Goal: Information Seeking & Learning: Learn about a topic

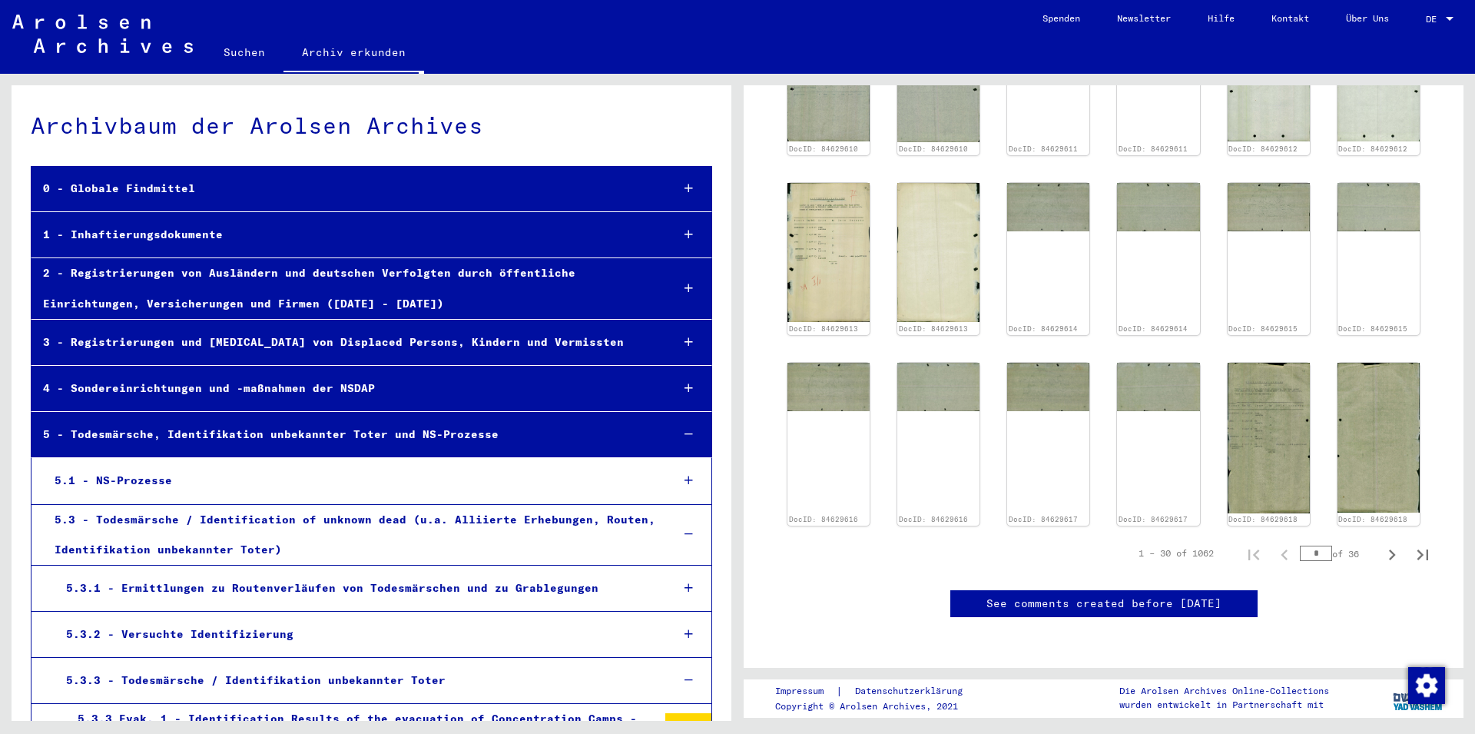
scroll to position [1245, 0]
click at [1386, 544] on icon "Next page" at bounding box center [1392, 555] width 22 height 22
type input "*"
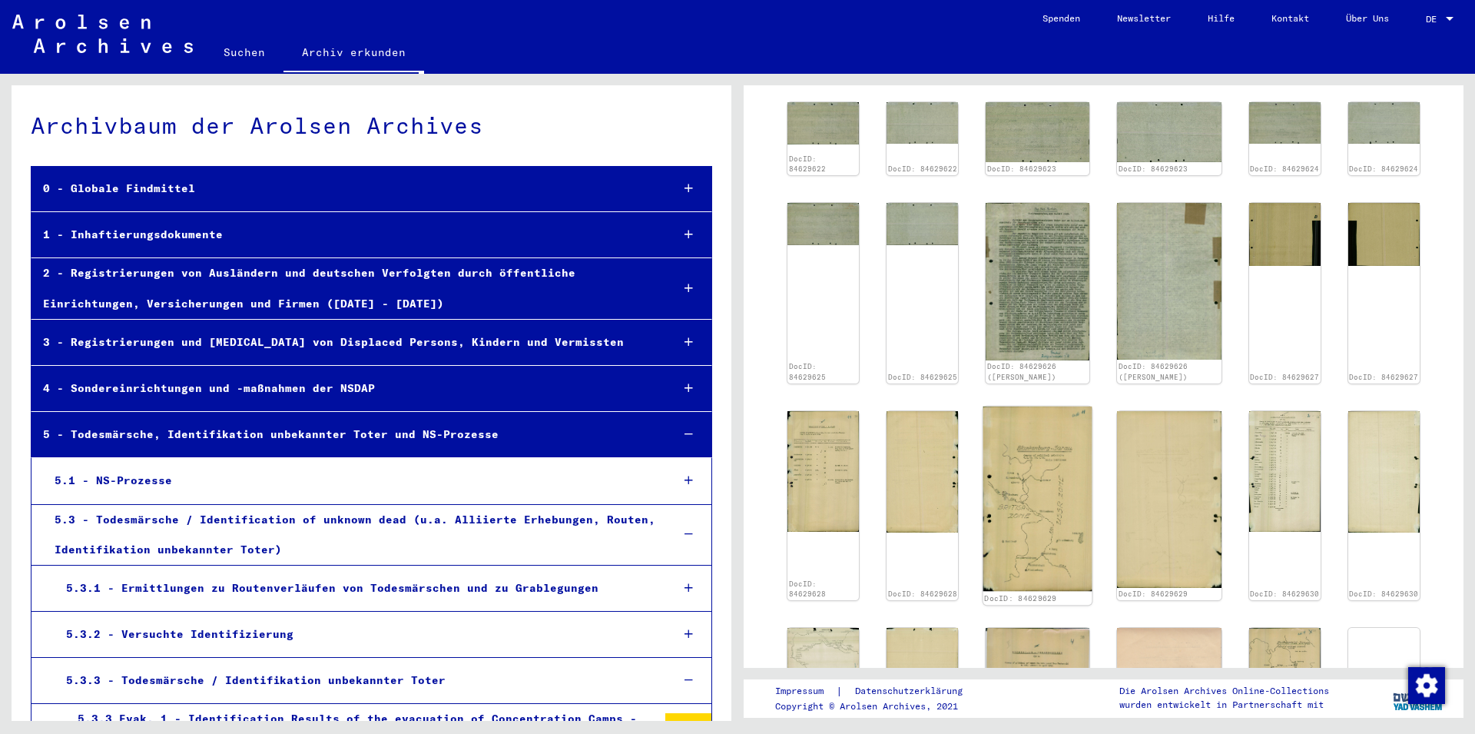
click at [1062, 406] on img at bounding box center [1037, 498] width 109 height 185
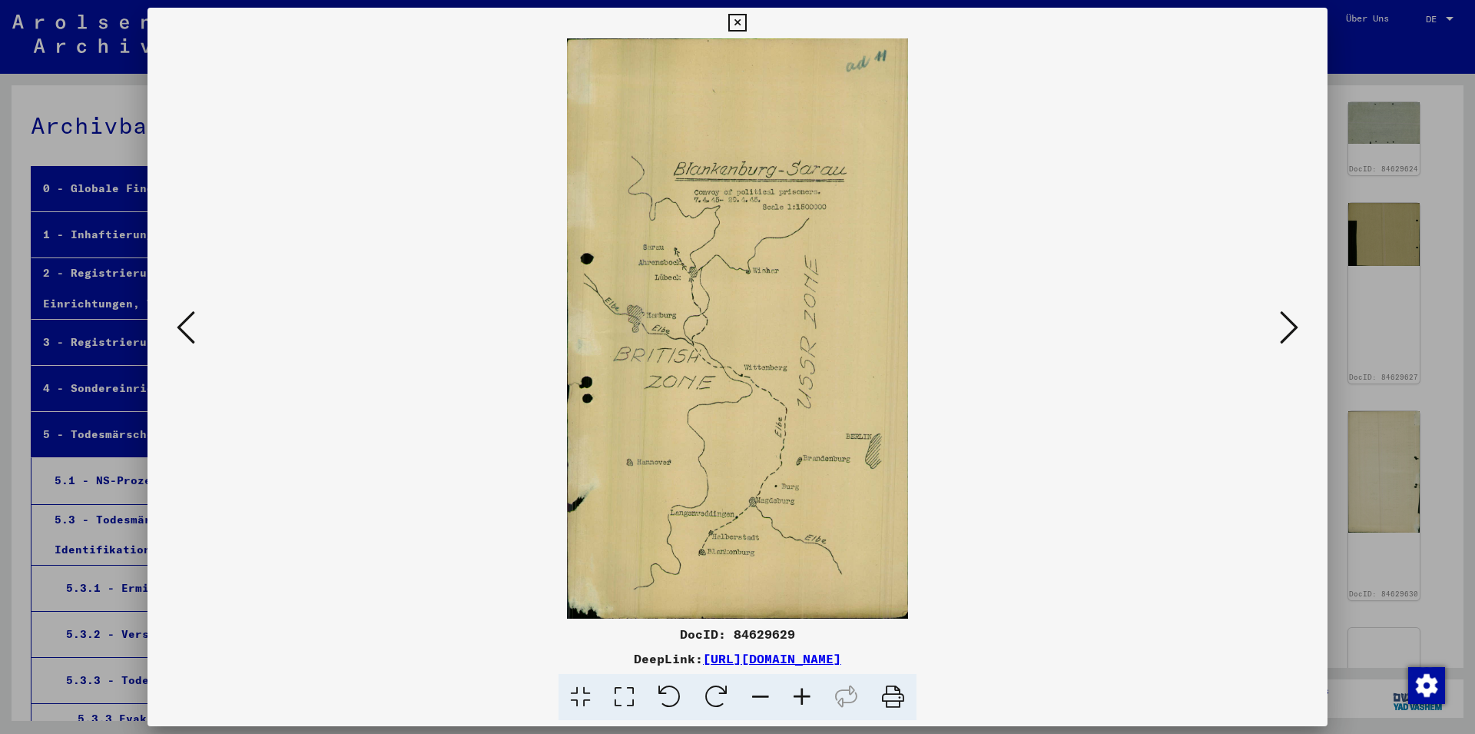
click at [746, 29] on icon at bounding box center [737, 23] width 18 height 18
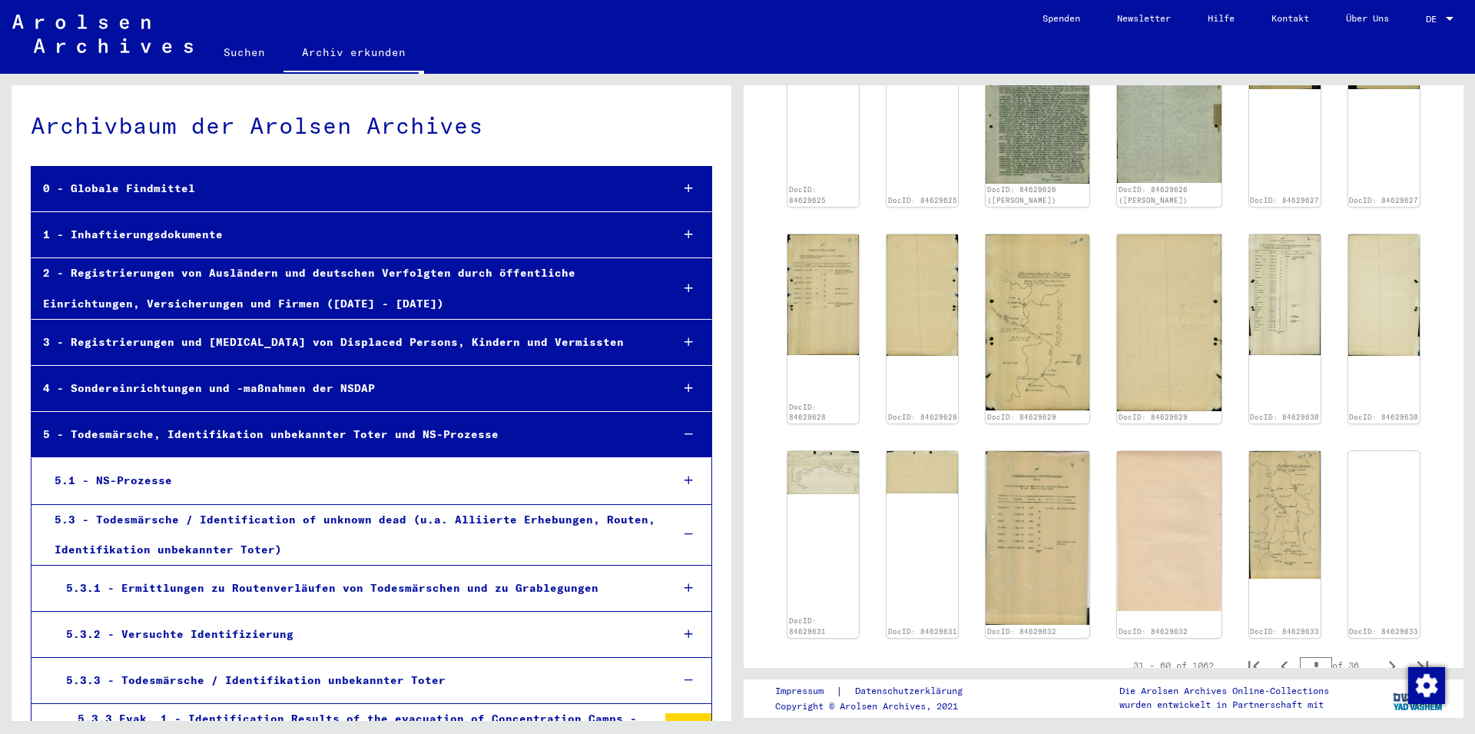
scroll to position [1033, 0]
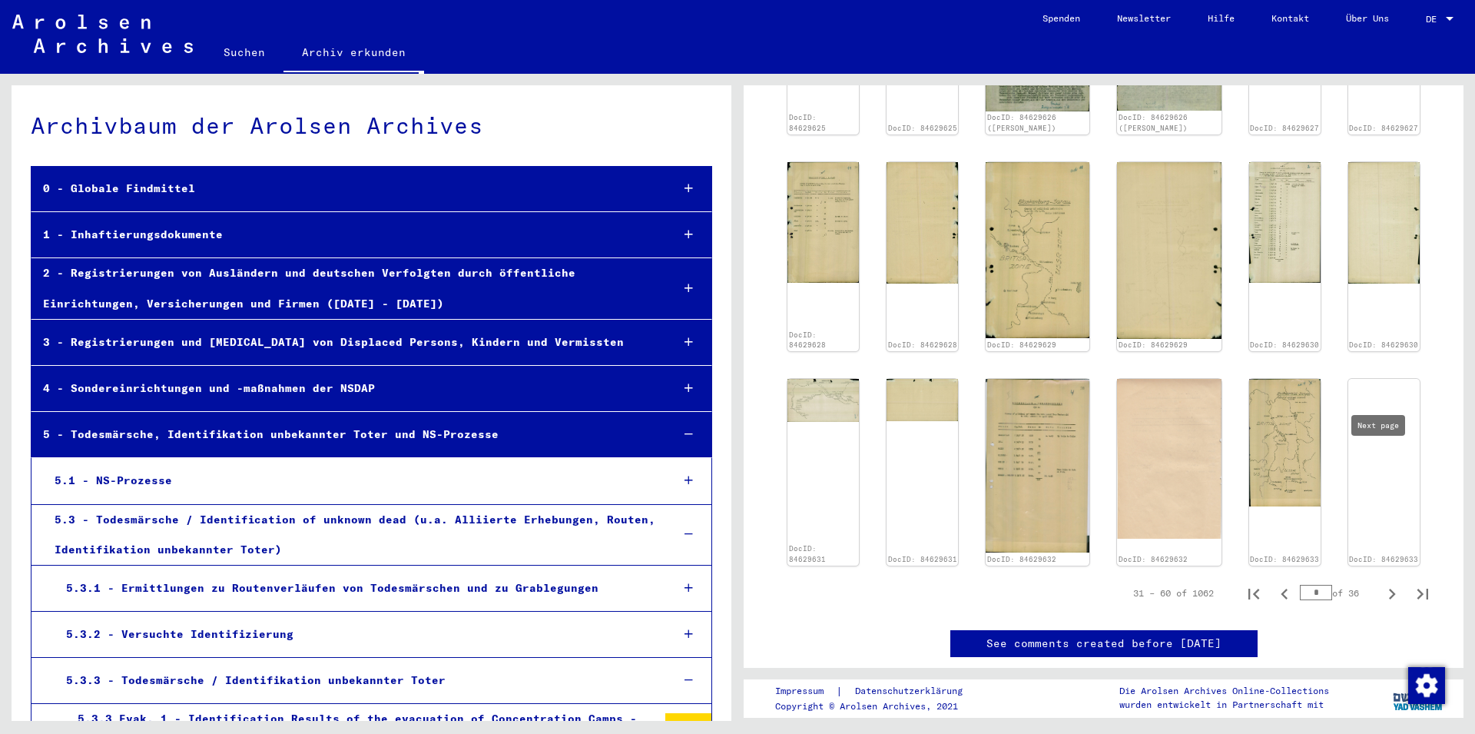
click at [1381, 583] on icon "Next page" at bounding box center [1392, 594] width 22 height 22
type input "*"
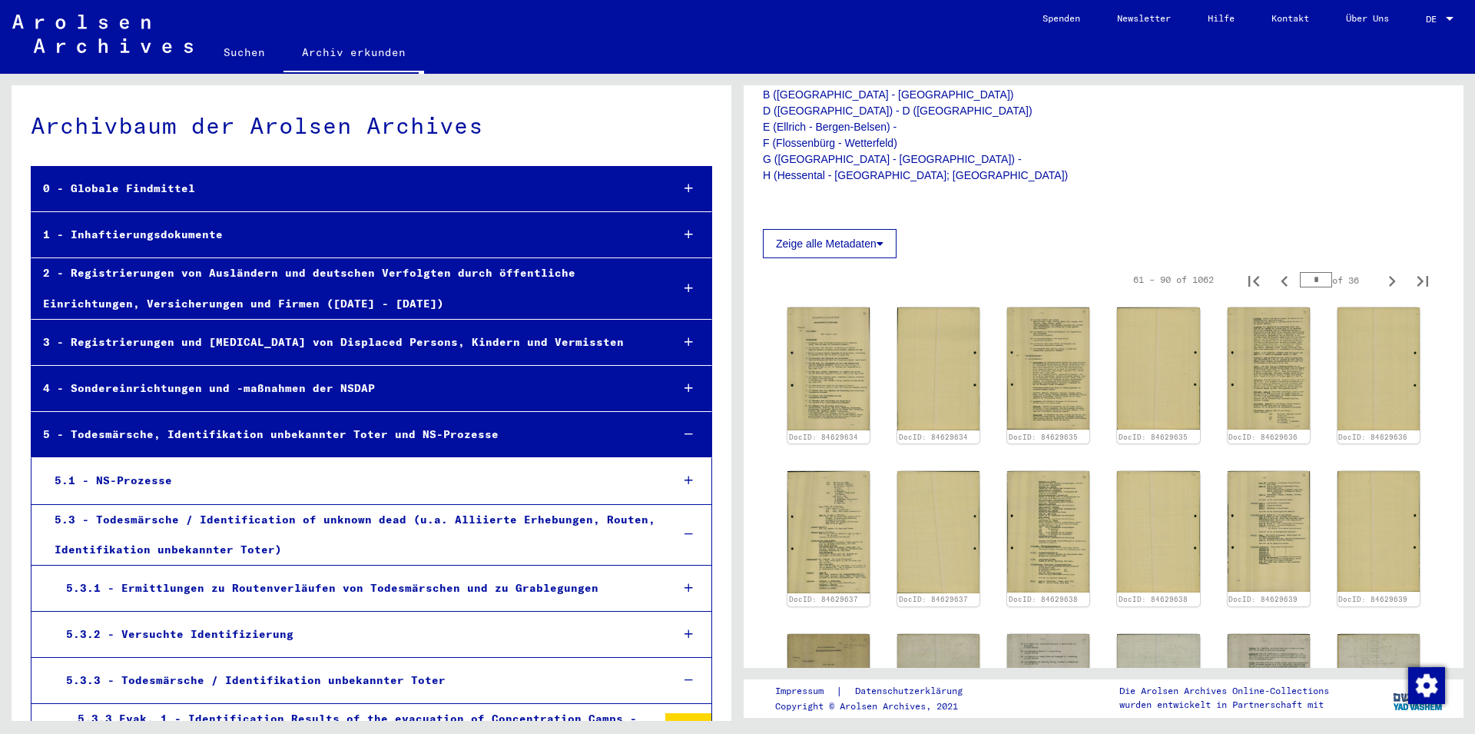
scroll to position [335, 0]
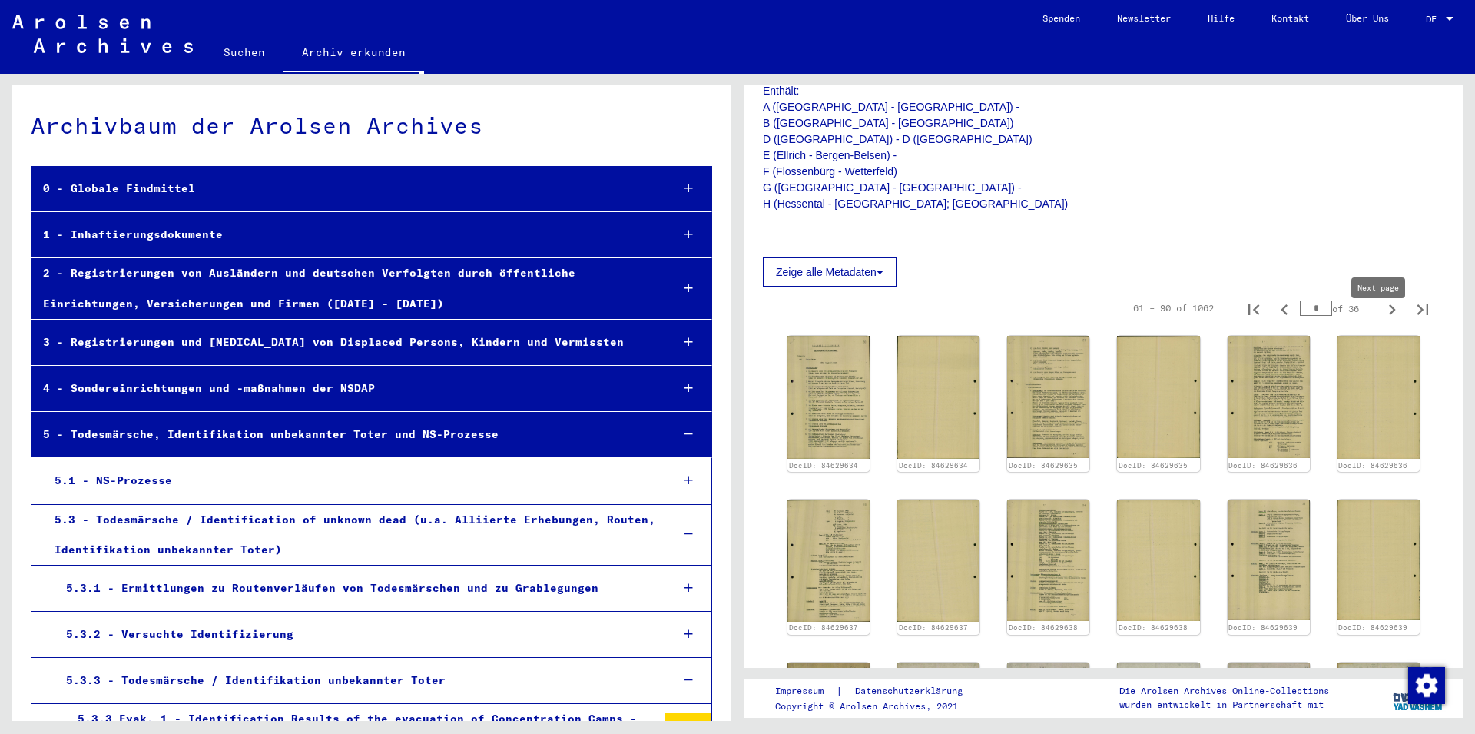
click at [1389, 315] on icon "Next page" at bounding box center [1392, 309] width 7 height 11
type input "*"
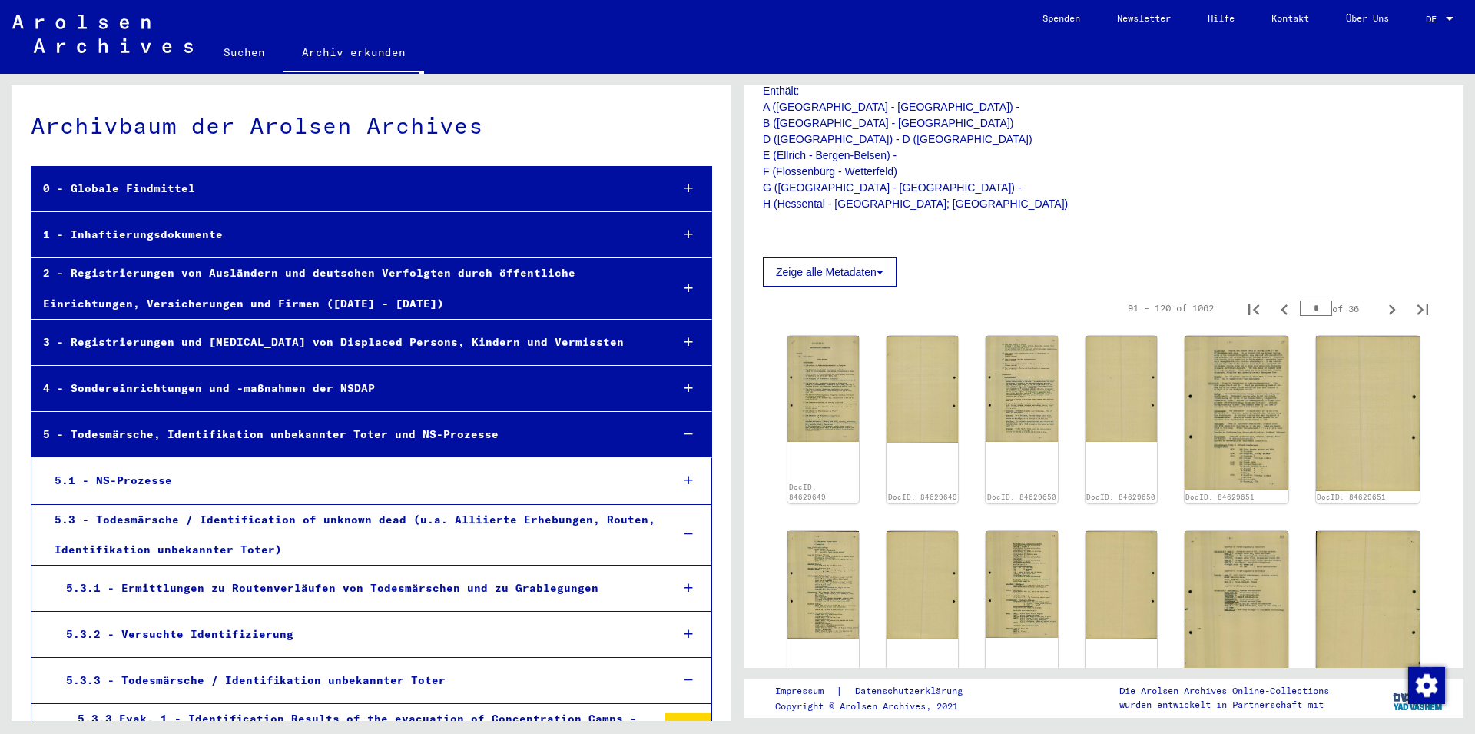
click at [1389, 315] on icon "Next page" at bounding box center [1392, 309] width 7 height 11
type input "*"
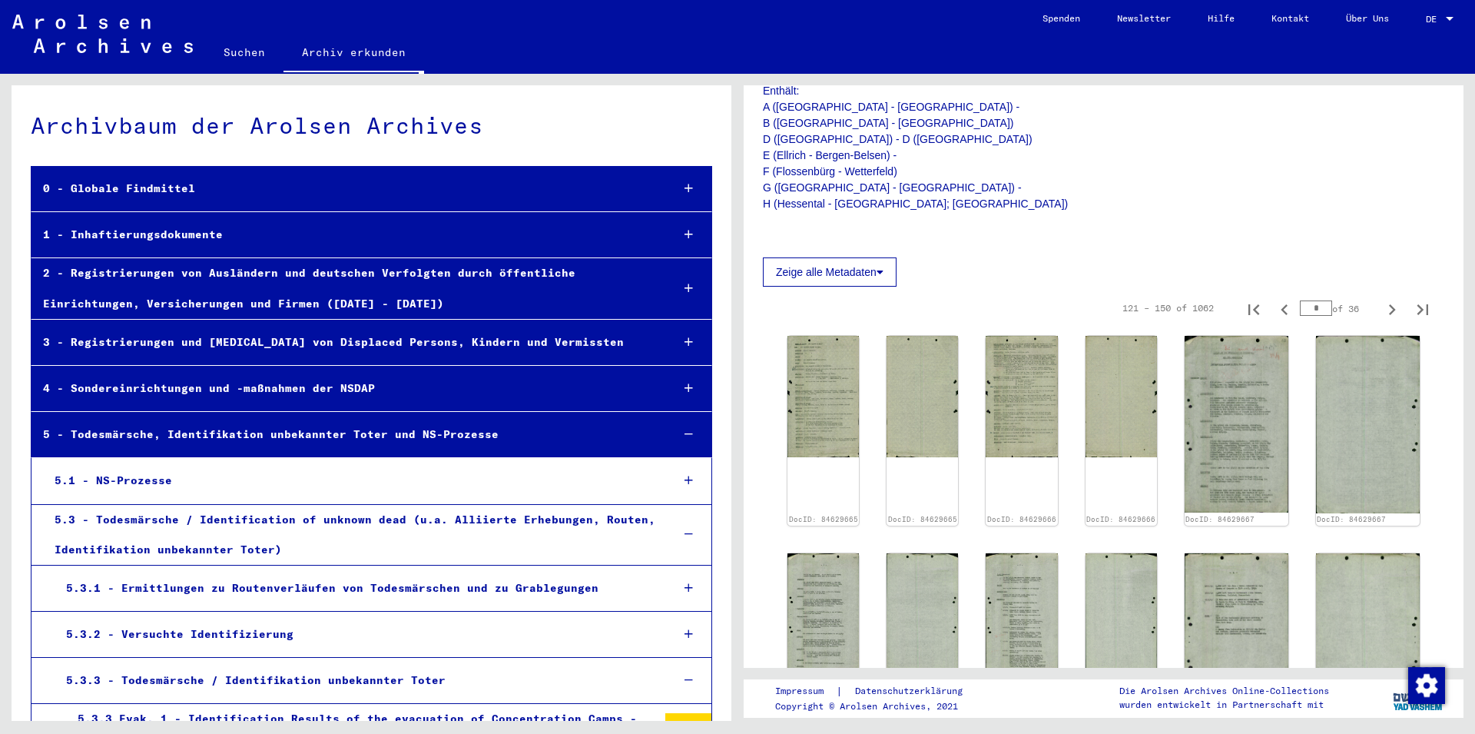
click at [1389, 315] on icon "Next page" at bounding box center [1392, 309] width 7 height 11
type input "*"
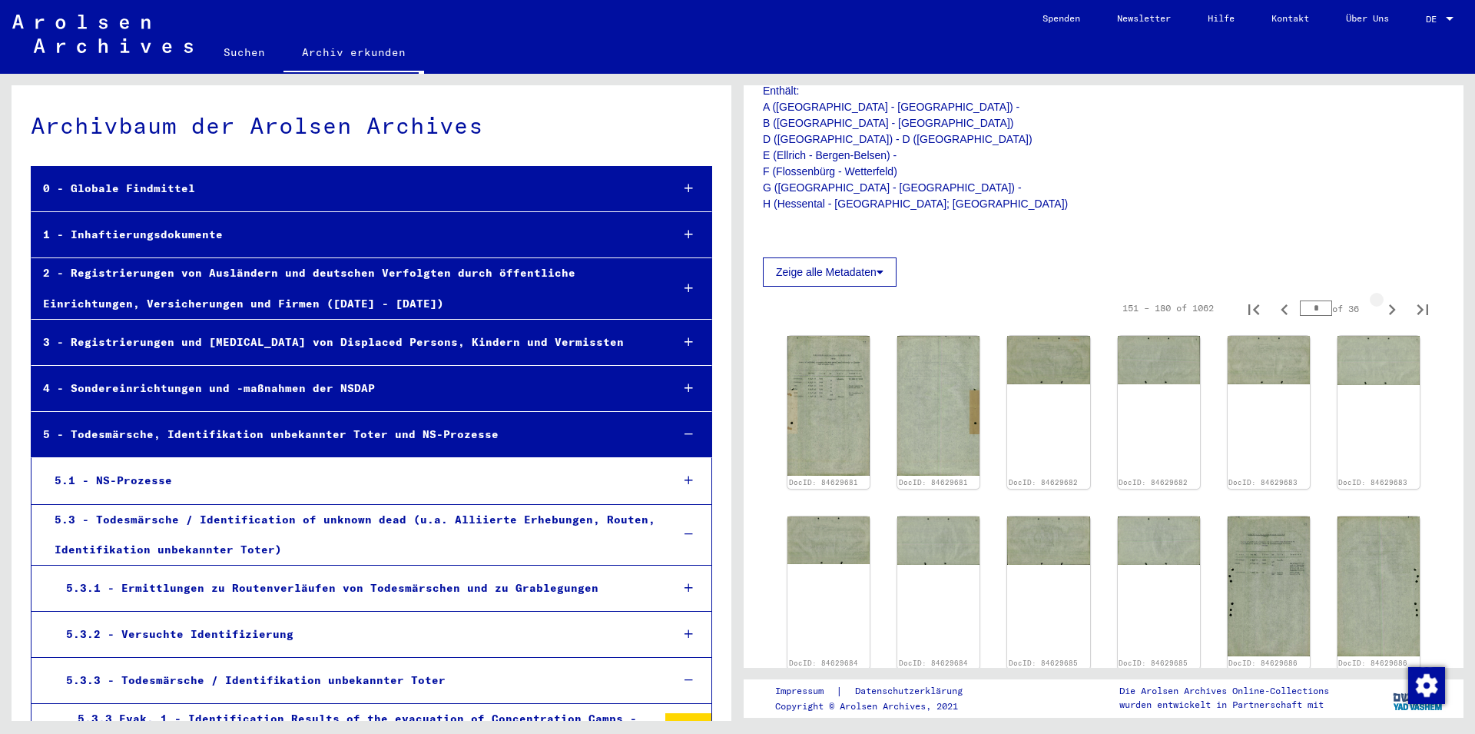
click at [1389, 315] on icon "Next page" at bounding box center [1392, 309] width 7 height 11
type input "*"
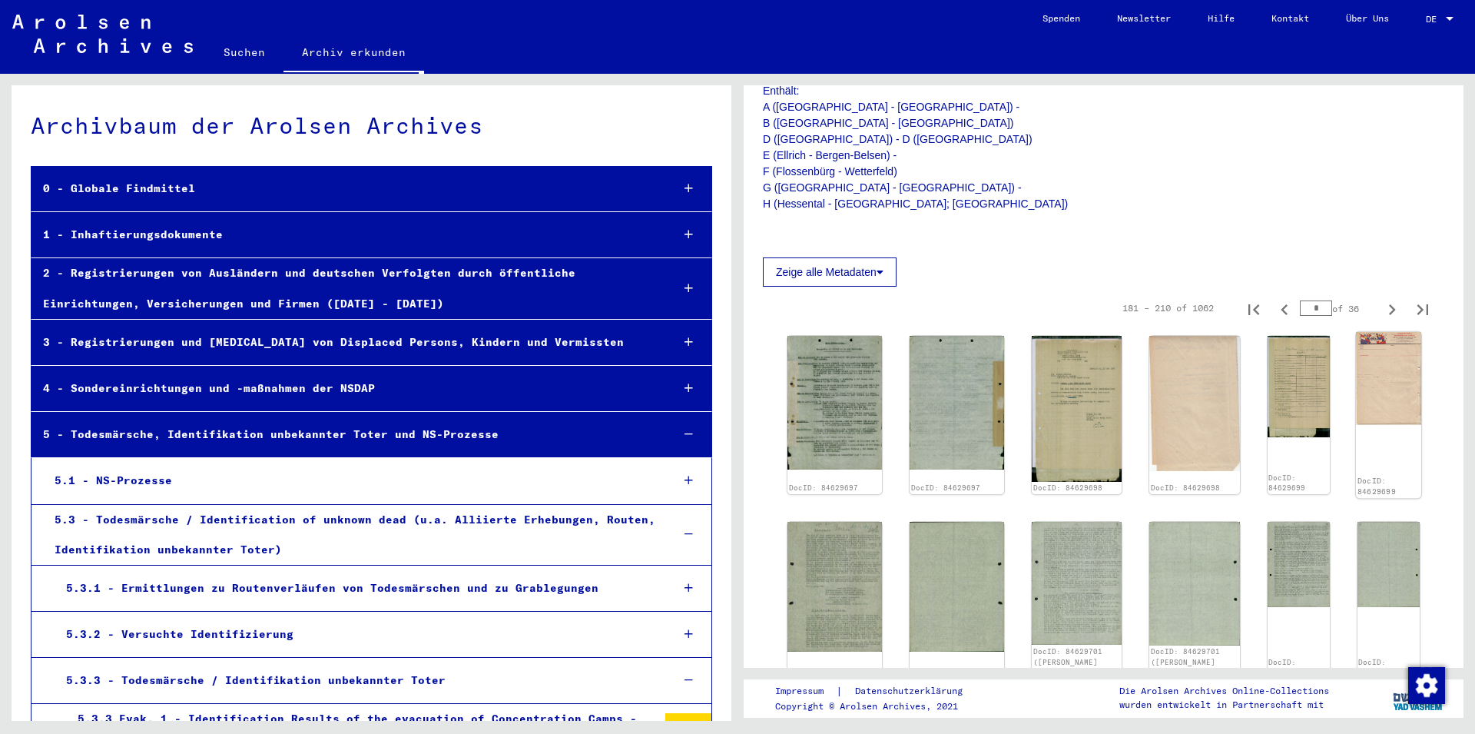
click at [1356, 416] on img at bounding box center [1388, 378] width 65 height 93
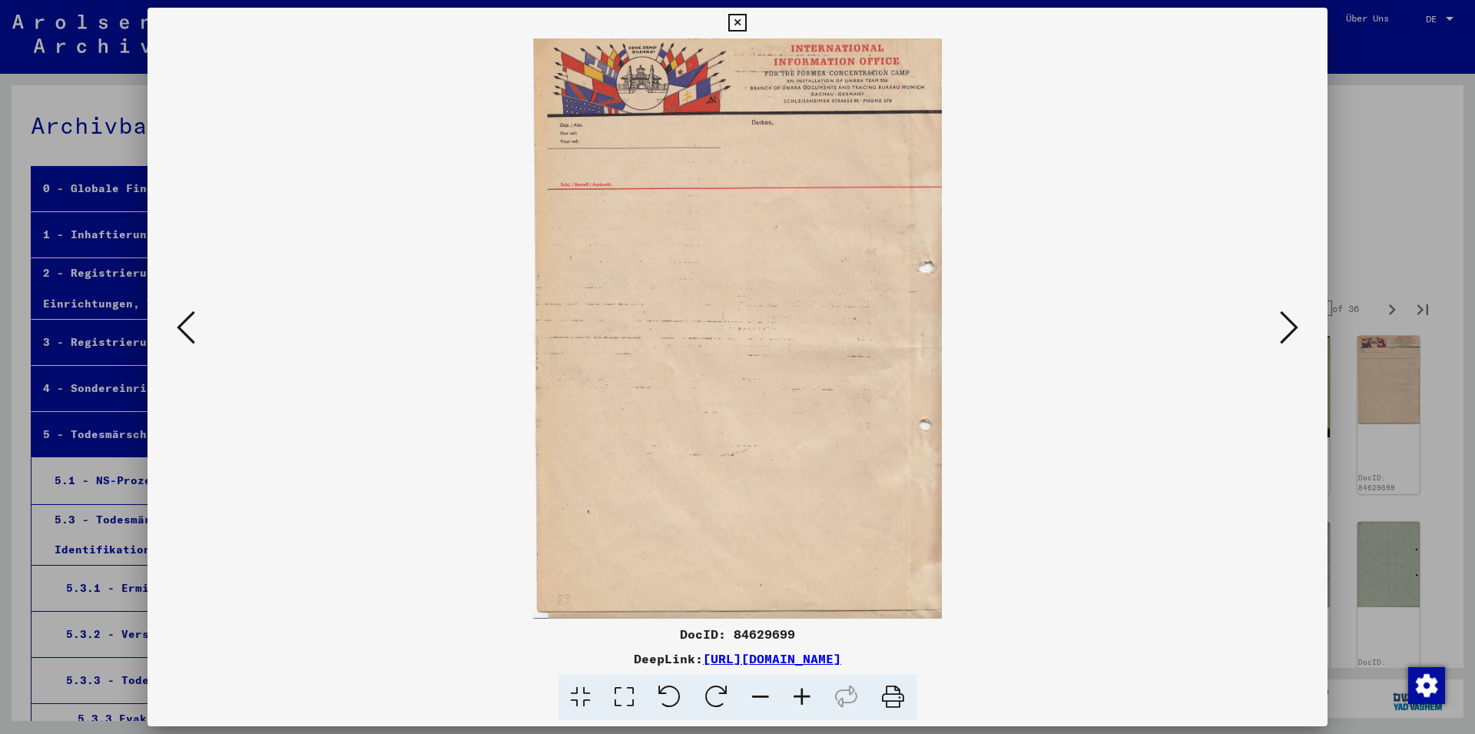
click at [1294, 330] on icon at bounding box center [1289, 327] width 18 height 37
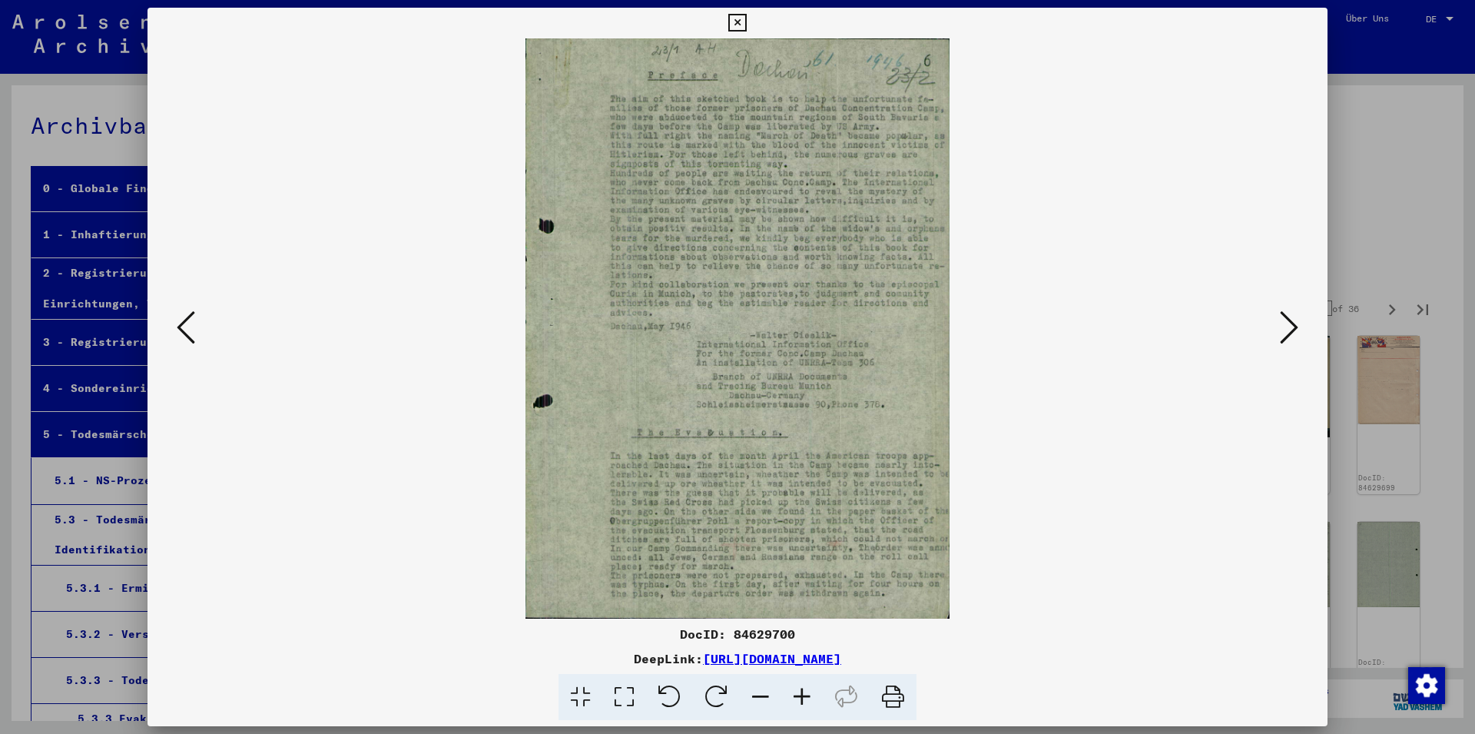
click at [1282, 320] on icon at bounding box center [1289, 327] width 18 height 37
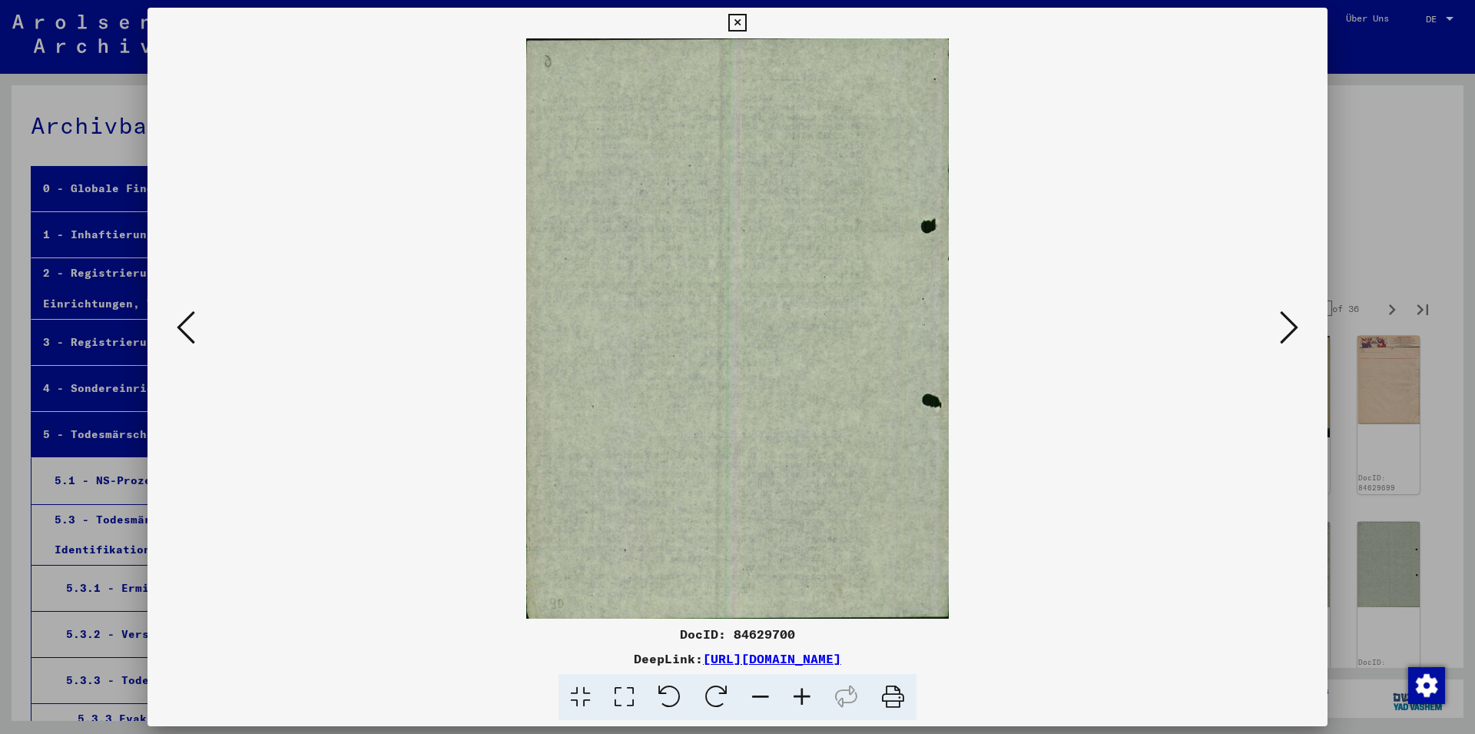
click at [1282, 320] on icon at bounding box center [1289, 327] width 18 height 37
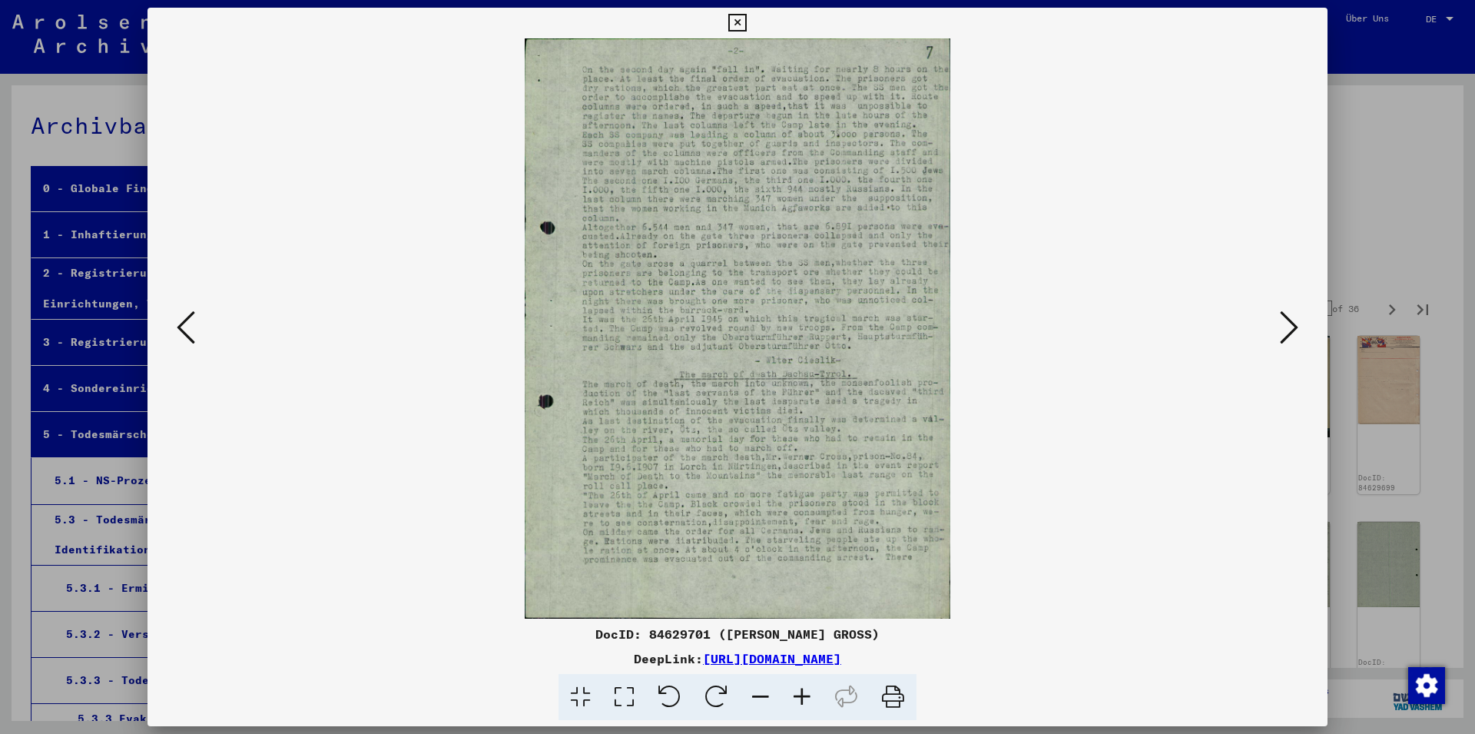
click at [1282, 320] on icon at bounding box center [1289, 327] width 18 height 37
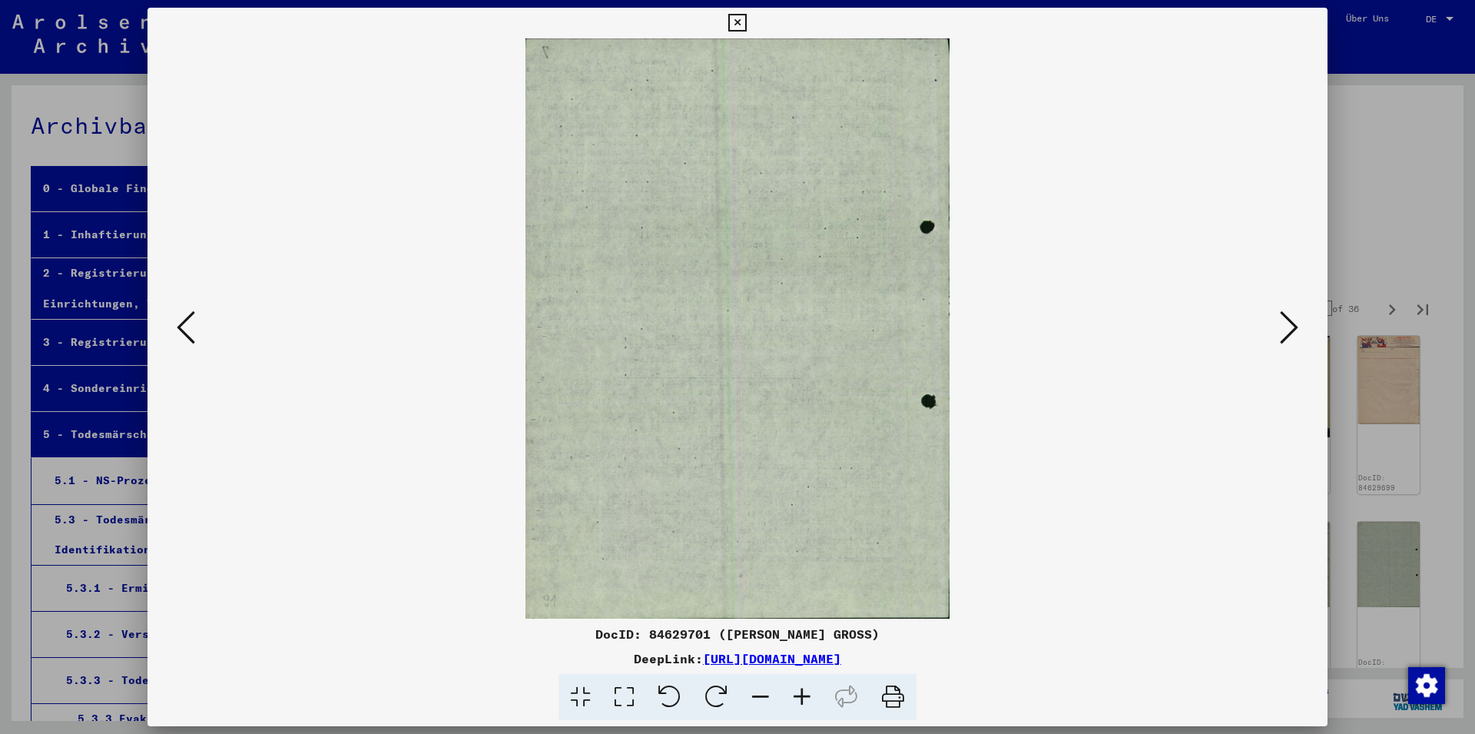
click at [1282, 320] on icon at bounding box center [1289, 327] width 18 height 37
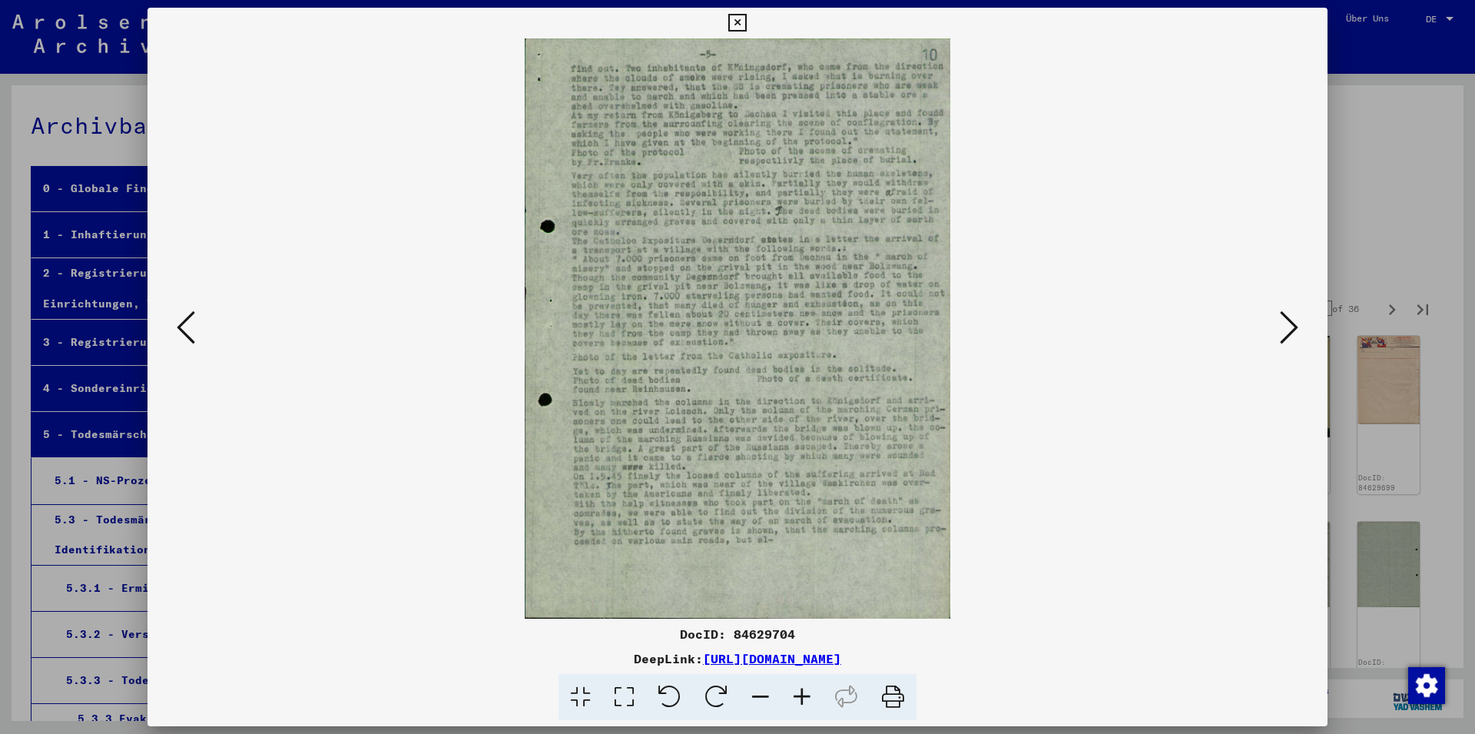
click at [1282, 320] on icon at bounding box center [1289, 327] width 18 height 37
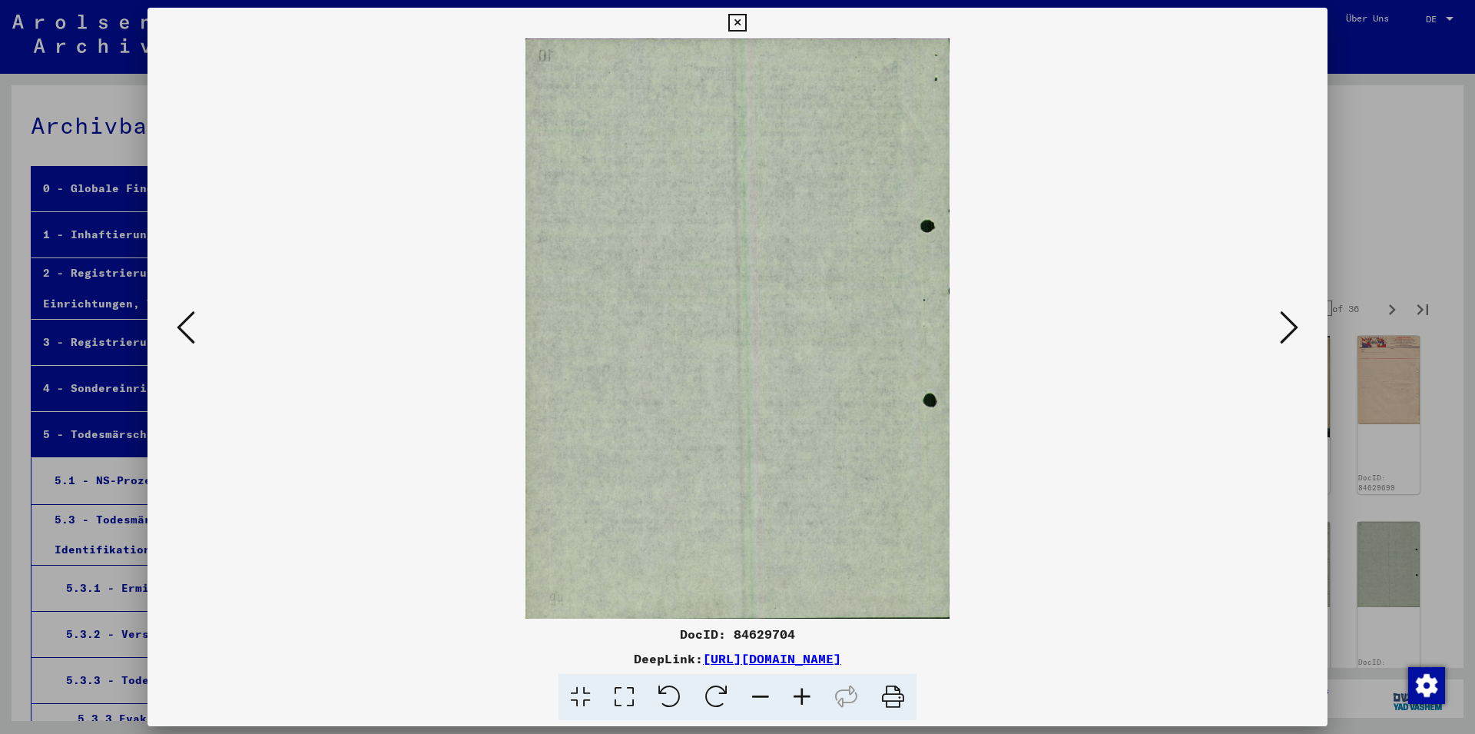
click at [1282, 320] on icon at bounding box center [1289, 327] width 18 height 37
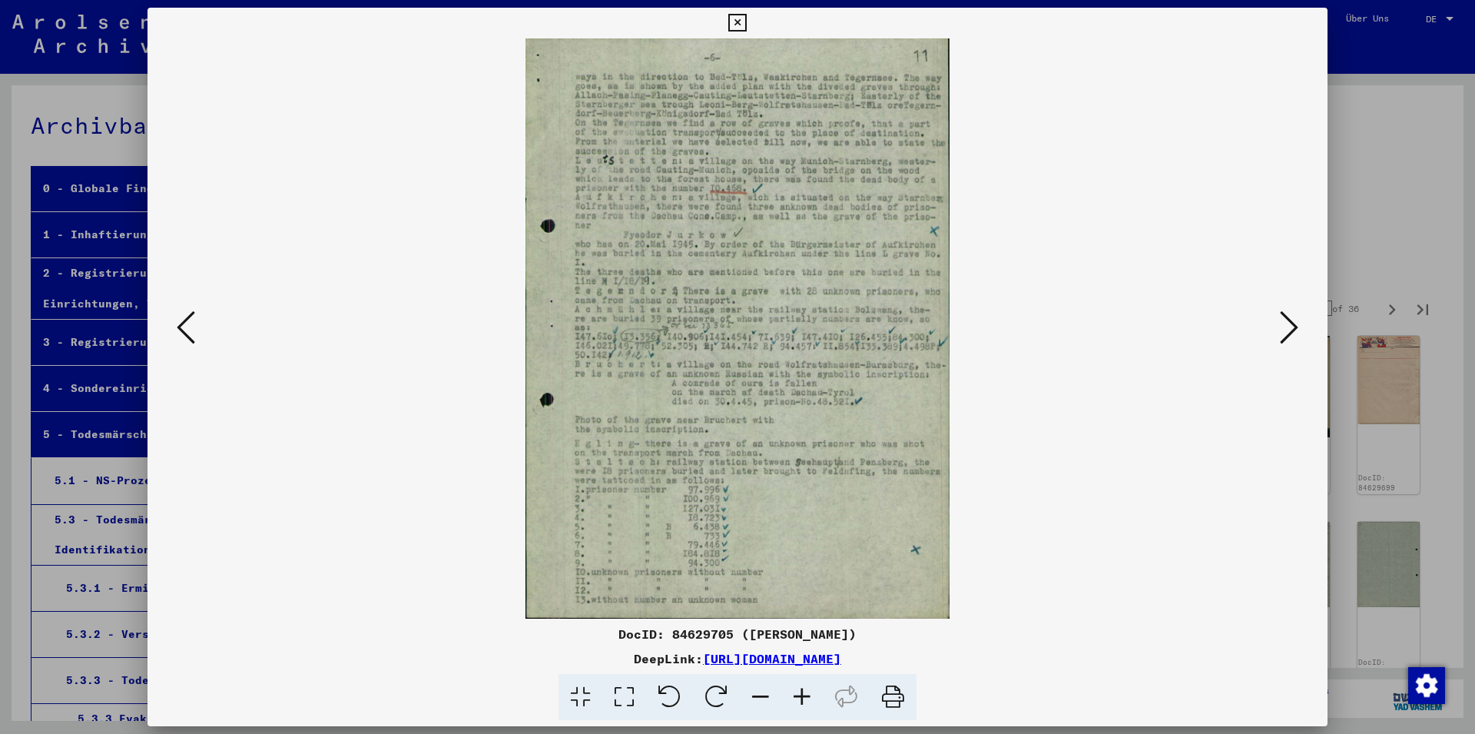
click at [1282, 320] on icon at bounding box center [1289, 327] width 18 height 37
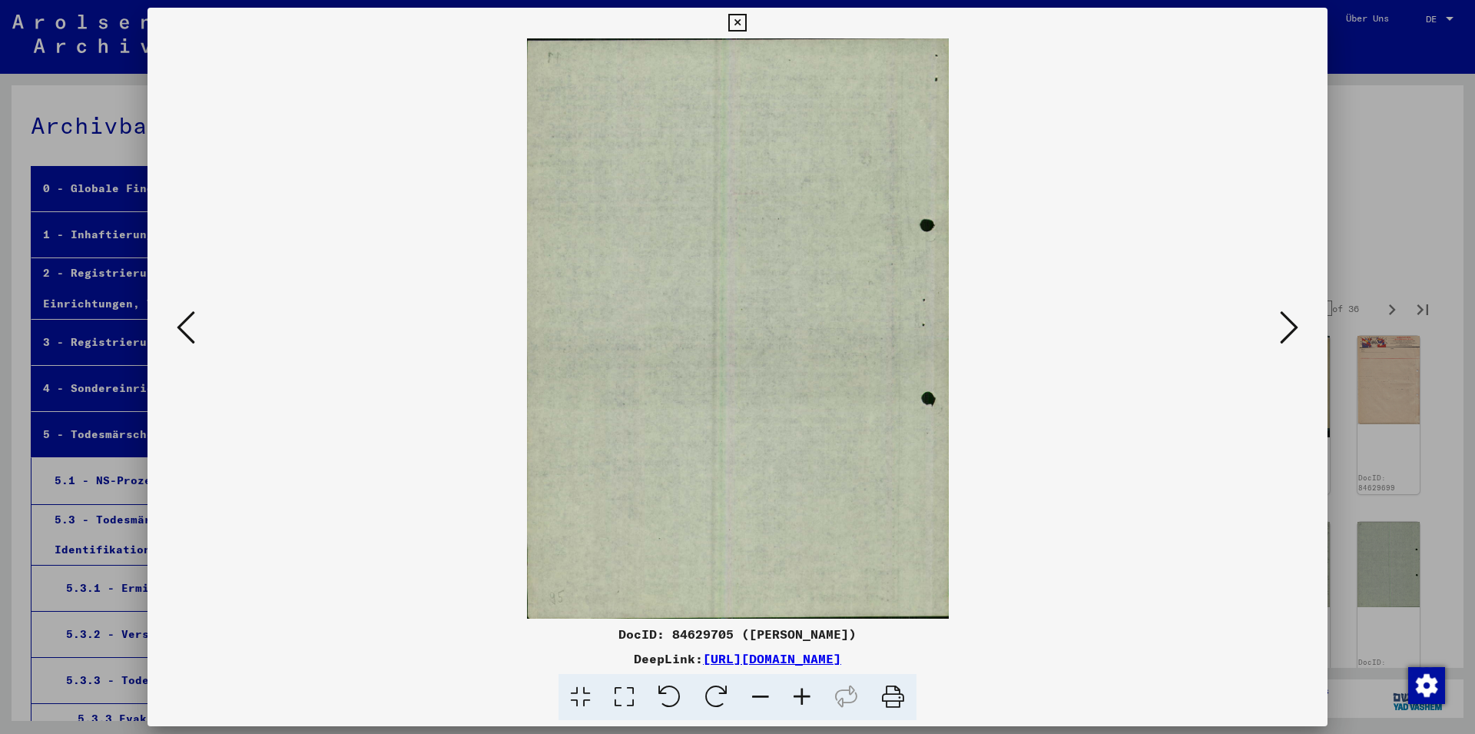
click at [1282, 320] on icon at bounding box center [1289, 327] width 18 height 37
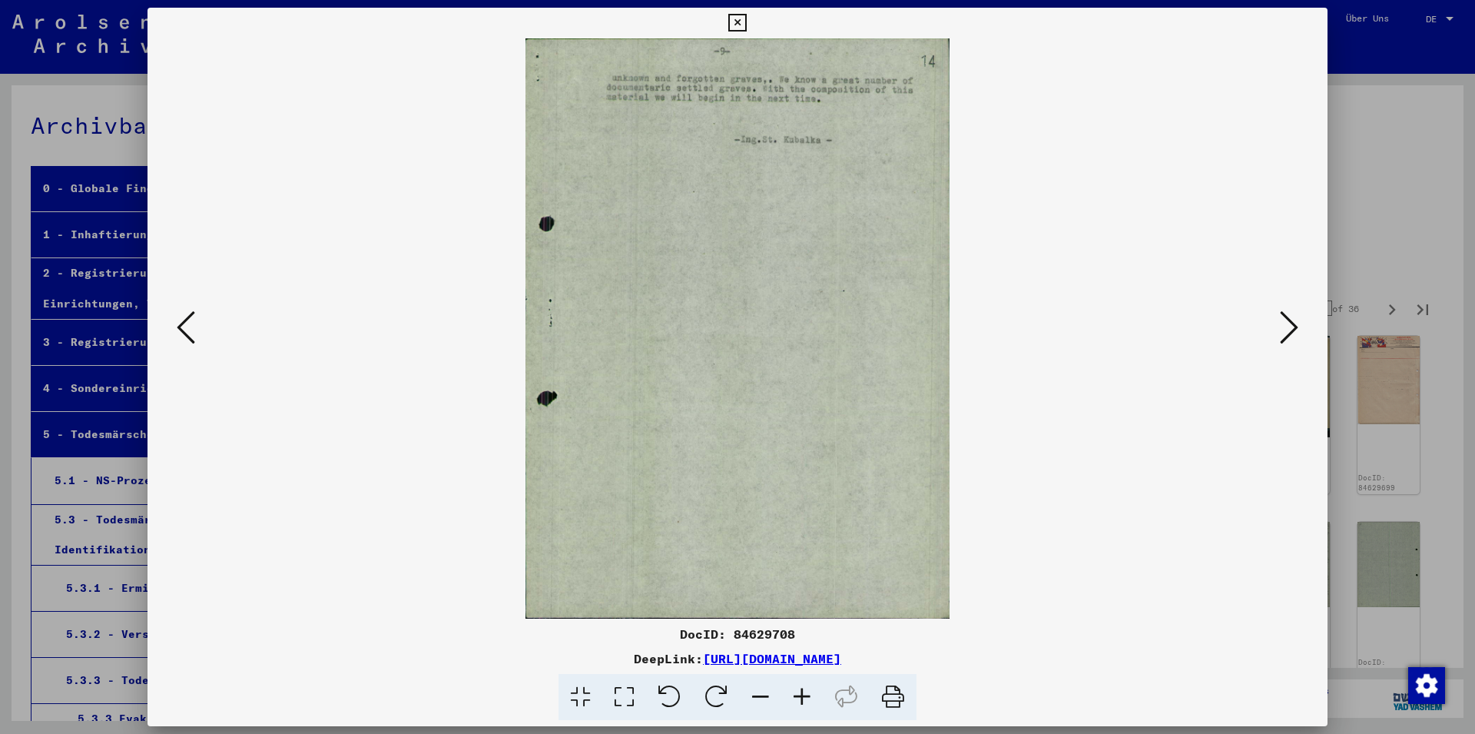
click at [1282, 320] on icon at bounding box center [1289, 327] width 18 height 37
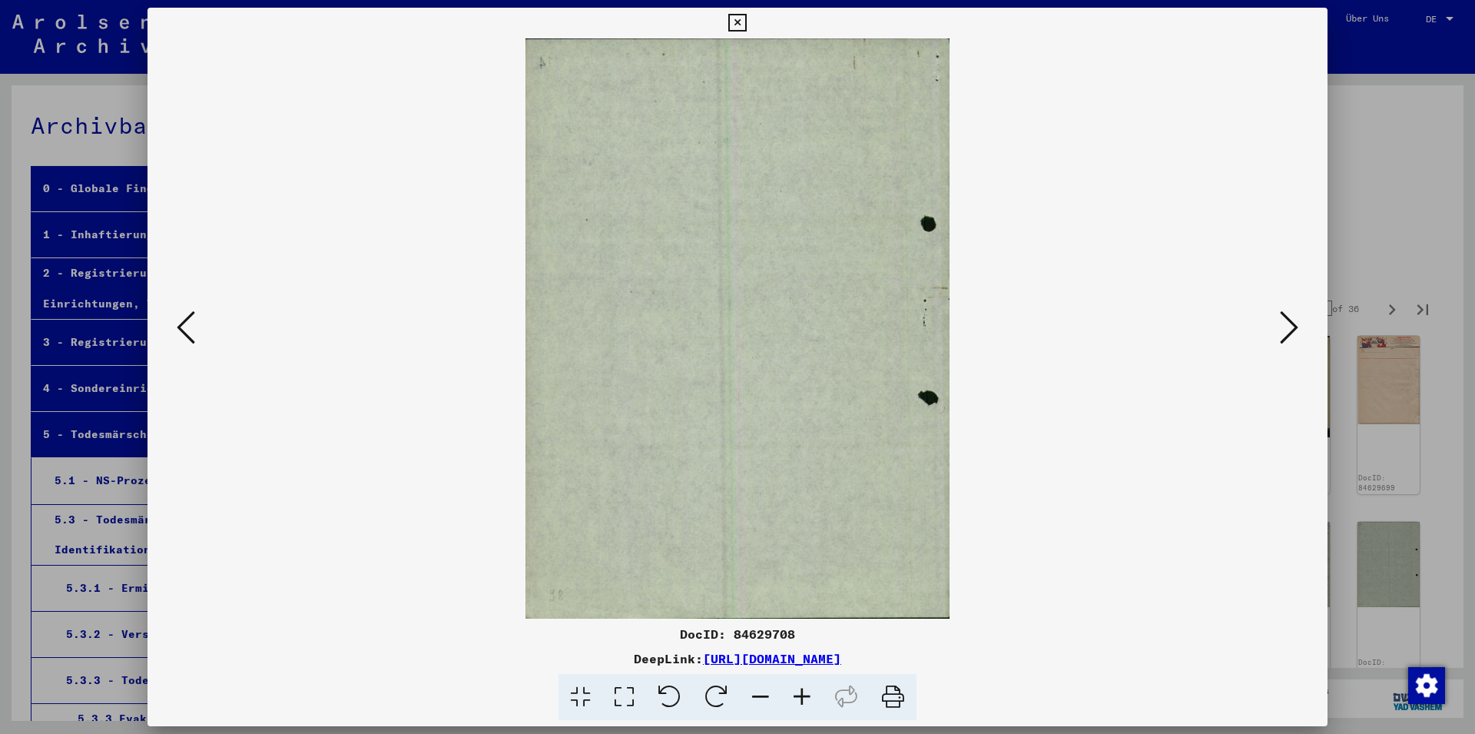
click at [1282, 320] on icon at bounding box center [1289, 327] width 18 height 37
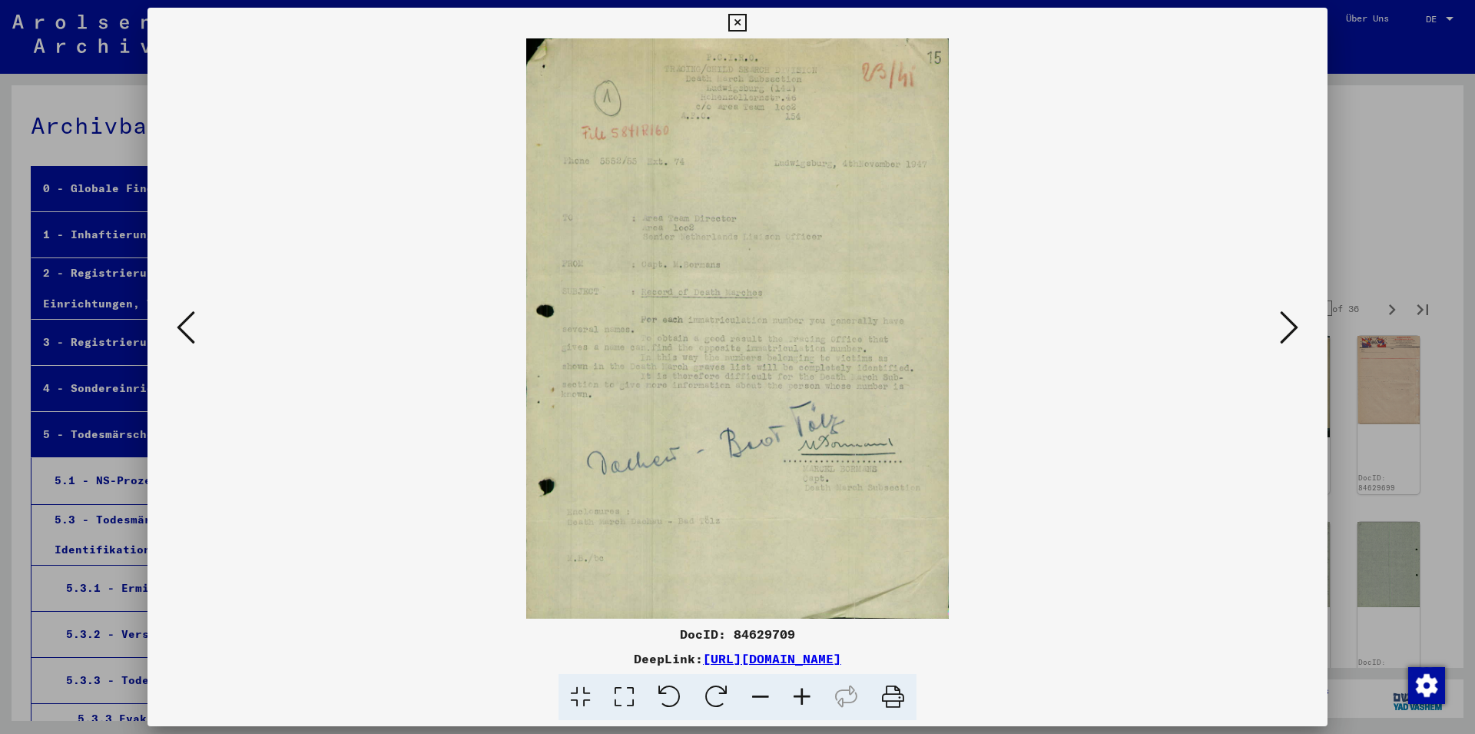
click at [1282, 320] on icon at bounding box center [1289, 327] width 18 height 37
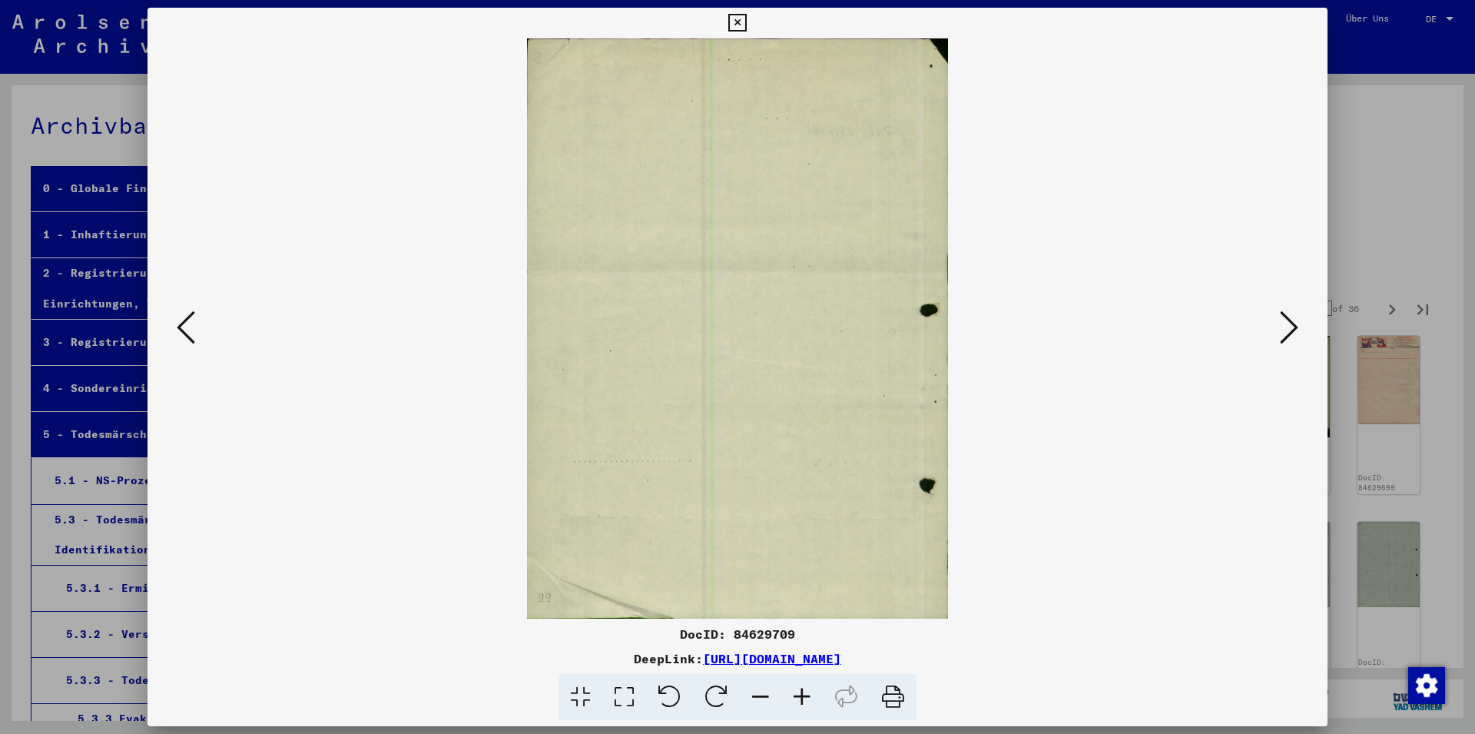
click at [1282, 320] on icon at bounding box center [1289, 327] width 18 height 37
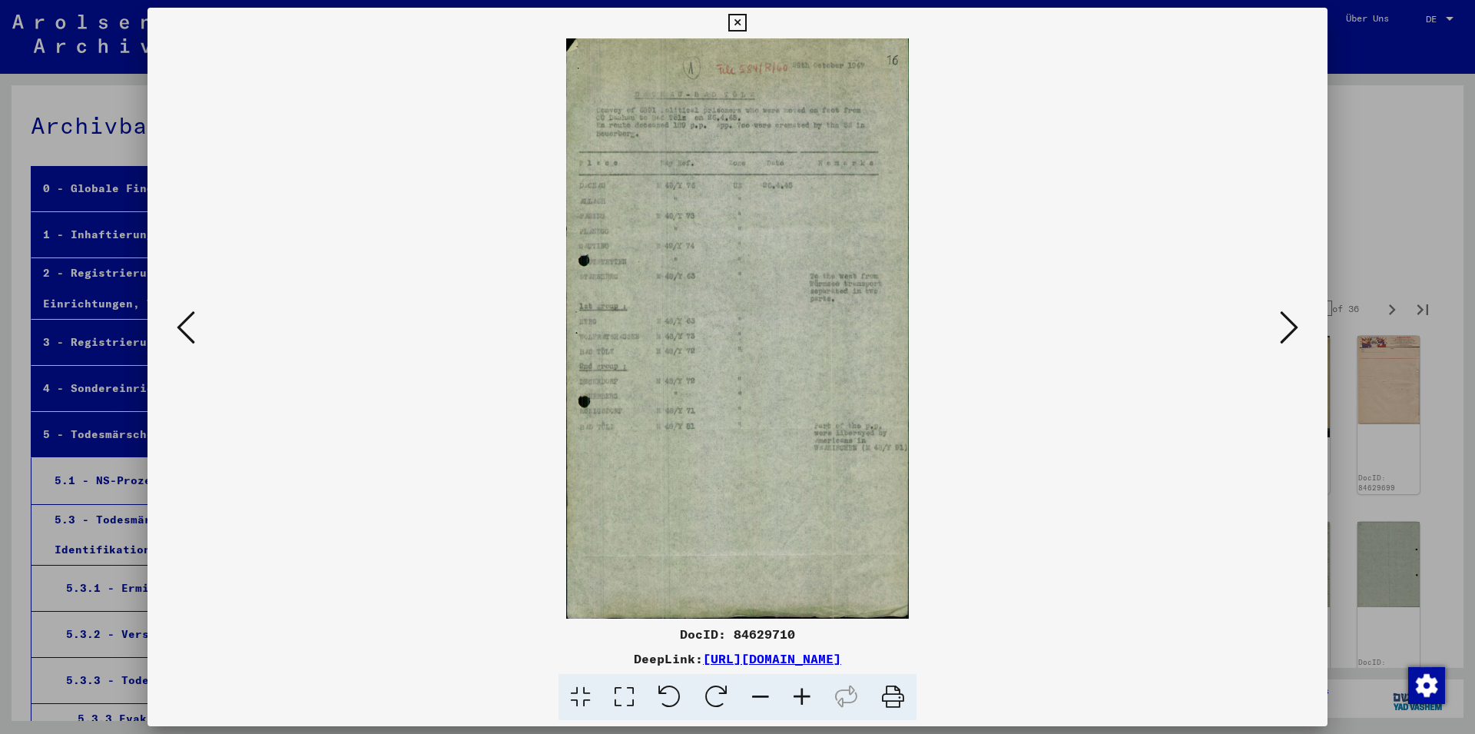
click at [1282, 320] on icon at bounding box center [1289, 327] width 18 height 37
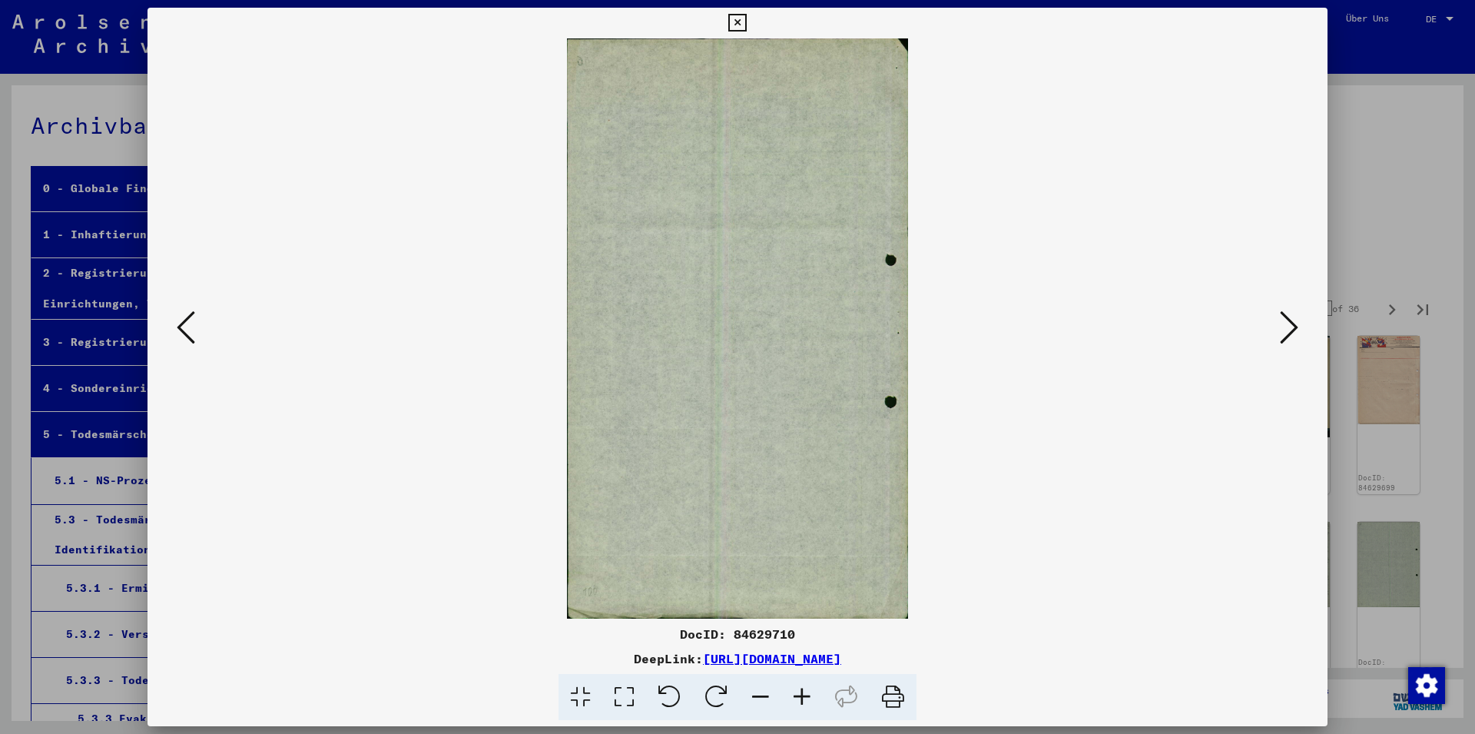
click at [1282, 320] on icon at bounding box center [1289, 327] width 18 height 37
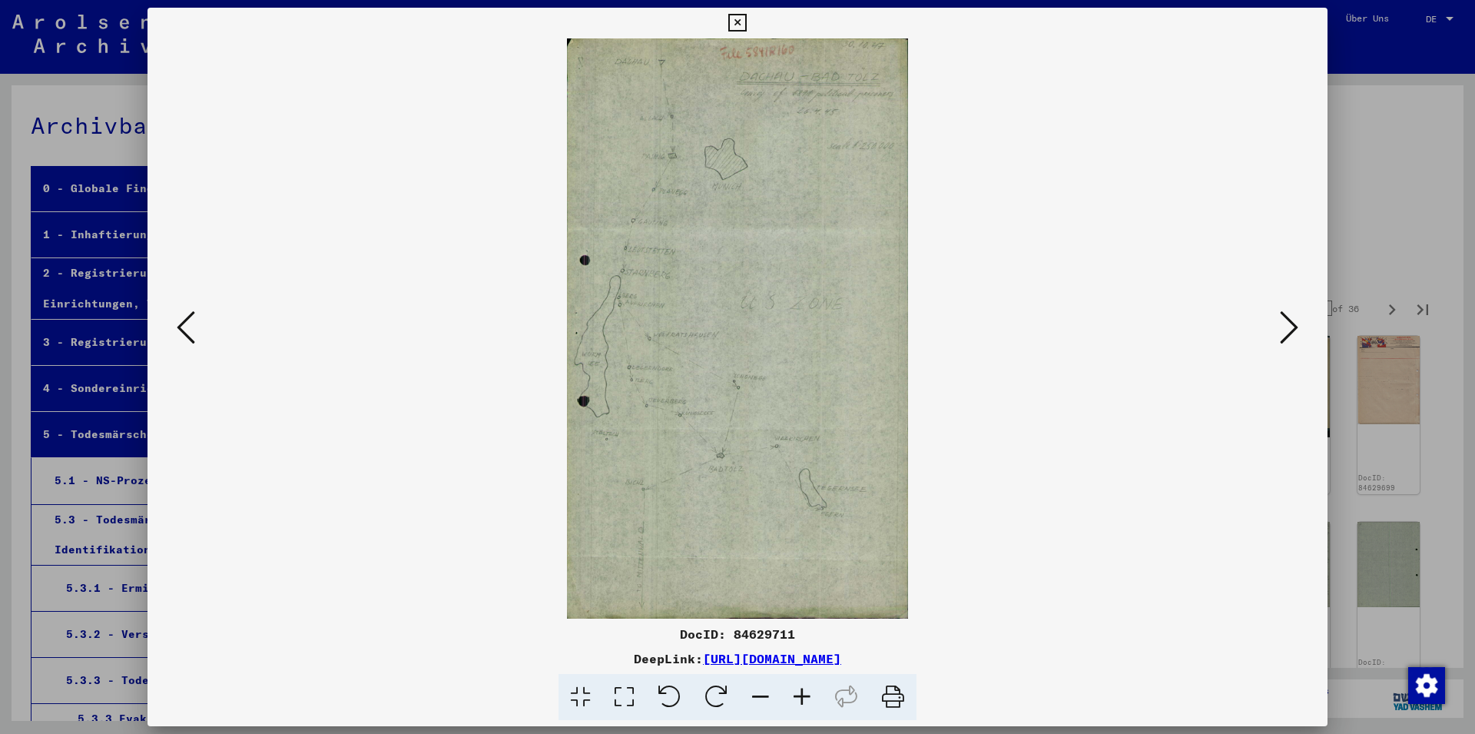
click at [1282, 320] on icon at bounding box center [1289, 327] width 18 height 37
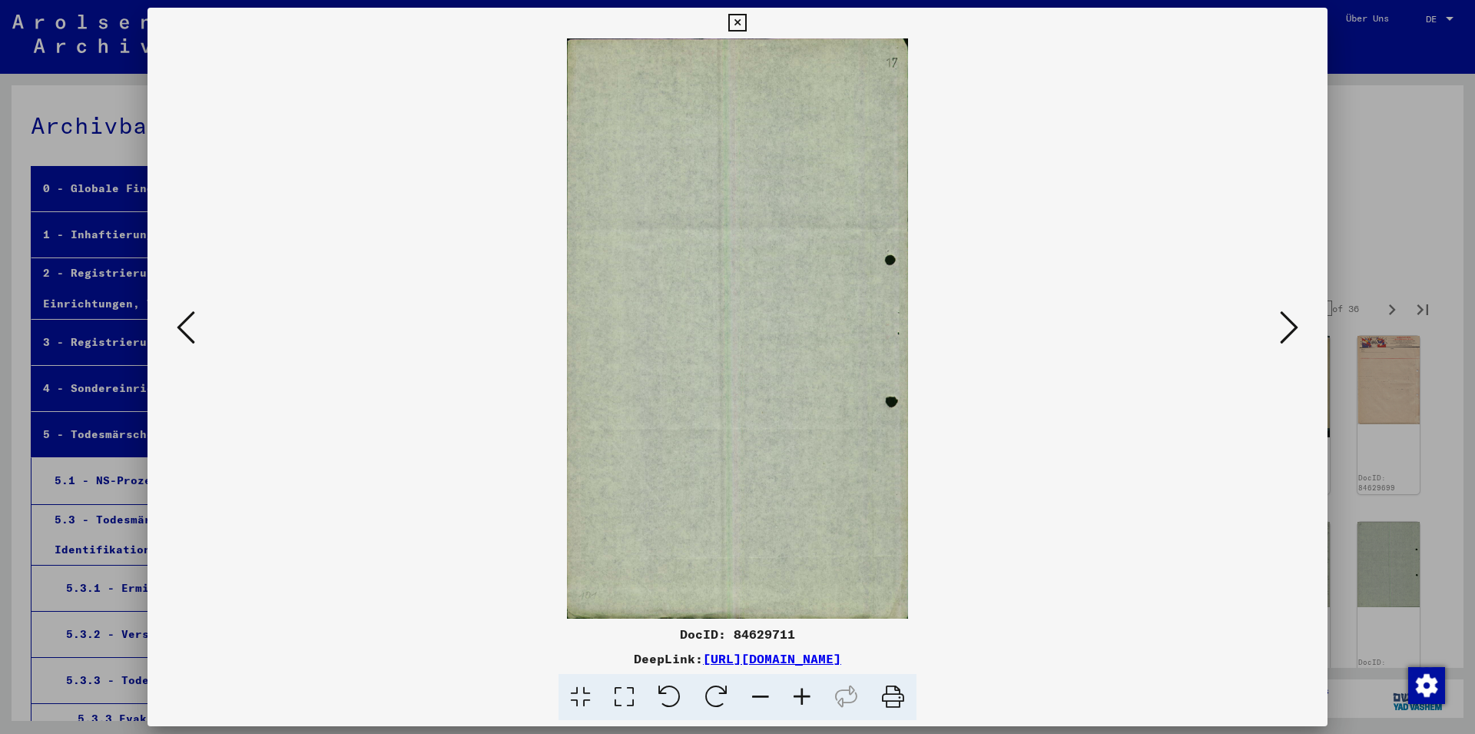
click at [1282, 320] on icon at bounding box center [1289, 327] width 18 height 37
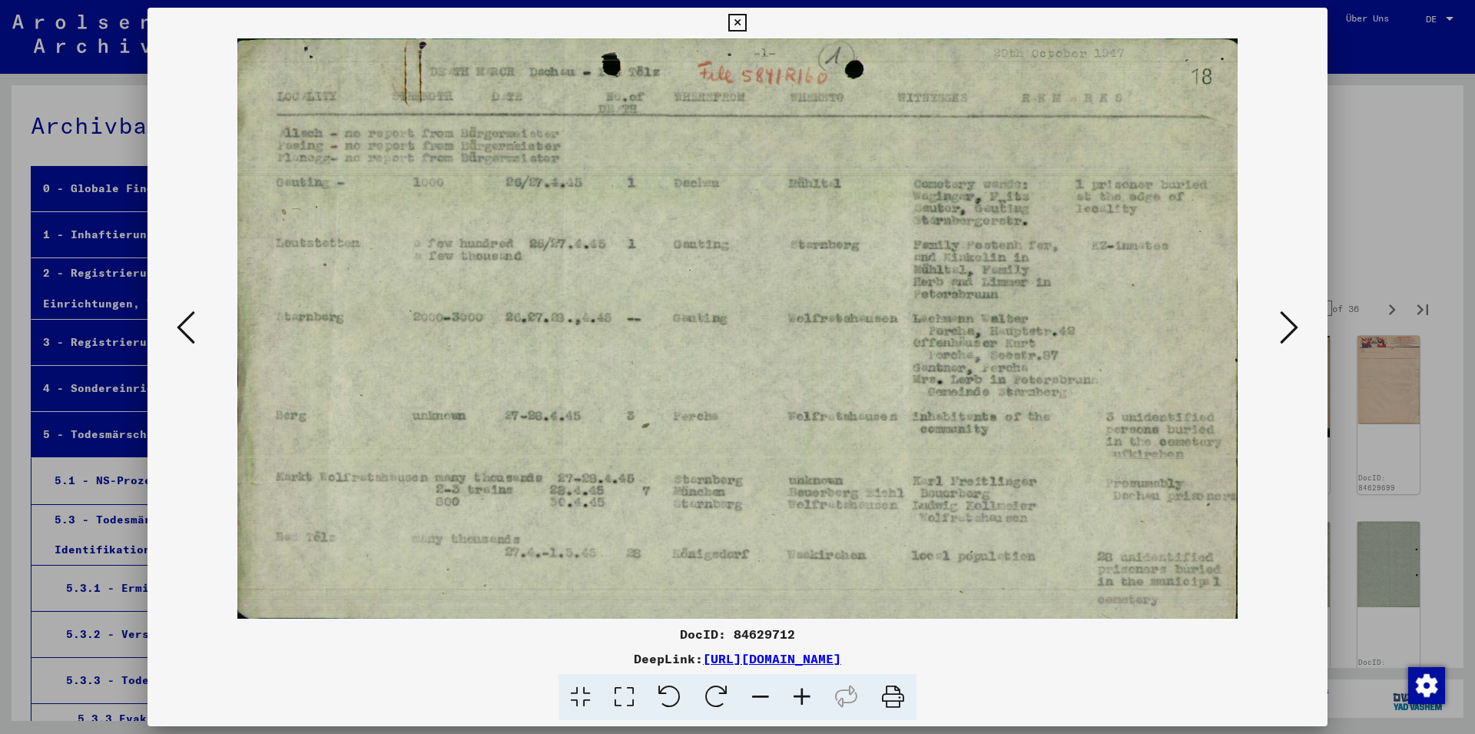
click at [1282, 320] on icon at bounding box center [1289, 327] width 18 height 37
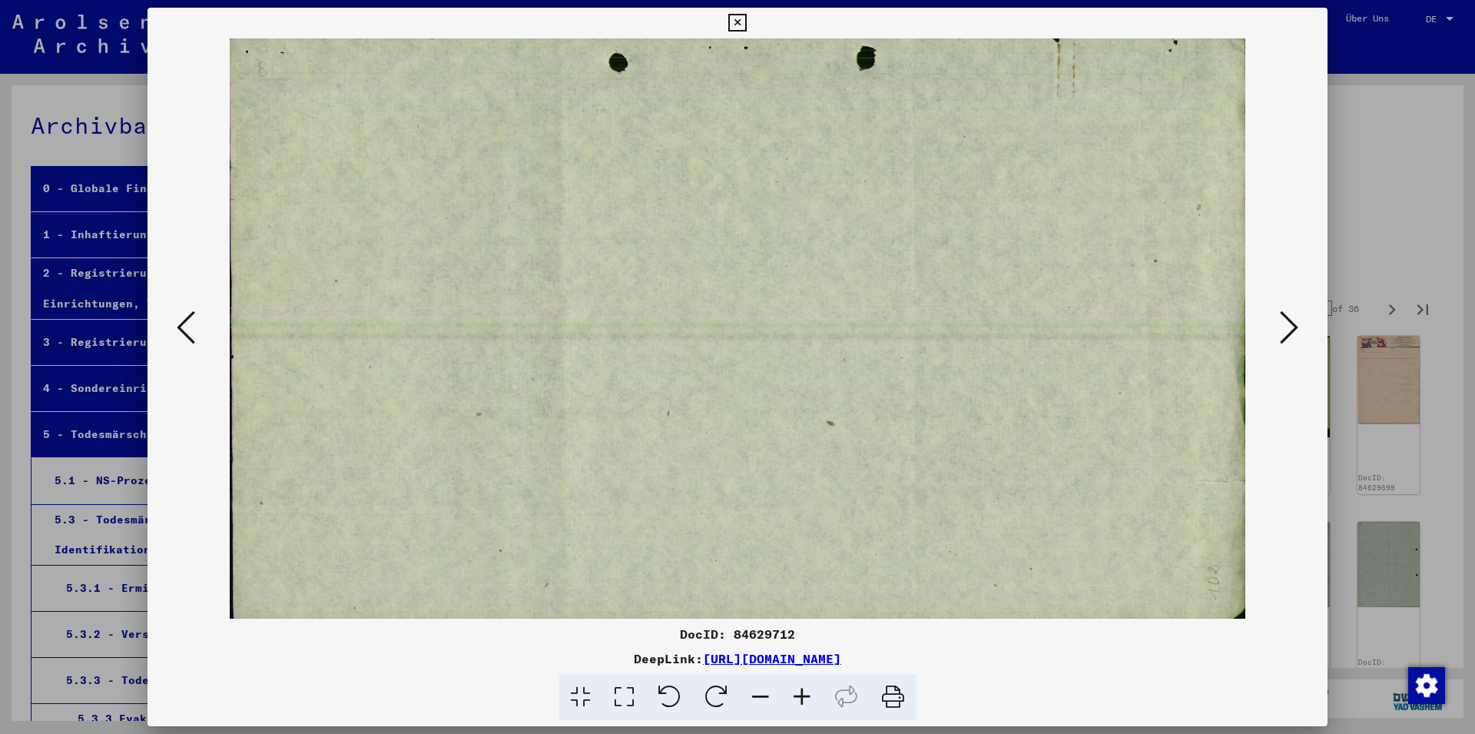
click at [1282, 320] on icon at bounding box center [1289, 327] width 18 height 37
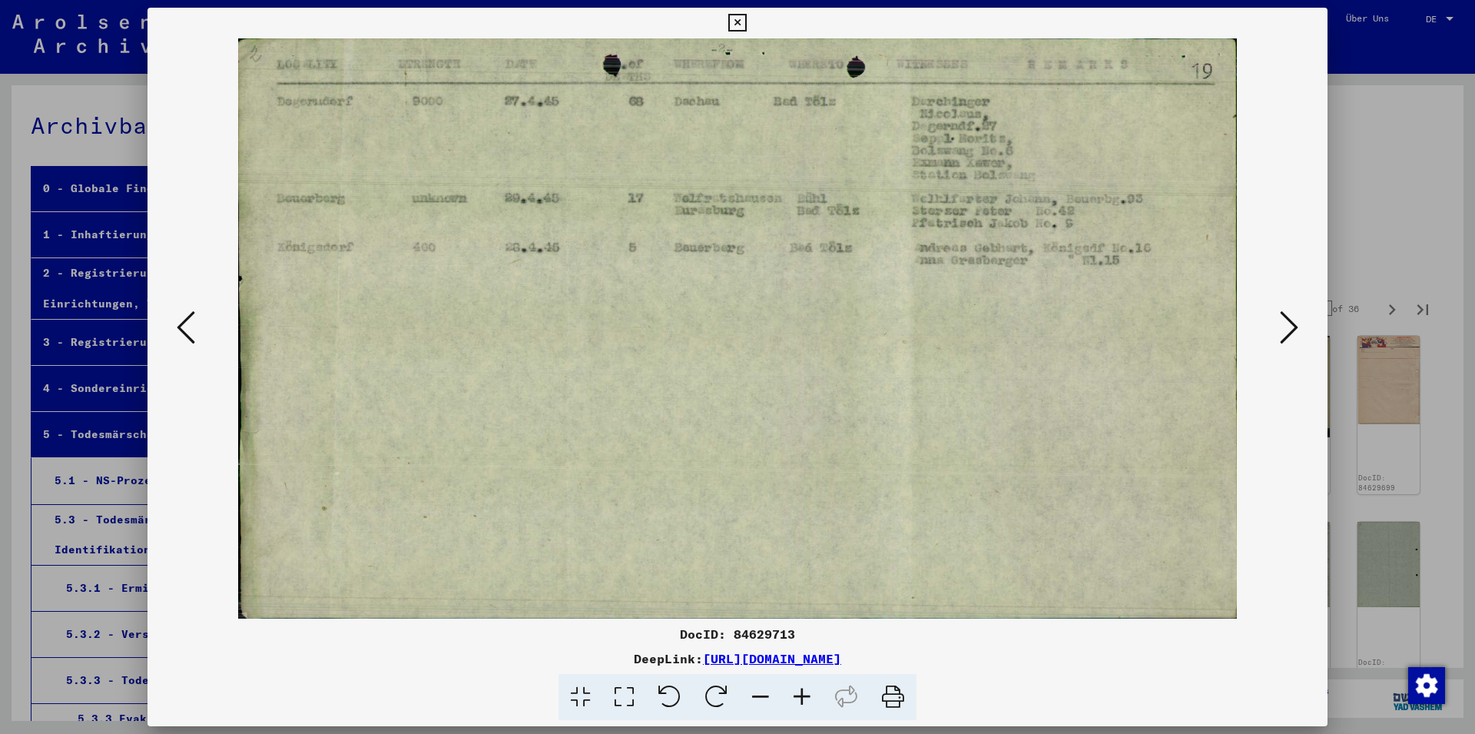
click at [1282, 320] on icon at bounding box center [1289, 327] width 18 height 37
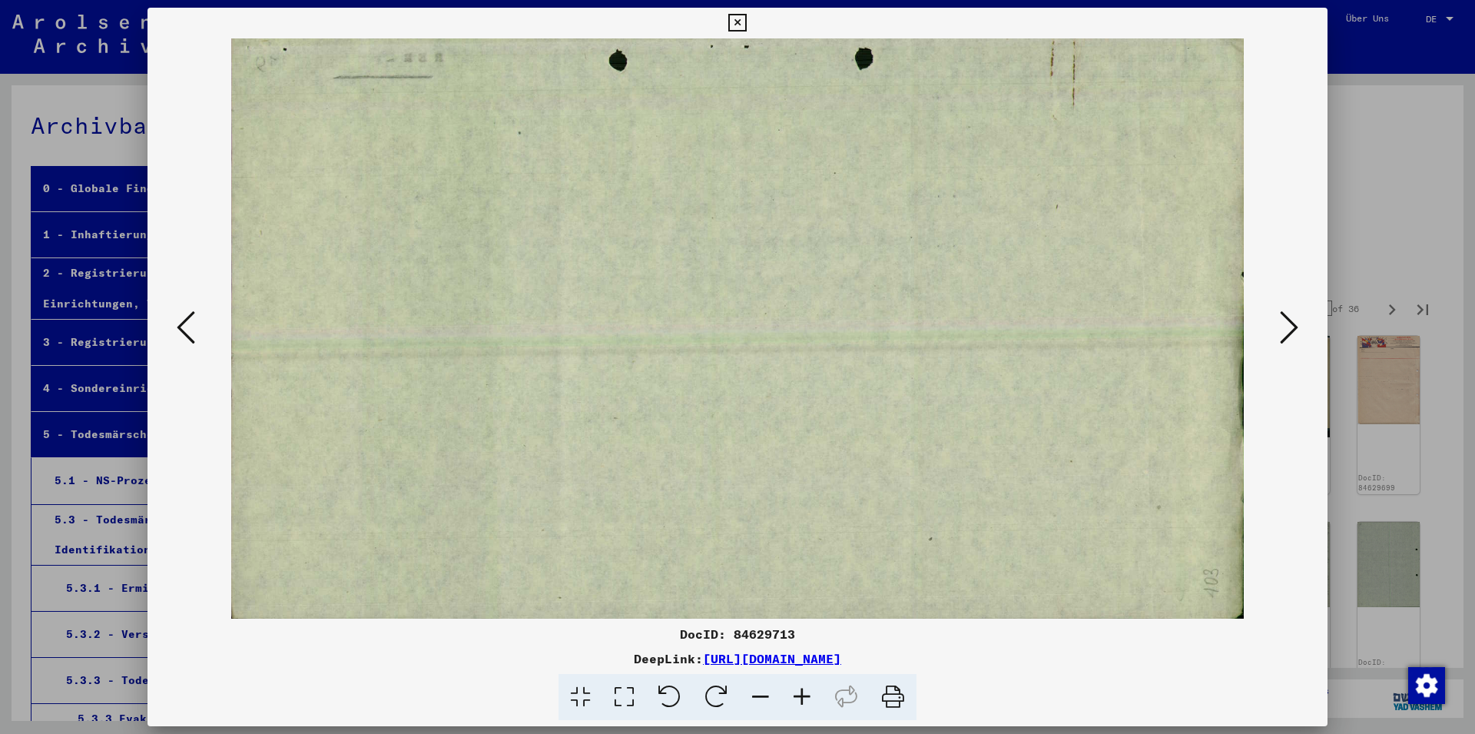
click at [1282, 320] on icon at bounding box center [1289, 327] width 18 height 37
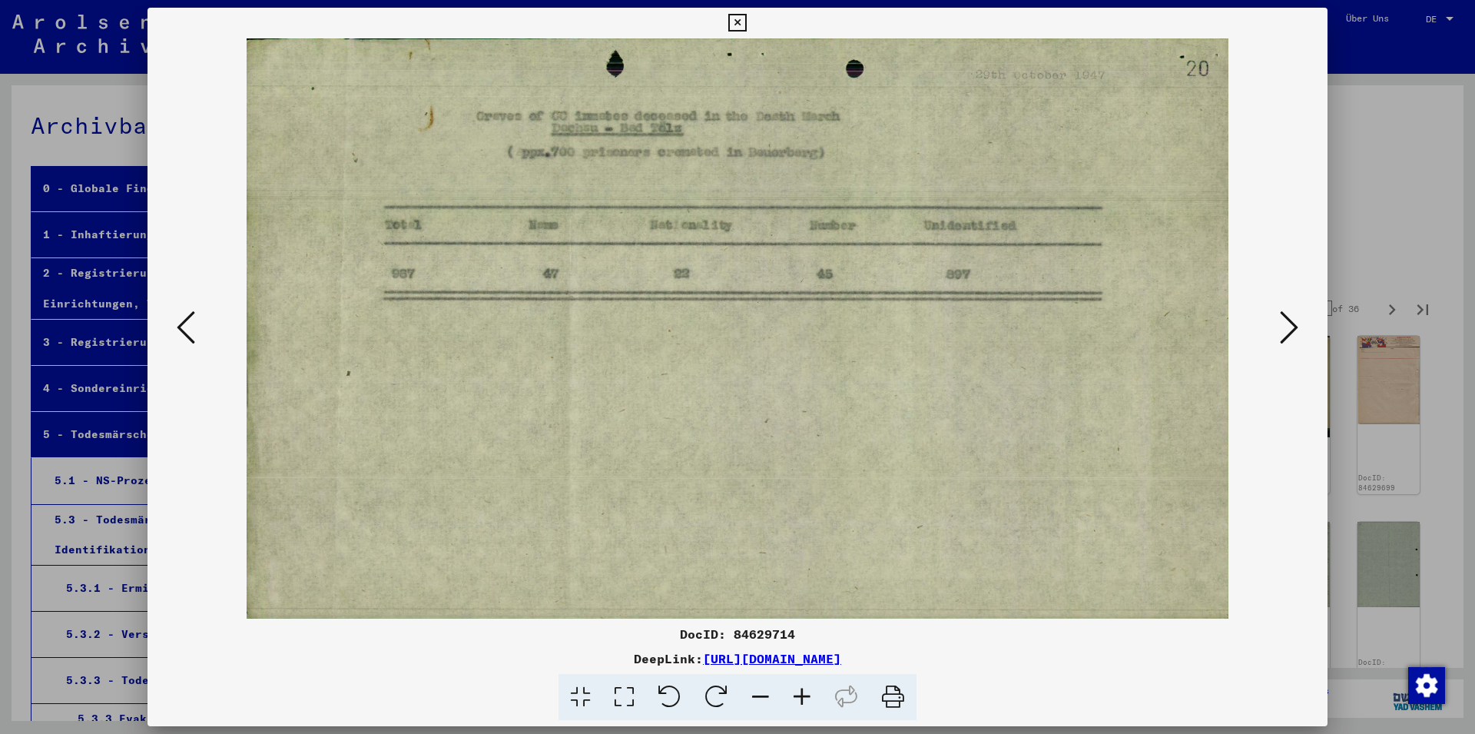
click at [1282, 320] on icon at bounding box center [1289, 327] width 18 height 37
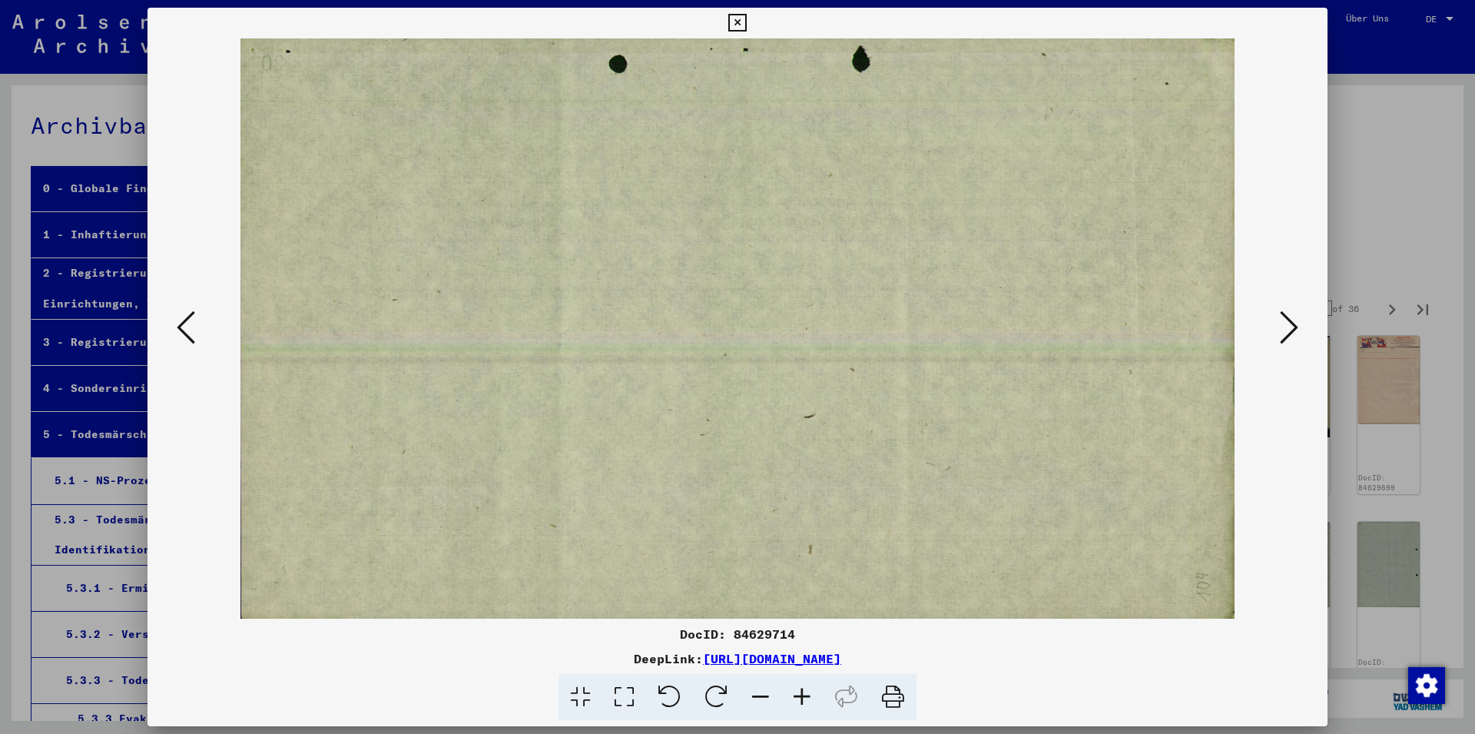
click at [1282, 320] on icon at bounding box center [1289, 327] width 18 height 37
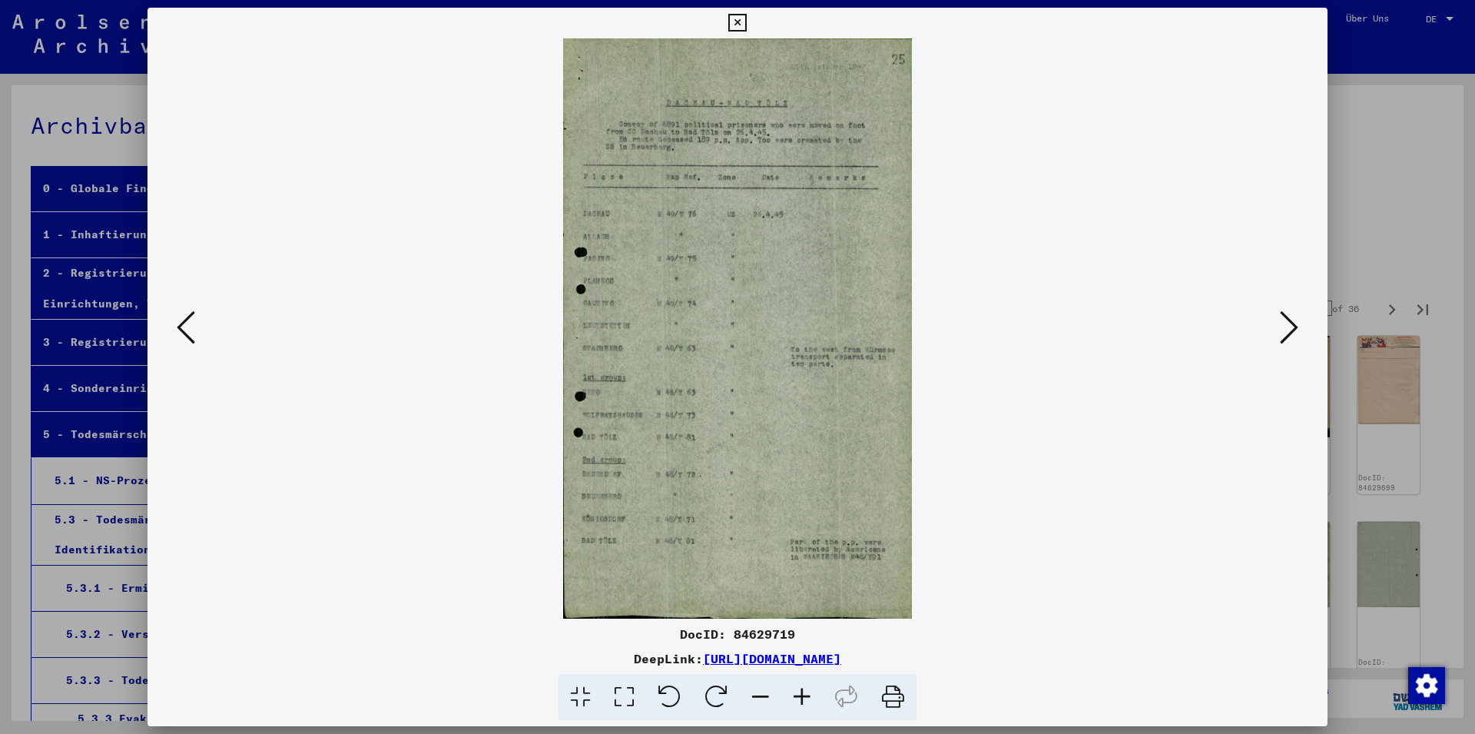
click at [1282, 320] on icon at bounding box center [1289, 327] width 18 height 37
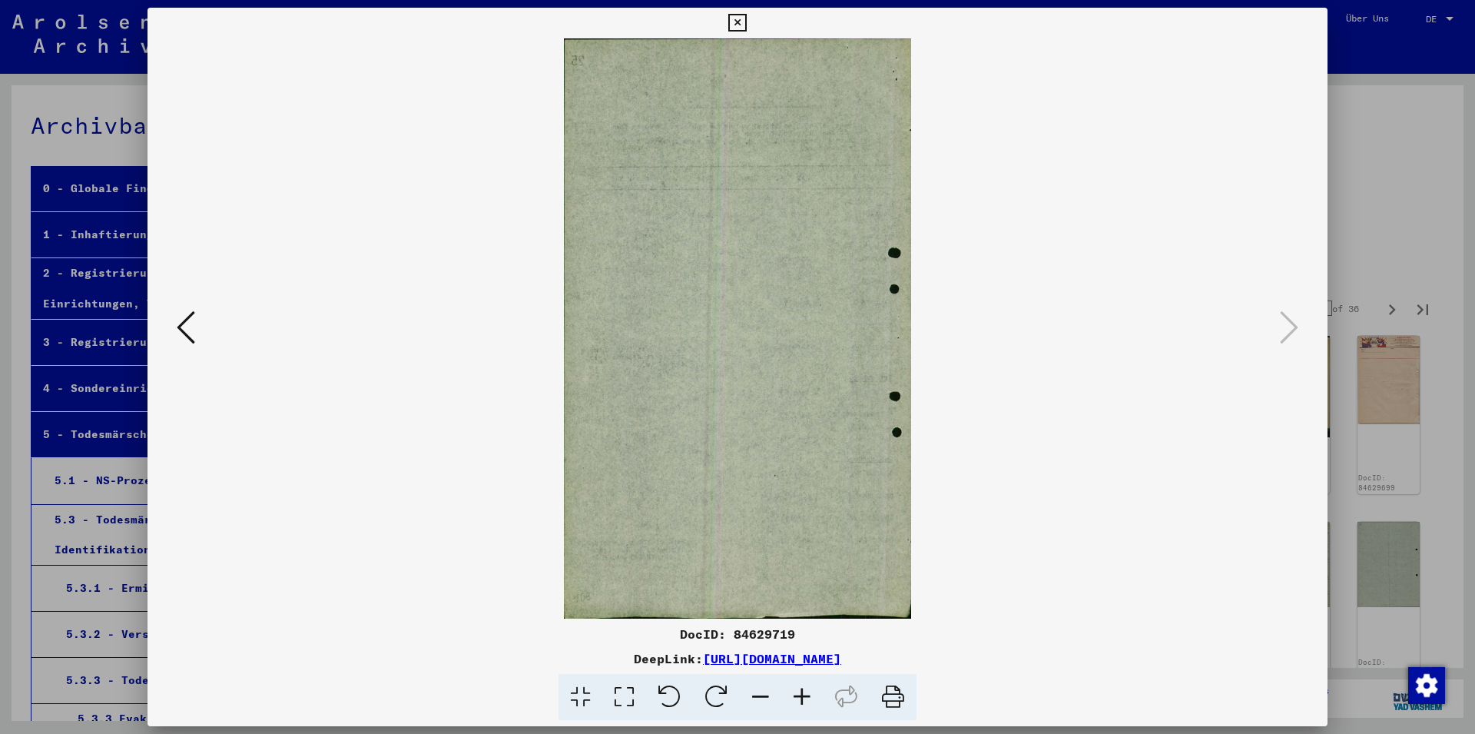
click at [746, 28] on icon at bounding box center [737, 23] width 18 height 18
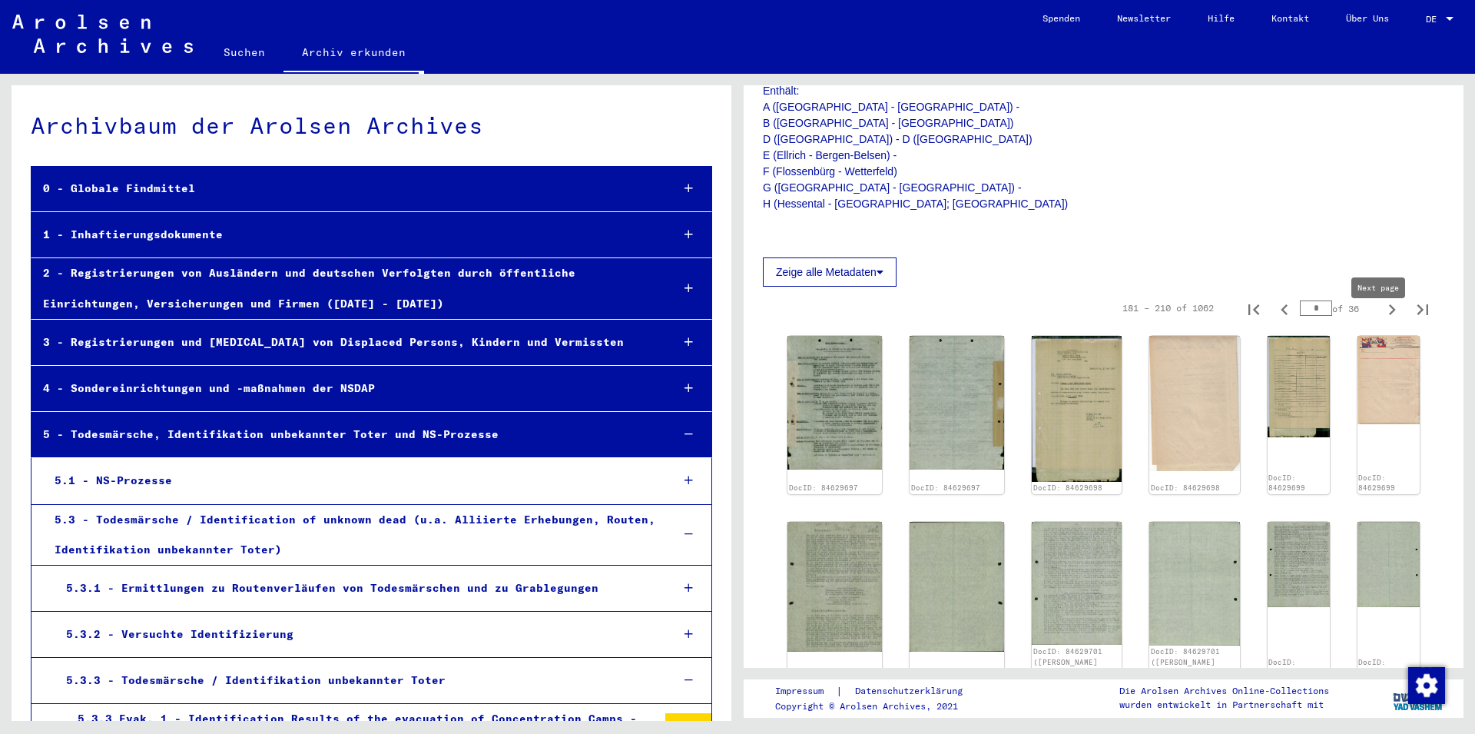
click at [1381, 320] on icon "Next page" at bounding box center [1392, 310] width 22 height 22
type input "*"
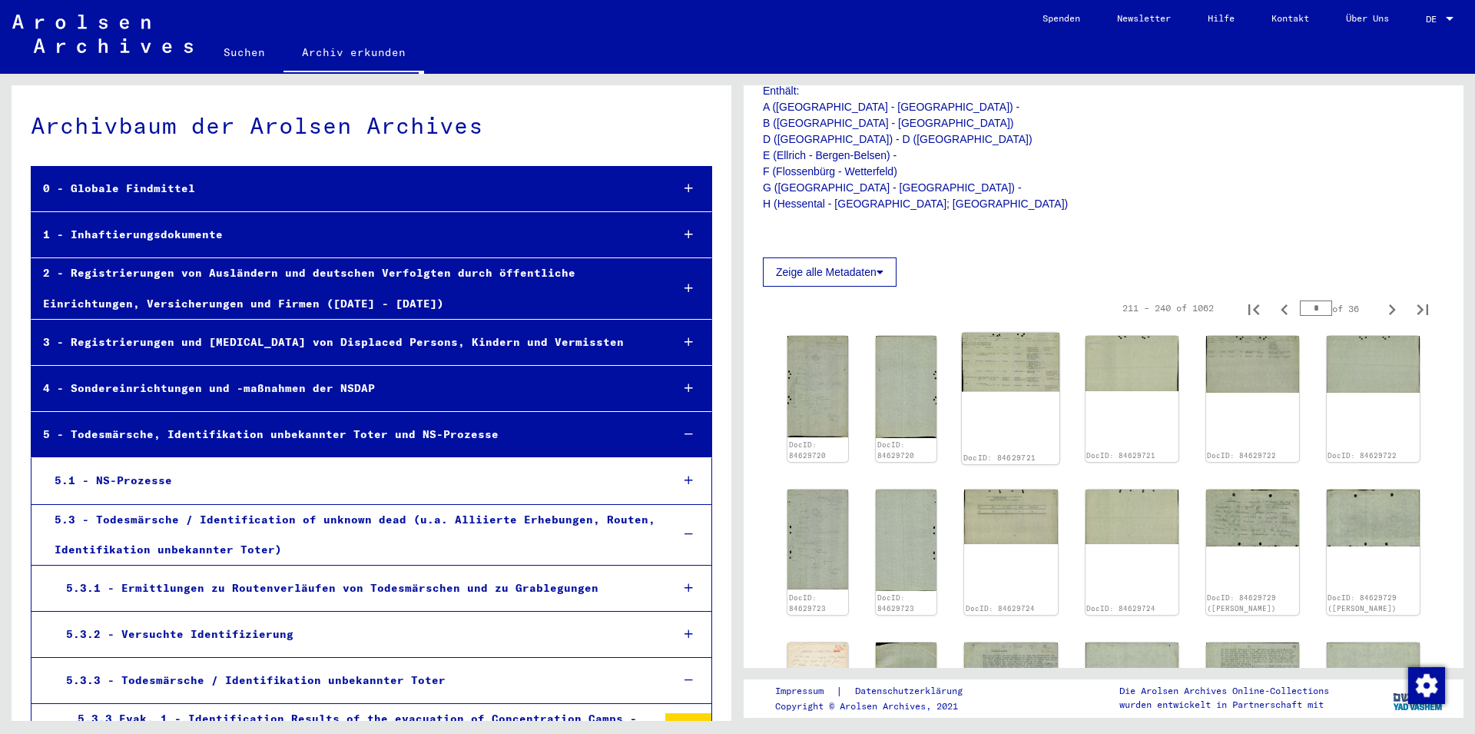
click at [1037, 375] on img at bounding box center [1011, 362] width 98 height 59
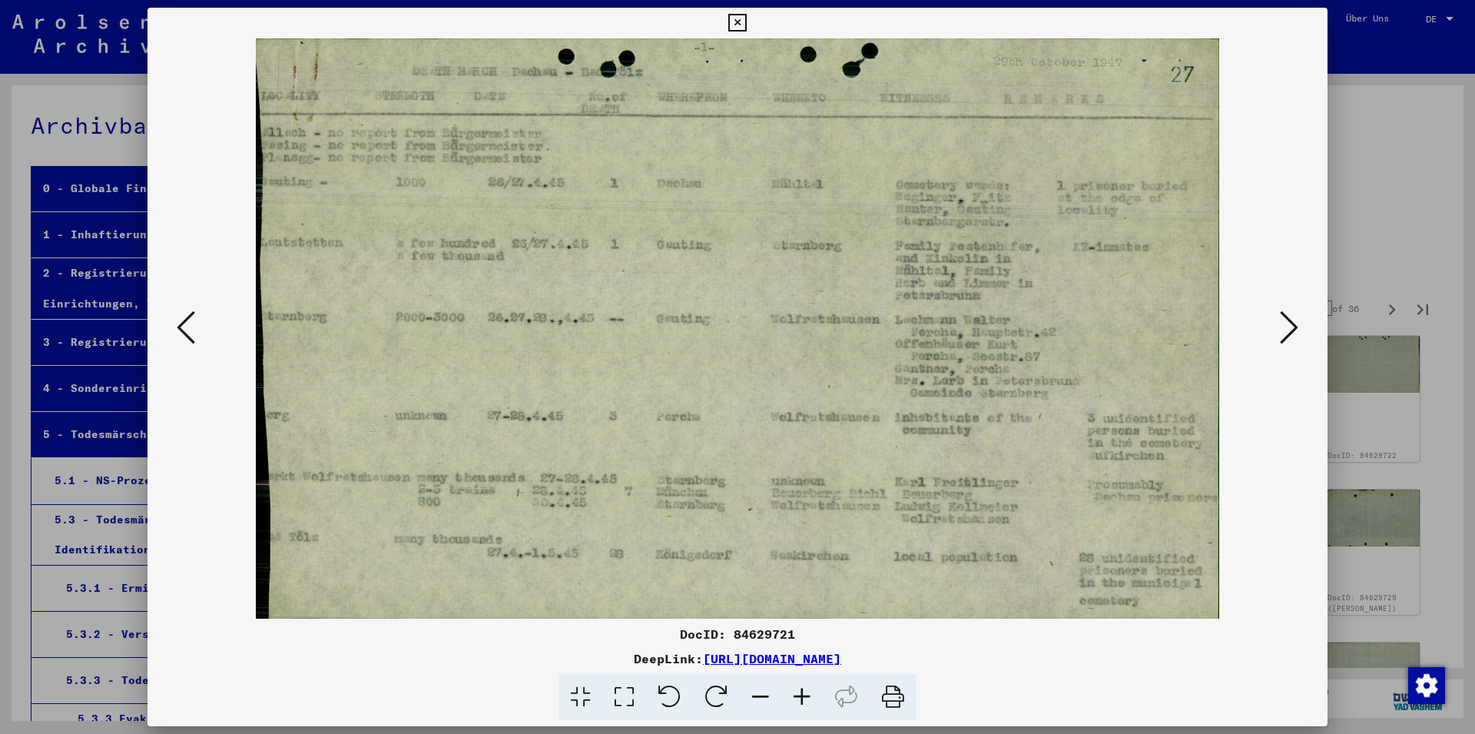
click at [1296, 327] on icon at bounding box center [1289, 327] width 18 height 37
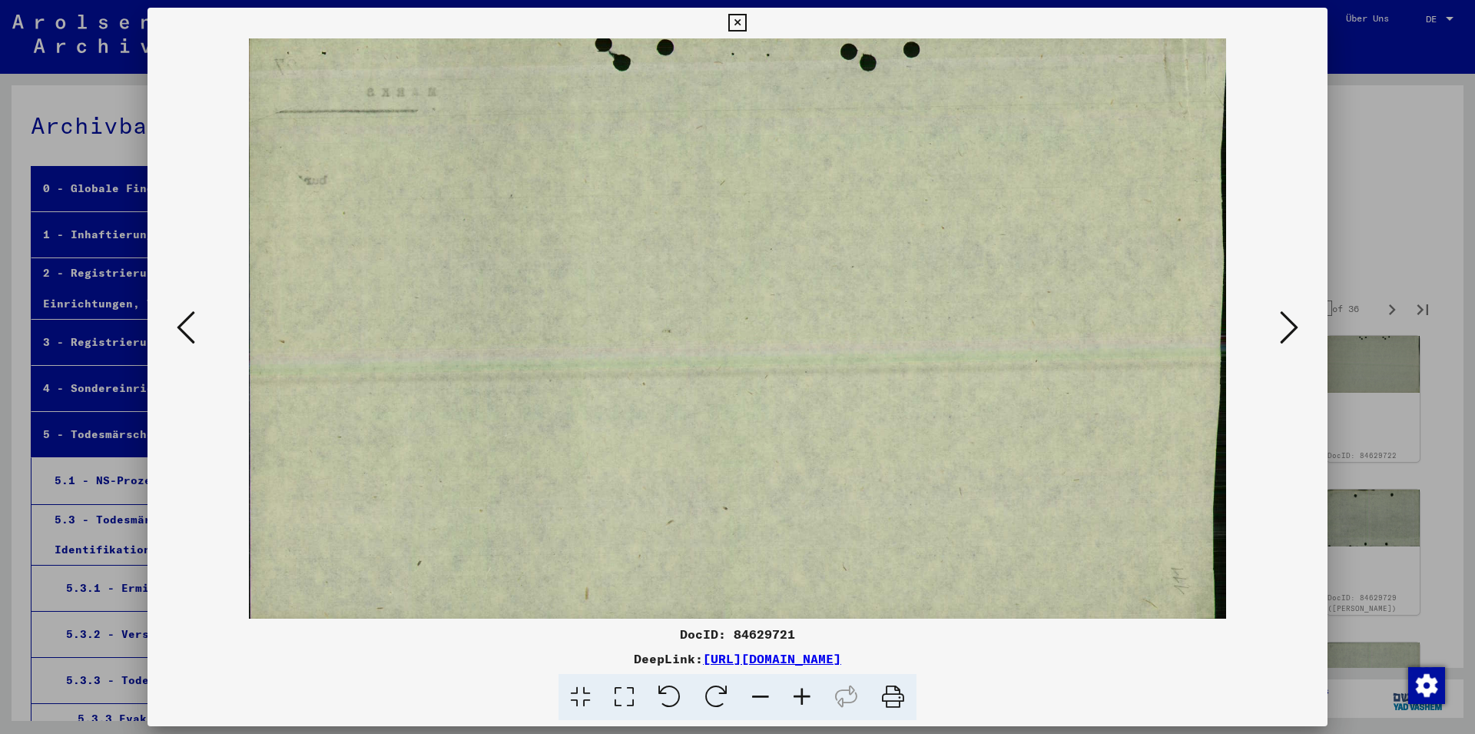
click at [1296, 327] on icon at bounding box center [1289, 327] width 18 height 37
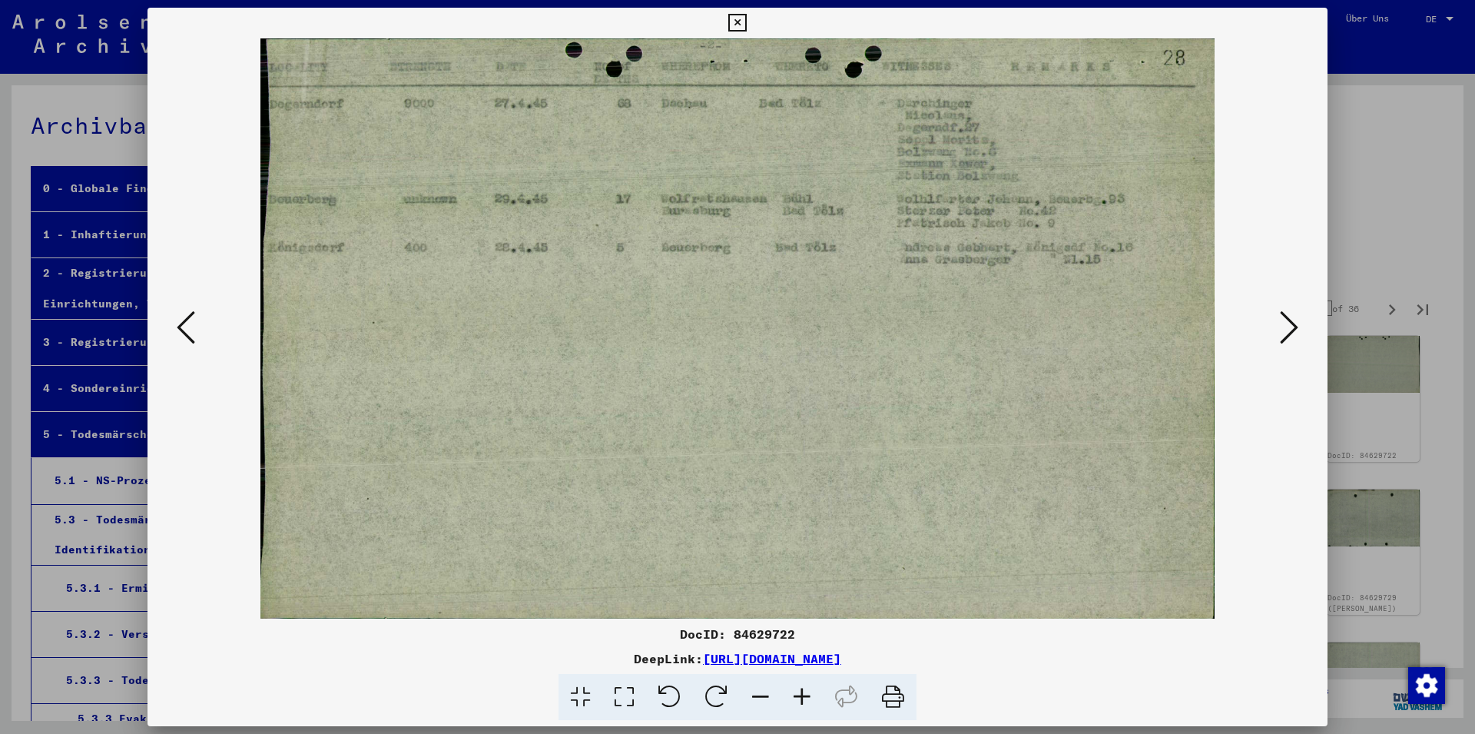
click at [1296, 327] on icon at bounding box center [1289, 327] width 18 height 37
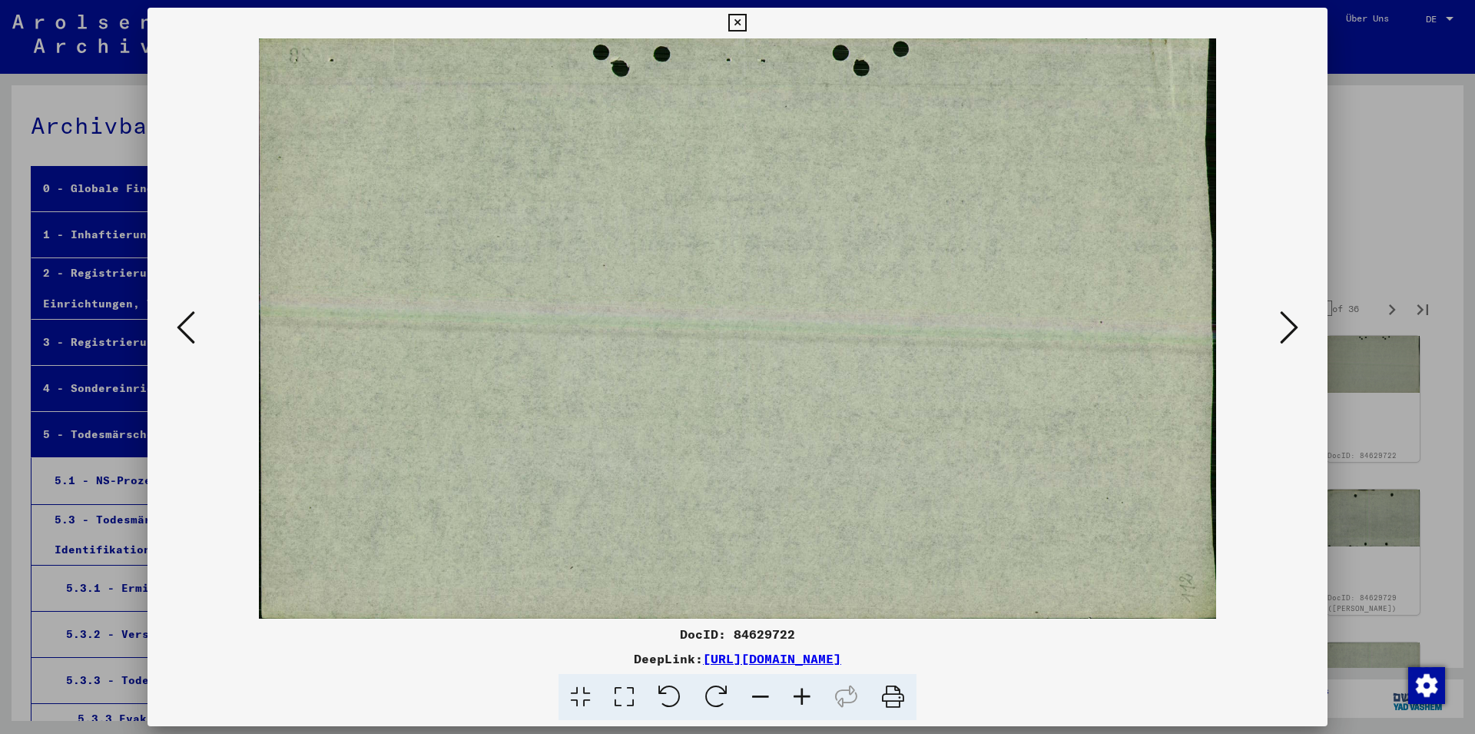
click at [1296, 327] on icon at bounding box center [1289, 327] width 18 height 37
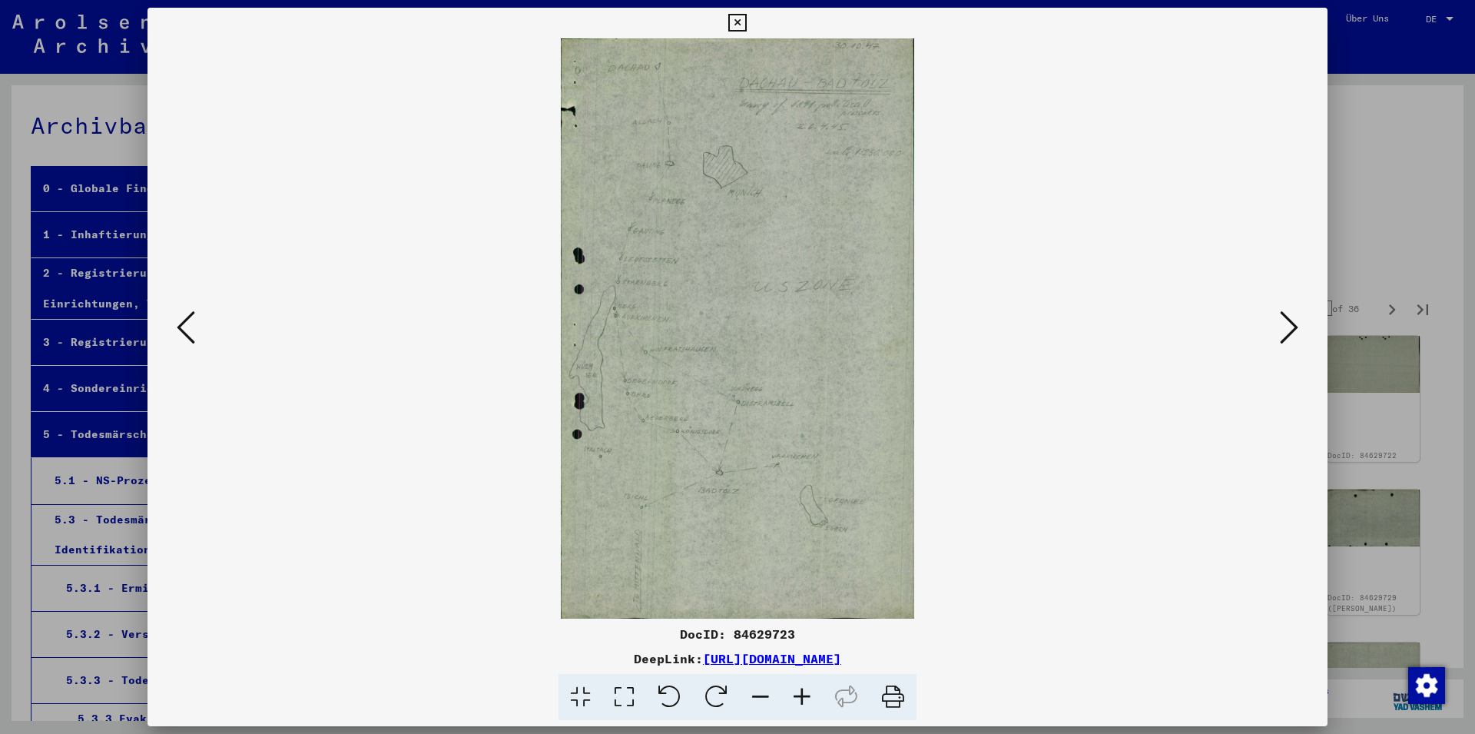
click at [1296, 327] on icon at bounding box center [1289, 327] width 18 height 37
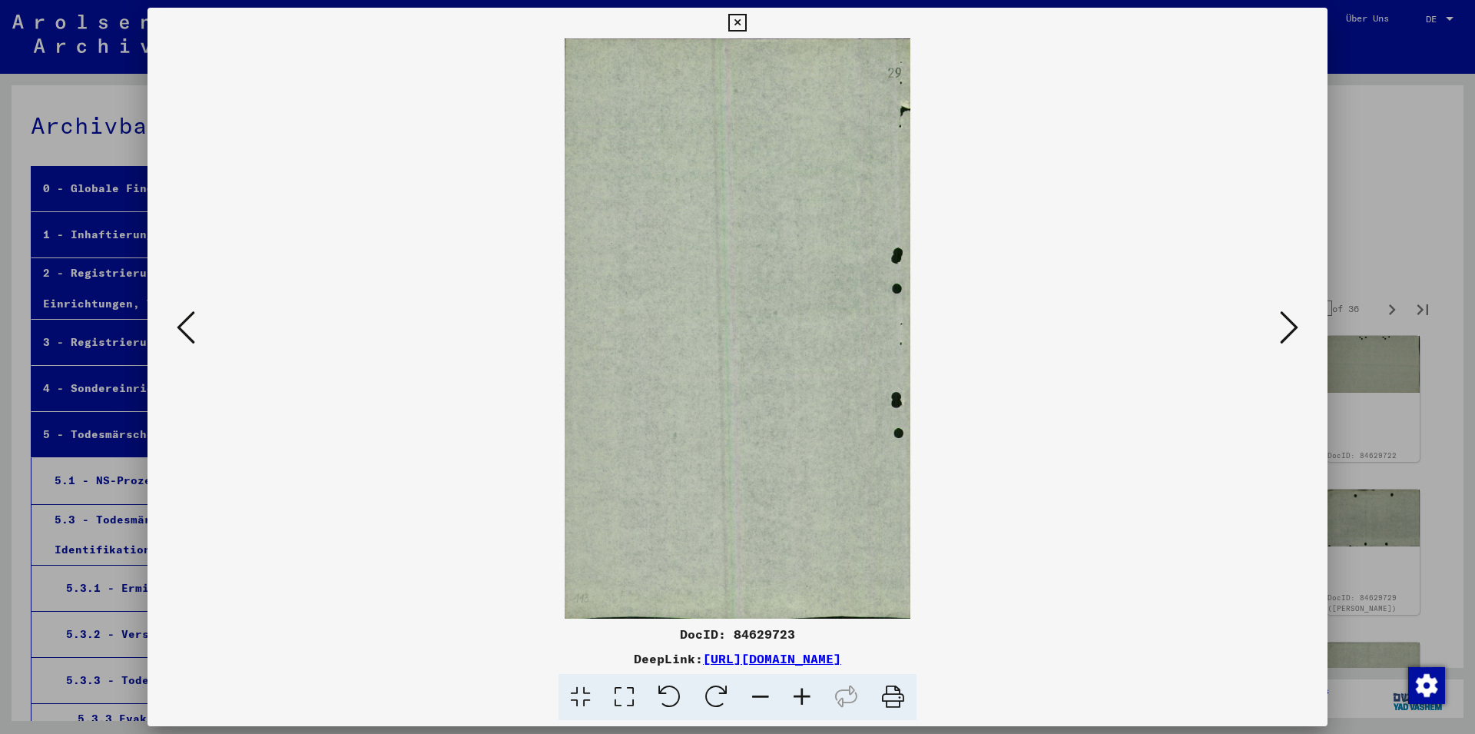
click at [1296, 327] on icon at bounding box center [1289, 327] width 18 height 37
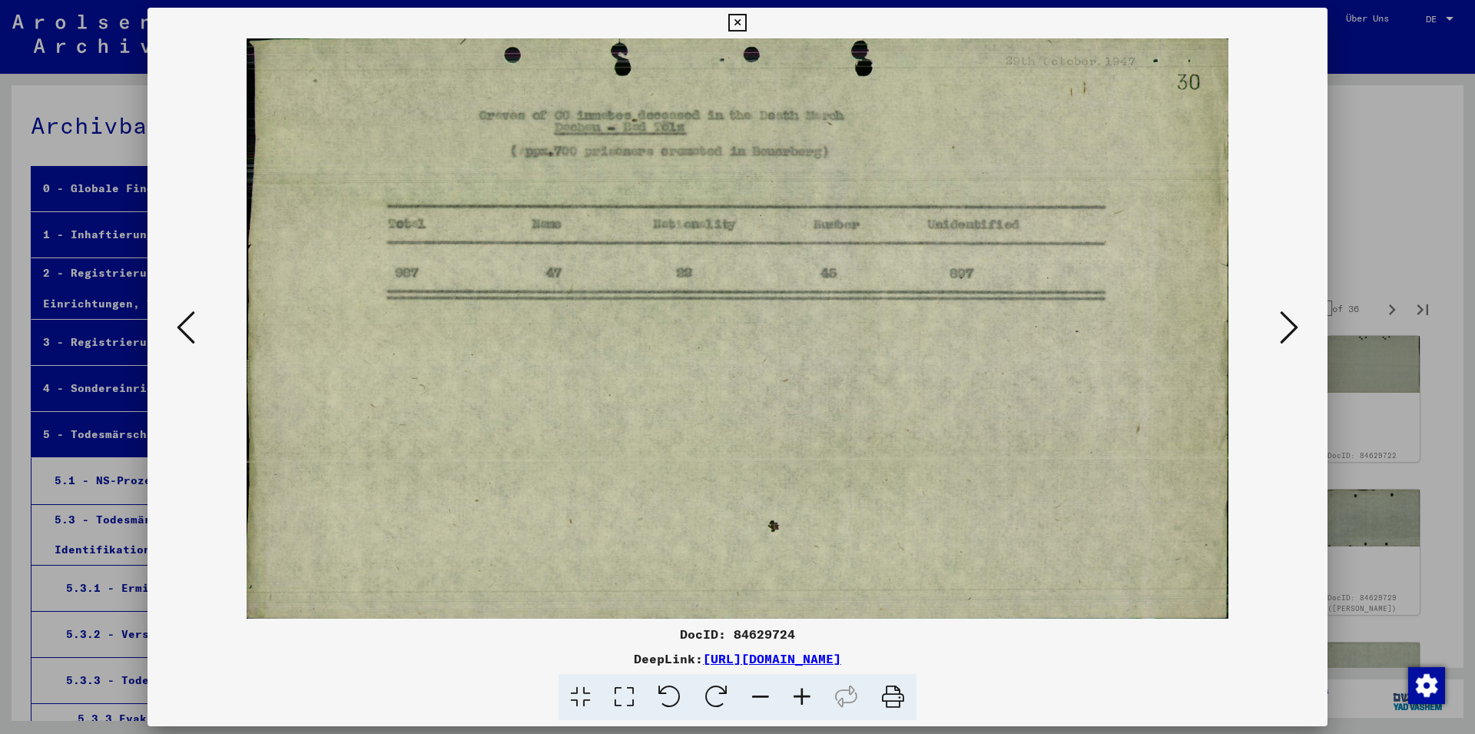
click at [1296, 327] on icon at bounding box center [1289, 327] width 18 height 37
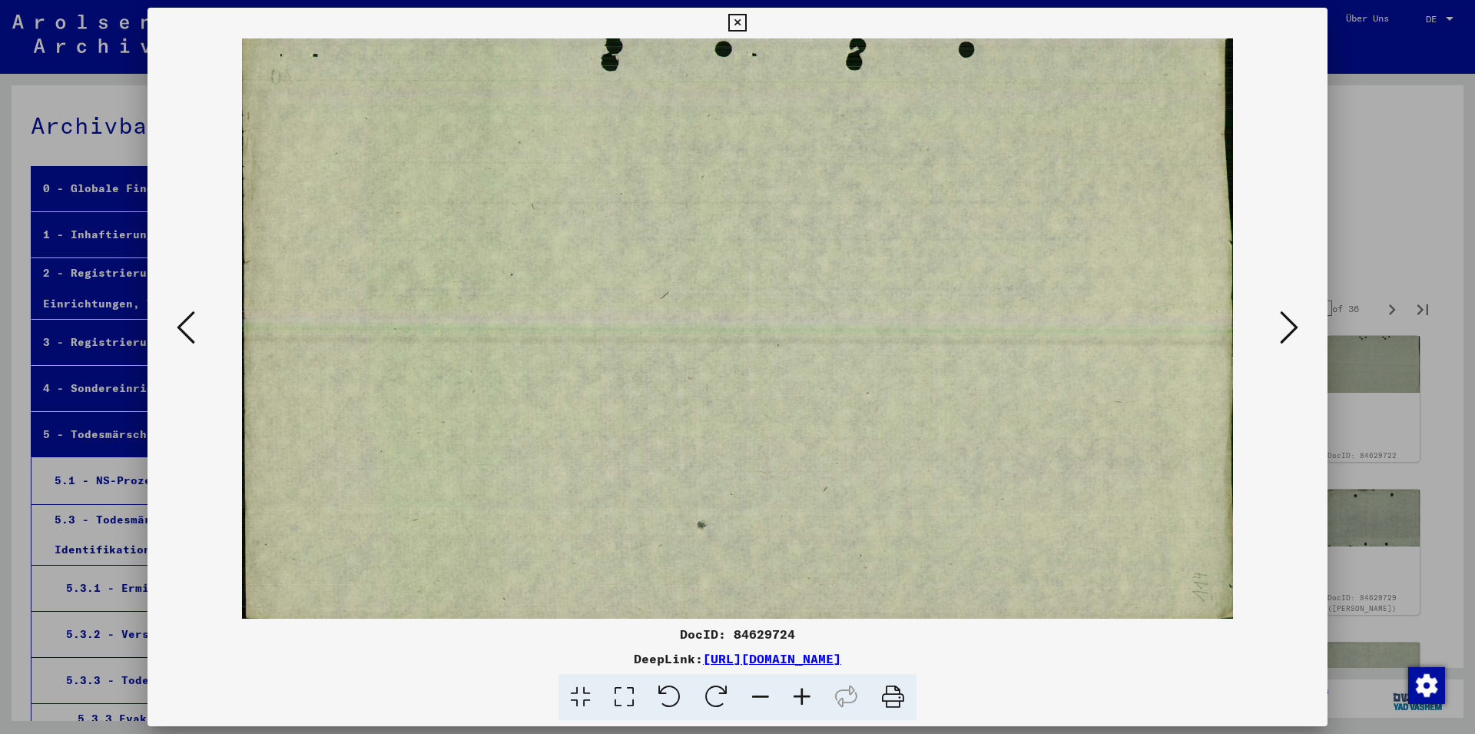
click at [1296, 327] on icon at bounding box center [1289, 327] width 18 height 37
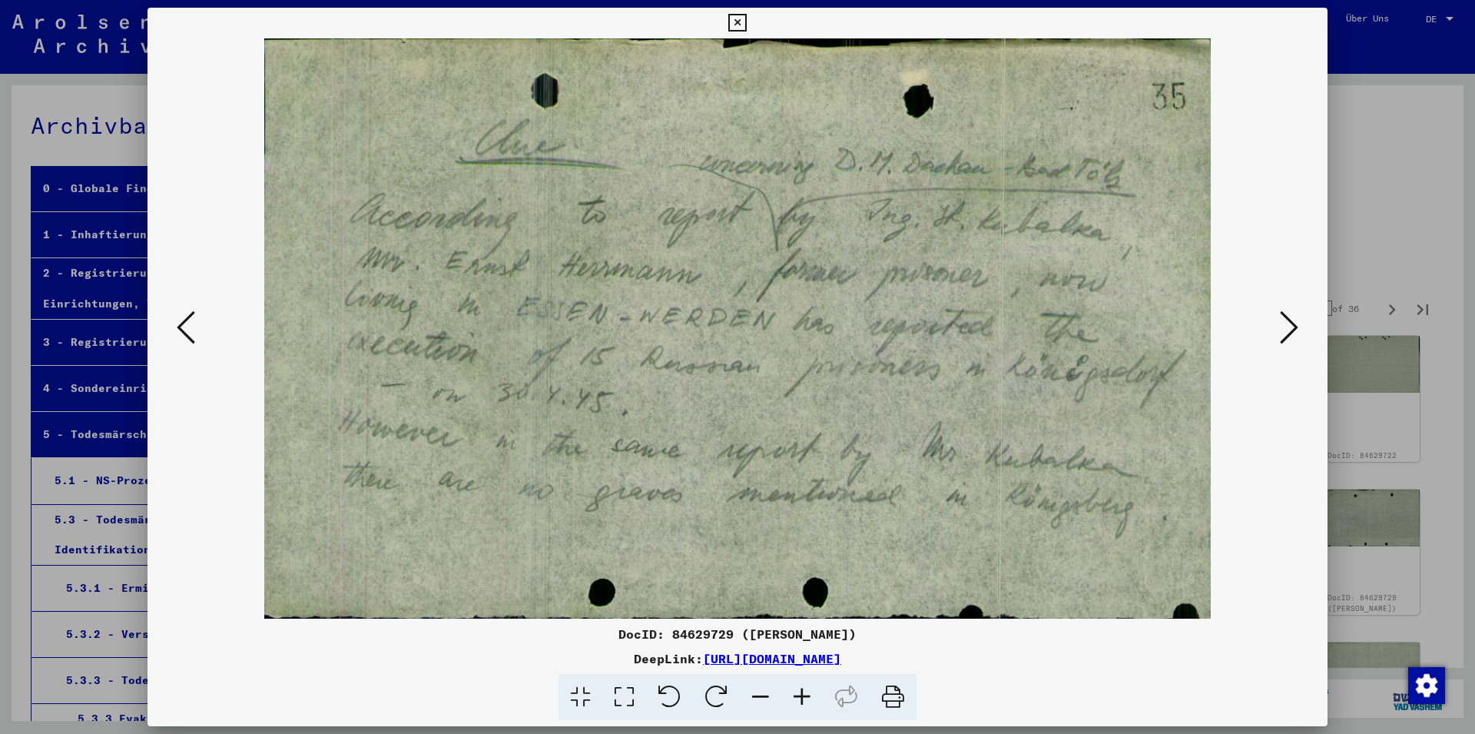
click at [1296, 327] on icon at bounding box center [1289, 327] width 18 height 37
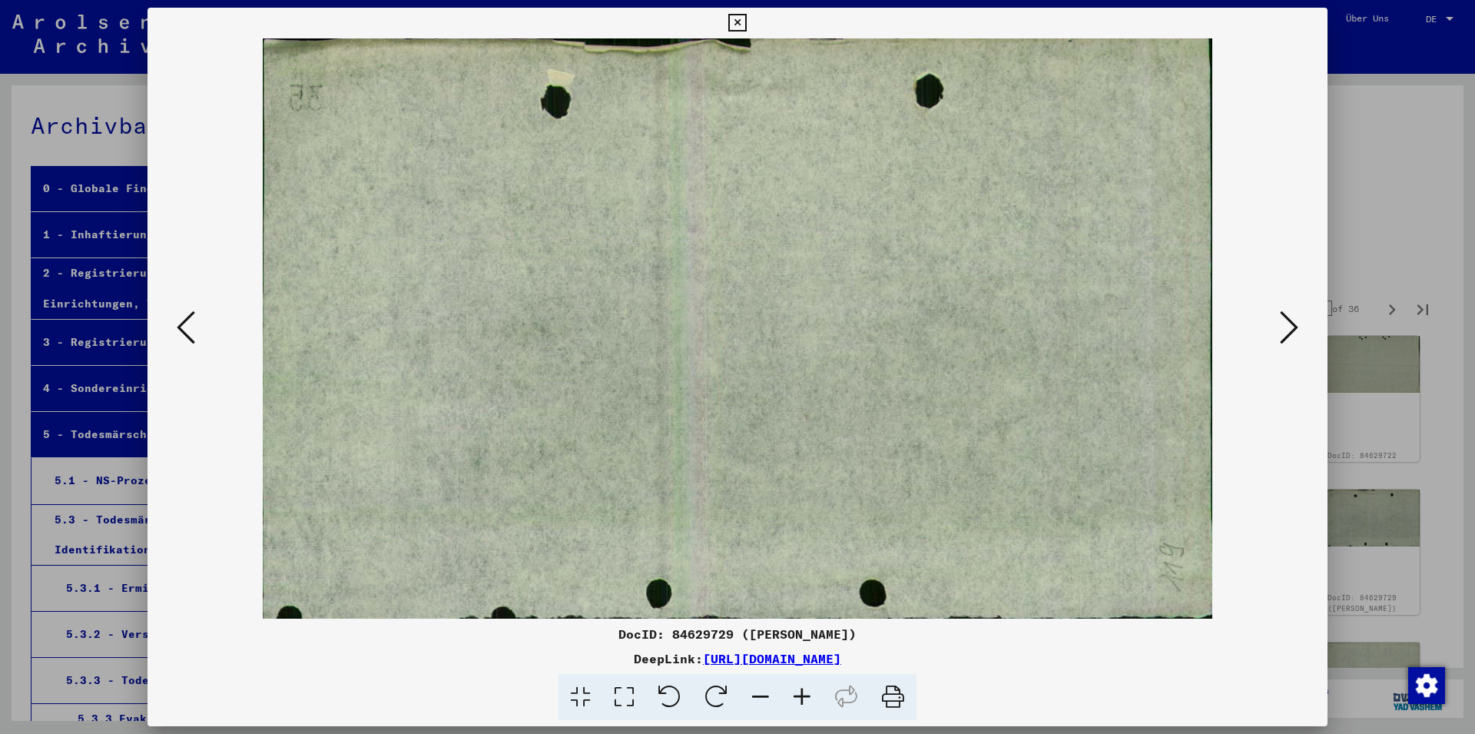
click at [1296, 327] on icon at bounding box center [1289, 327] width 18 height 37
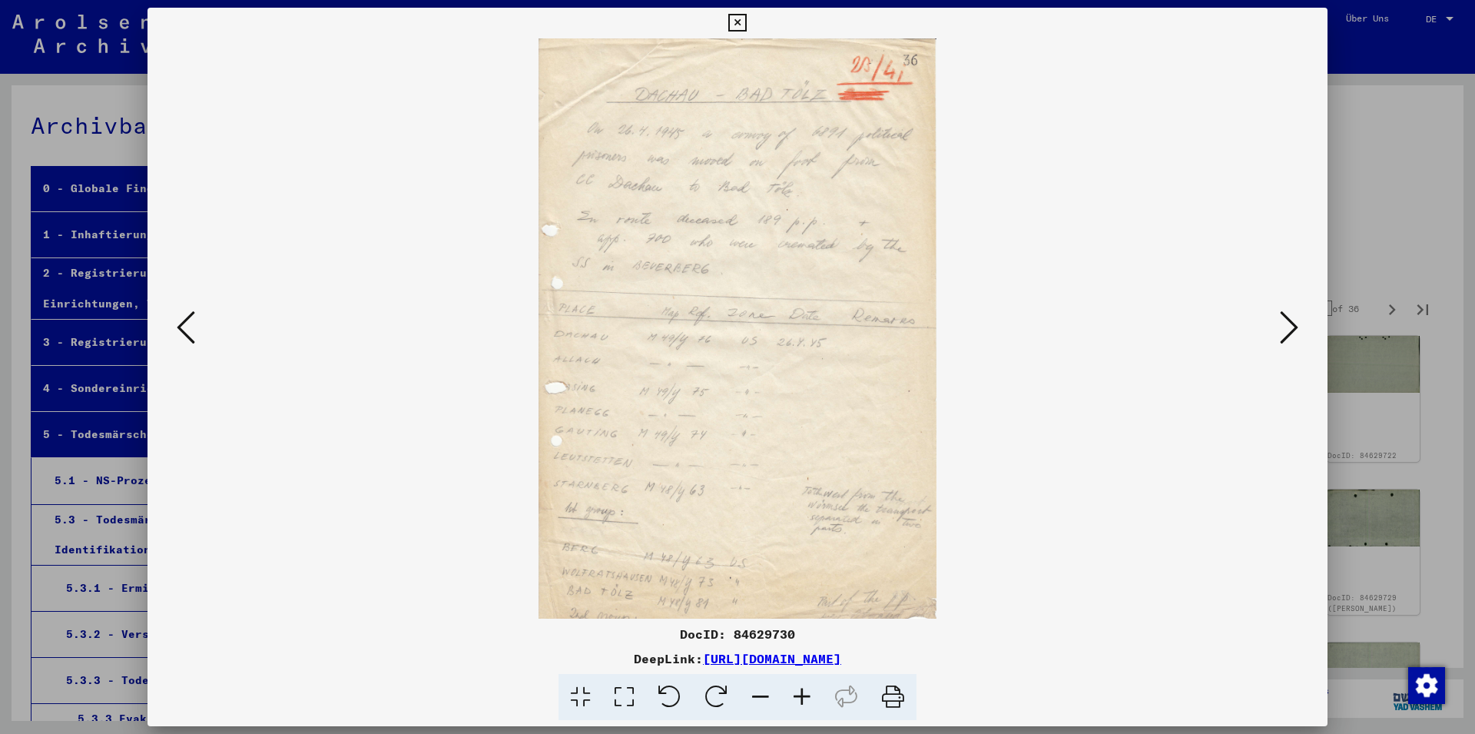
click at [1296, 326] on icon at bounding box center [1289, 327] width 18 height 37
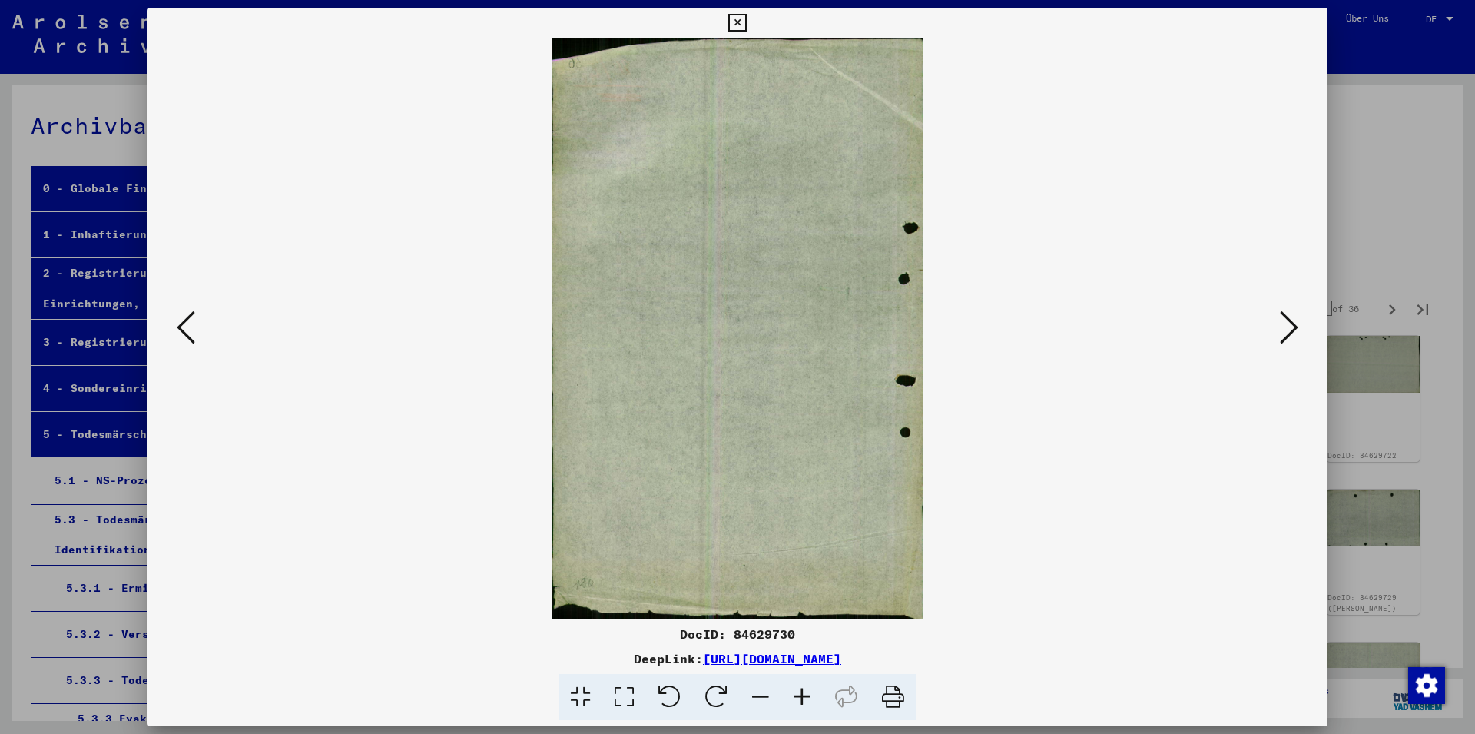
click at [1296, 326] on icon at bounding box center [1289, 327] width 18 height 37
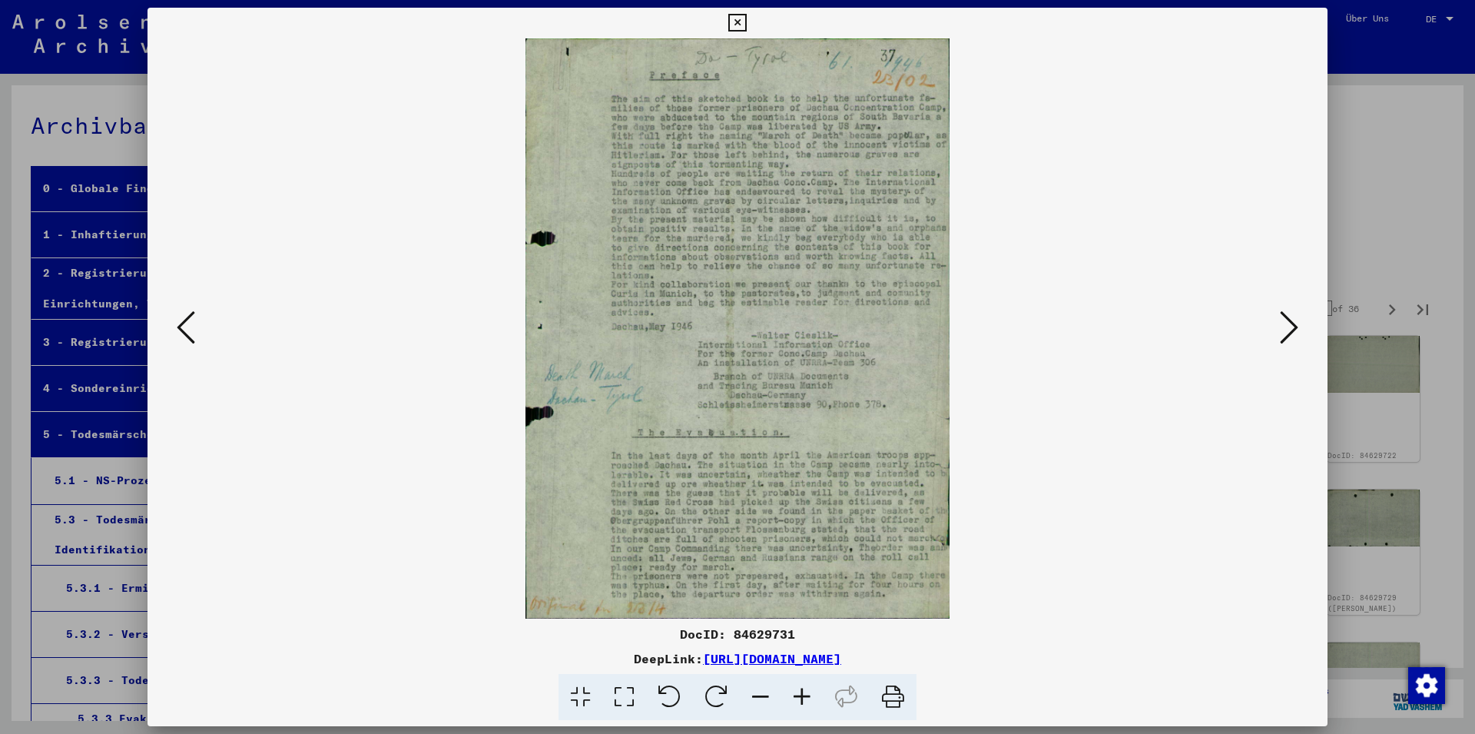
click at [1296, 326] on icon at bounding box center [1289, 327] width 18 height 37
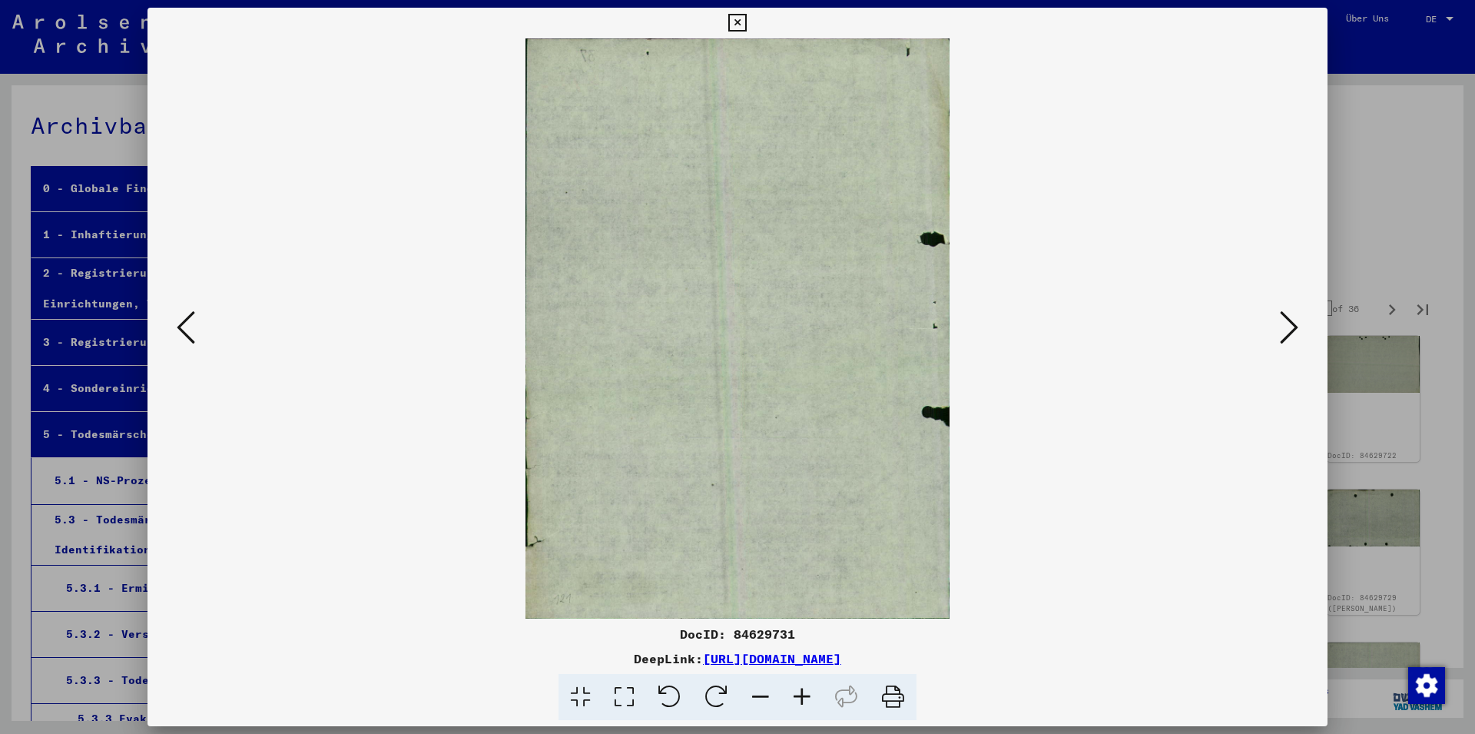
click at [1296, 326] on icon at bounding box center [1289, 327] width 18 height 37
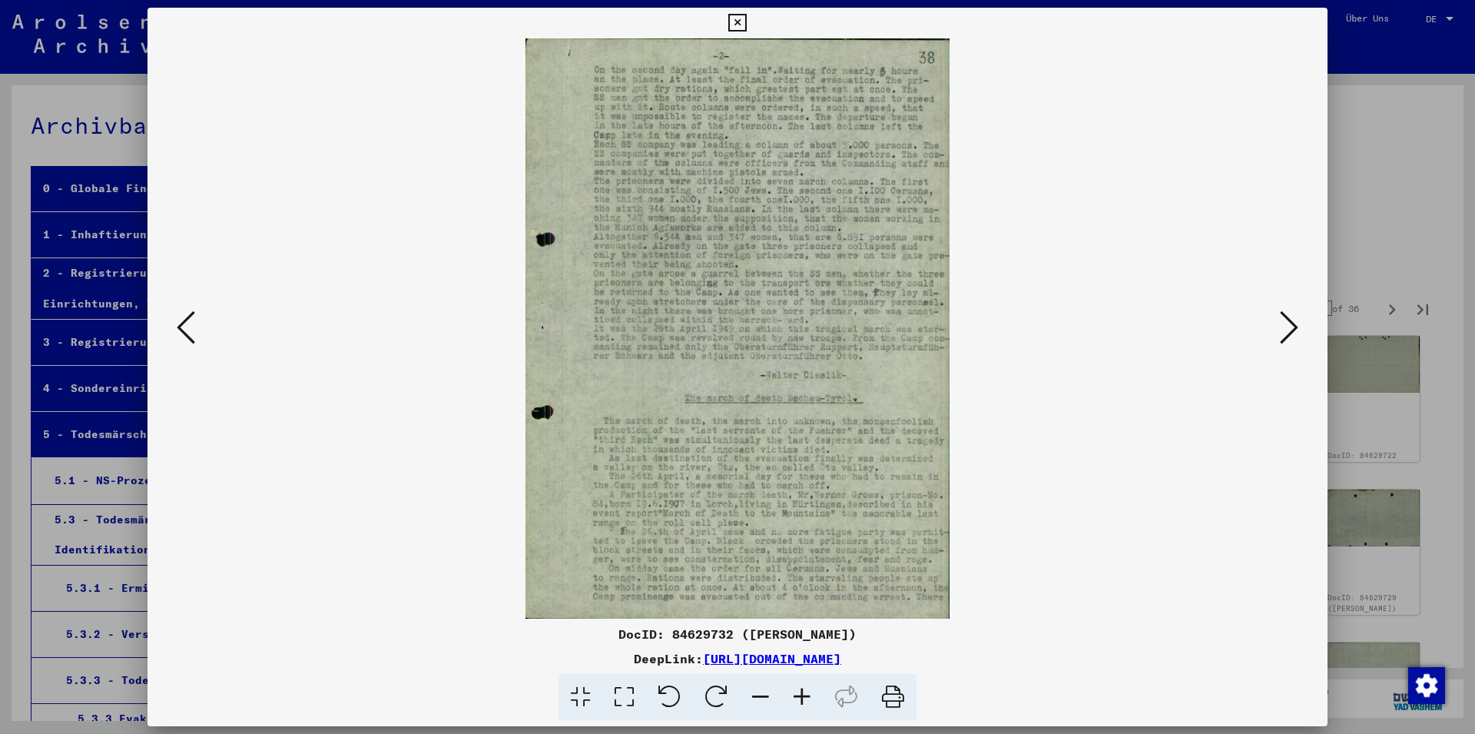
click at [1296, 326] on icon at bounding box center [1289, 327] width 18 height 37
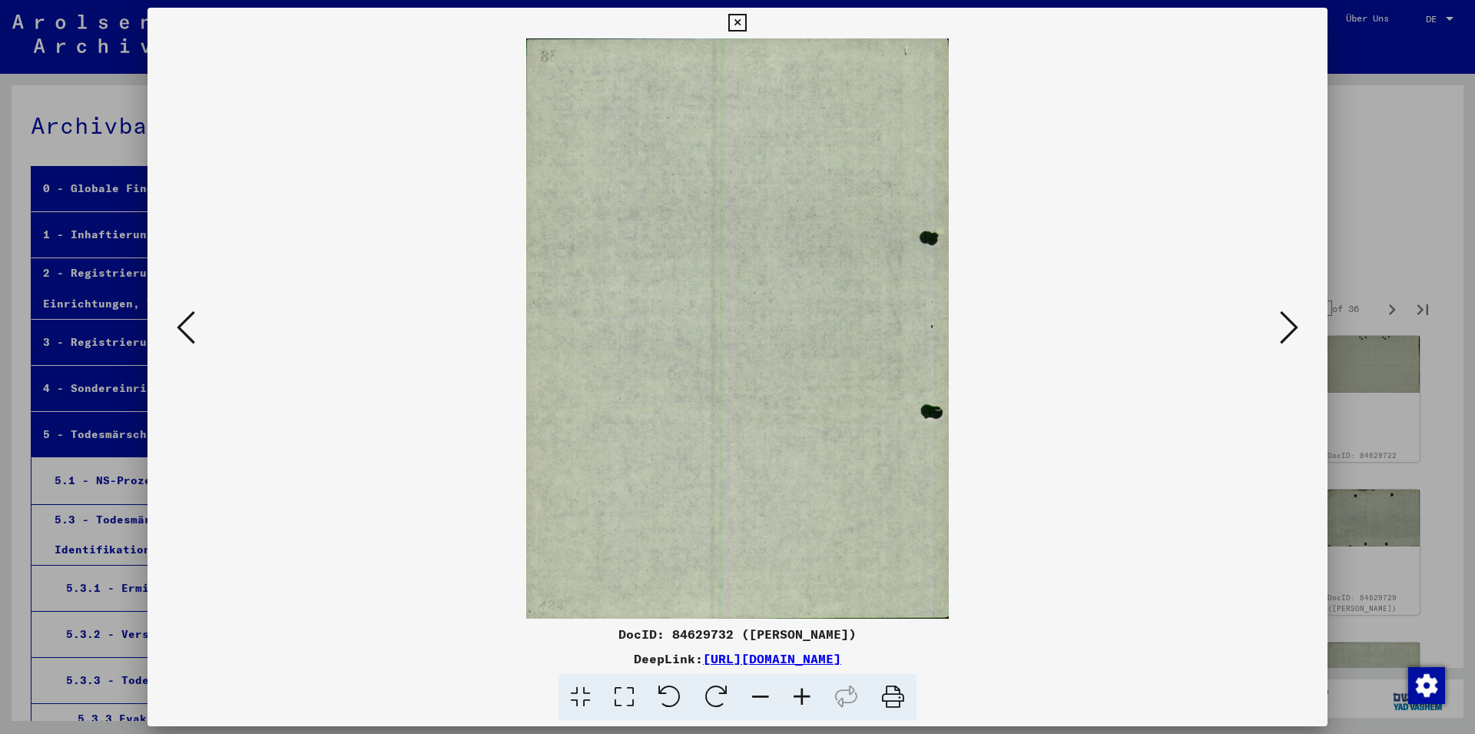
click at [1296, 326] on icon at bounding box center [1289, 327] width 18 height 37
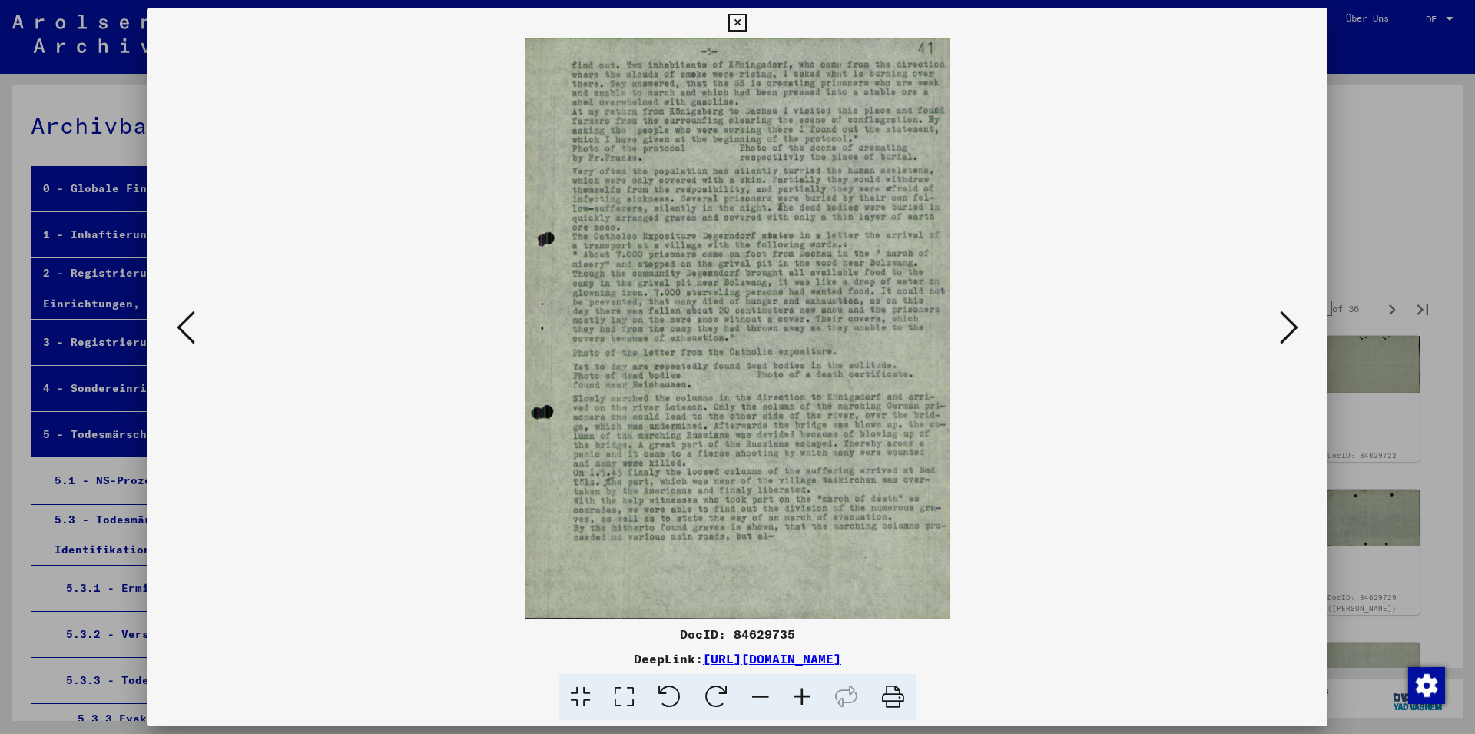
click at [1296, 326] on icon at bounding box center [1289, 327] width 18 height 37
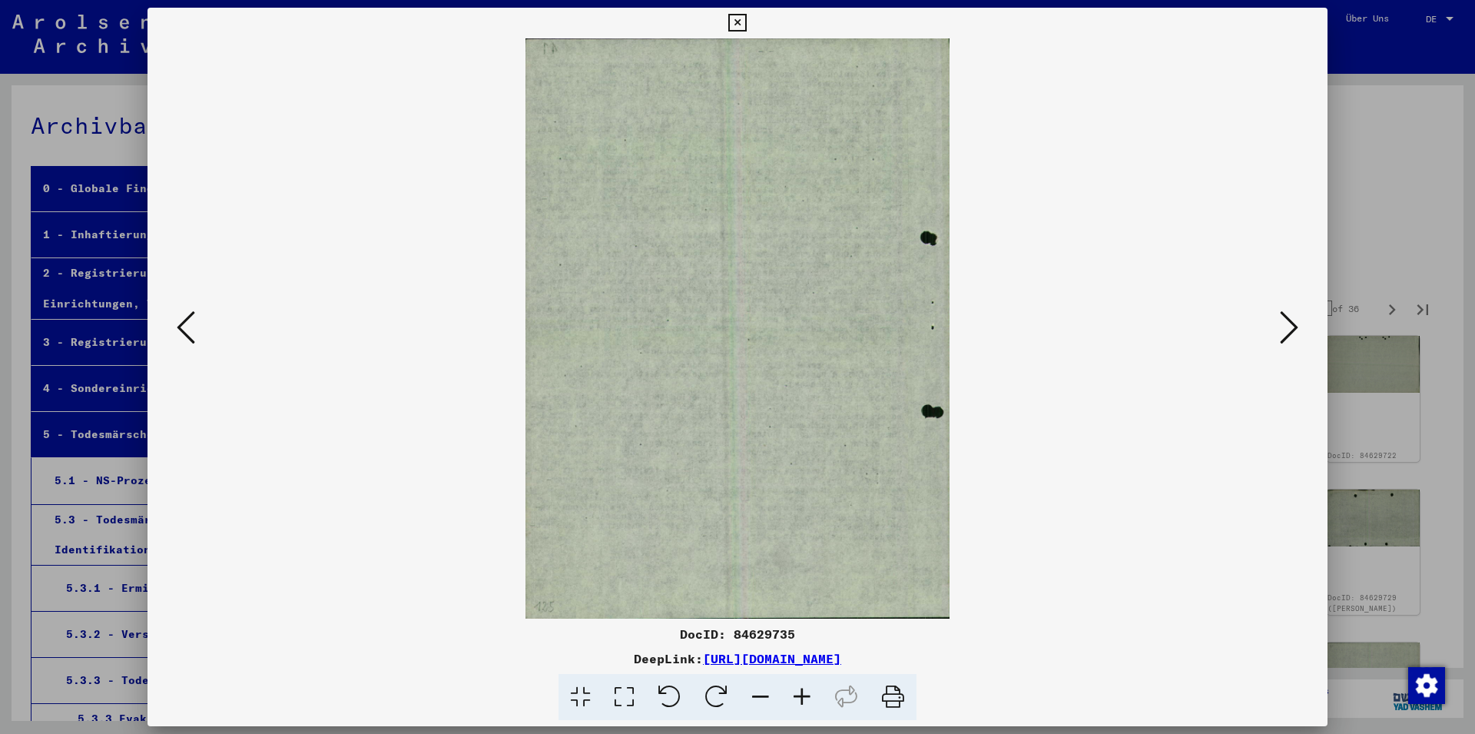
click at [1296, 326] on icon at bounding box center [1289, 327] width 18 height 37
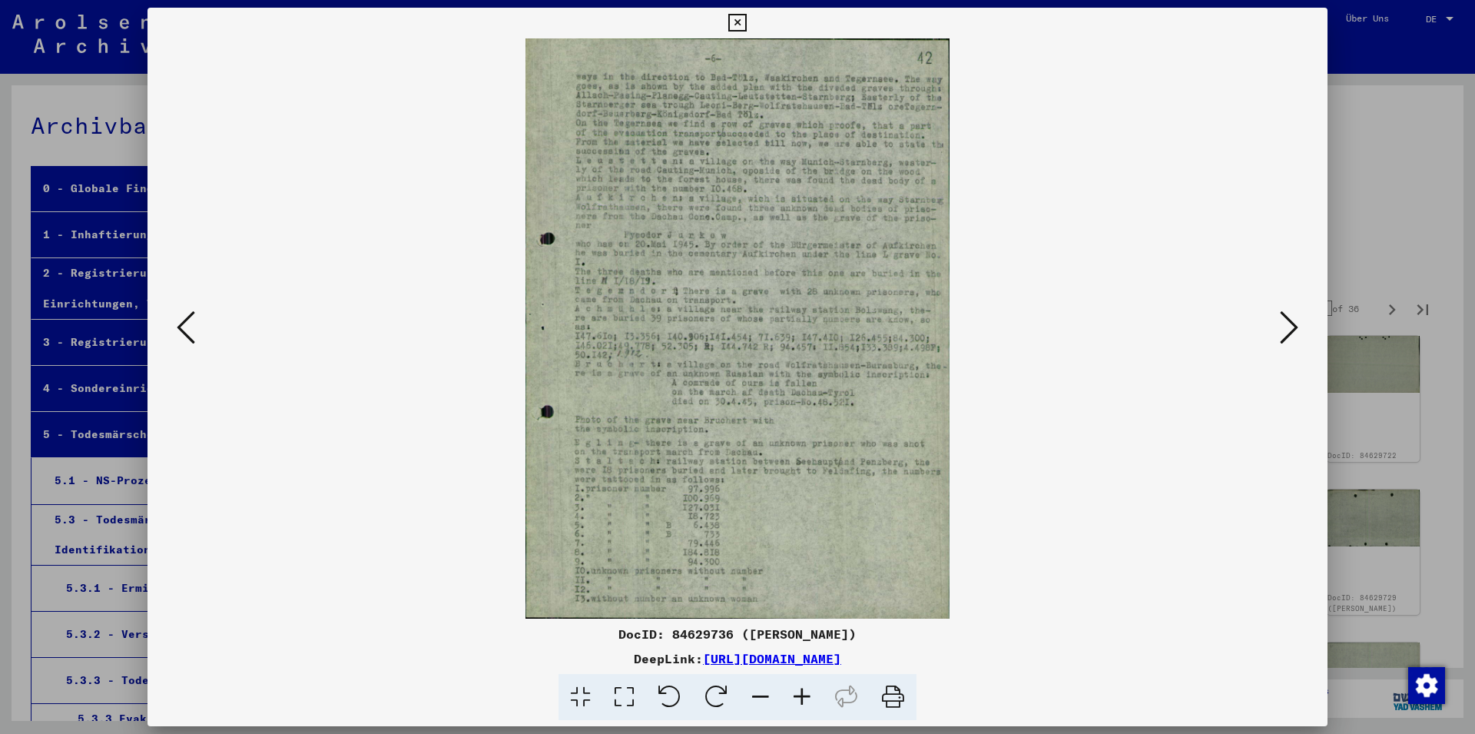
click at [1296, 326] on icon at bounding box center [1289, 327] width 18 height 37
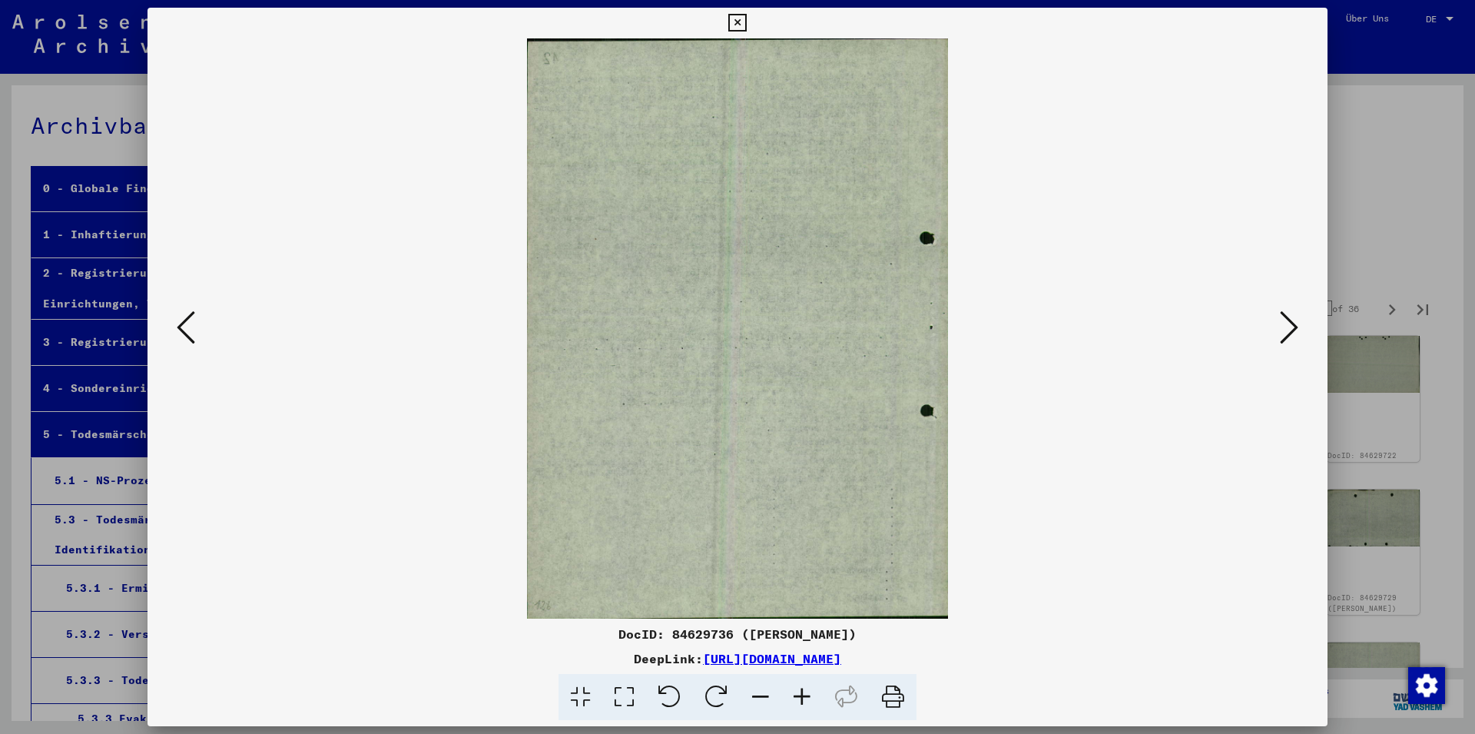
click at [1296, 326] on icon at bounding box center [1289, 327] width 18 height 37
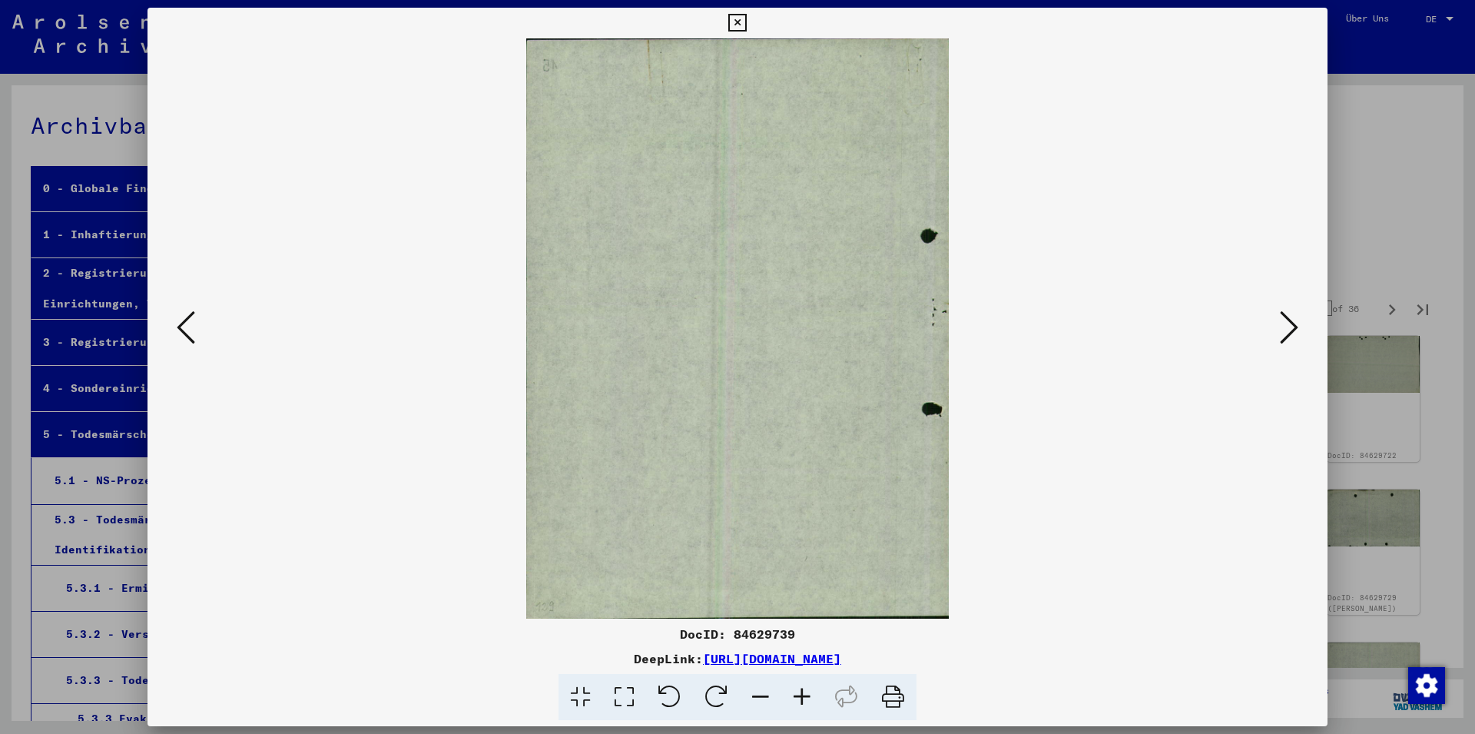
click at [1296, 326] on icon at bounding box center [1289, 327] width 18 height 37
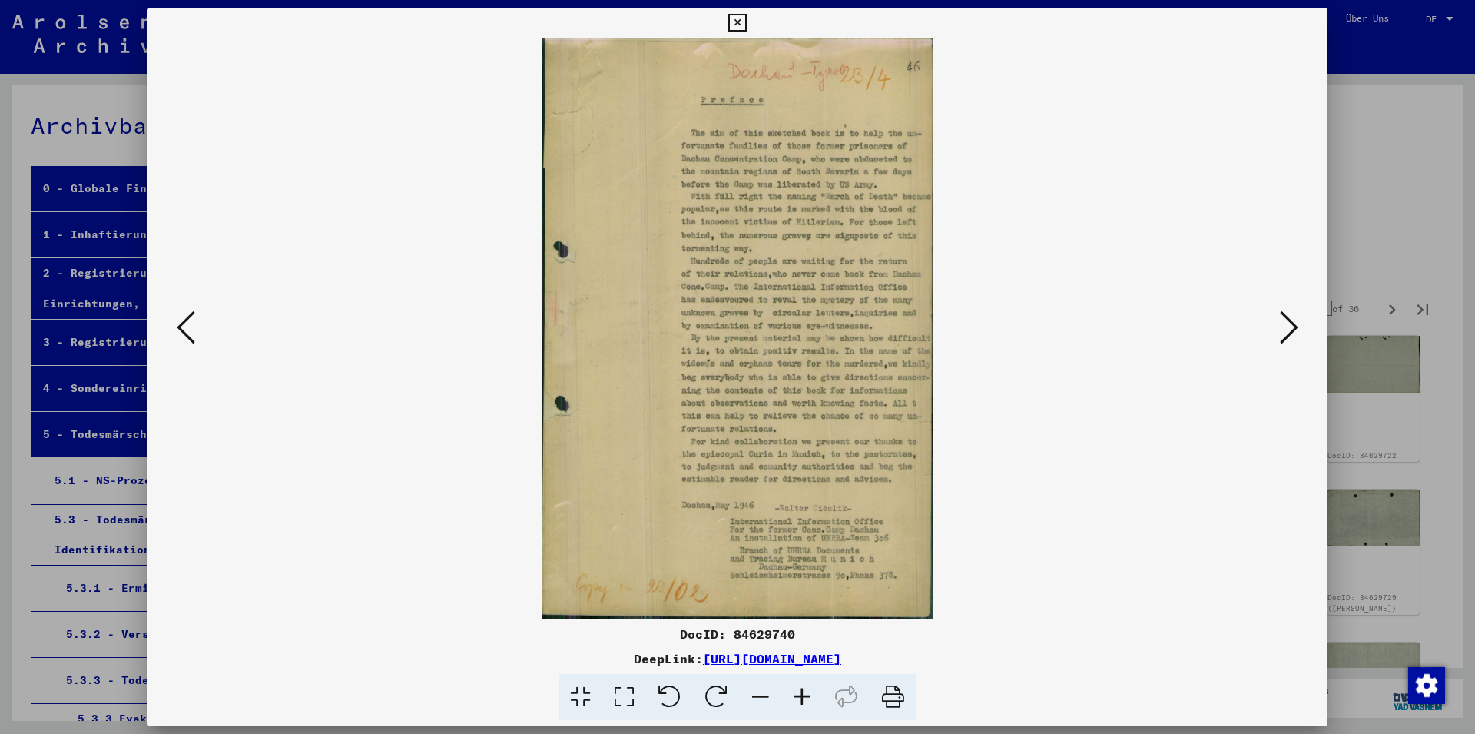
click at [1296, 326] on icon at bounding box center [1289, 327] width 18 height 37
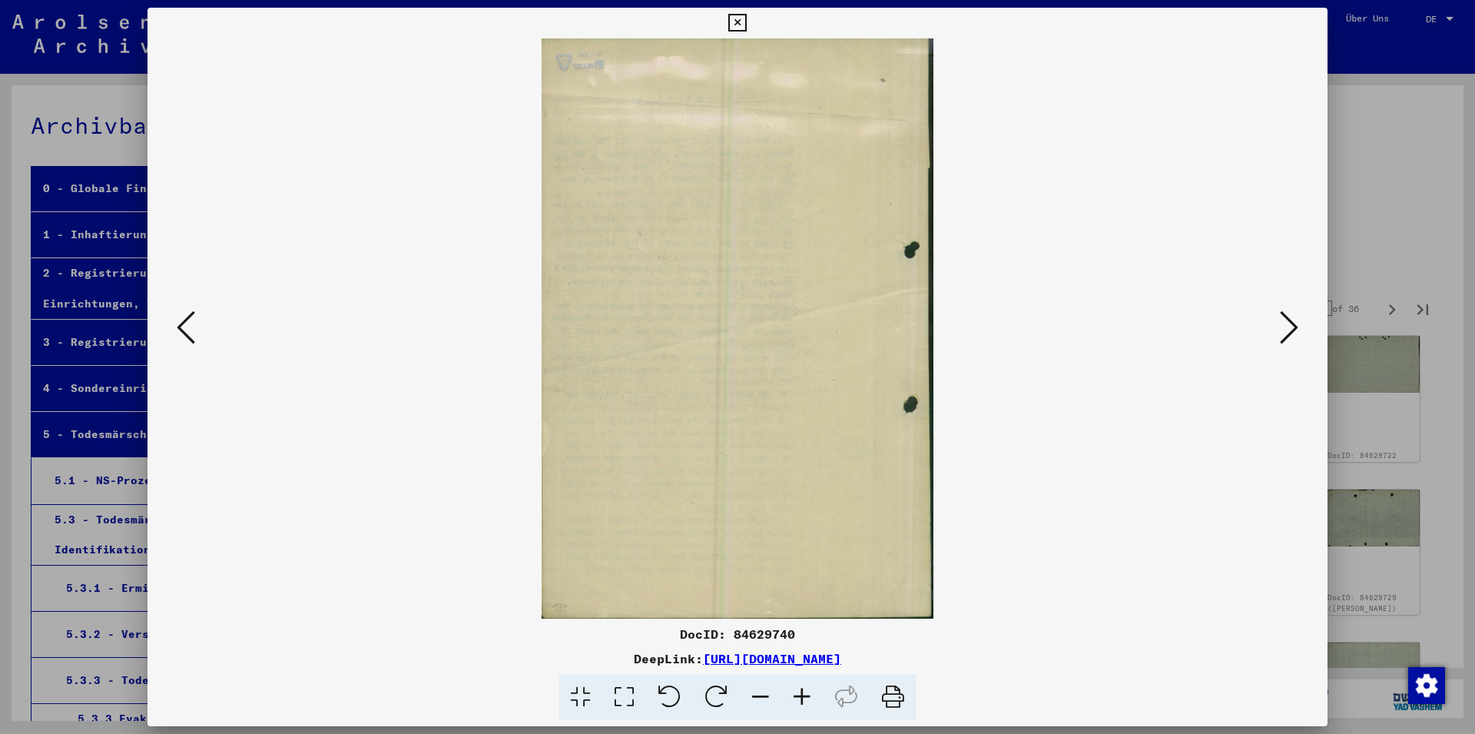
click at [1296, 326] on icon at bounding box center [1289, 327] width 18 height 37
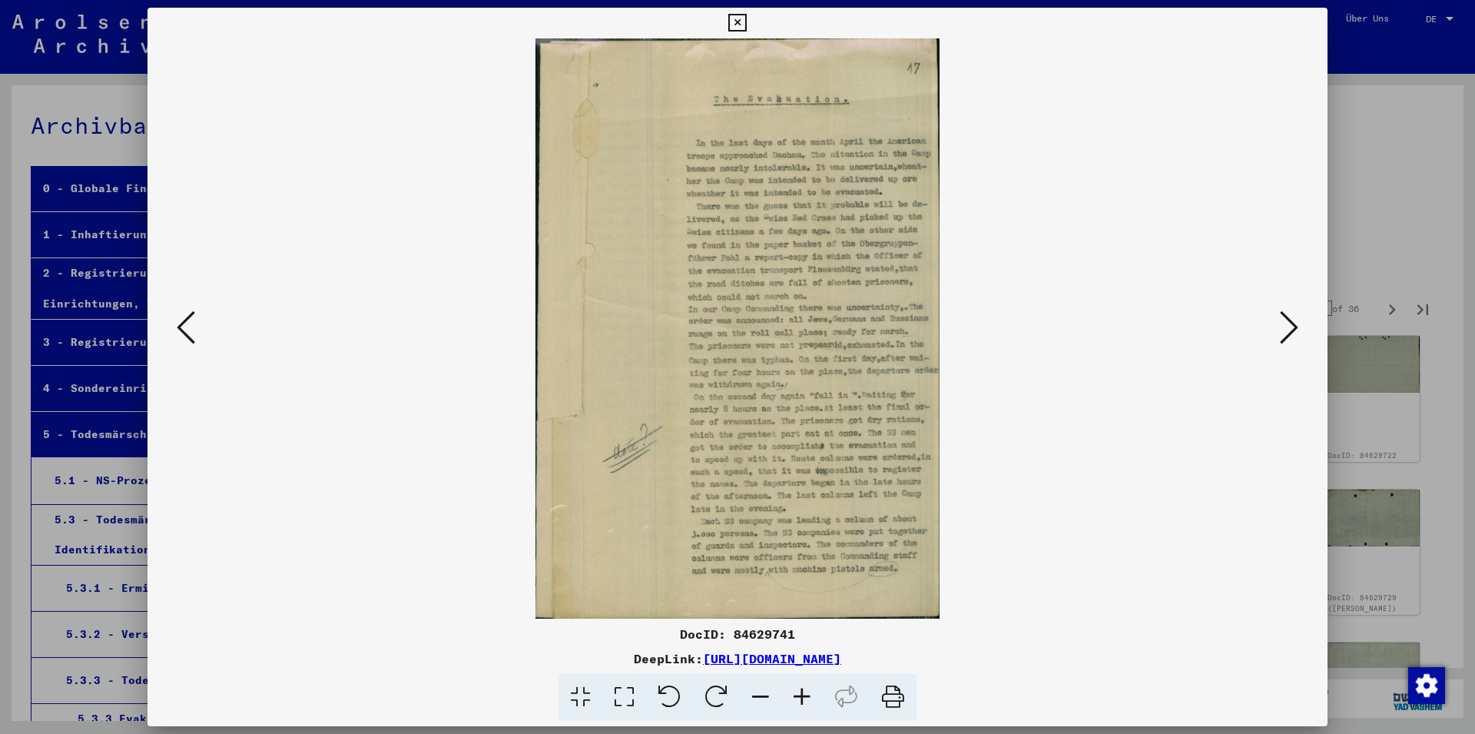
click at [1296, 326] on icon at bounding box center [1289, 327] width 18 height 37
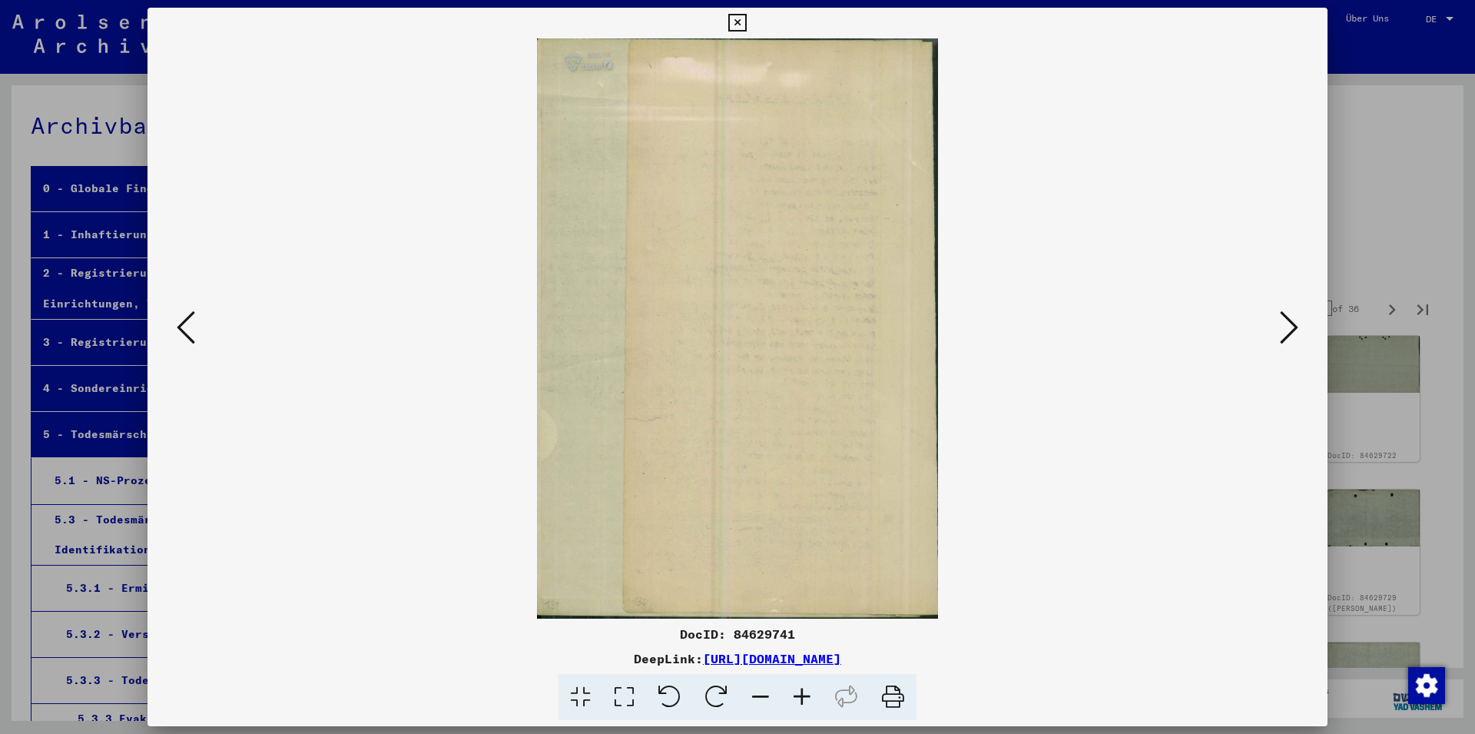
click at [1296, 326] on icon at bounding box center [1289, 327] width 18 height 37
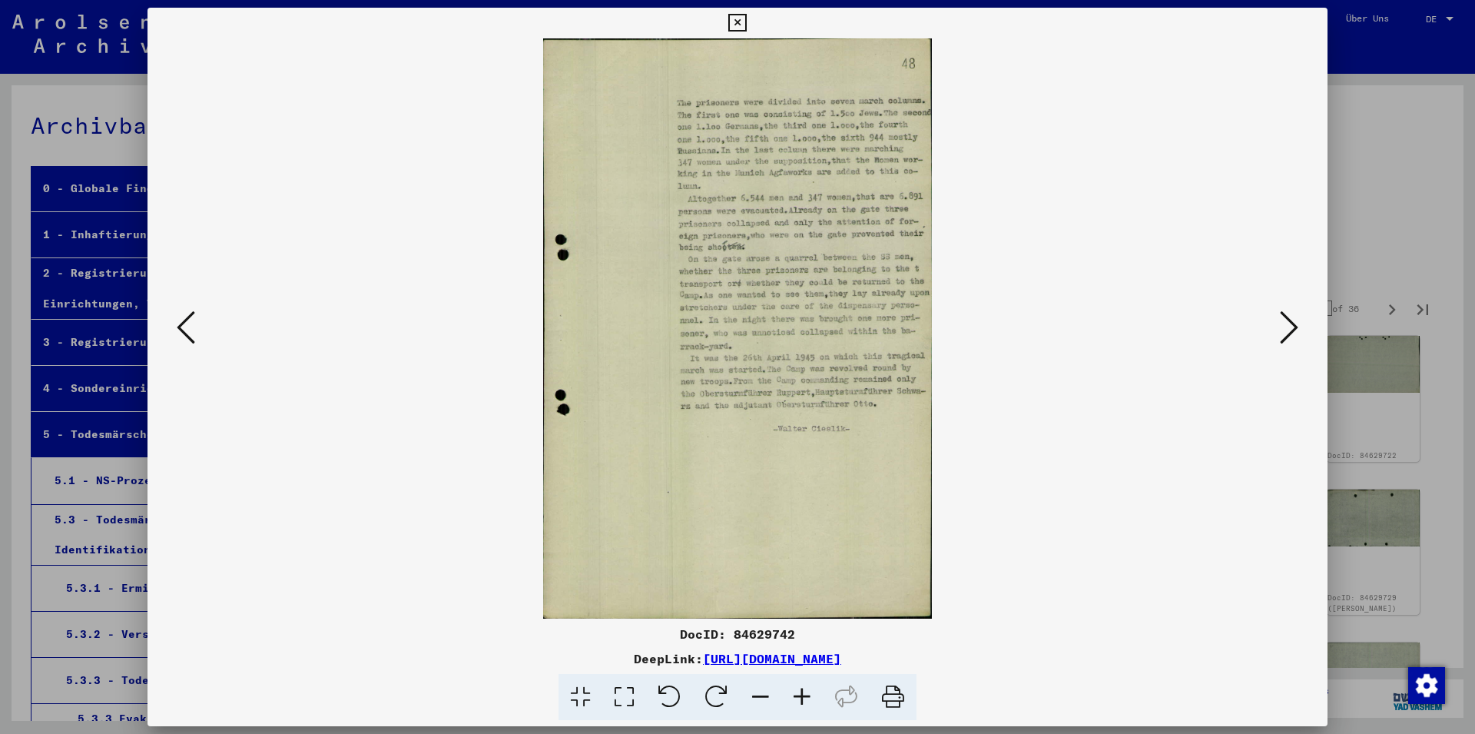
click at [1296, 326] on icon at bounding box center [1289, 327] width 18 height 37
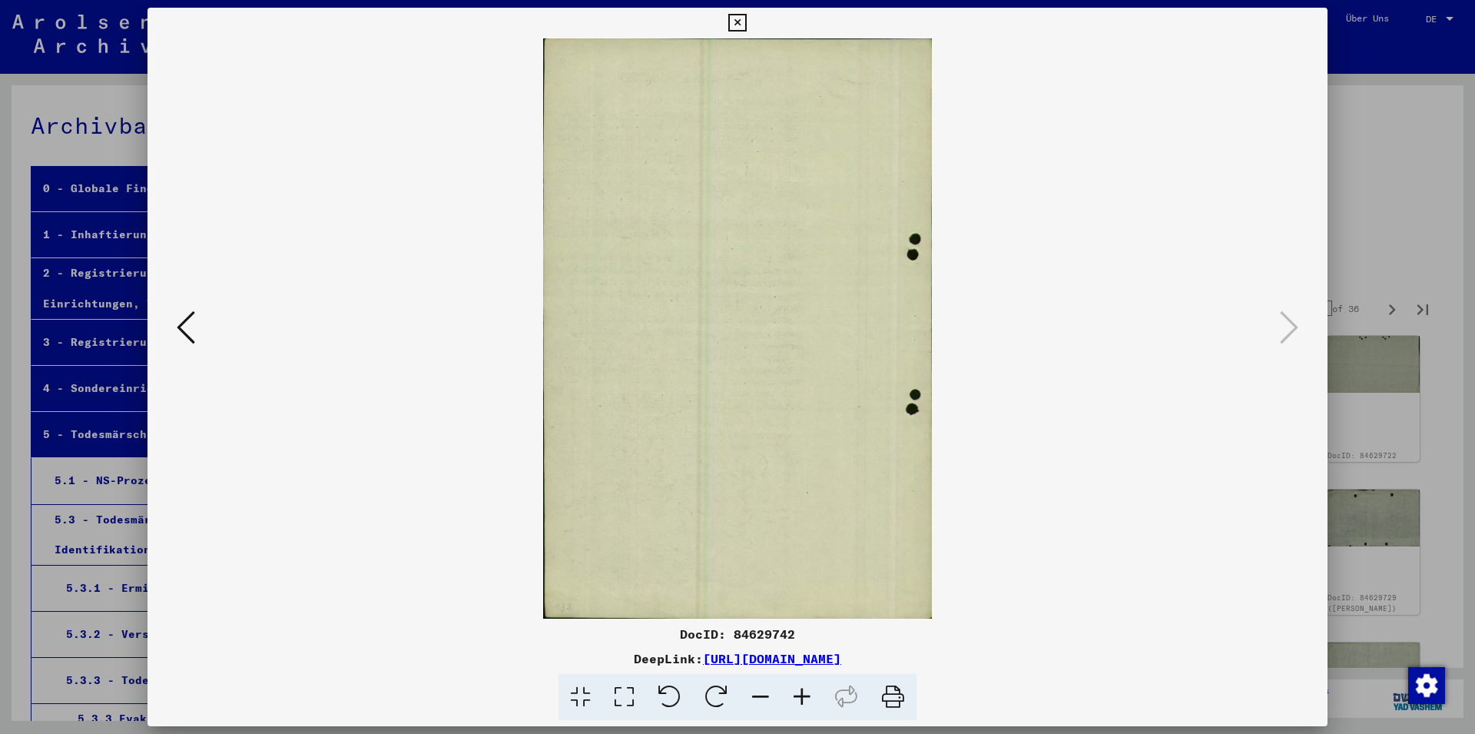
drag, startPoint x: 1302, startPoint y: 23, endPoint x: 1316, endPoint y: 24, distance: 13.9
click at [751, 23] on div at bounding box center [737, 23] width 27 height 31
click at [746, 25] on icon at bounding box center [737, 23] width 18 height 18
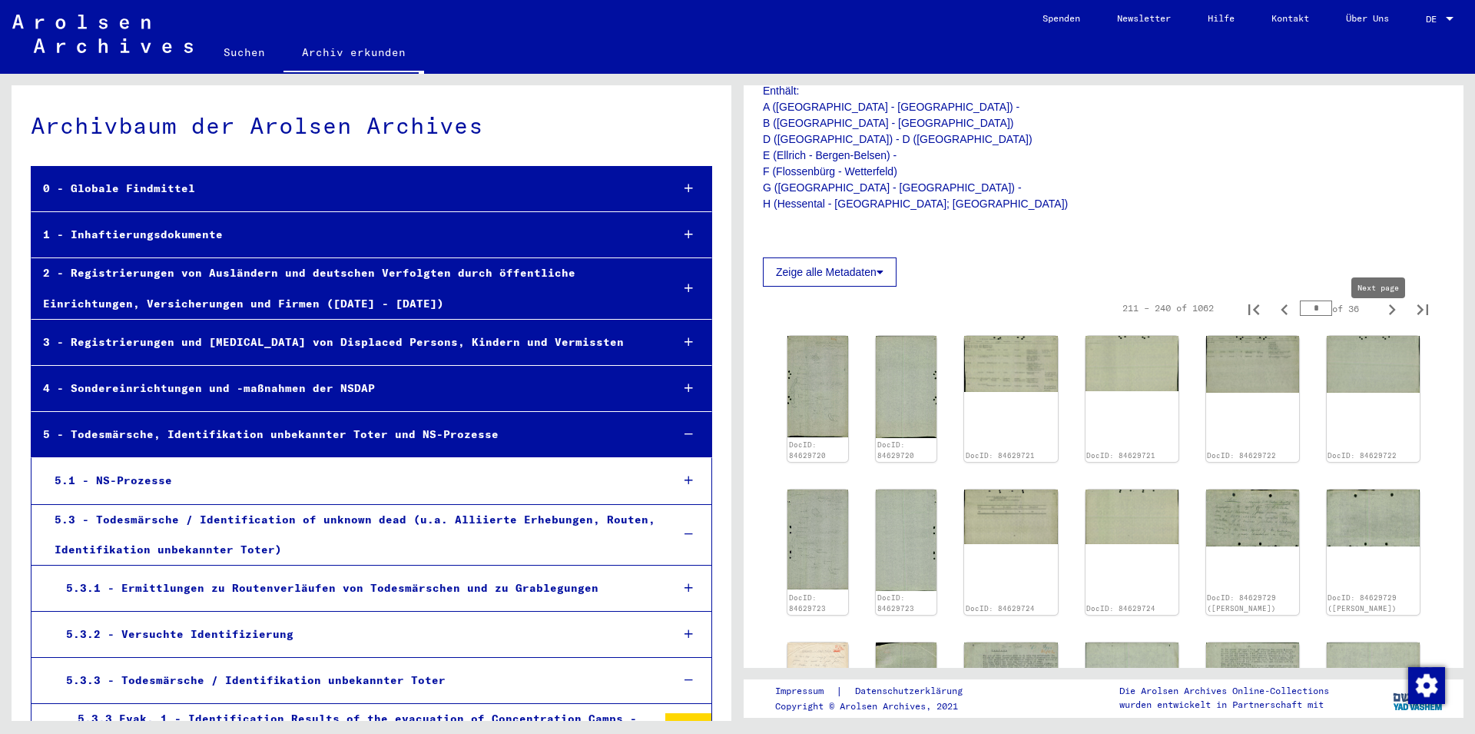
click at [1381, 315] on icon "Next page" at bounding box center [1392, 310] width 22 height 22
type input "*"
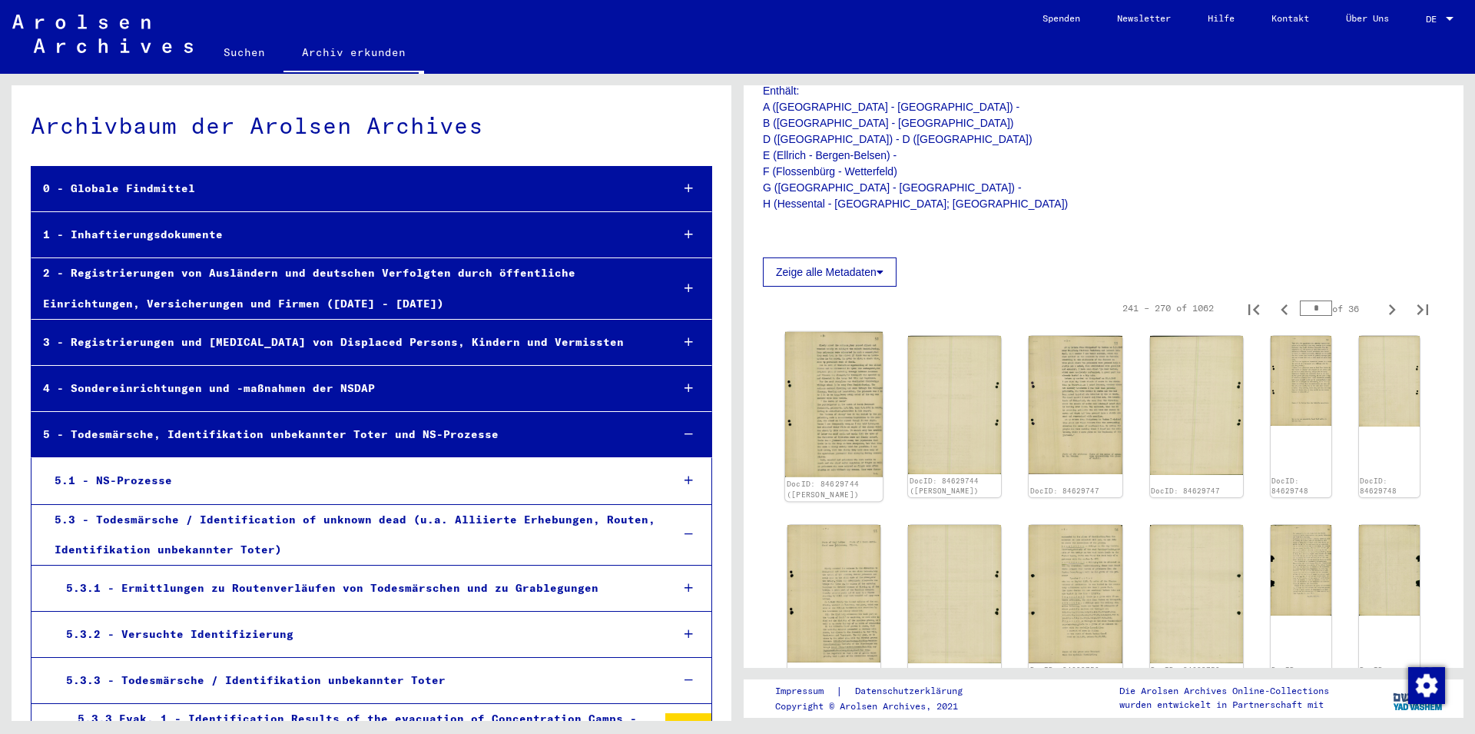
click at [841, 424] on img at bounding box center [834, 404] width 98 height 145
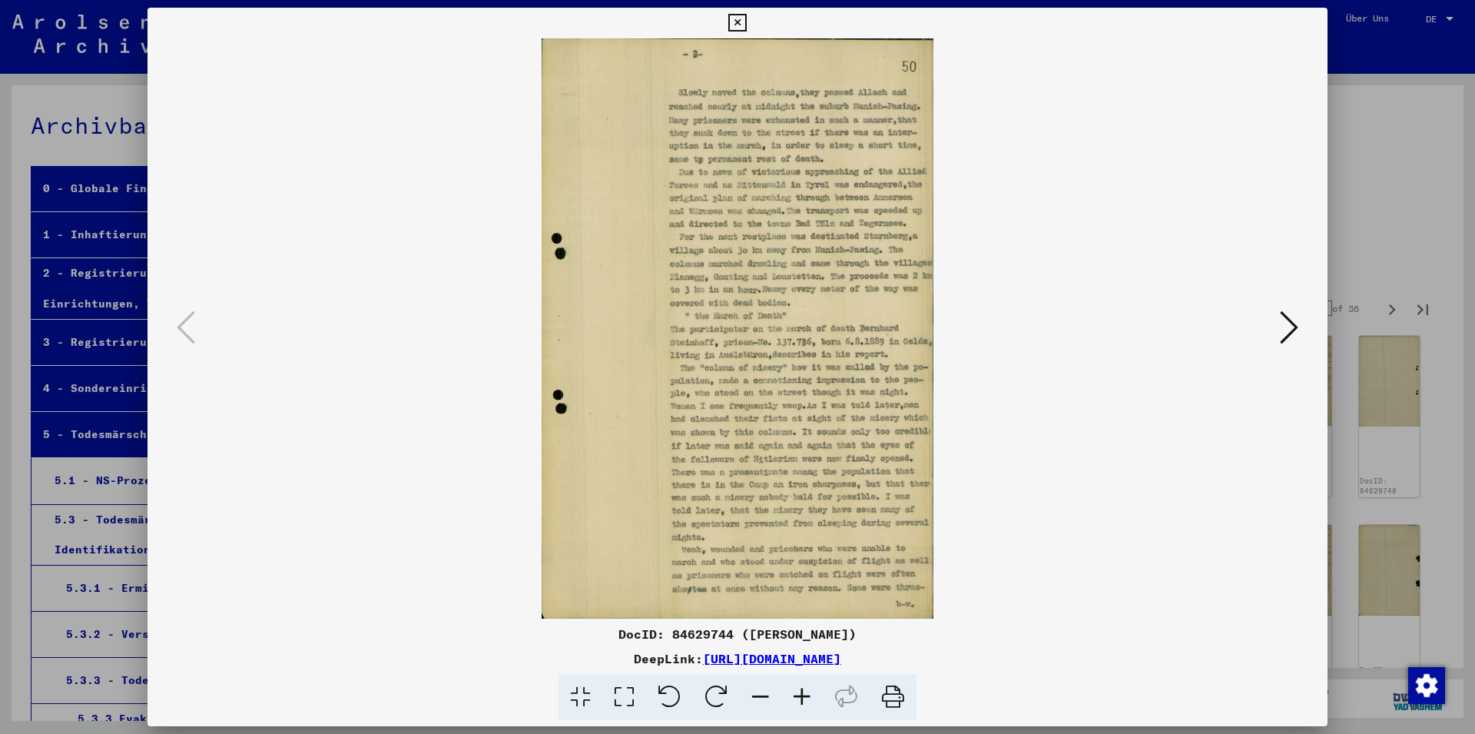
click at [1288, 337] on icon at bounding box center [1289, 327] width 18 height 37
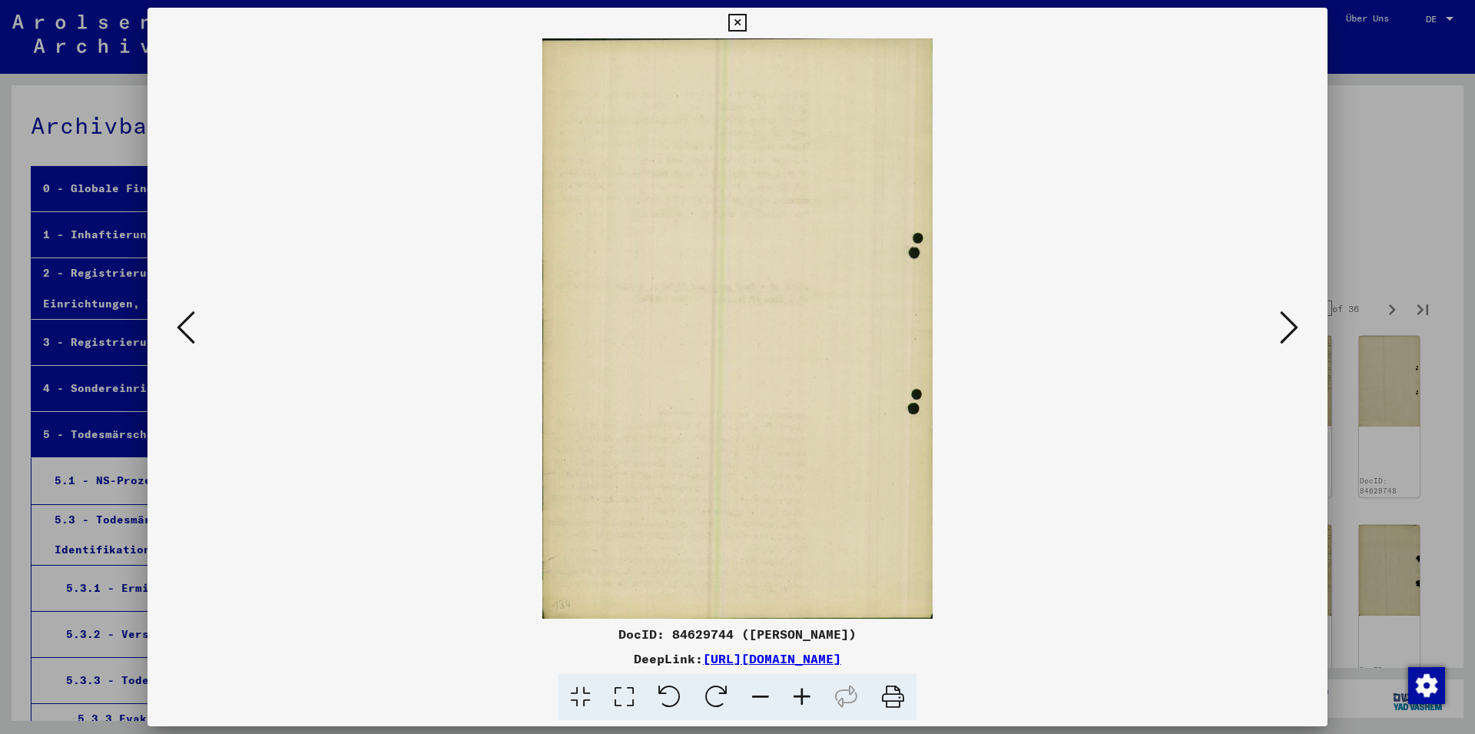
click at [1288, 337] on icon at bounding box center [1289, 327] width 18 height 37
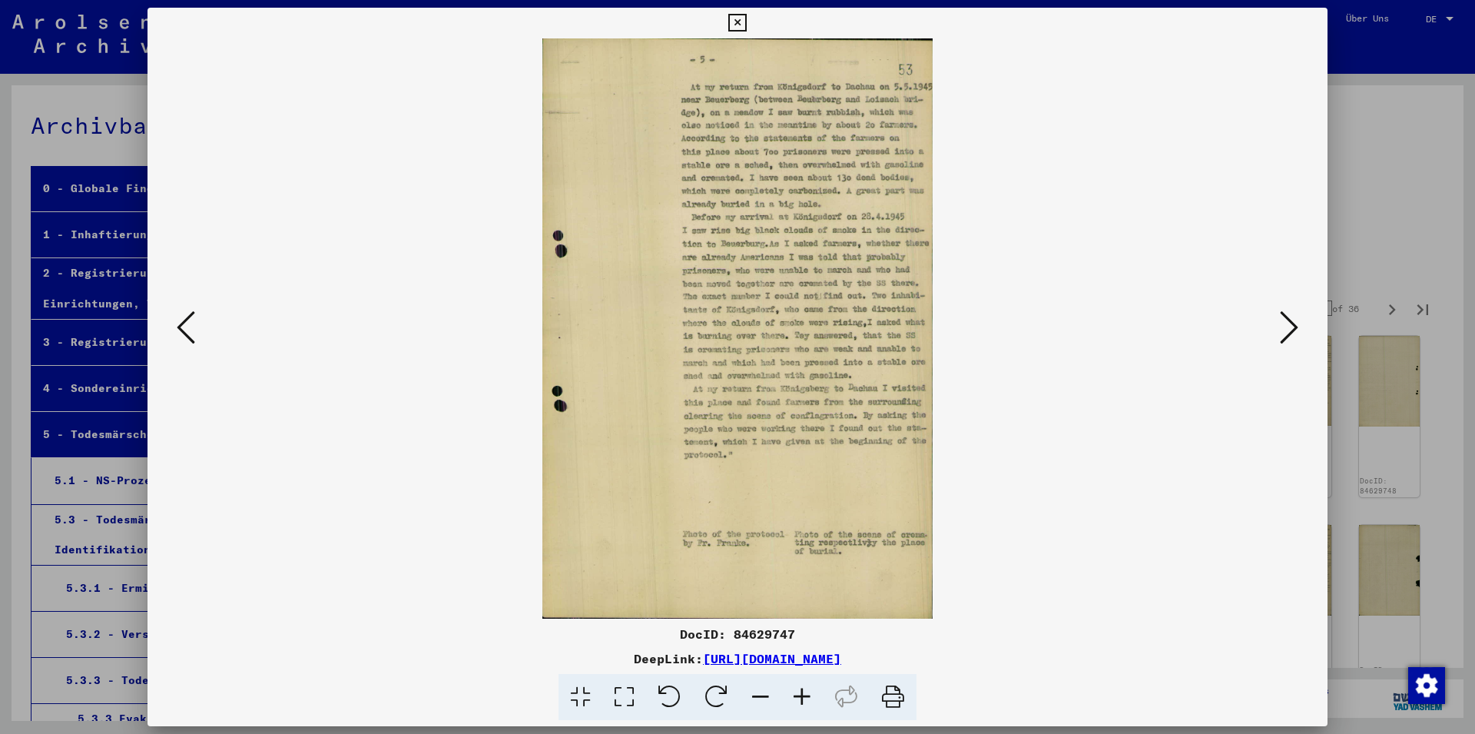
click at [1288, 337] on icon at bounding box center [1289, 327] width 18 height 37
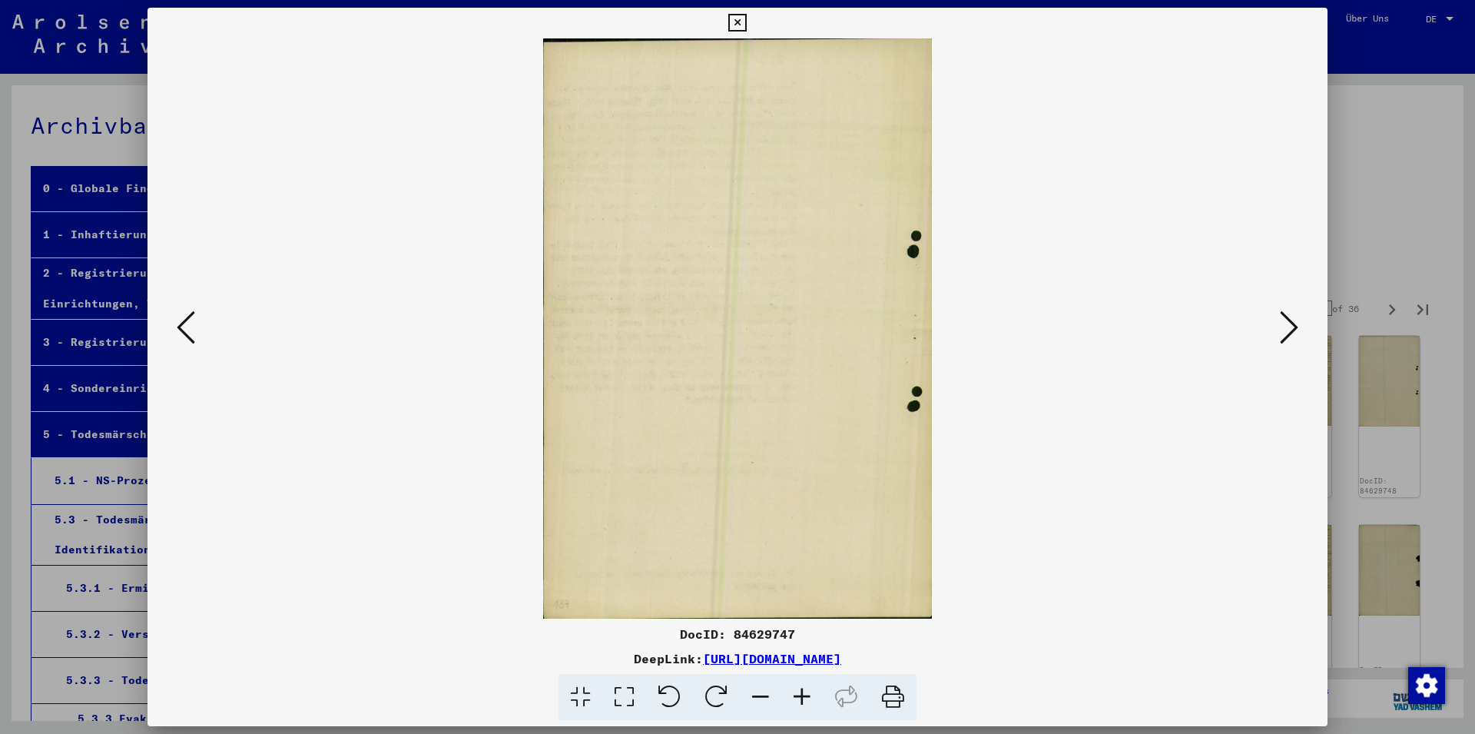
click at [1288, 337] on icon at bounding box center [1289, 327] width 18 height 37
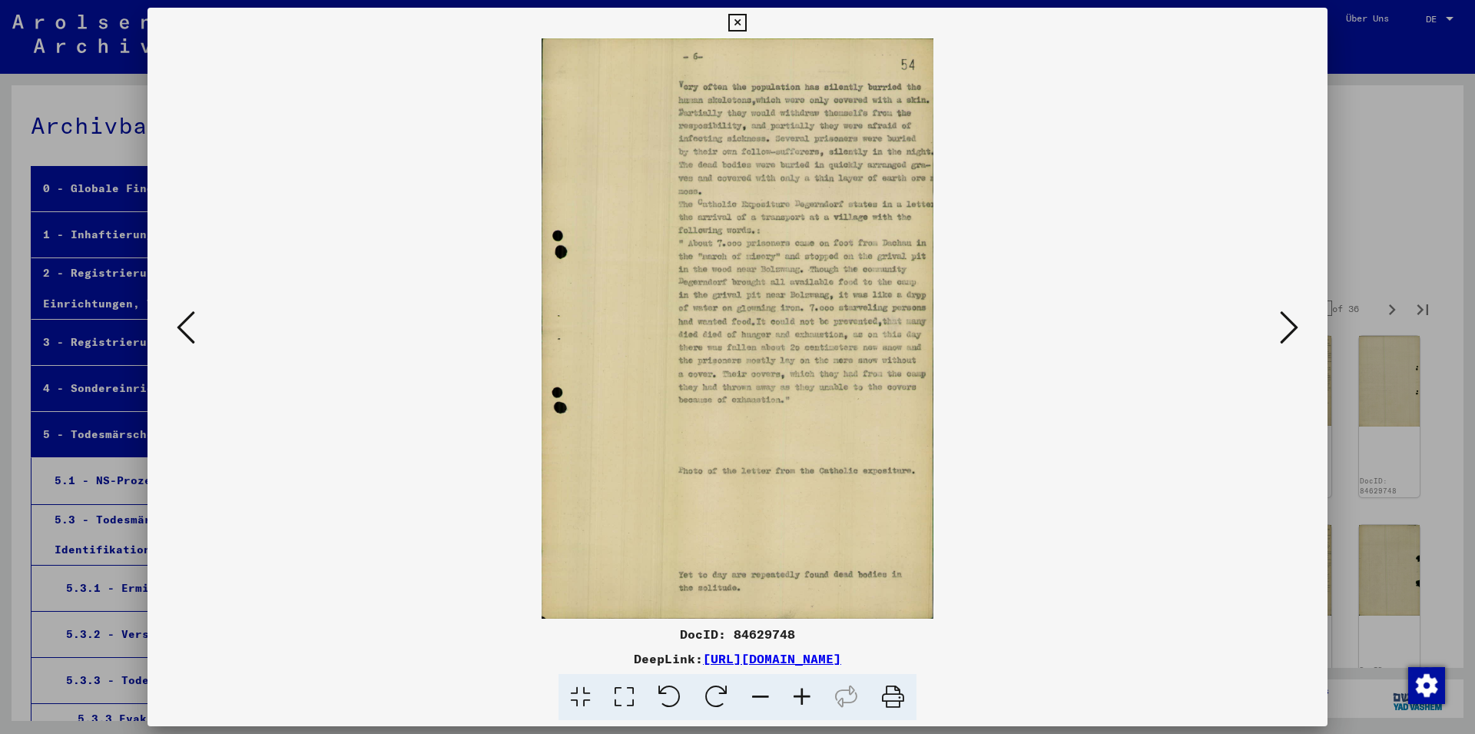
click at [188, 311] on icon at bounding box center [186, 327] width 18 height 37
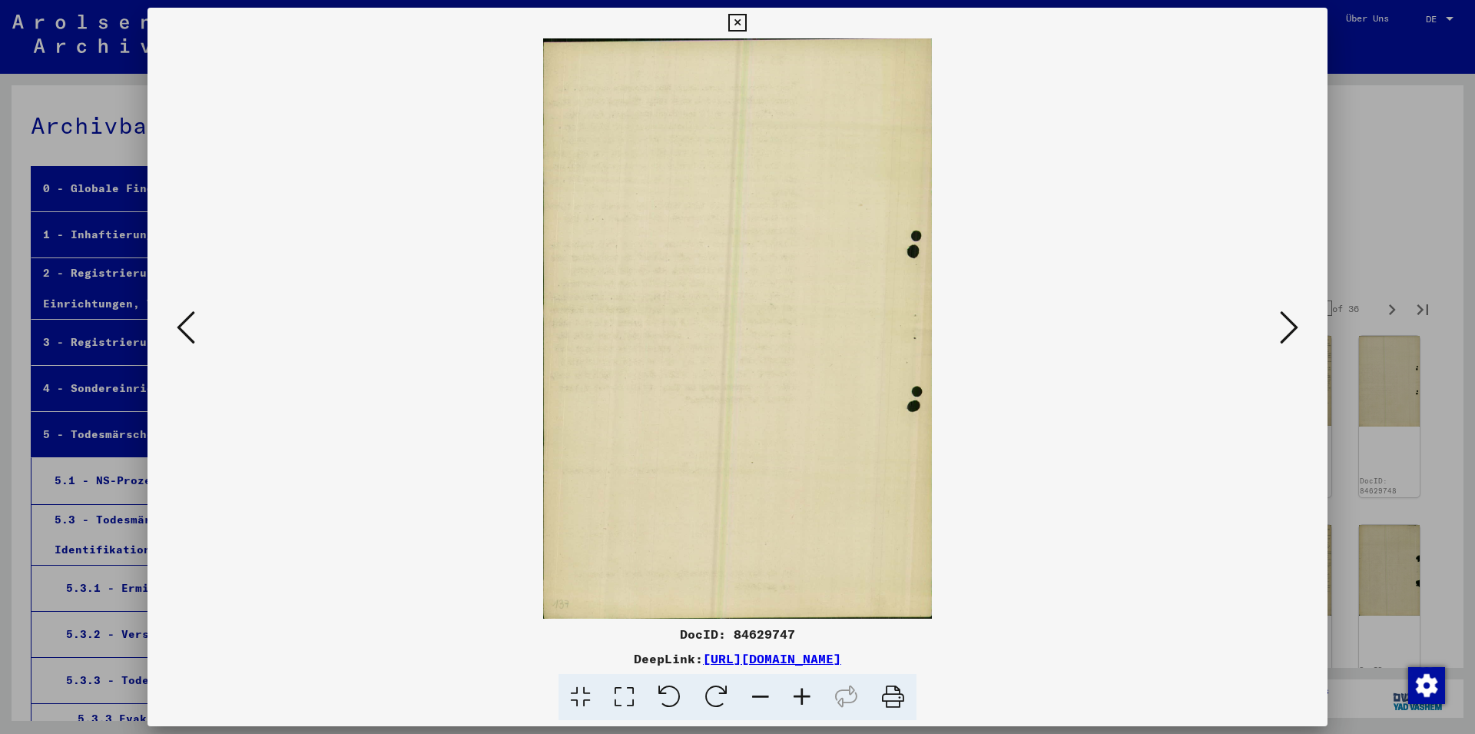
click at [188, 311] on icon at bounding box center [186, 327] width 18 height 37
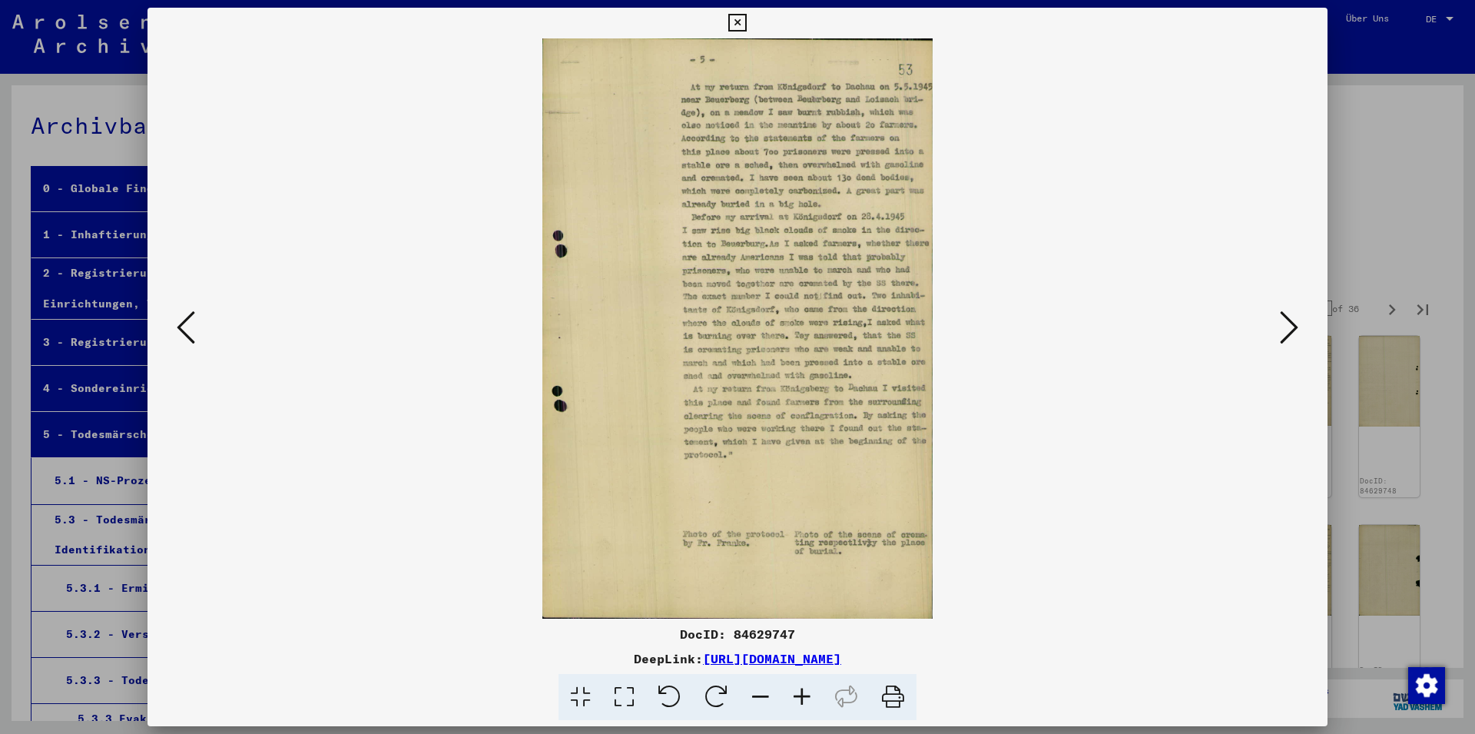
click at [188, 311] on icon at bounding box center [186, 327] width 18 height 37
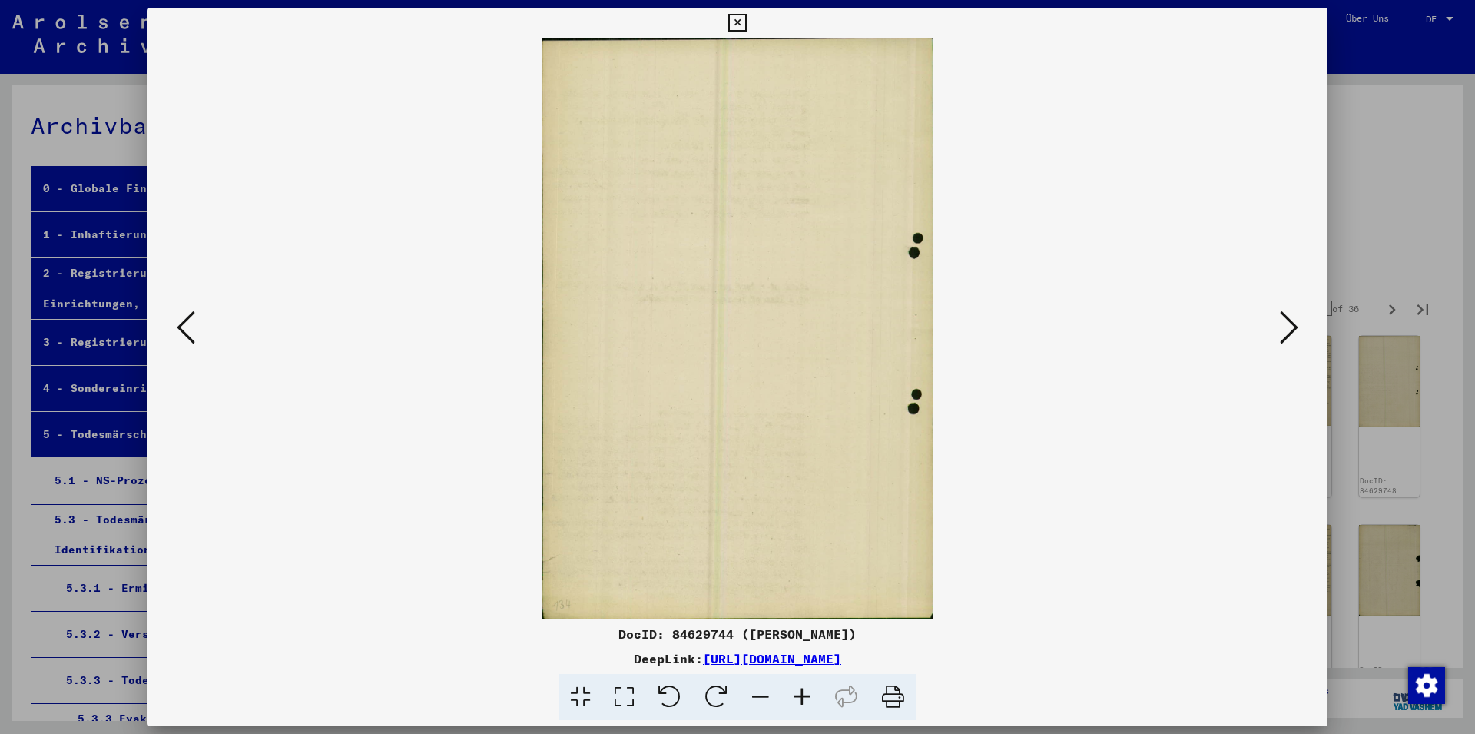
click at [190, 313] on icon at bounding box center [186, 327] width 18 height 37
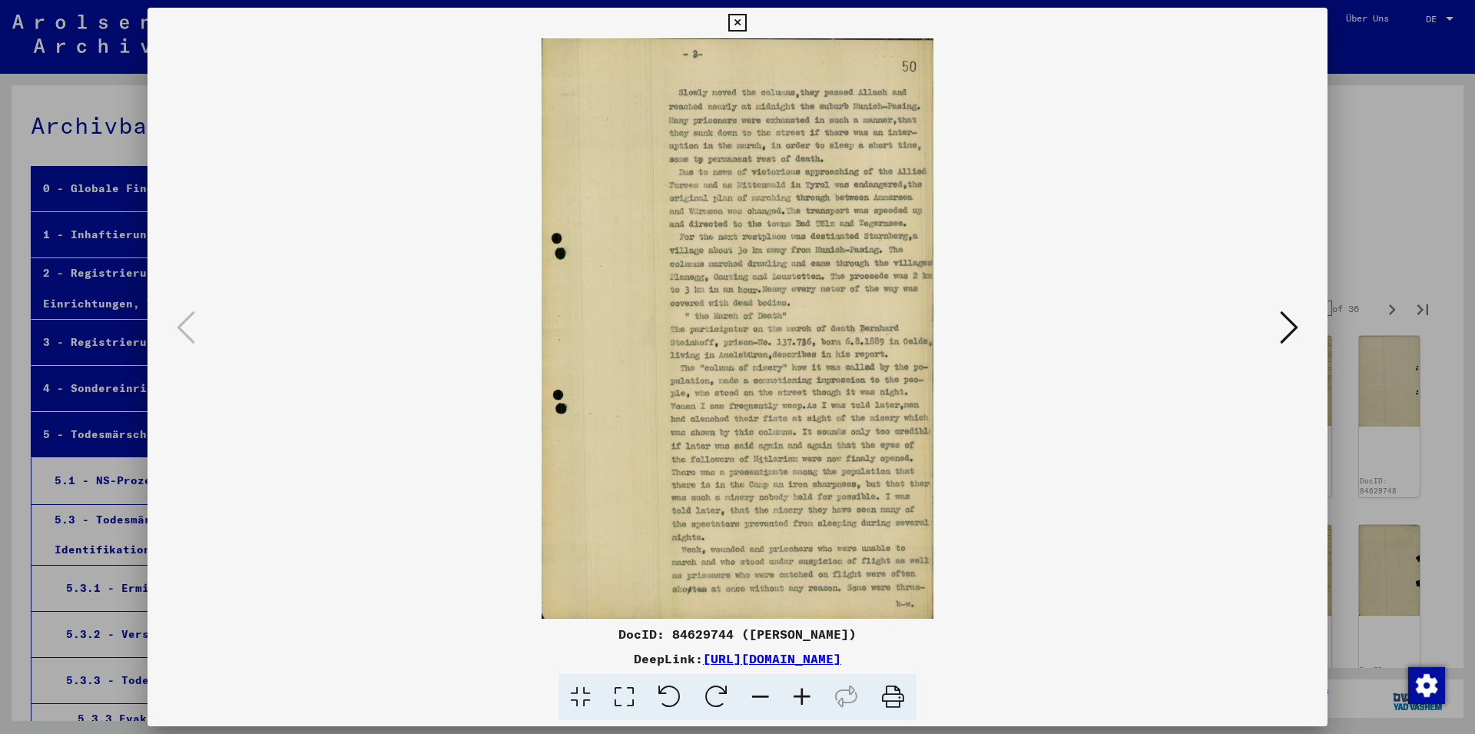
click at [746, 22] on icon at bounding box center [737, 23] width 18 height 18
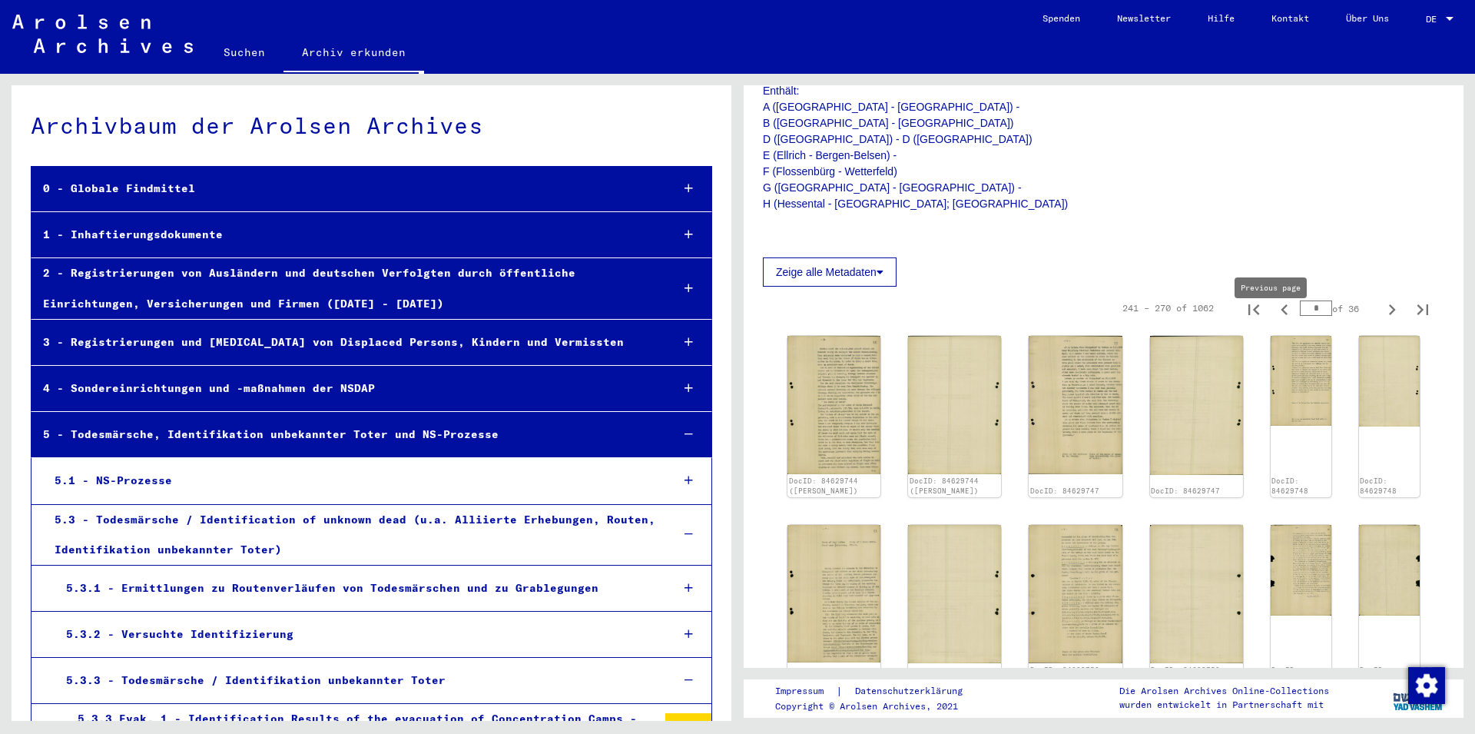
click at [1281, 315] on icon "Previous page" at bounding box center [1284, 309] width 7 height 11
type input "*"
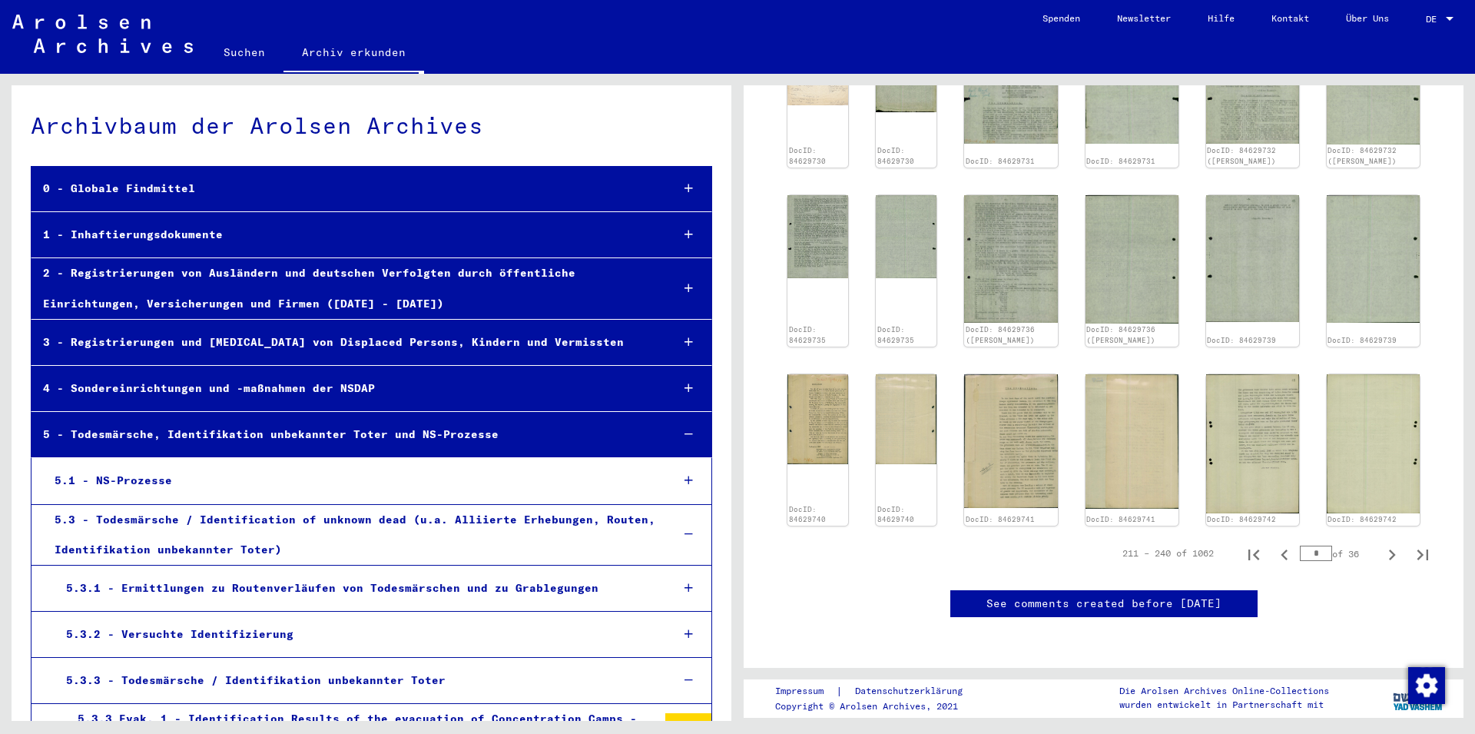
scroll to position [1165, 0]
click at [1278, 370] on img at bounding box center [1253, 443] width 98 height 146
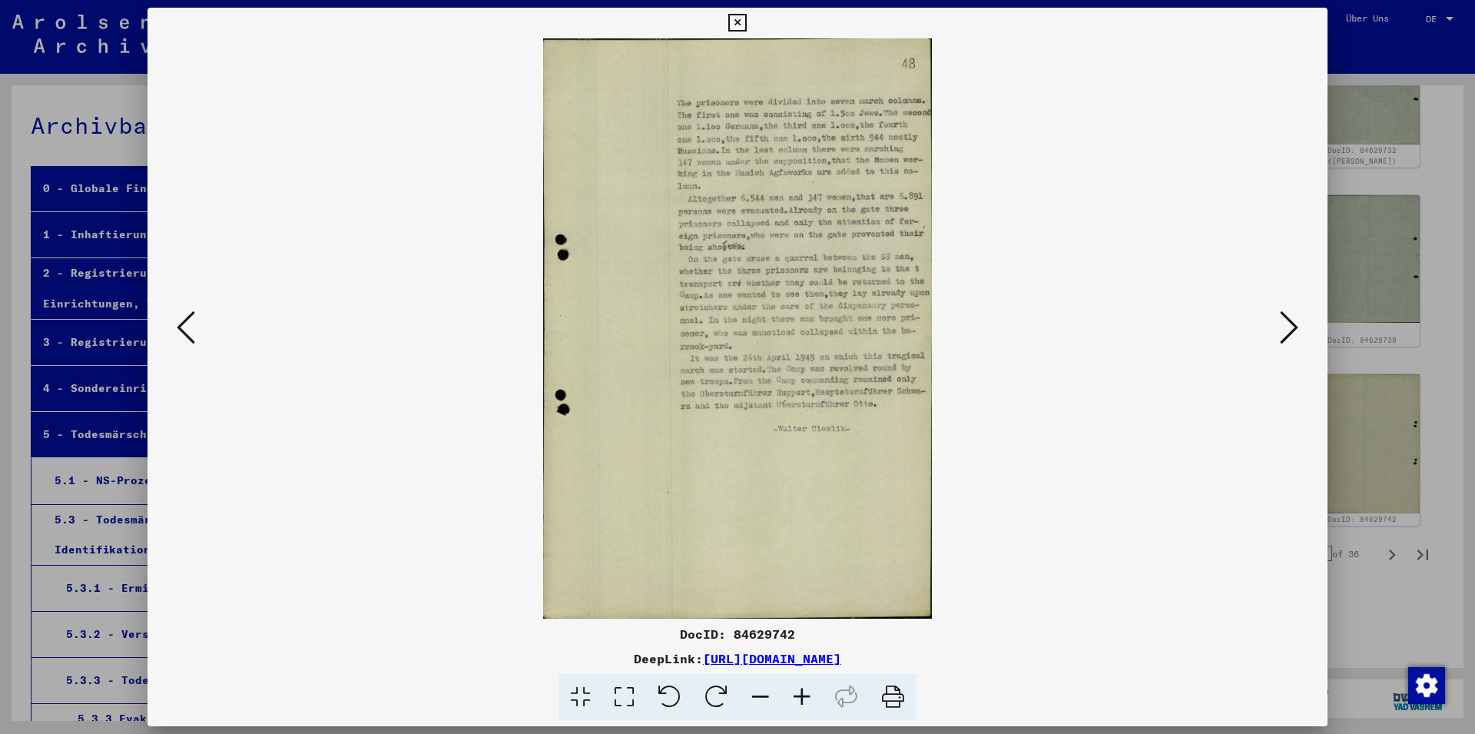
click at [1298, 311] on icon at bounding box center [1289, 327] width 18 height 37
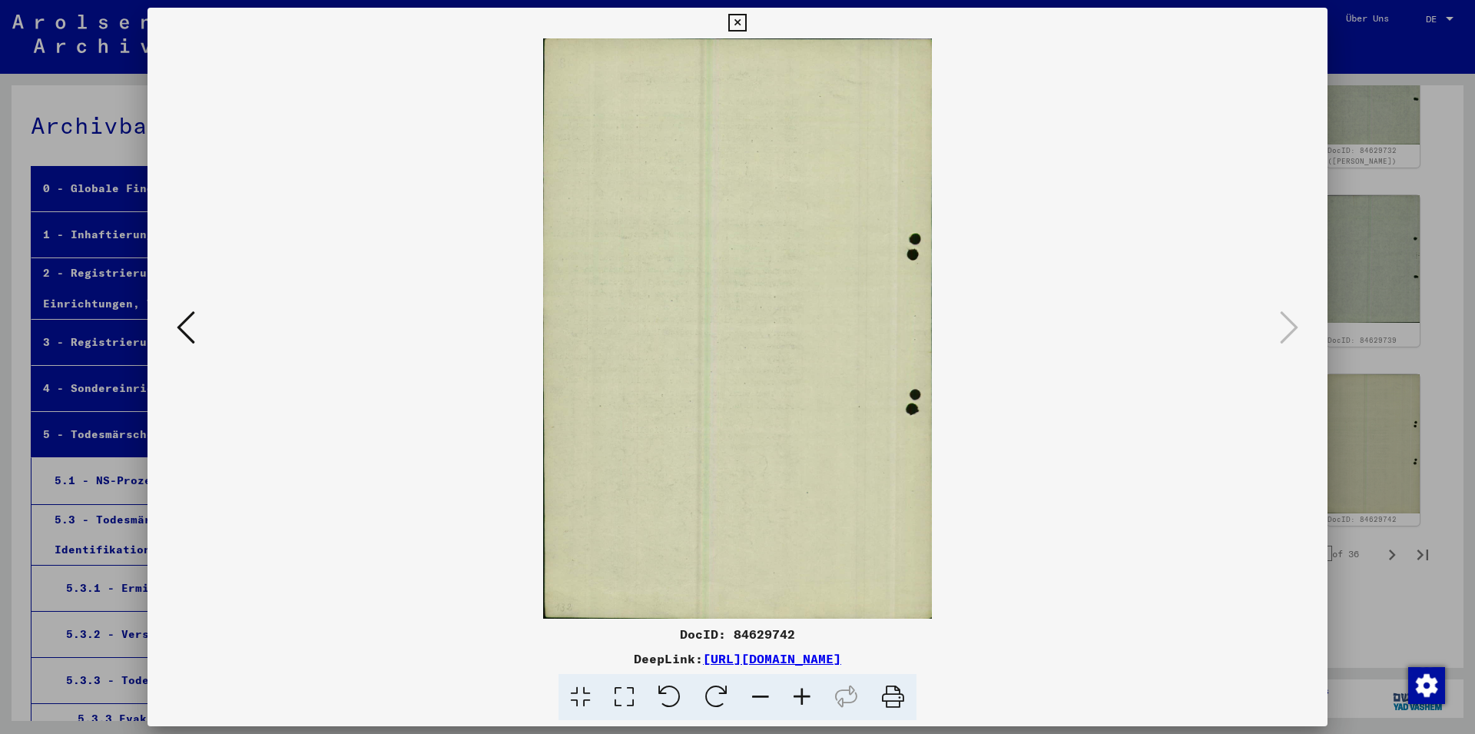
click at [746, 17] on icon at bounding box center [737, 23] width 18 height 18
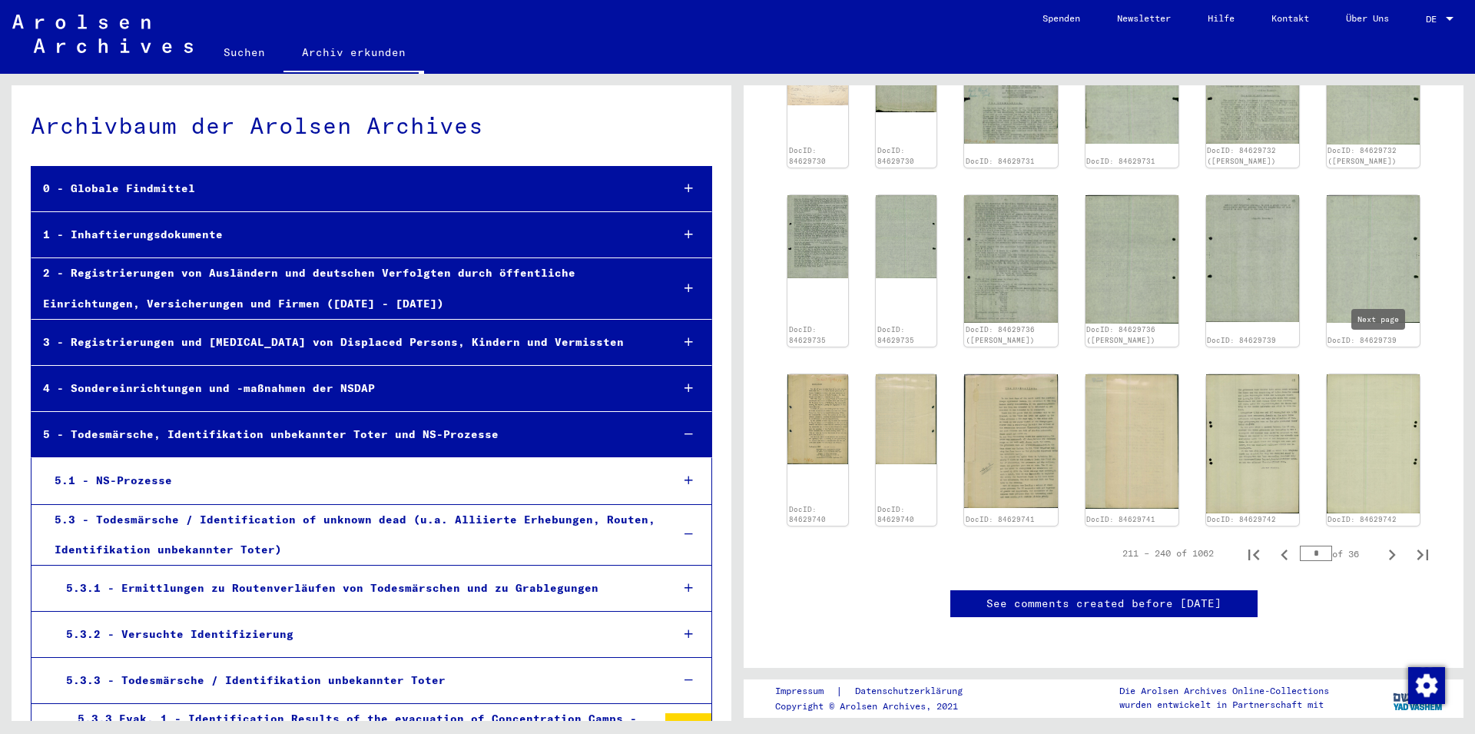
click at [1381, 544] on icon "Next page" at bounding box center [1392, 555] width 22 height 22
type input "*"
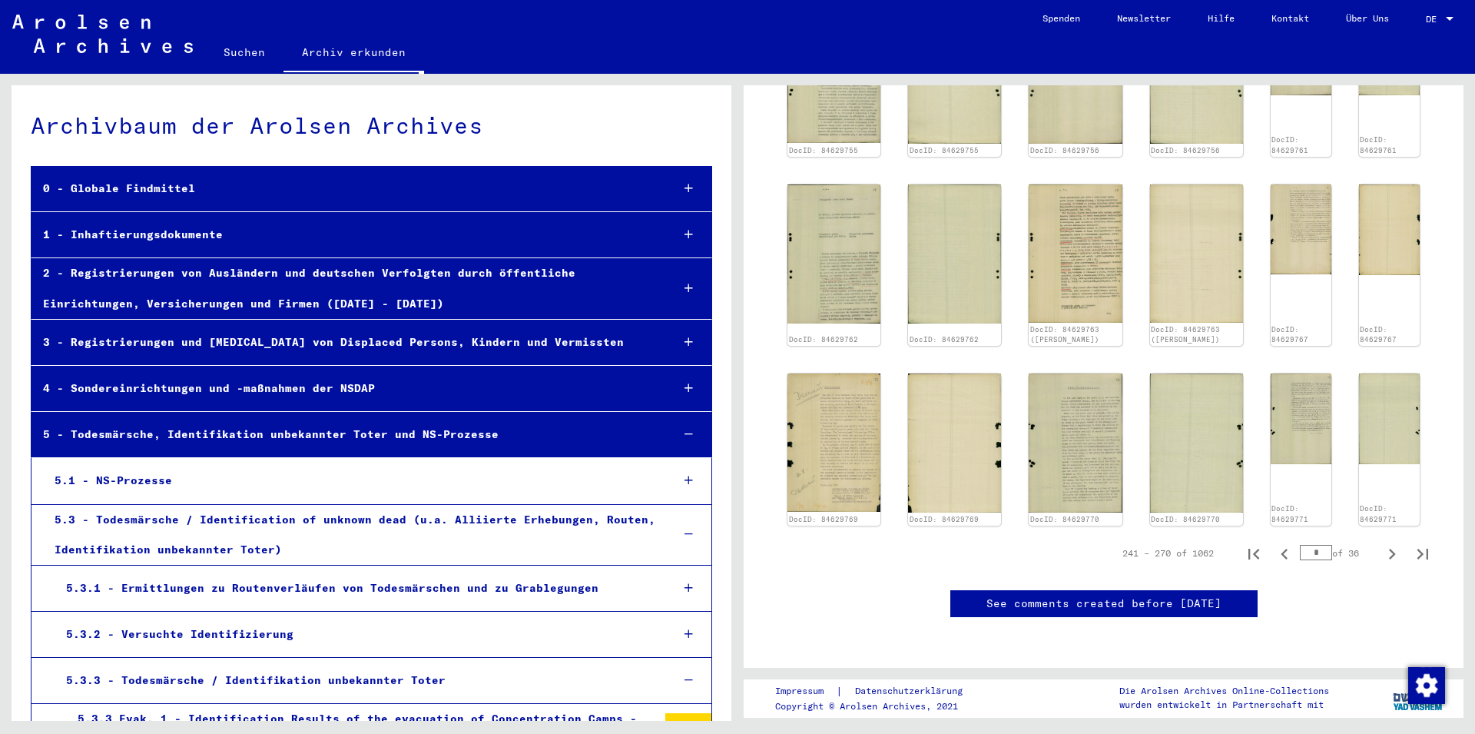
scroll to position [584, 0]
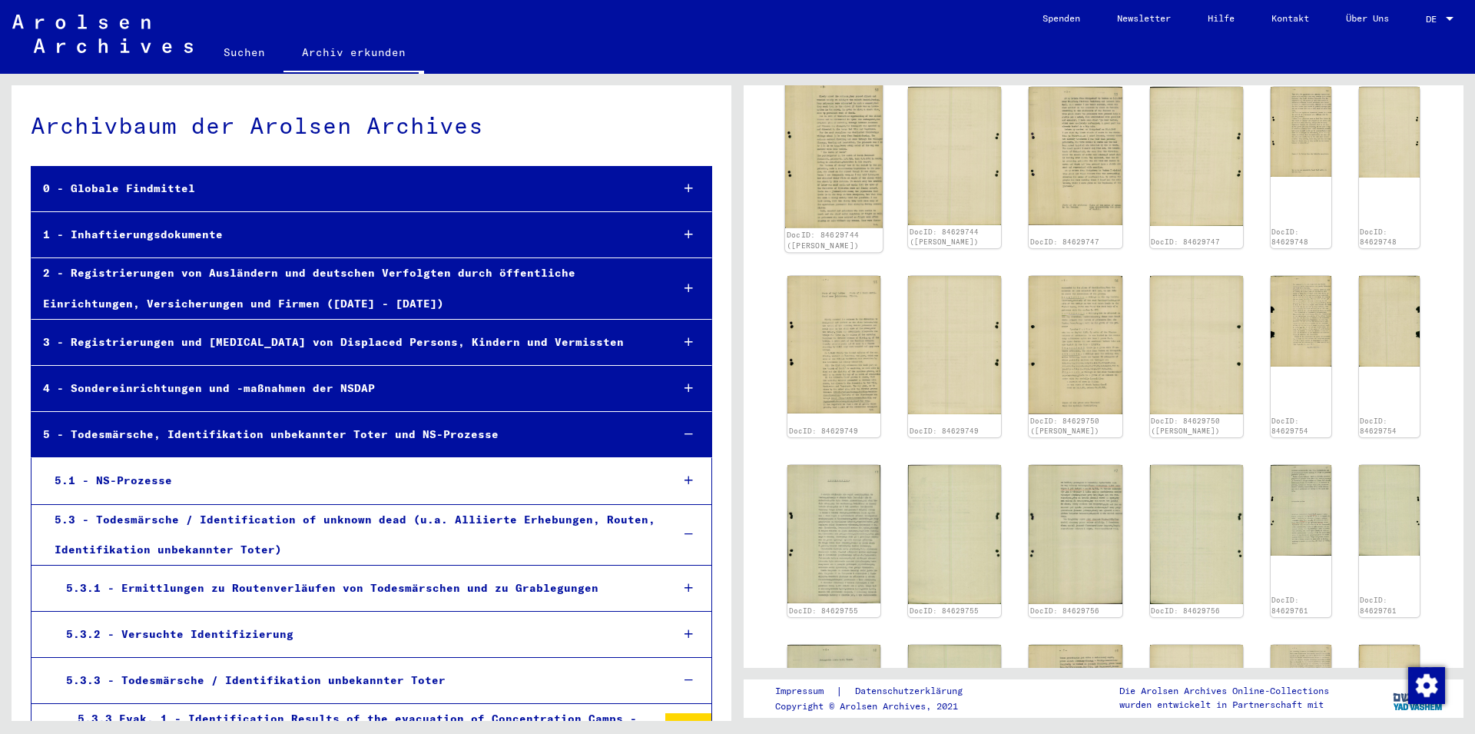
click at [802, 172] on img at bounding box center [834, 155] width 98 height 145
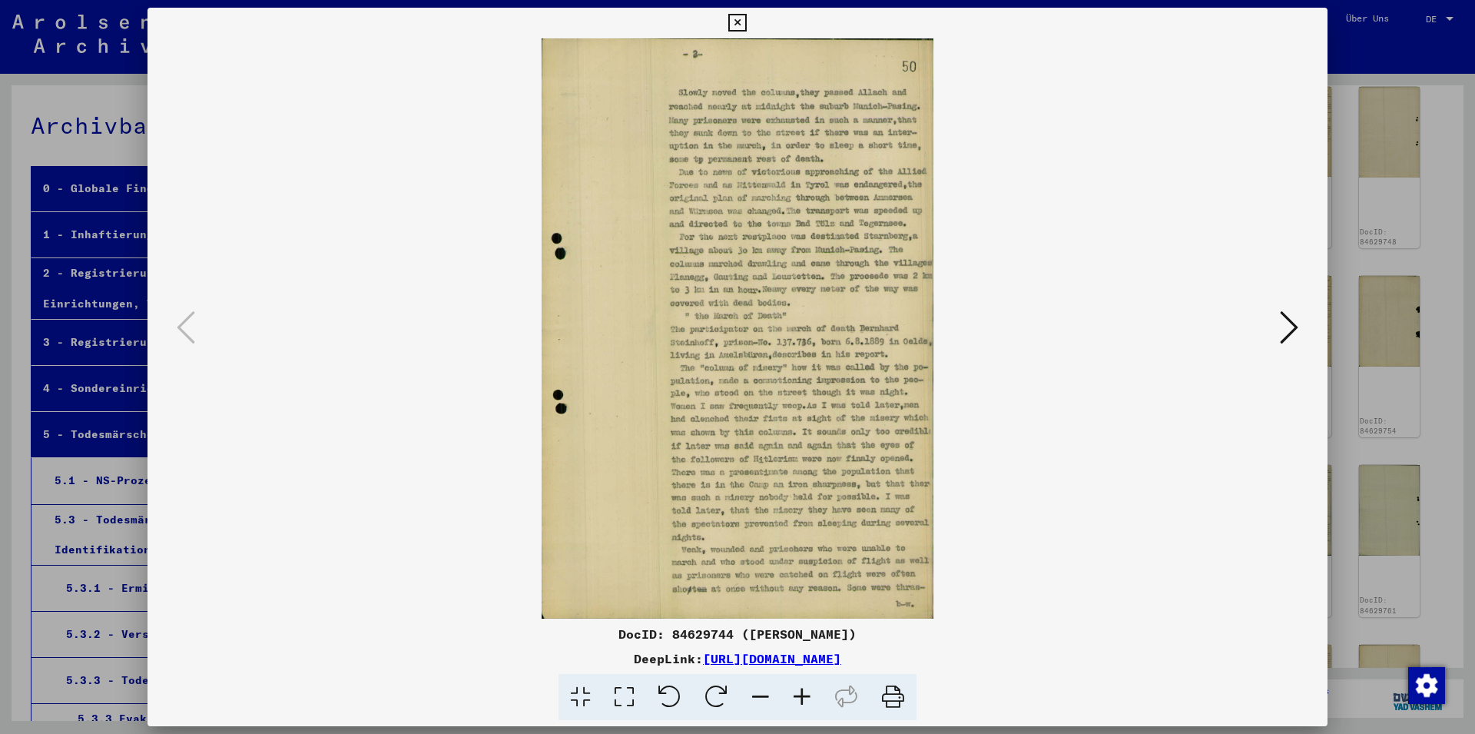
click at [1287, 327] on icon at bounding box center [1289, 327] width 18 height 37
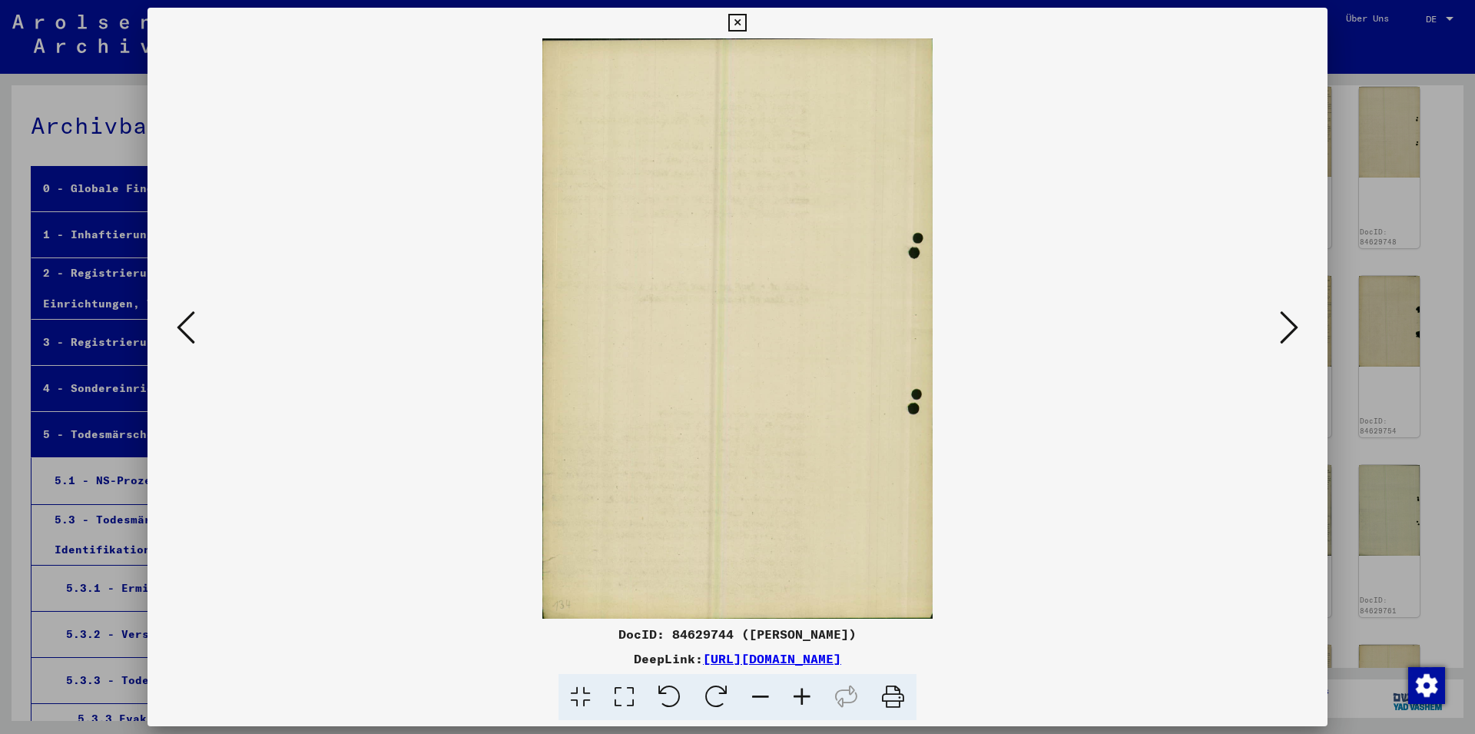
click at [1287, 327] on icon at bounding box center [1289, 327] width 18 height 37
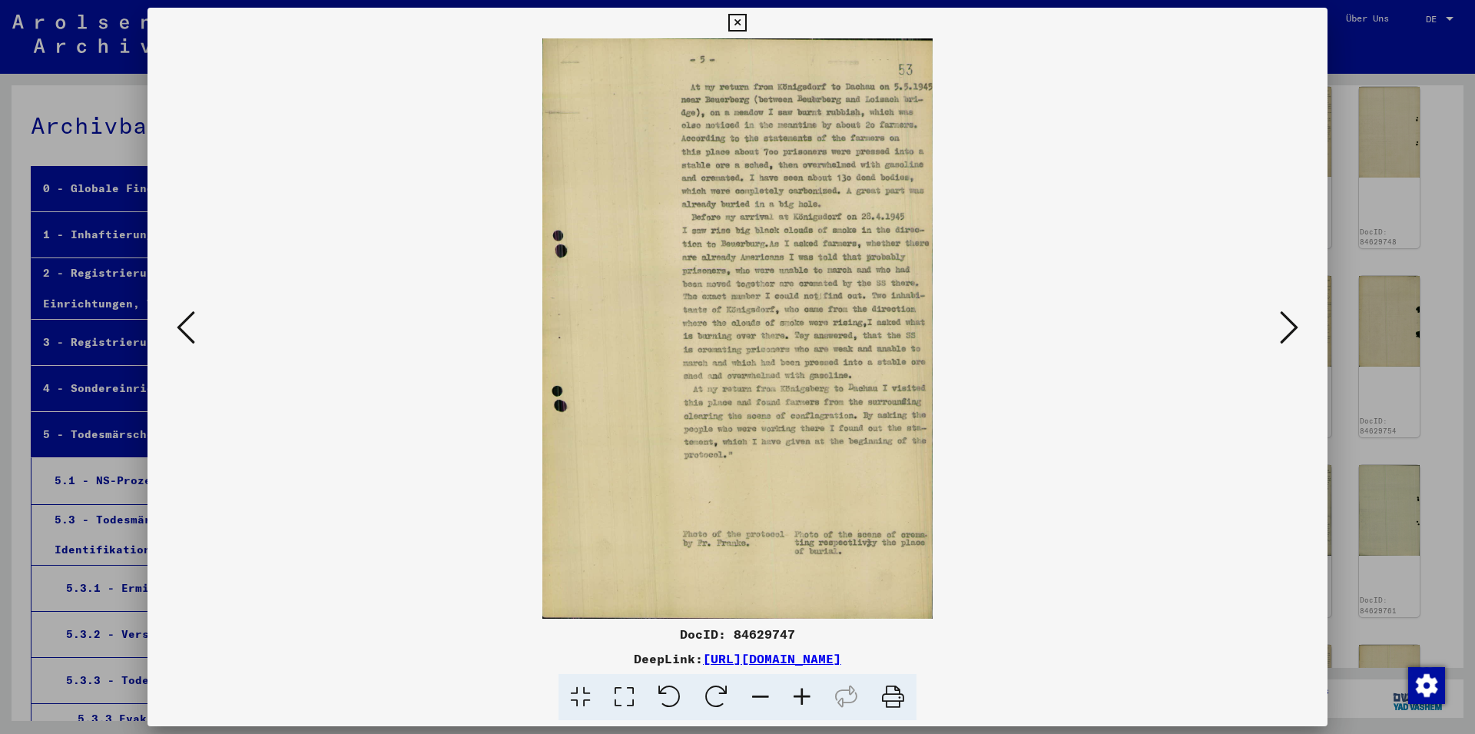
click at [1287, 327] on icon at bounding box center [1289, 327] width 18 height 37
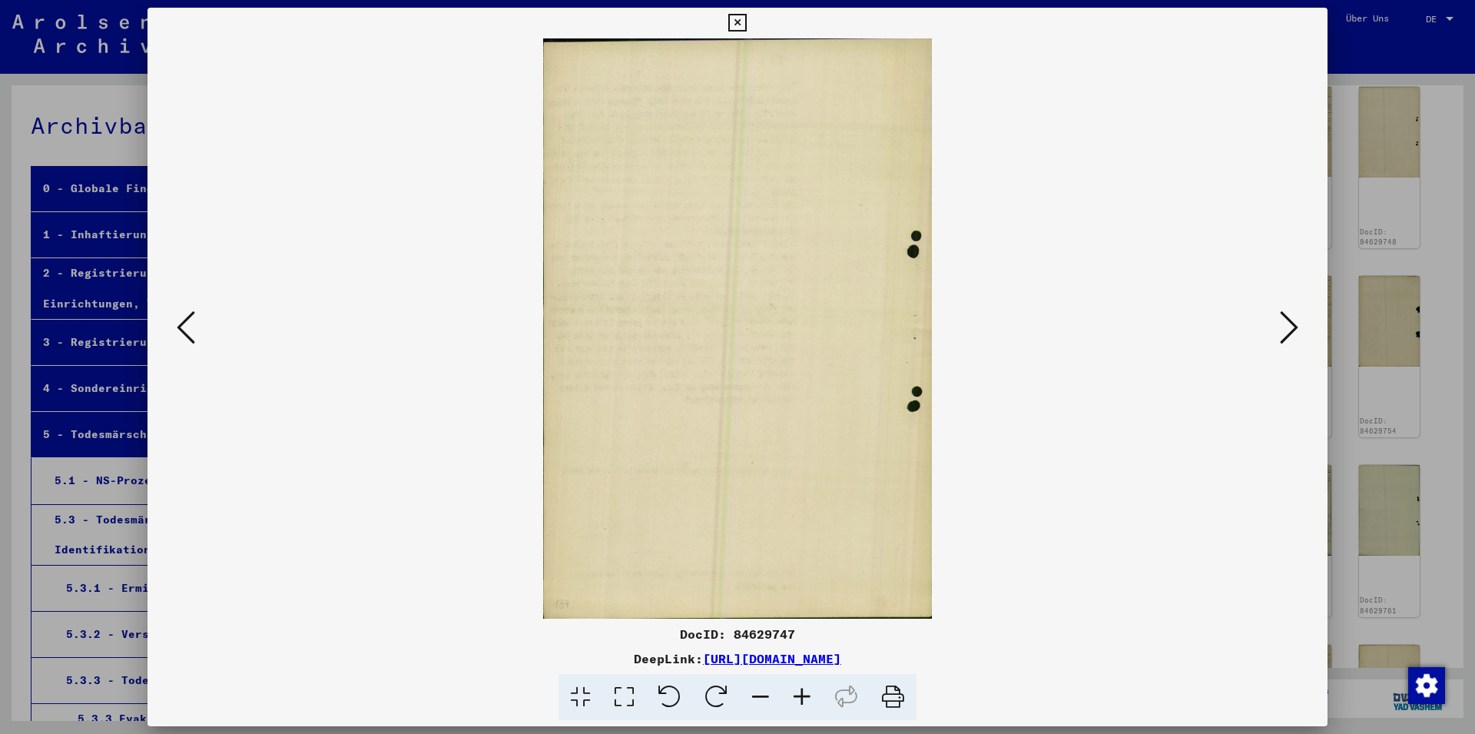
click at [1286, 327] on icon at bounding box center [1289, 327] width 18 height 37
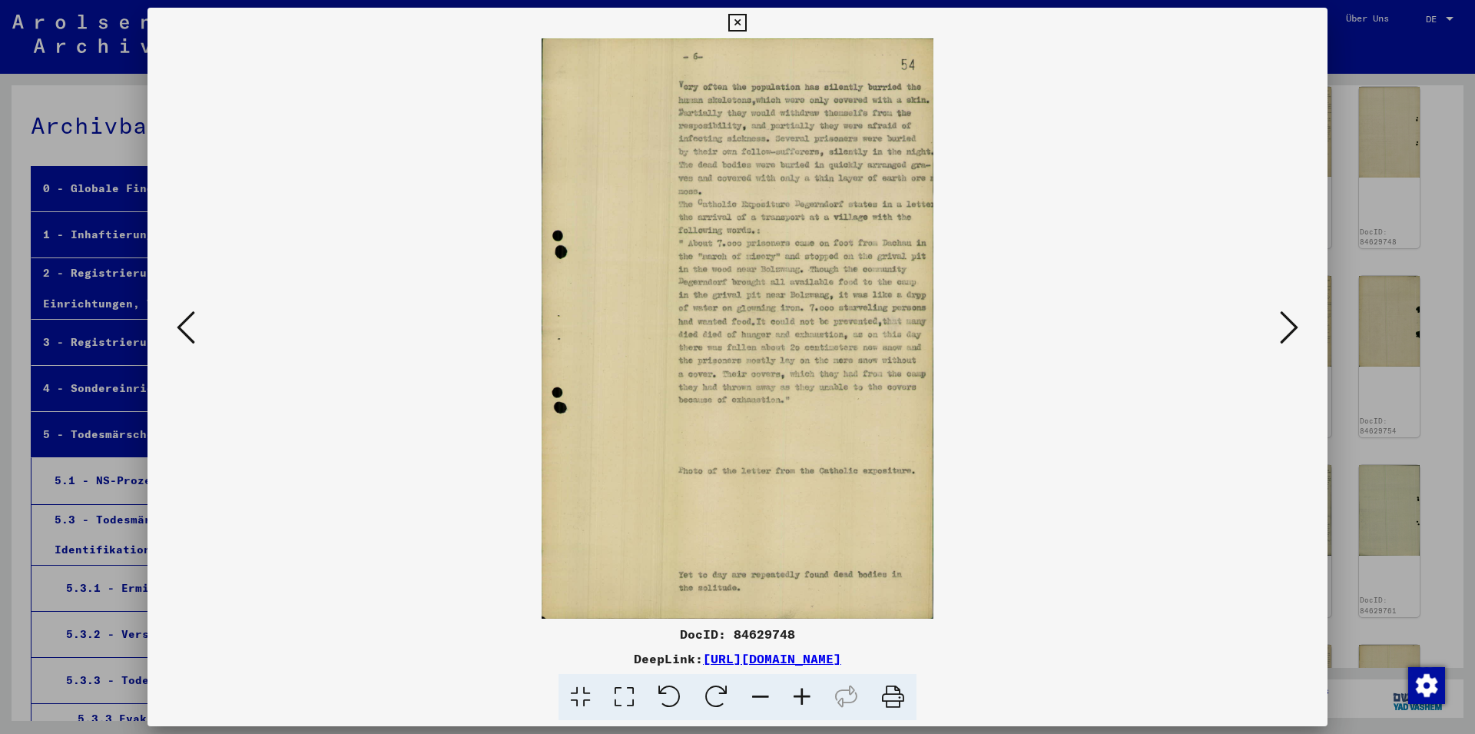
click at [1286, 327] on icon at bounding box center [1289, 327] width 18 height 37
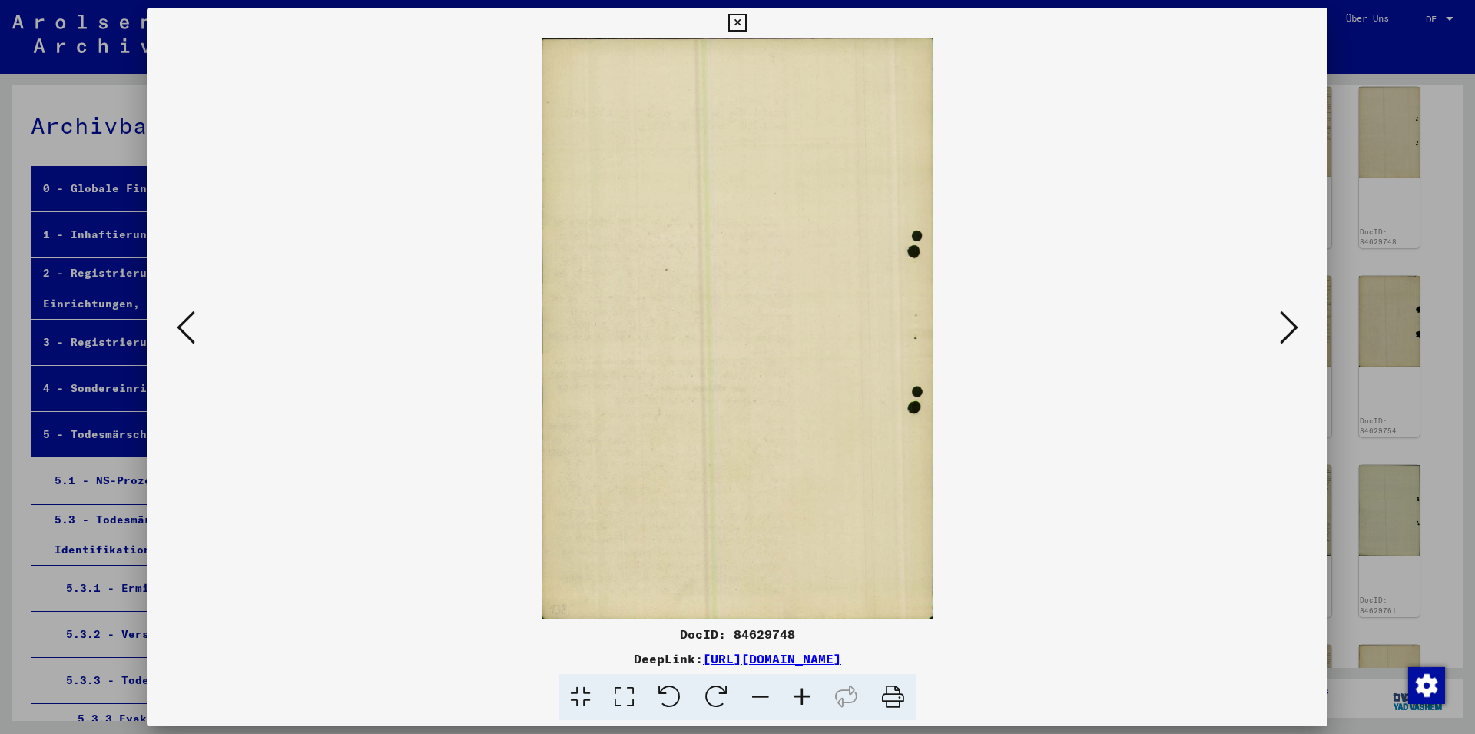
click at [1286, 327] on icon at bounding box center [1289, 327] width 18 height 37
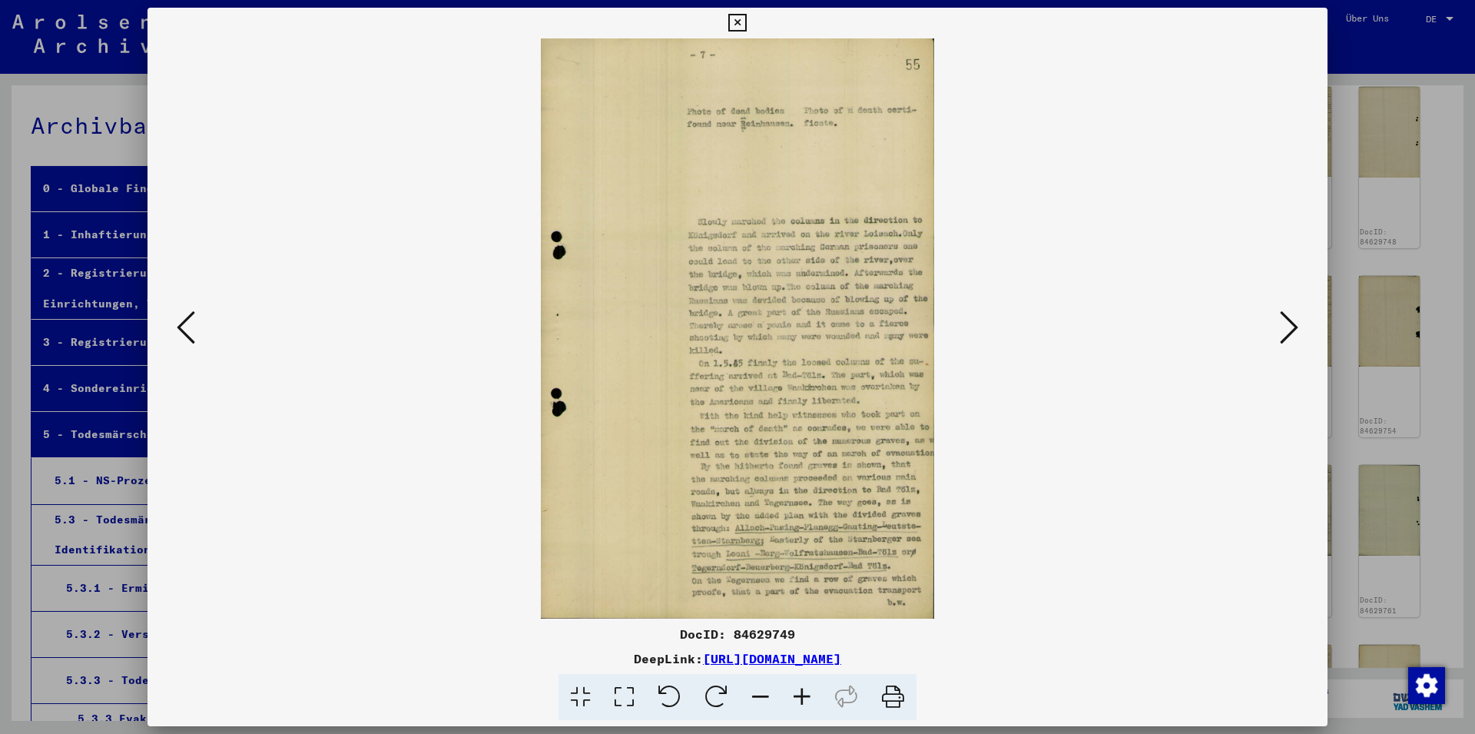
click at [1286, 327] on icon at bounding box center [1289, 327] width 18 height 37
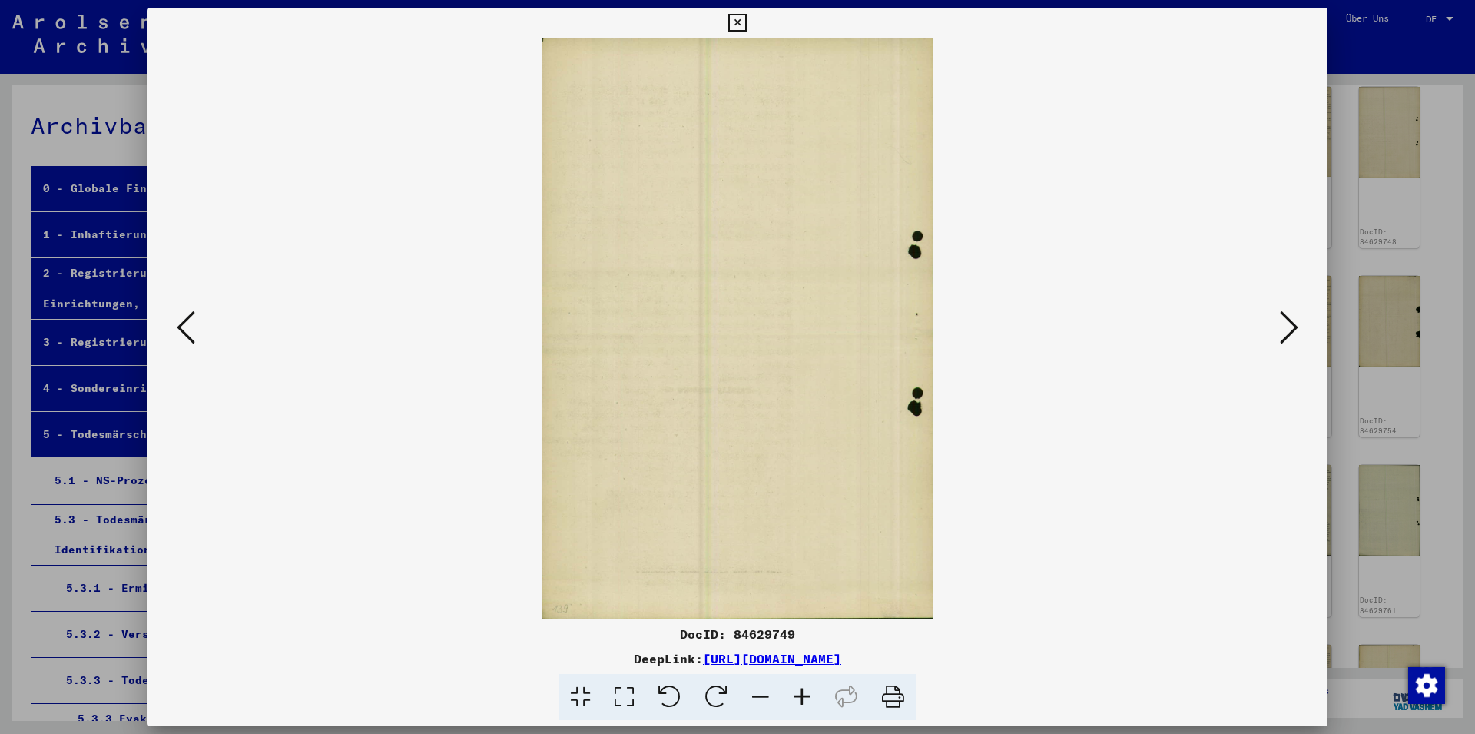
click at [1286, 327] on icon at bounding box center [1289, 327] width 18 height 37
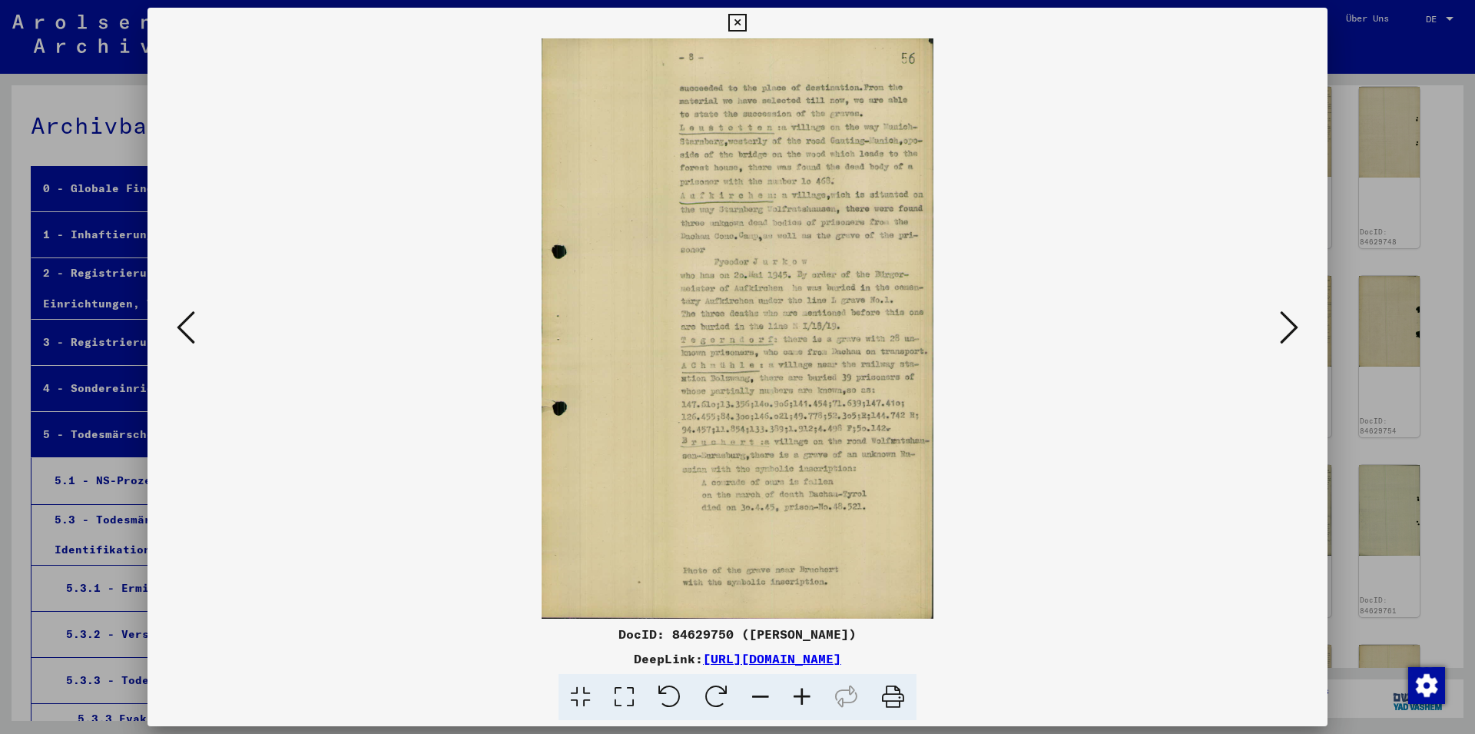
click at [1286, 327] on icon at bounding box center [1289, 327] width 18 height 37
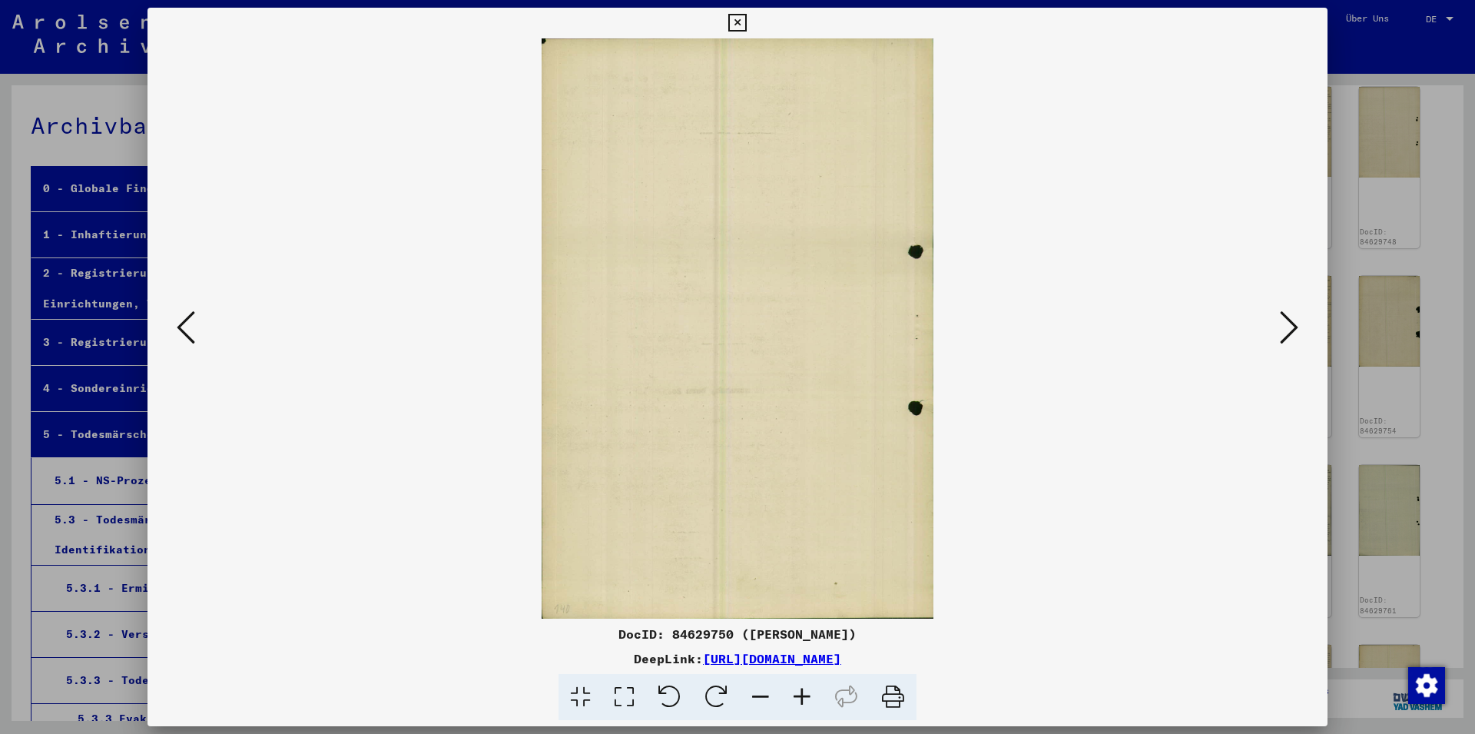
click at [1286, 327] on icon at bounding box center [1289, 327] width 18 height 37
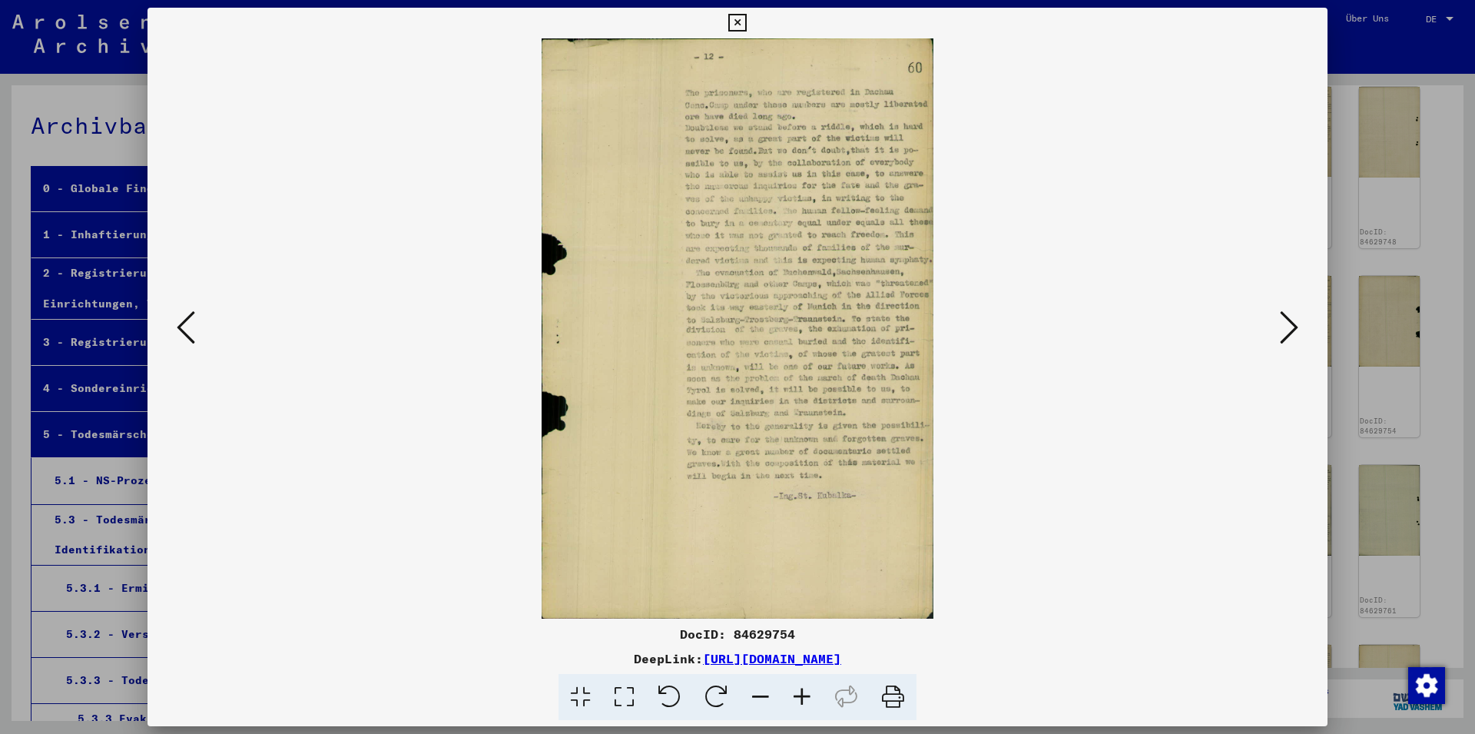
click at [1286, 327] on icon at bounding box center [1289, 327] width 18 height 37
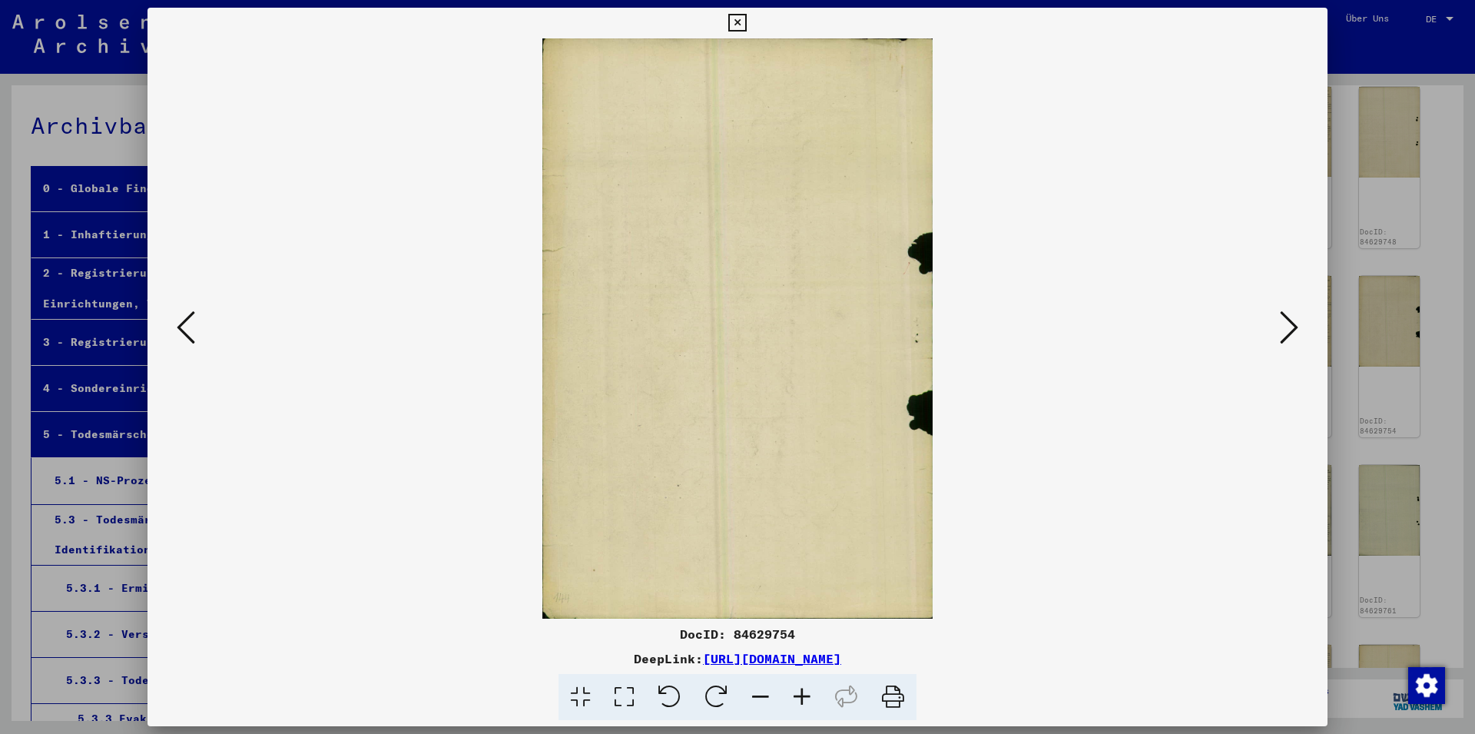
click at [1286, 327] on icon at bounding box center [1289, 327] width 18 height 37
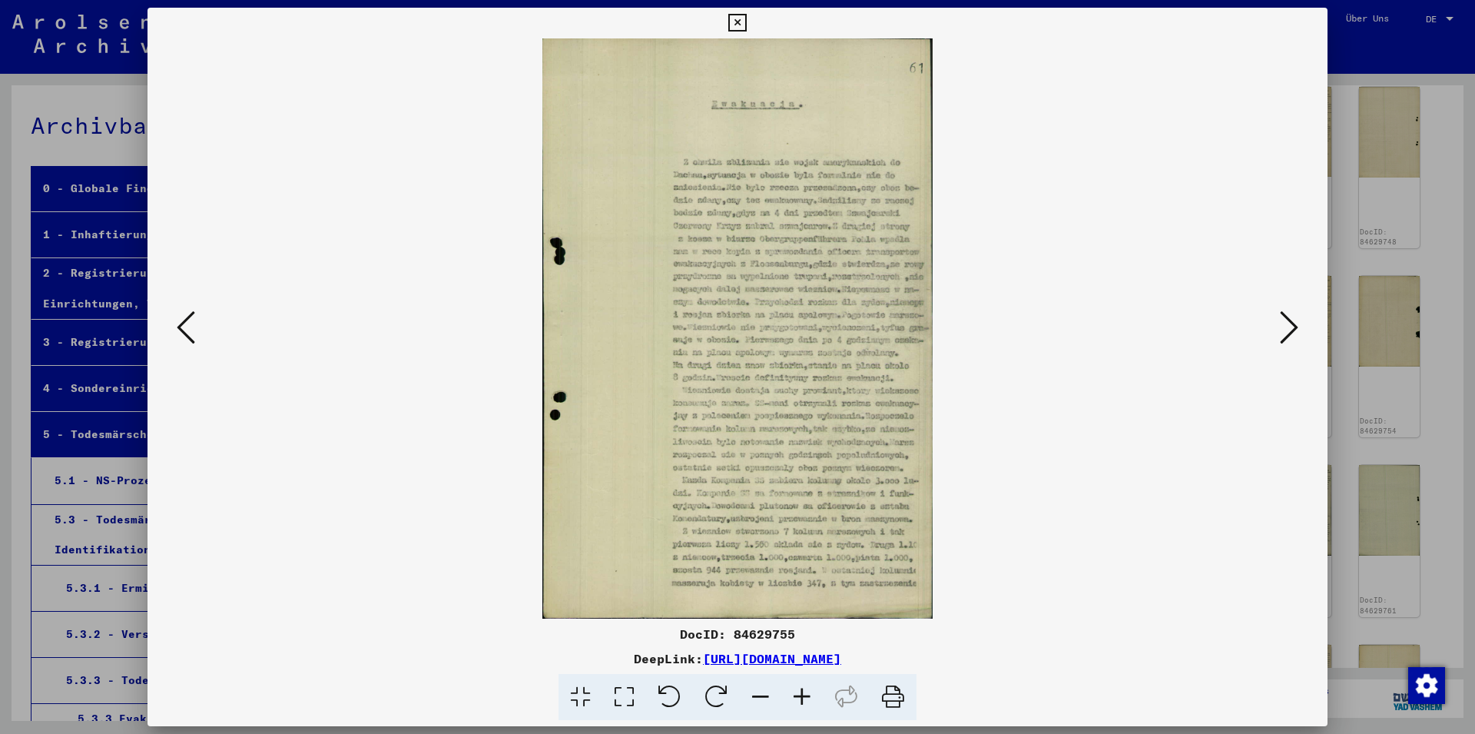
click at [1286, 327] on icon at bounding box center [1289, 327] width 18 height 37
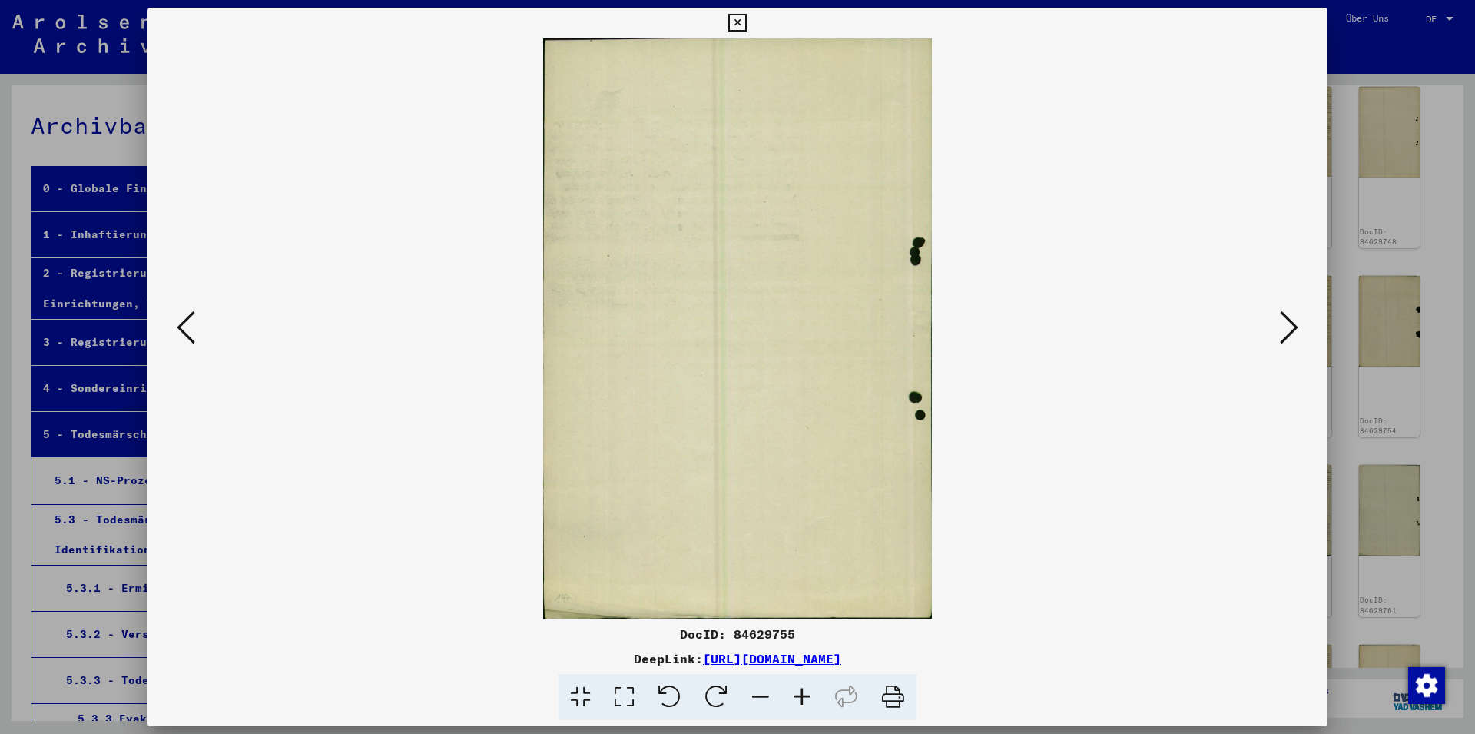
click at [1286, 327] on icon at bounding box center [1289, 327] width 18 height 37
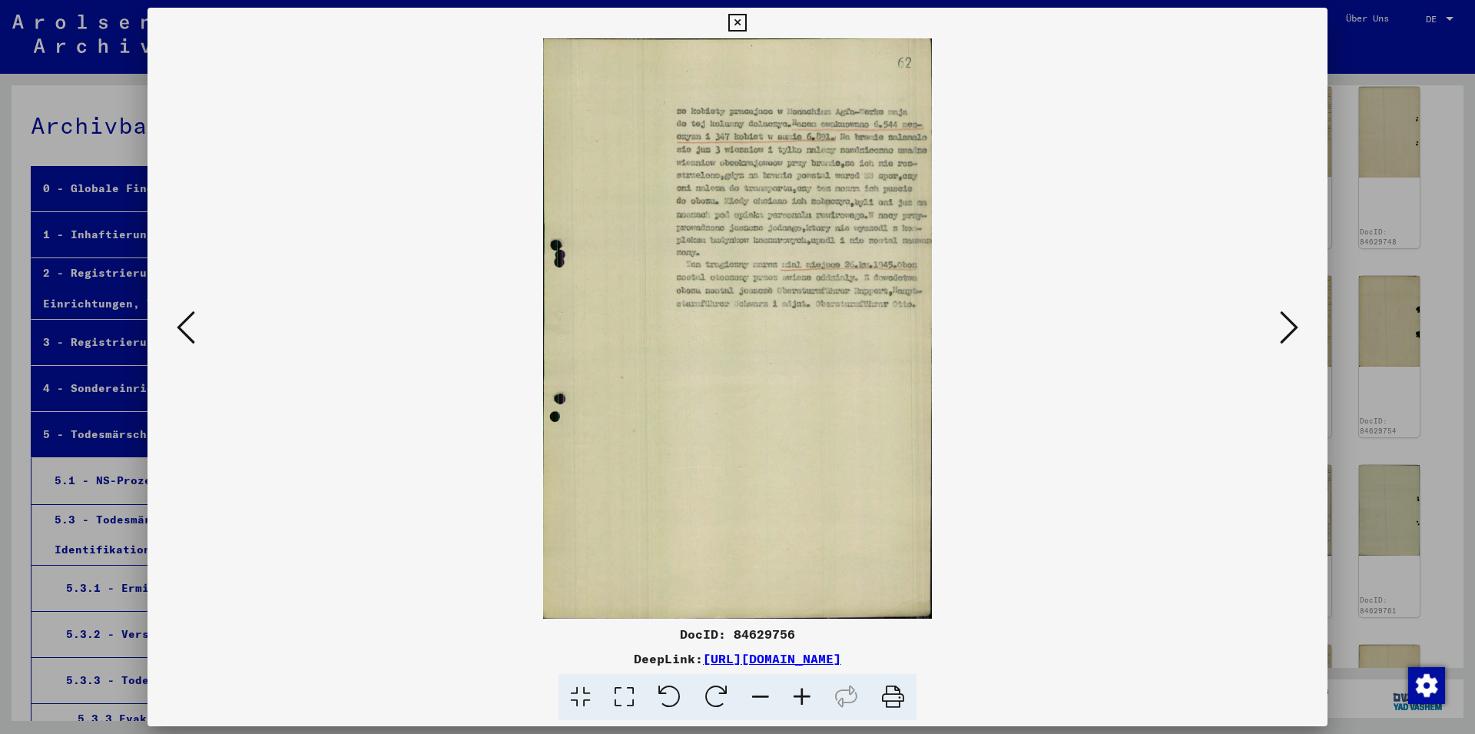
click at [1286, 327] on icon at bounding box center [1289, 327] width 18 height 37
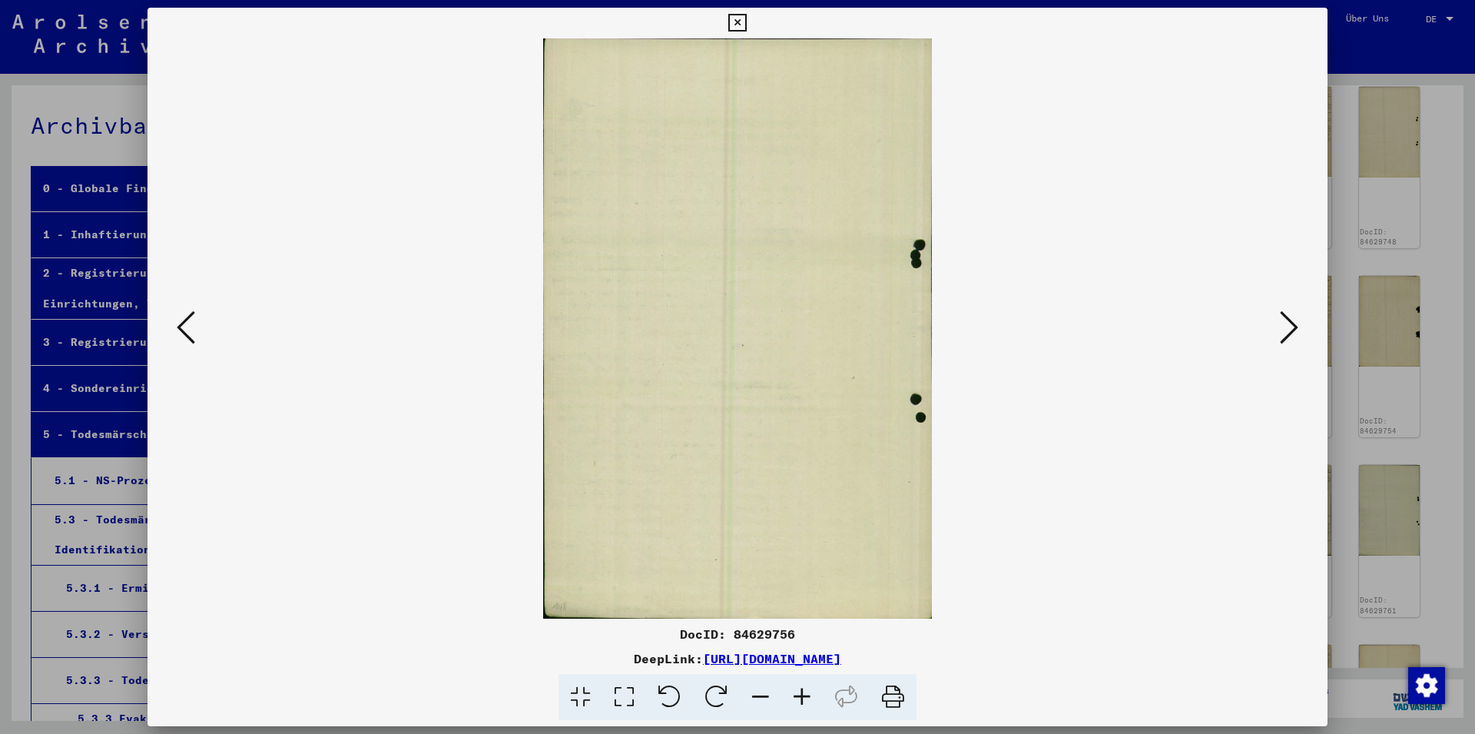
click at [1286, 327] on icon at bounding box center [1289, 327] width 18 height 37
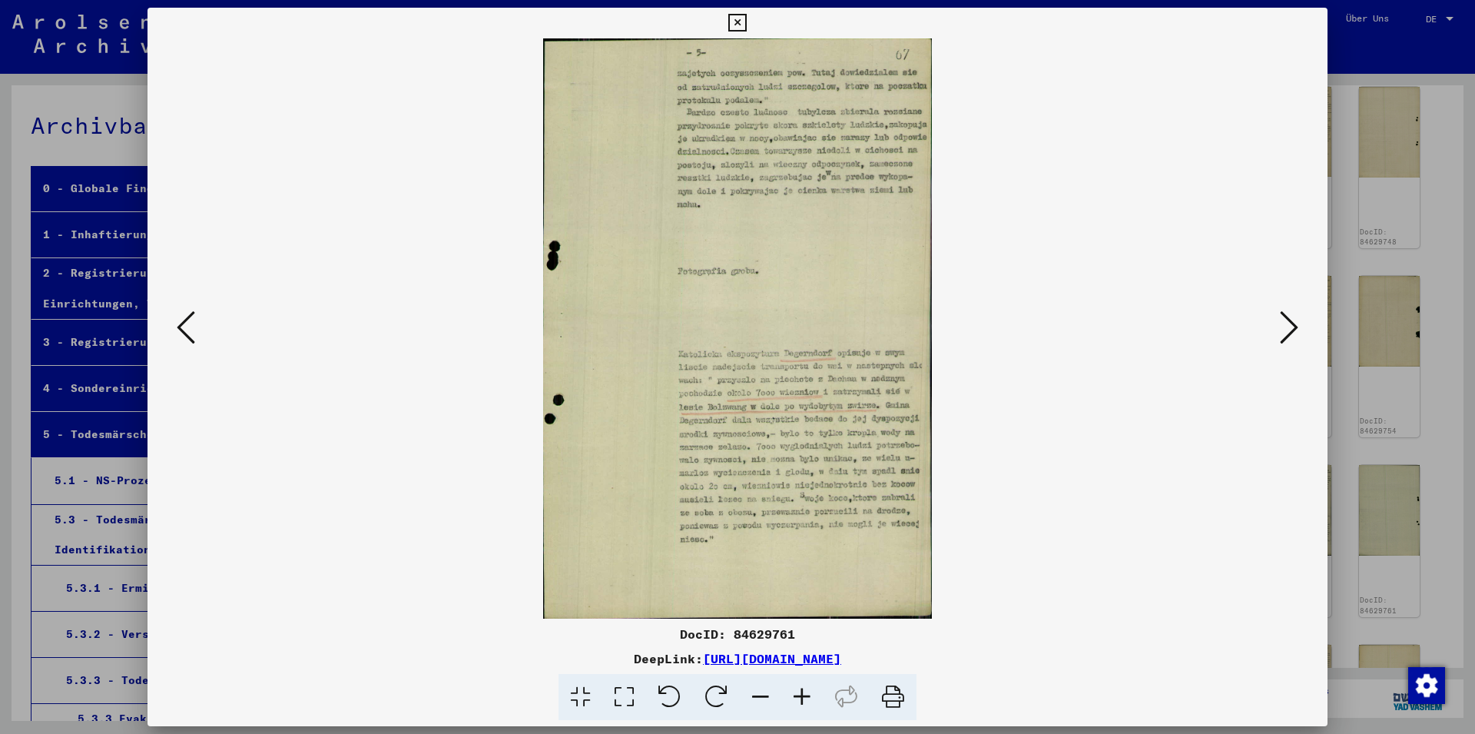
click at [1286, 327] on icon at bounding box center [1289, 327] width 18 height 37
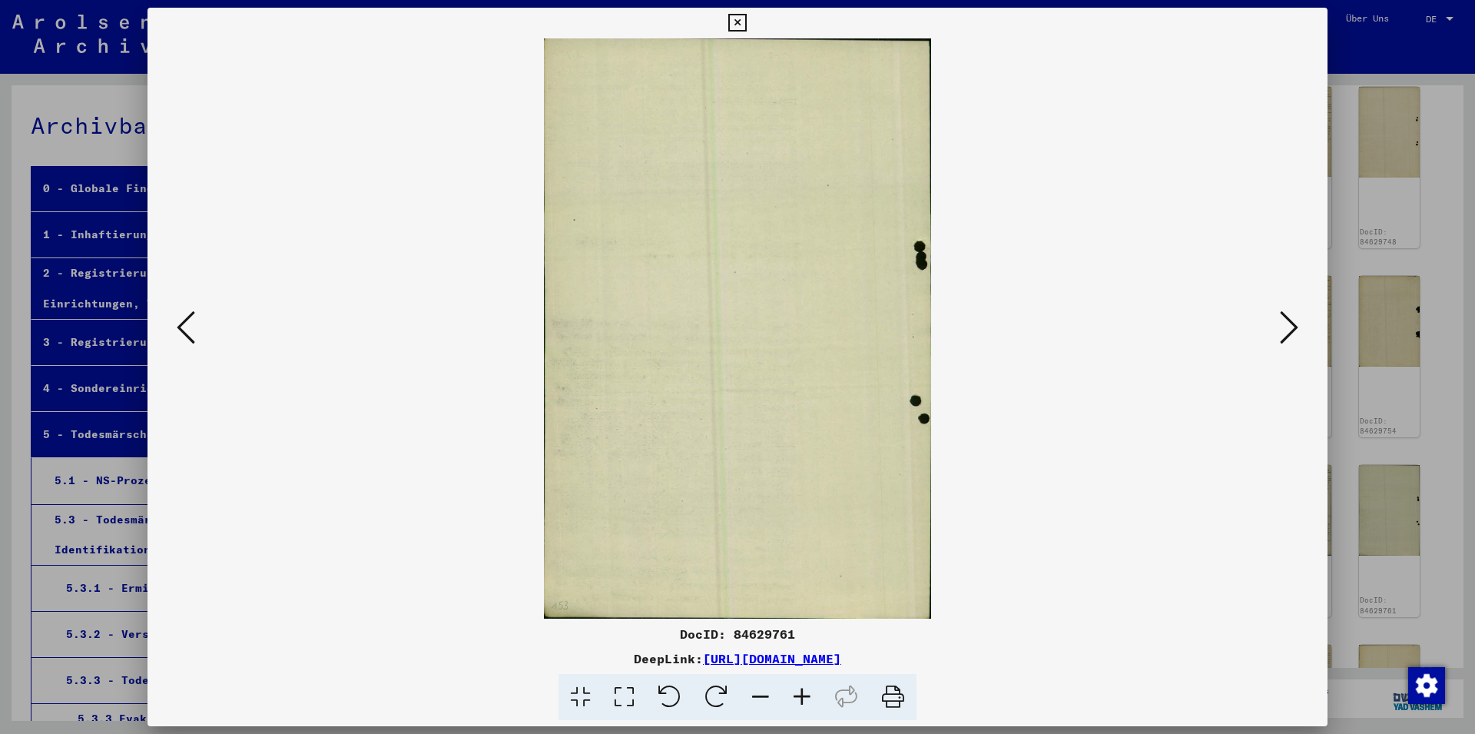
click at [1286, 327] on icon at bounding box center [1289, 327] width 18 height 37
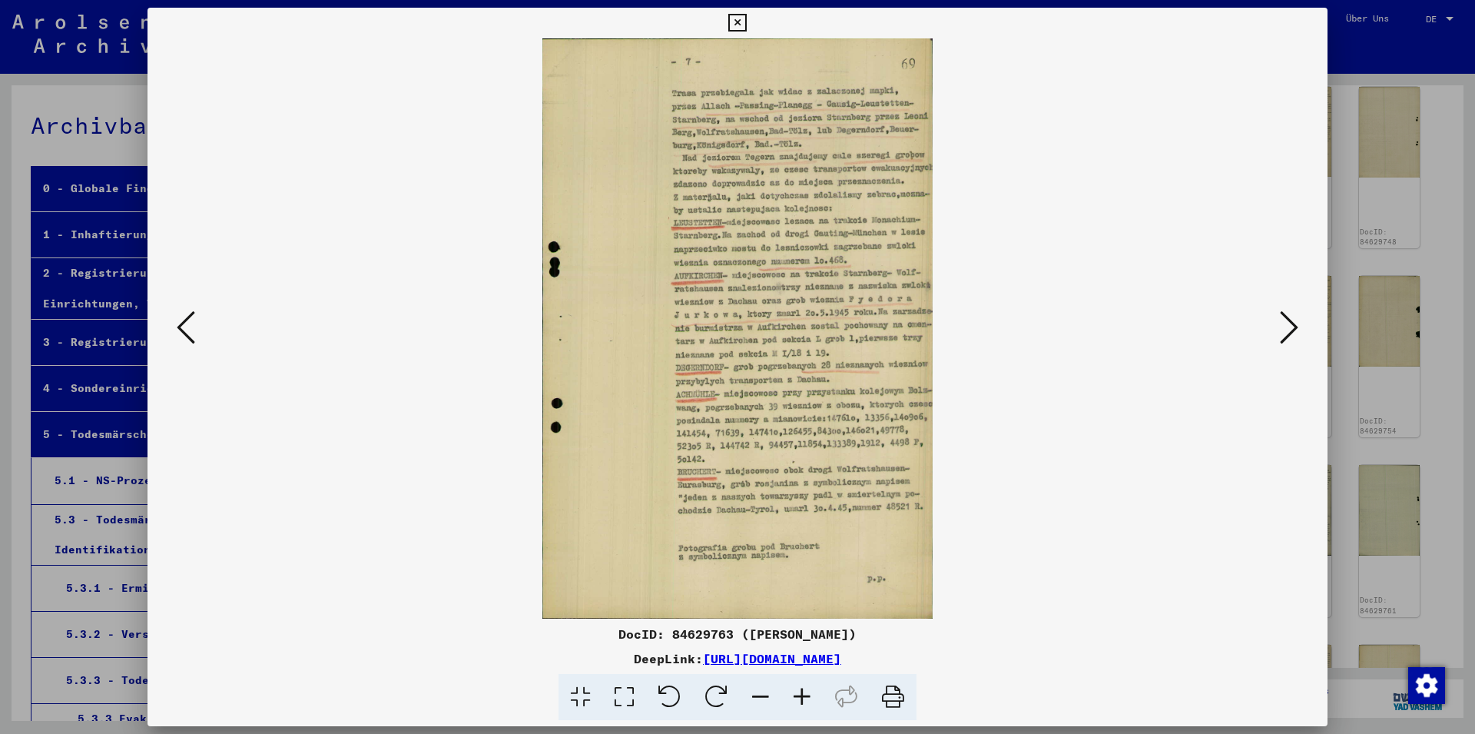
click at [1286, 327] on icon at bounding box center [1289, 327] width 18 height 37
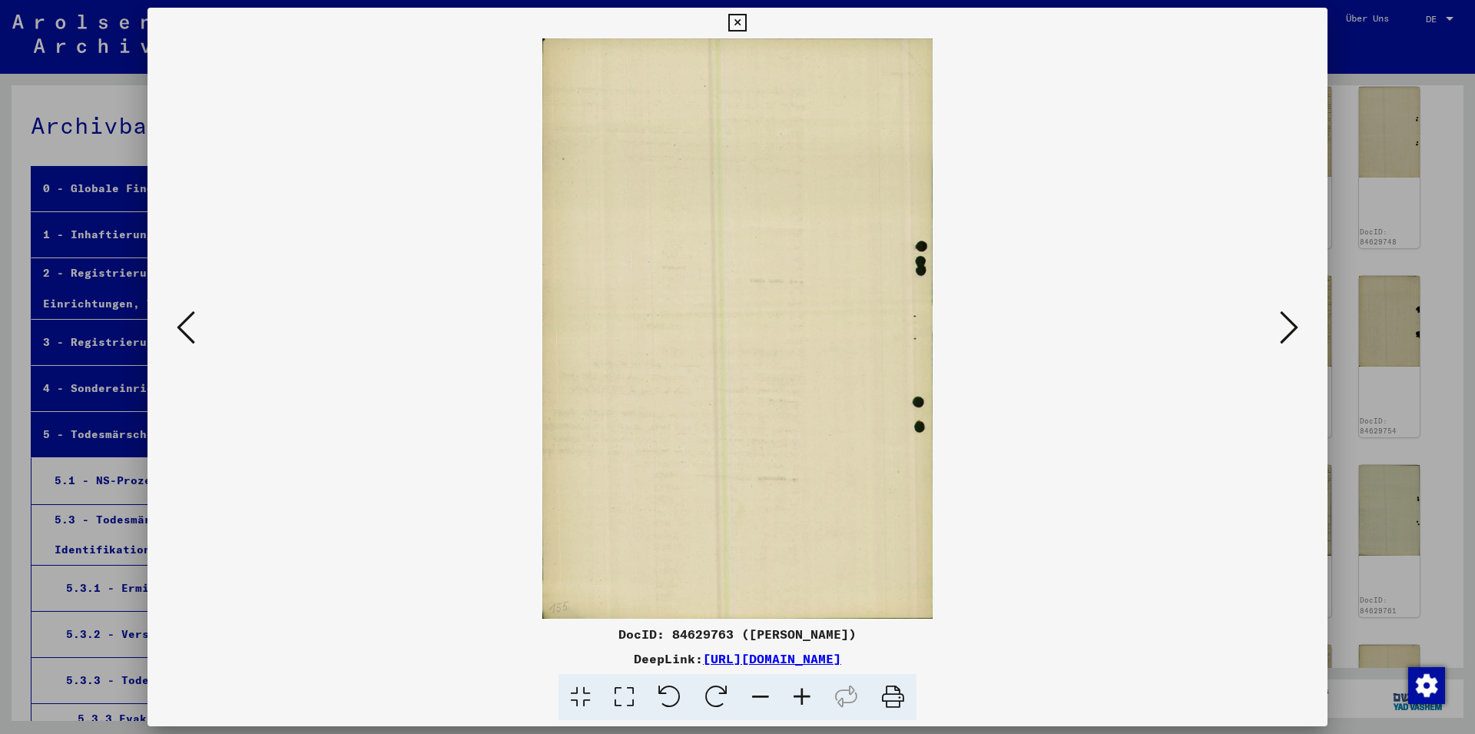
click at [1286, 327] on icon at bounding box center [1289, 327] width 18 height 37
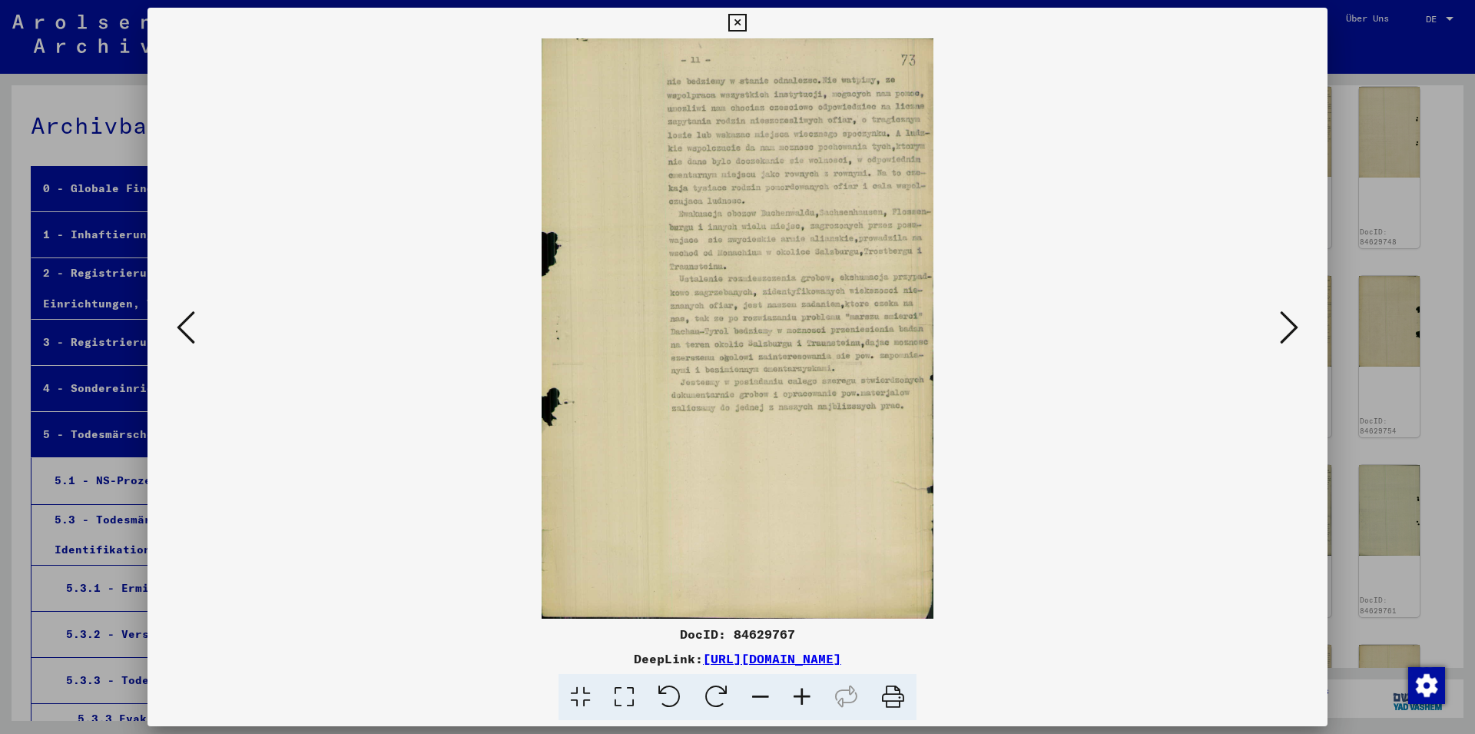
click at [1286, 327] on icon at bounding box center [1289, 327] width 18 height 37
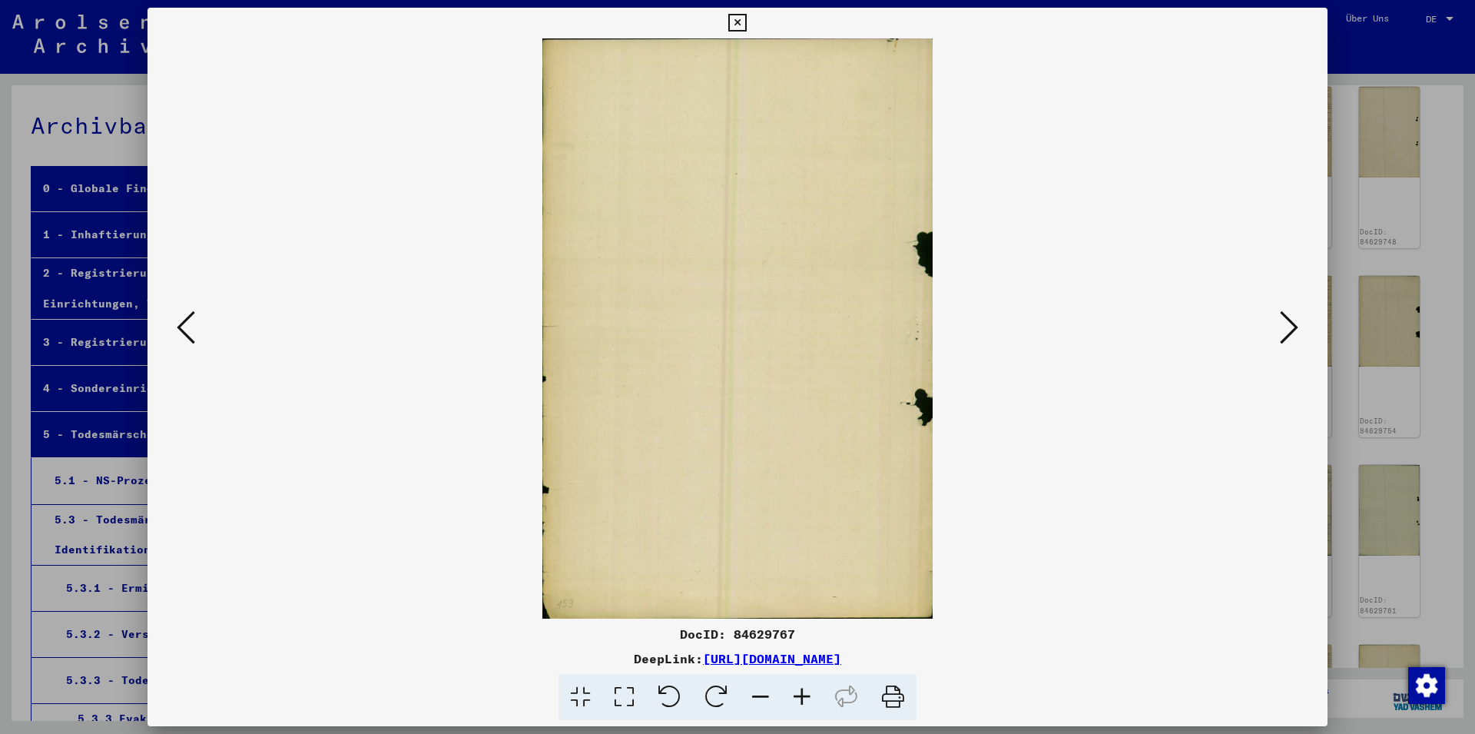
click at [1286, 327] on icon at bounding box center [1289, 327] width 18 height 37
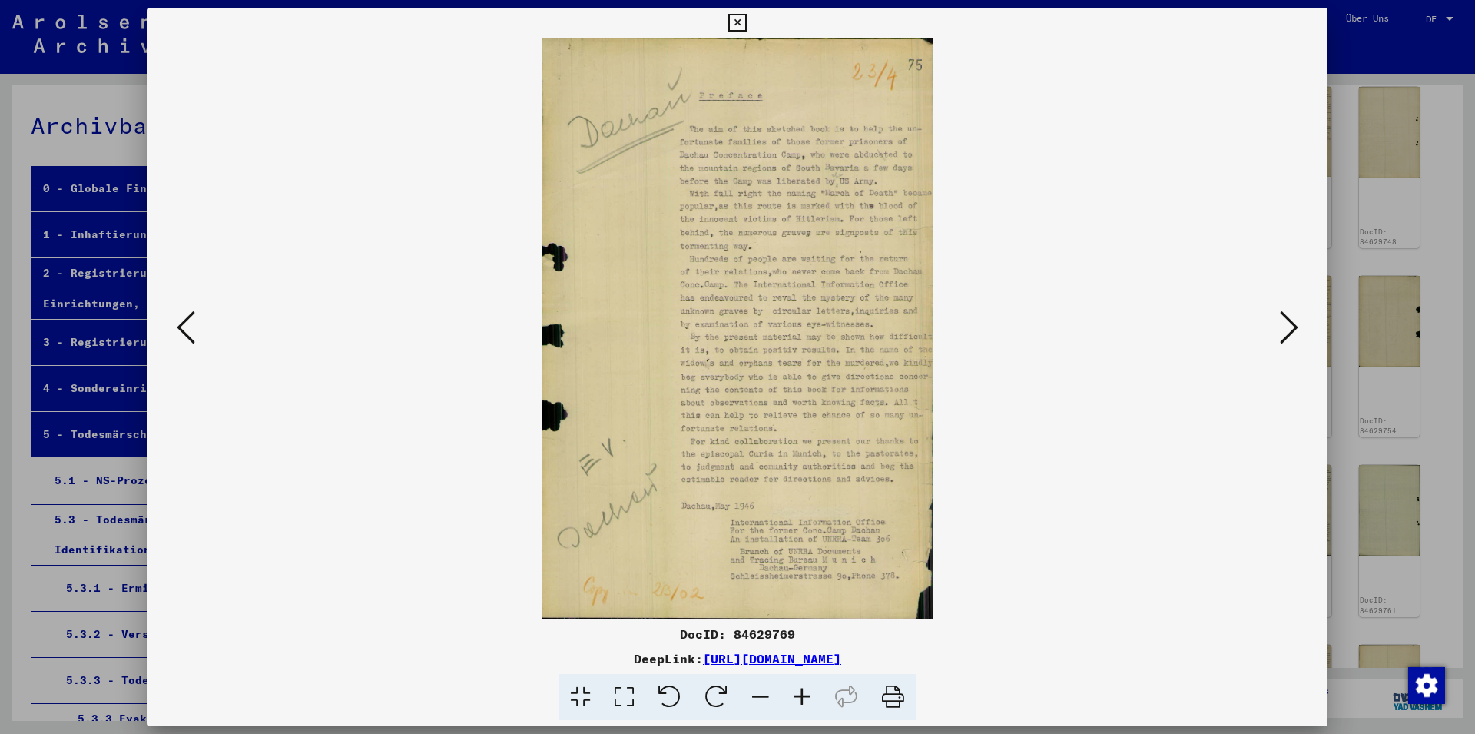
click at [1286, 327] on icon at bounding box center [1289, 327] width 18 height 37
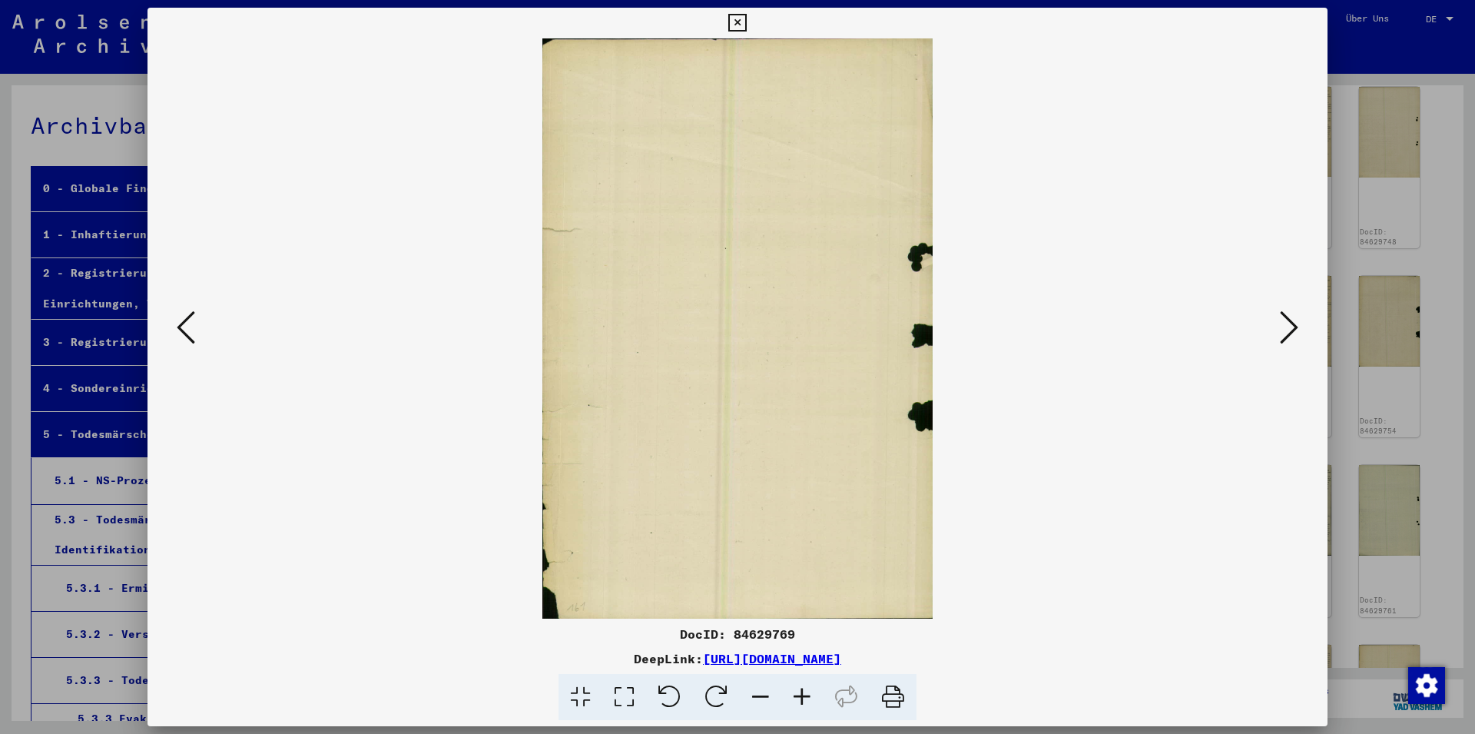
click at [1286, 327] on icon at bounding box center [1289, 327] width 18 height 37
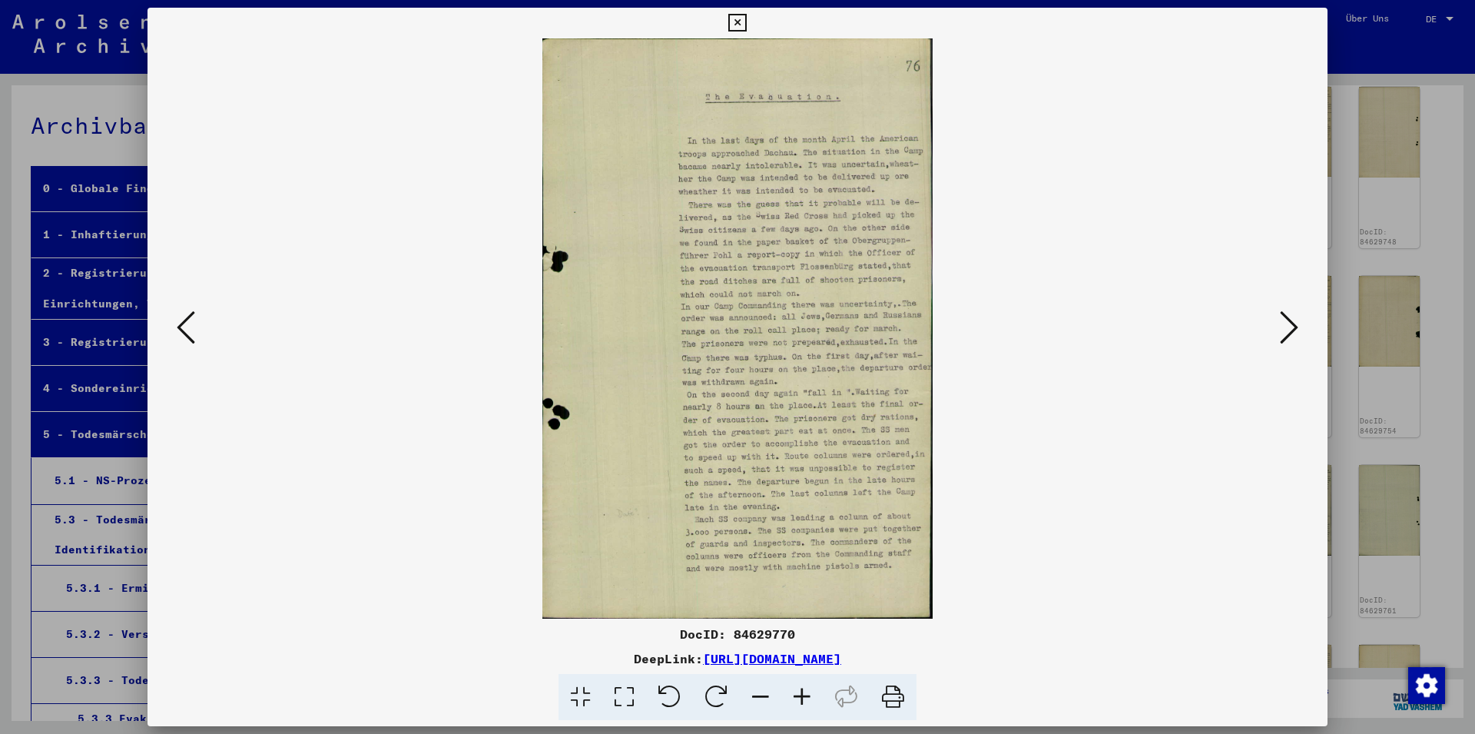
click at [1286, 327] on icon at bounding box center [1289, 327] width 18 height 37
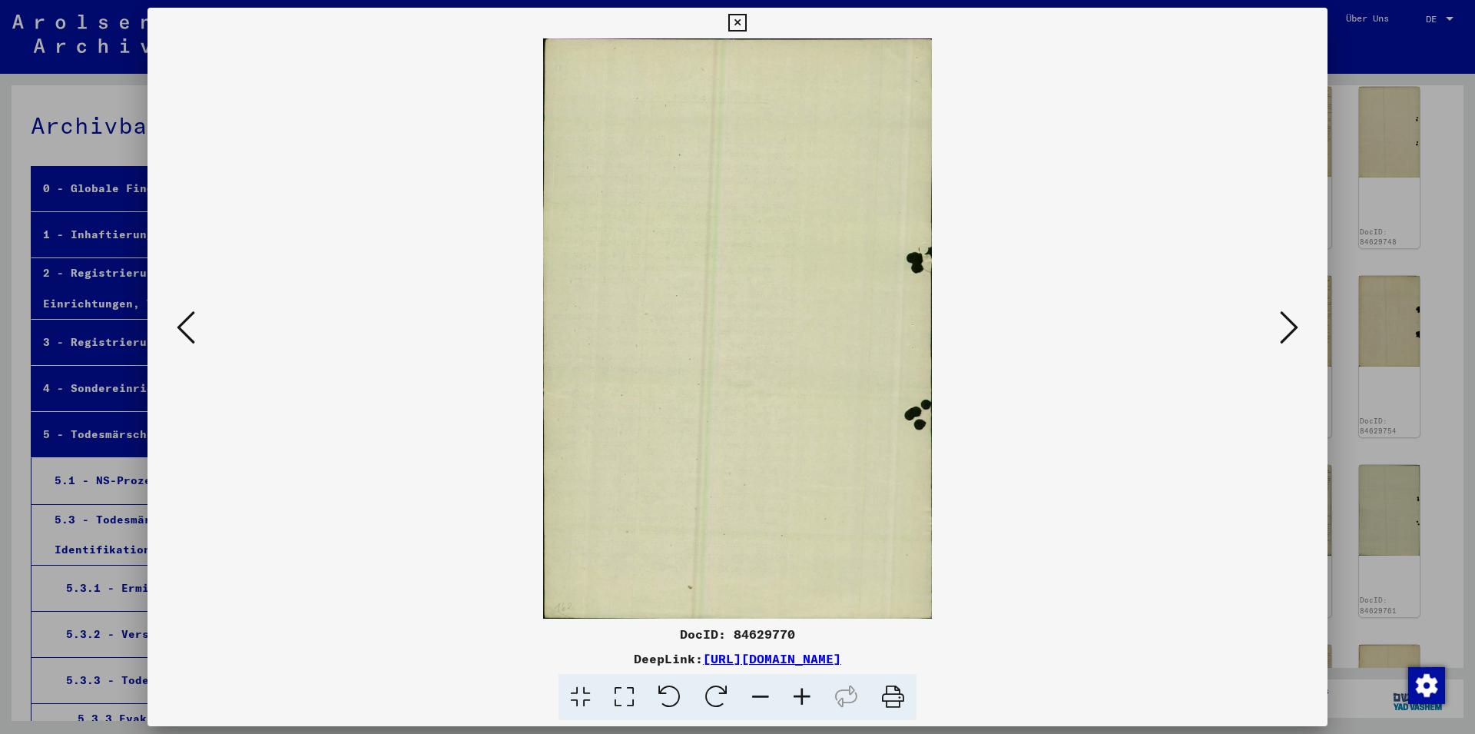
click at [1286, 327] on icon at bounding box center [1289, 327] width 18 height 37
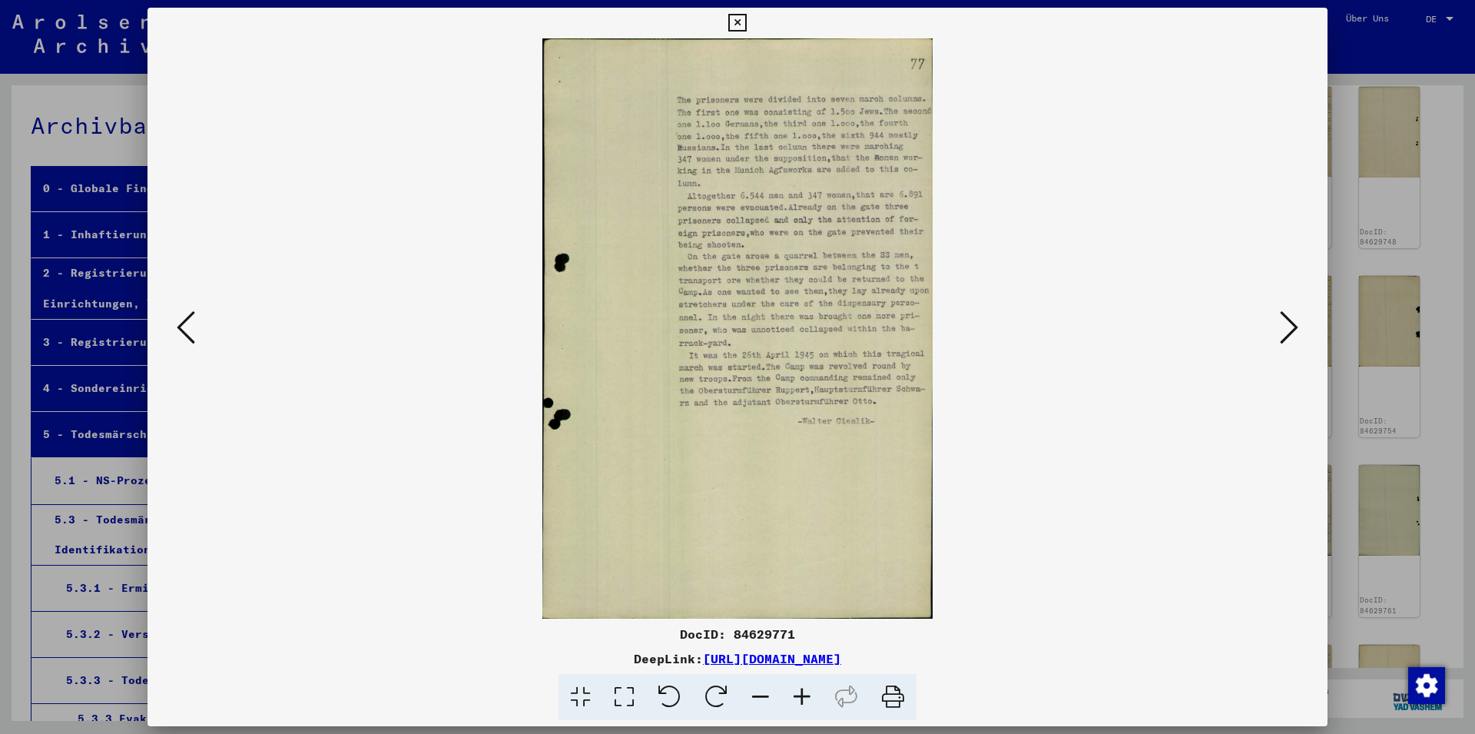
click at [1286, 327] on icon at bounding box center [1289, 327] width 18 height 37
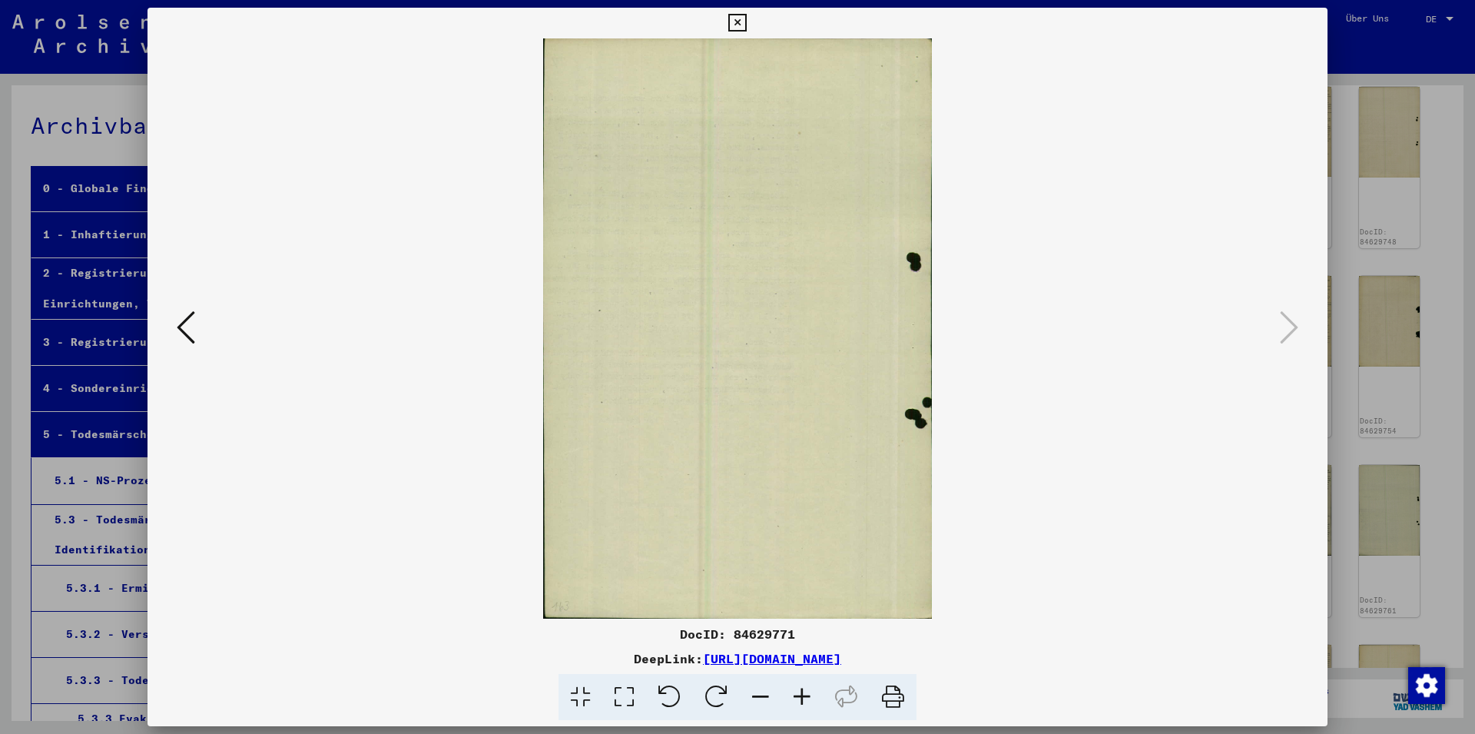
click at [746, 15] on icon at bounding box center [737, 23] width 18 height 18
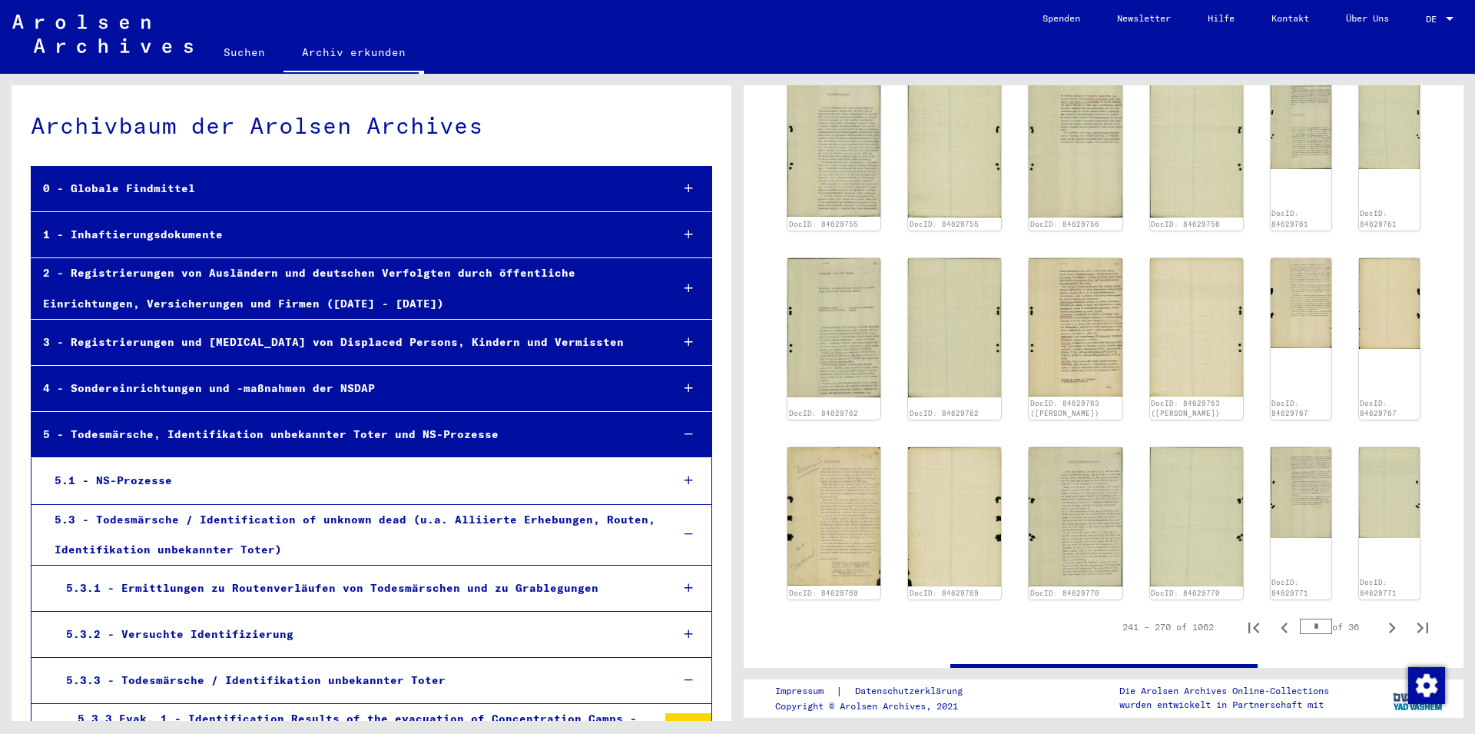
scroll to position [999, 0]
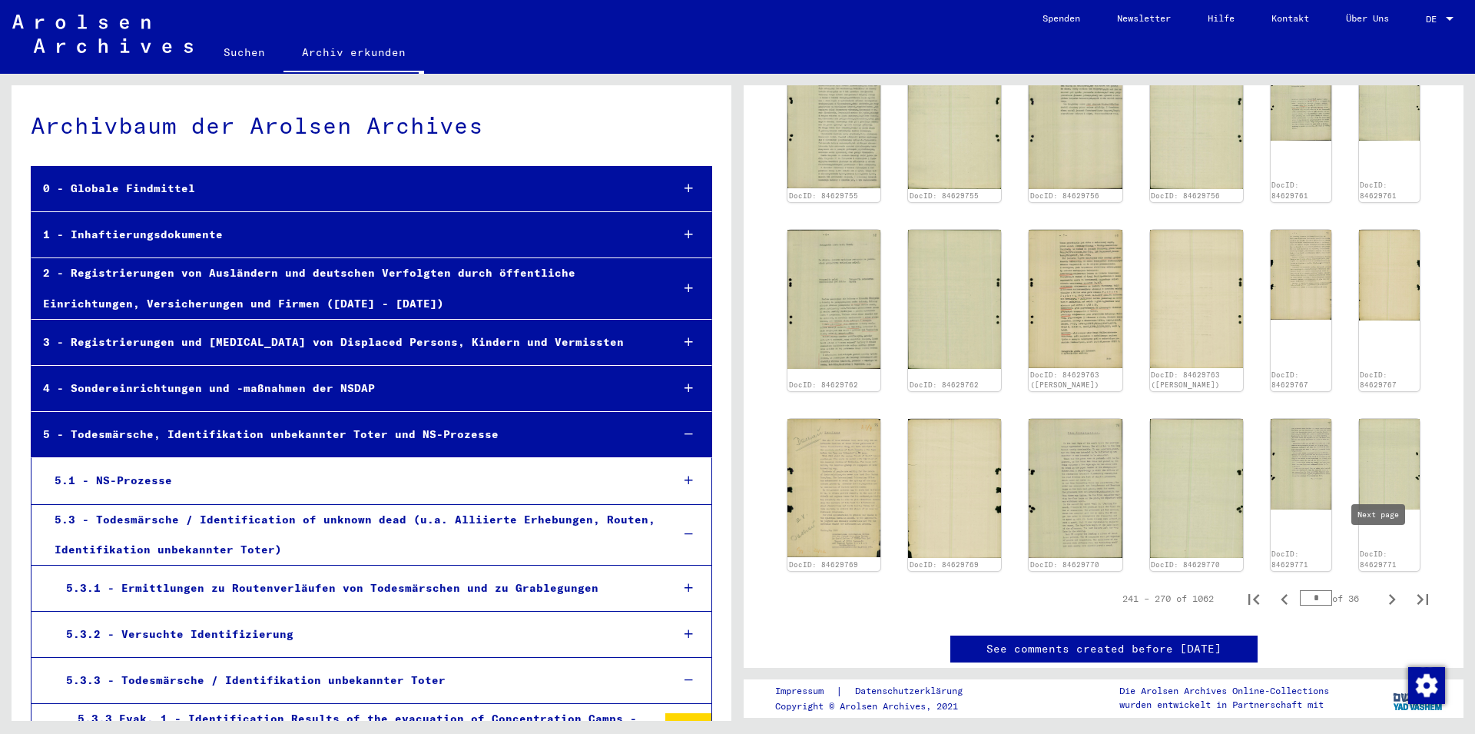
click at [1381, 589] on icon "Next page" at bounding box center [1392, 600] width 22 height 22
type input "**"
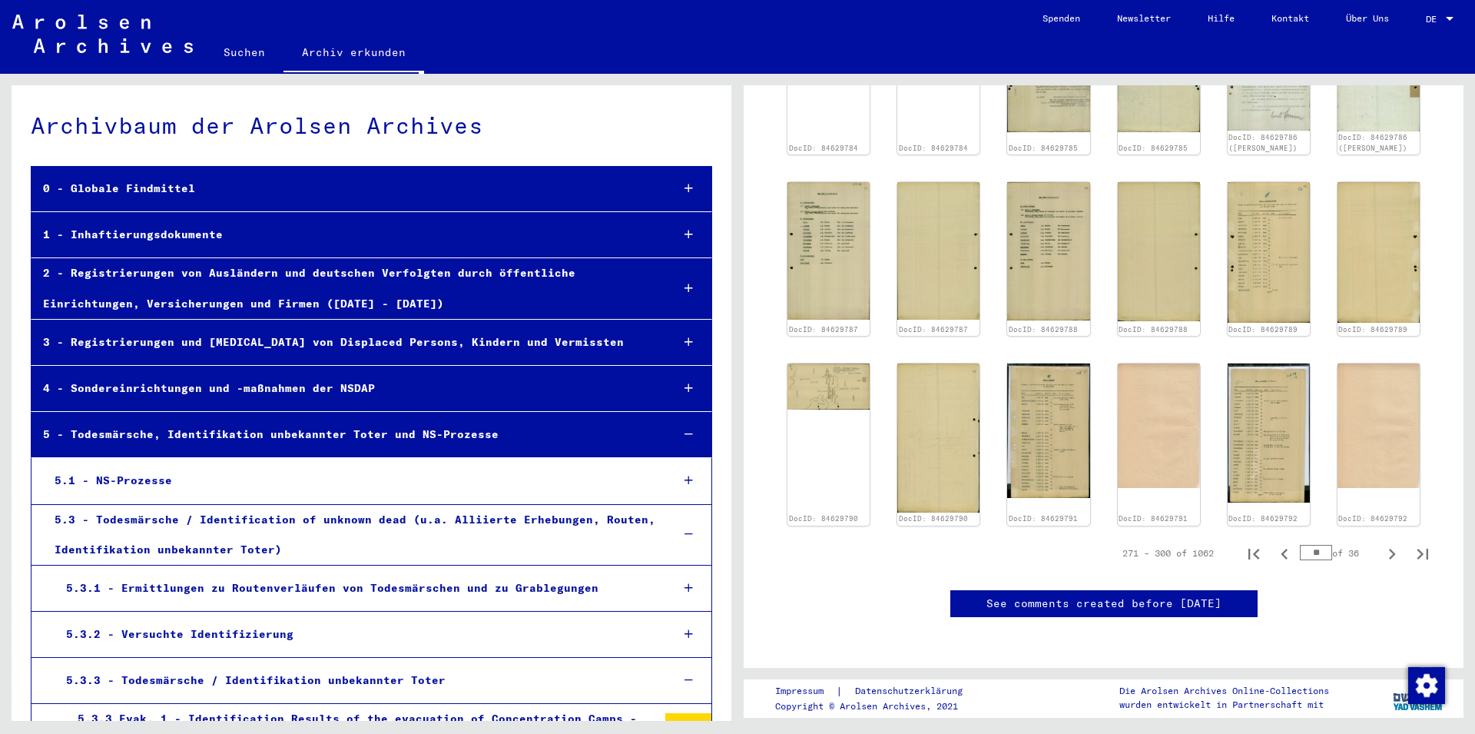
scroll to position [525, 0]
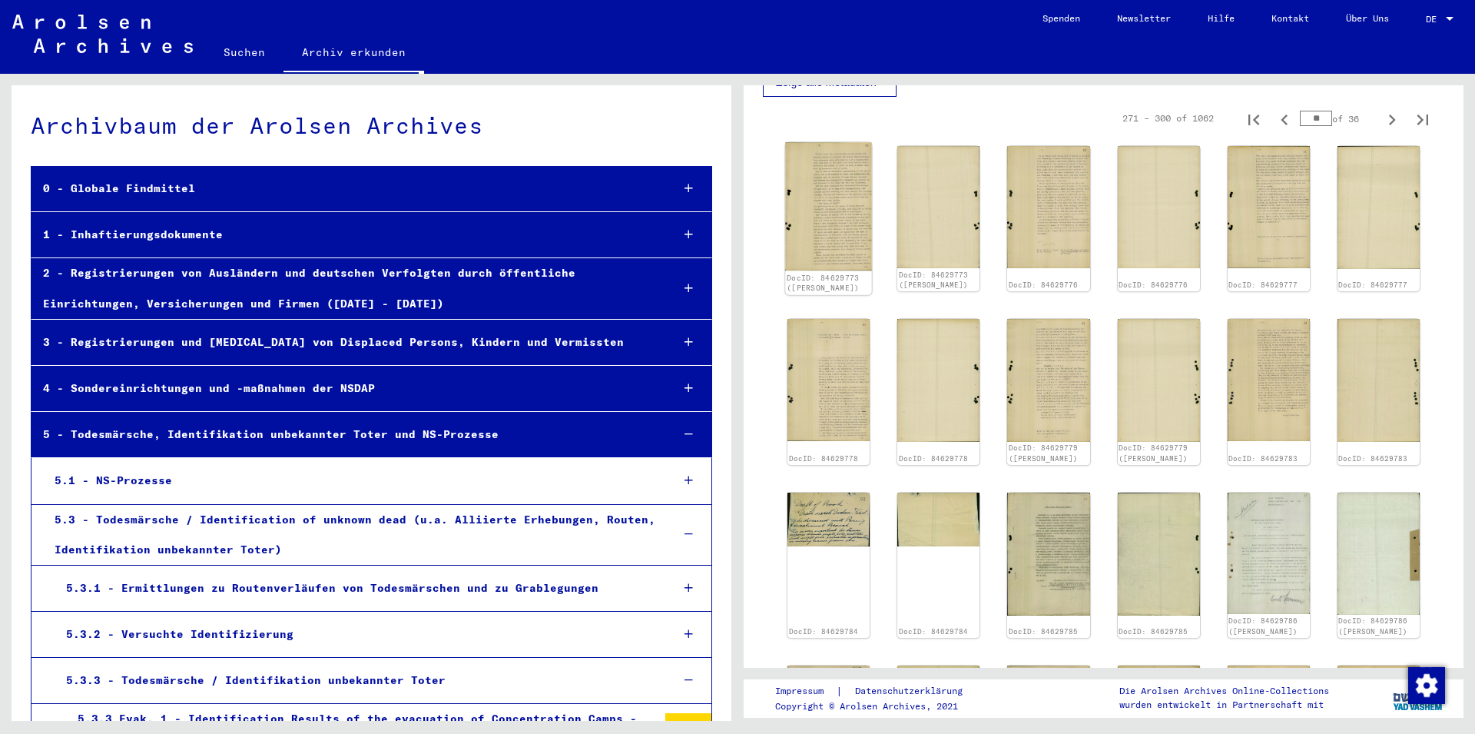
click at [818, 216] on img at bounding box center [828, 206] width 87 height 128
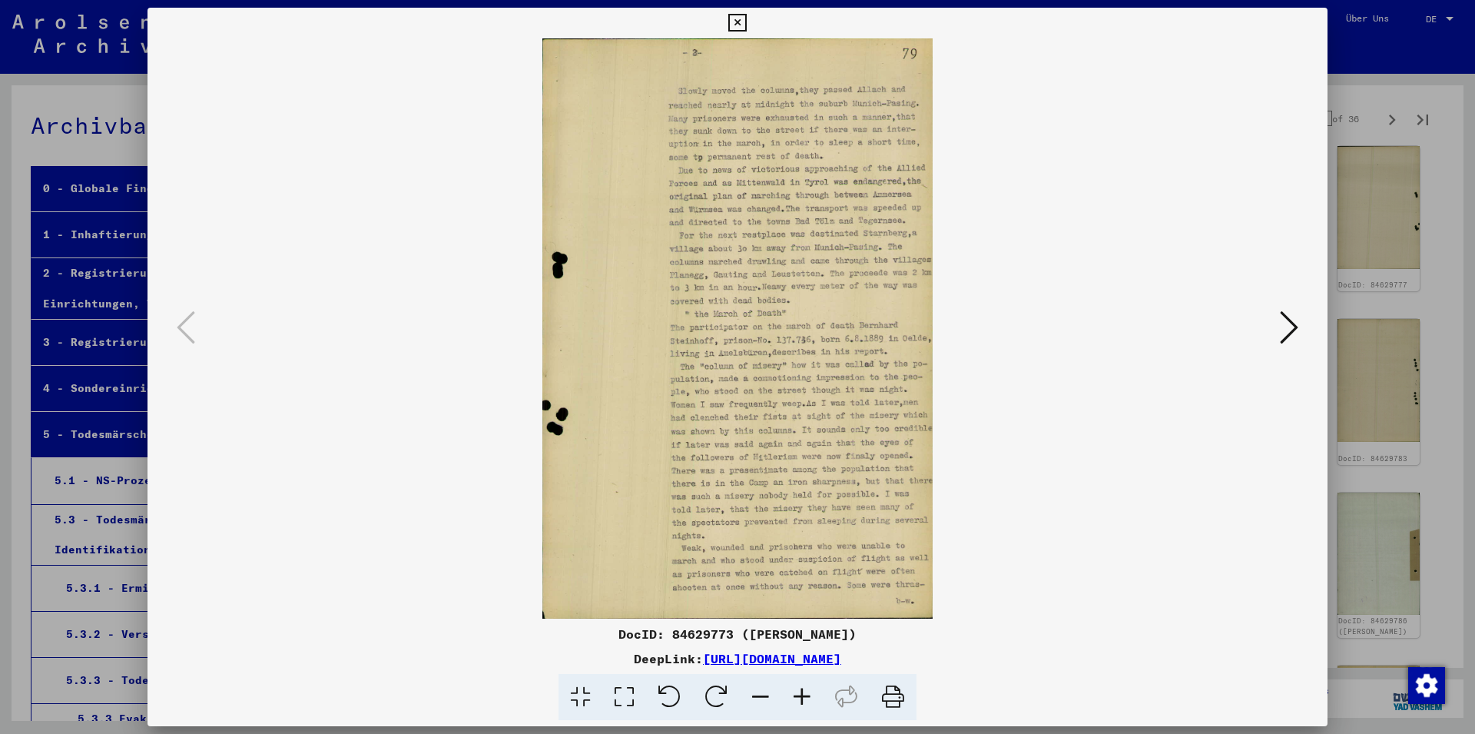
click at [1280, 327] on button at bounding box center [1289, 329] width 28 height 44
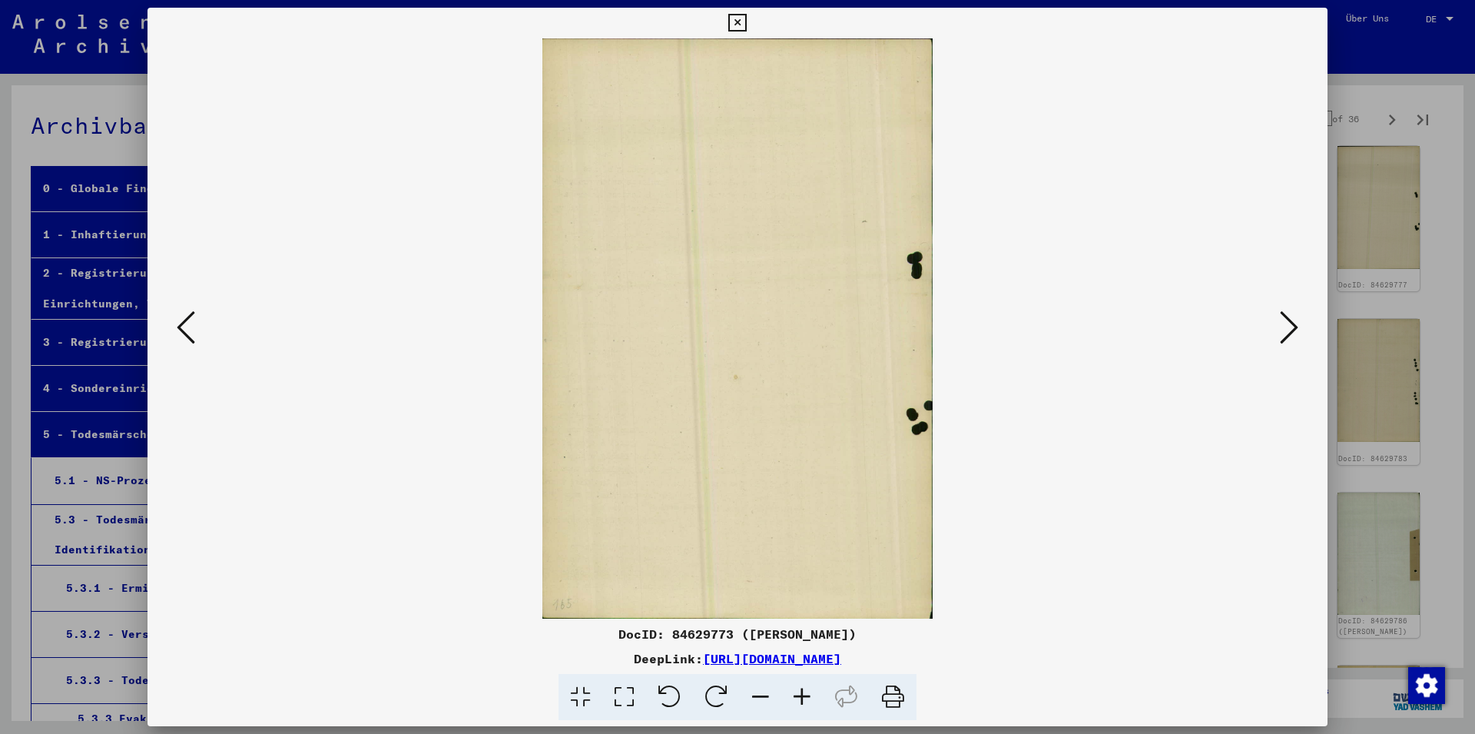
click at [1280, 327] on button at bounding box center [1289, 329] width 28 height 44
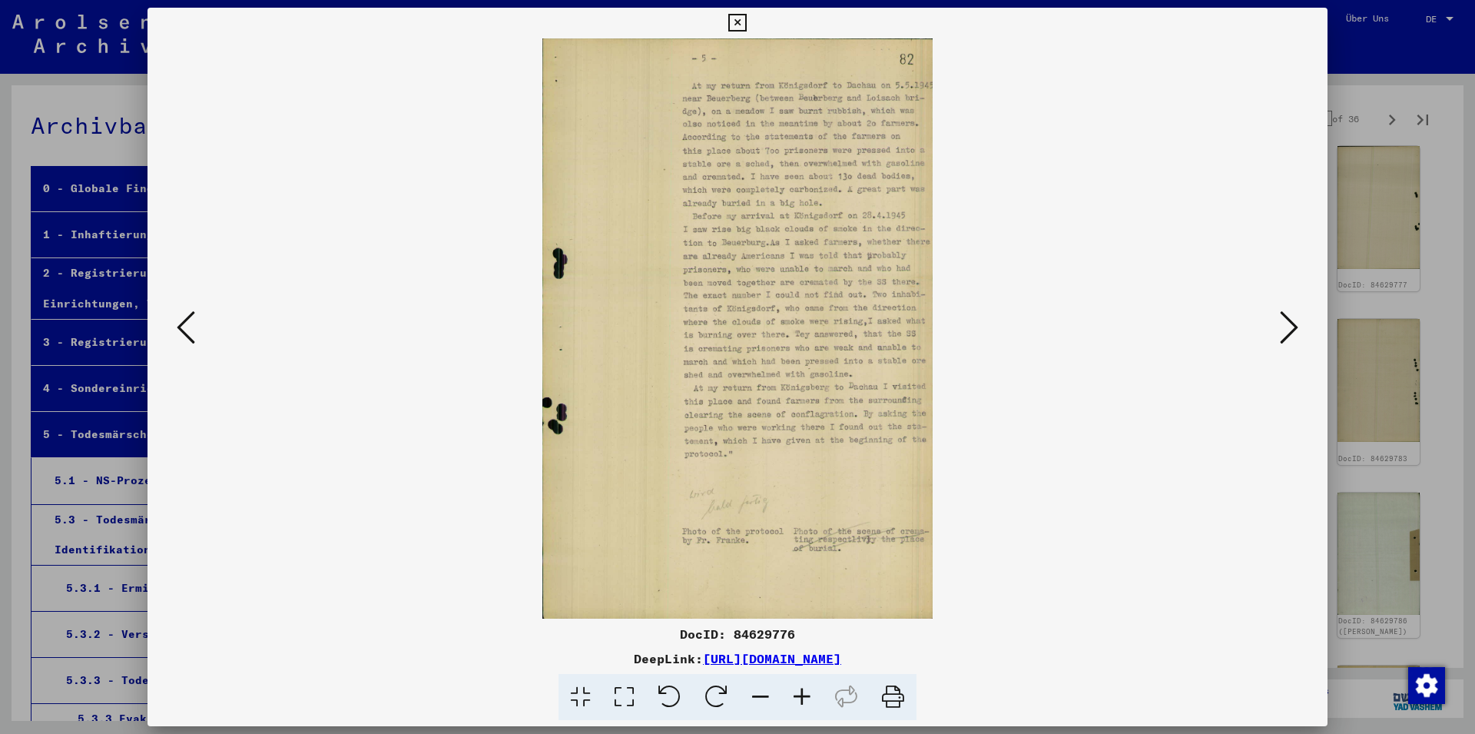
click at [1280, 327] on button at bounding box center [1289, 329] width 28 height 44
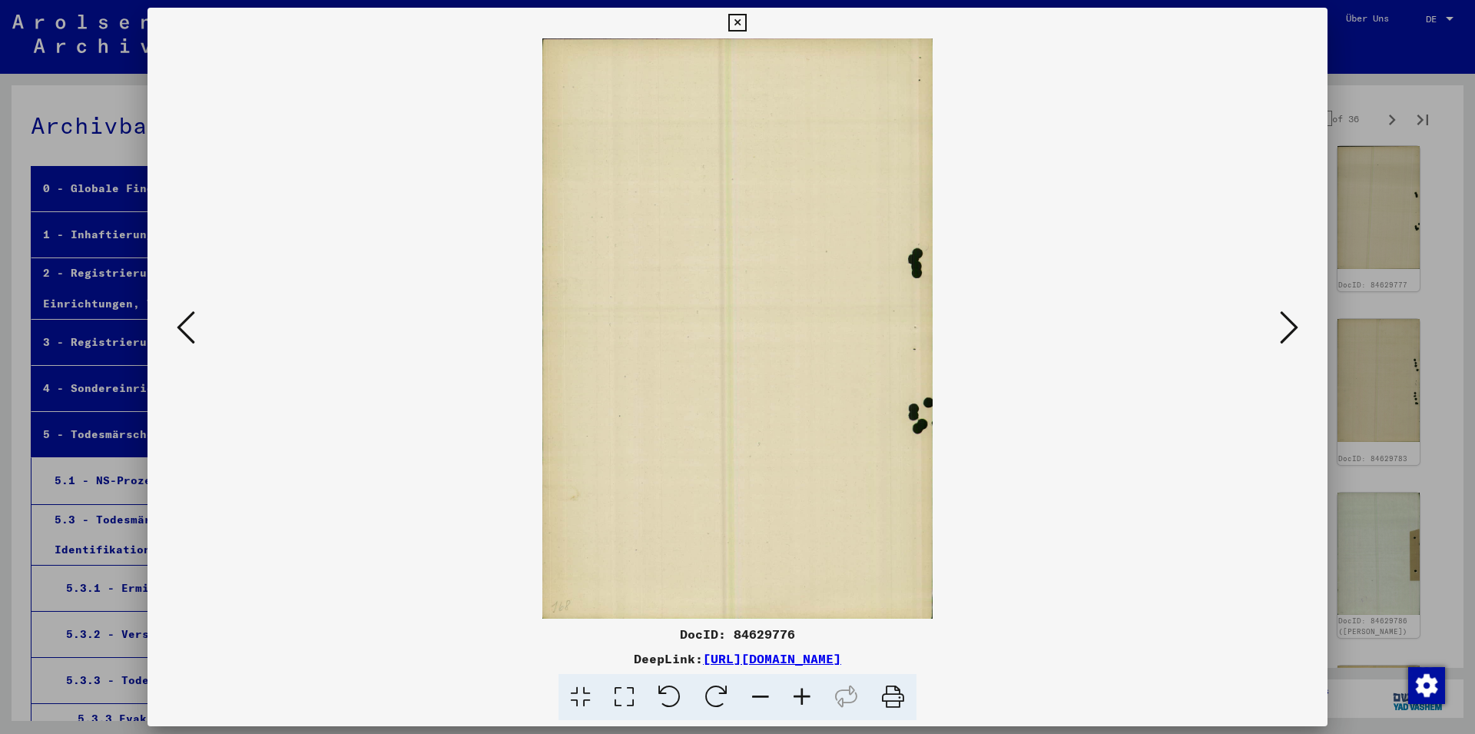
click at [1280, 327] on button at bounding box center [1289, 329] width 28 height 44
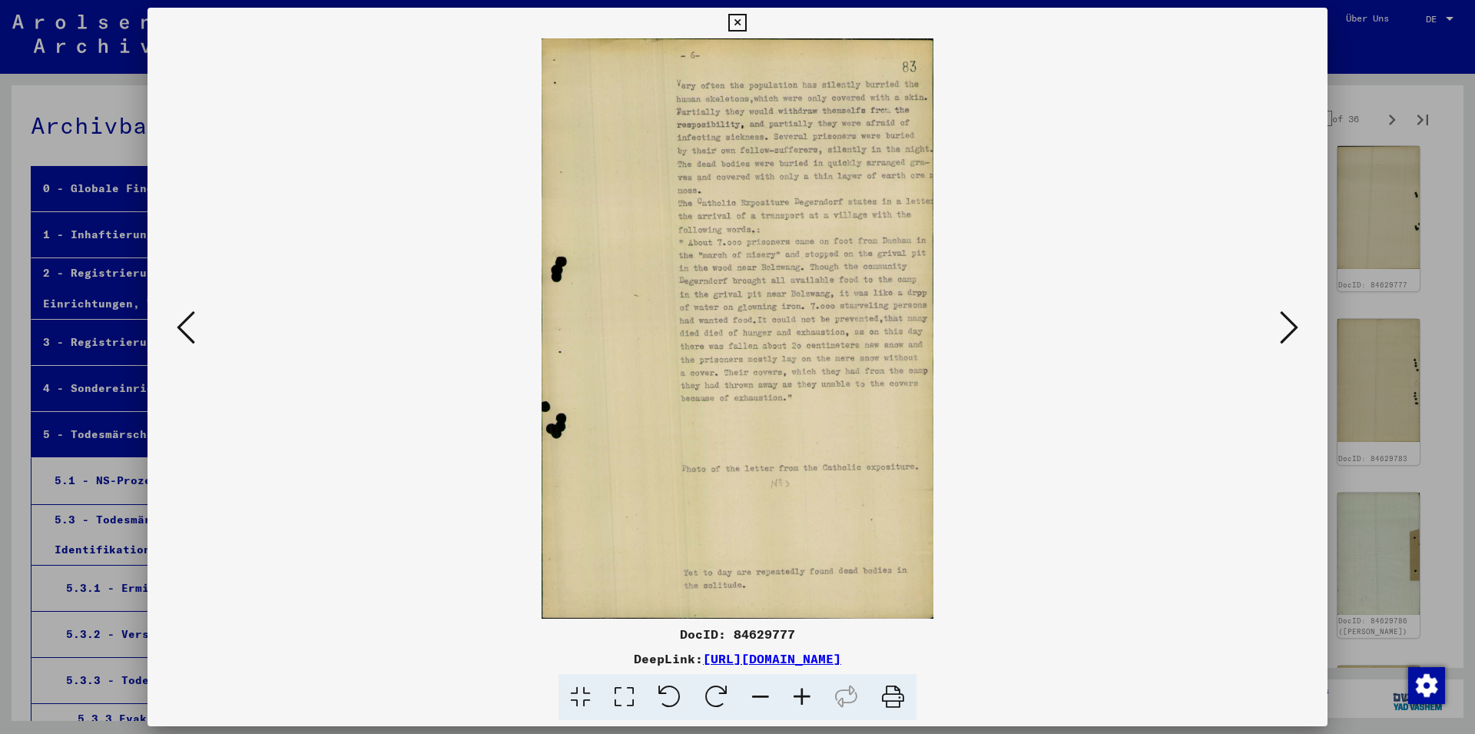
click at [1280, 327] on button at bounding box center [1289, 329] width 28 height 44
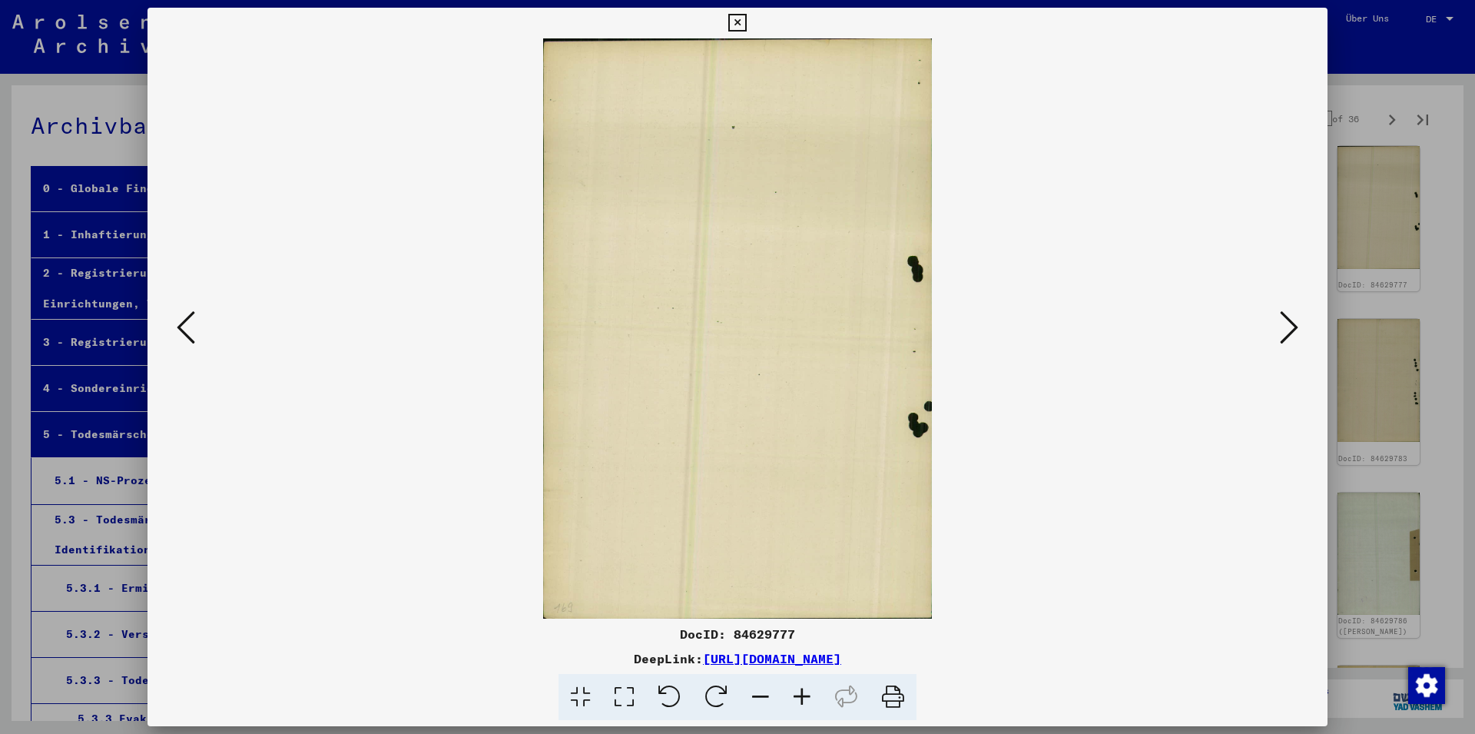
click at [1280, 327] on button at bounding box center [1289, 329] width 28 height 44
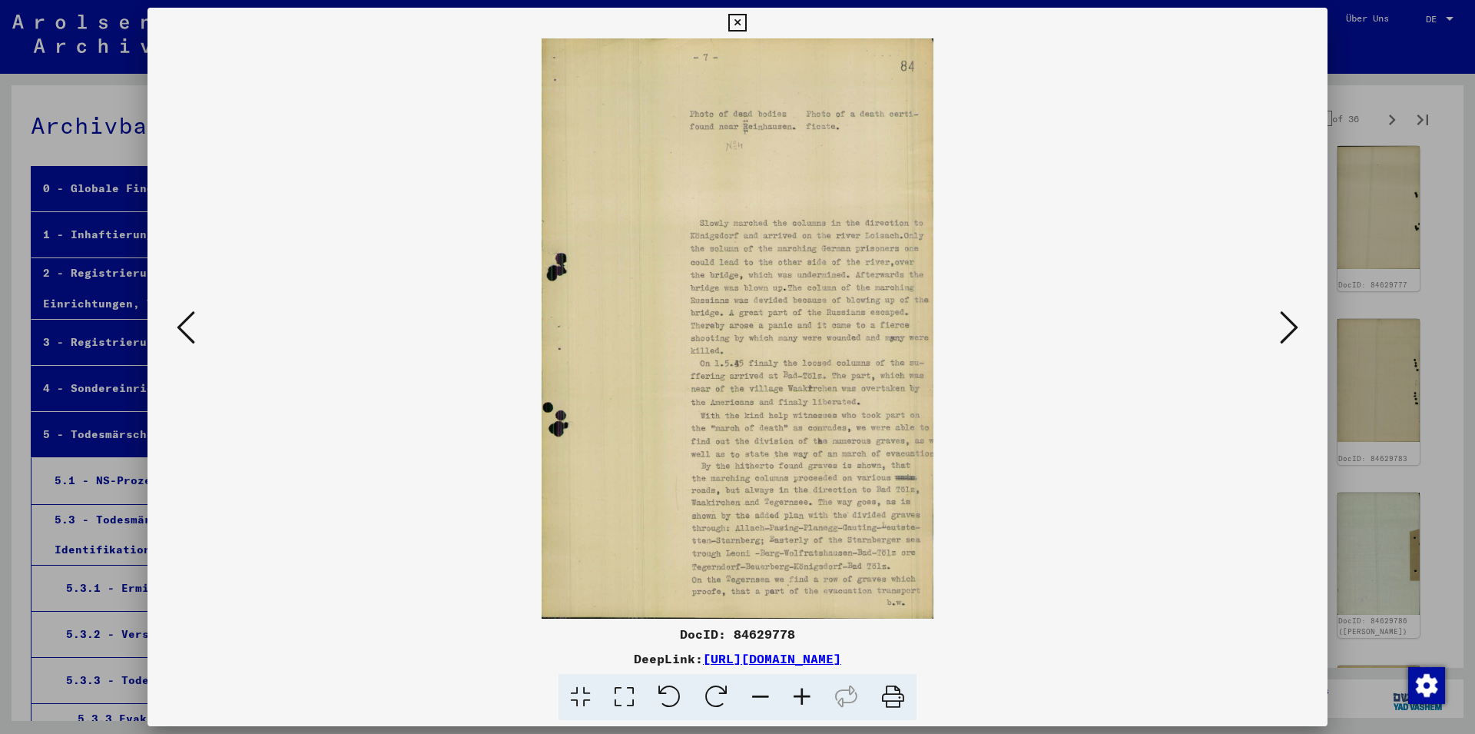
click at [1280, 327] on button at bounding box center [1289, 329] width 28 height 44
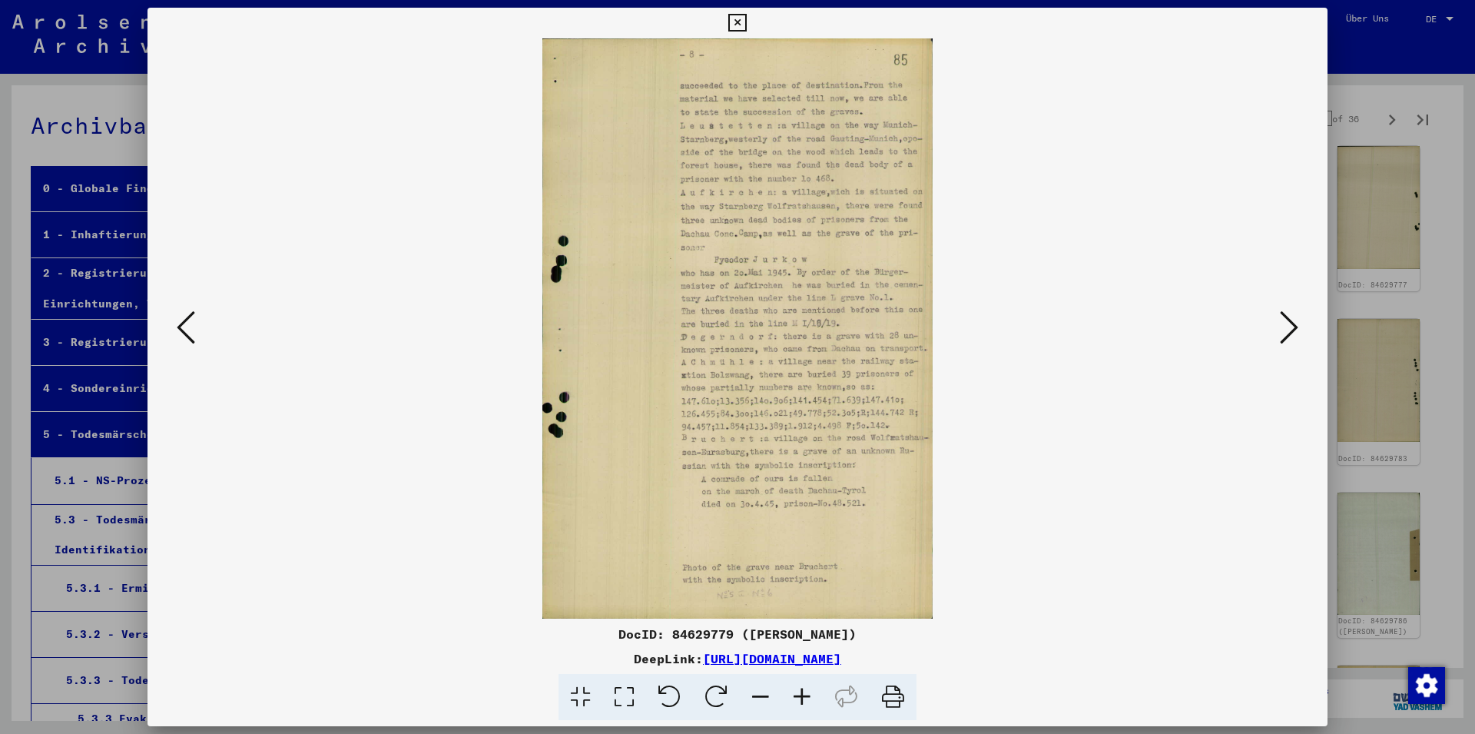
click at [1280, 327] on button at bounding box center [1289, 329] width 28 height 44
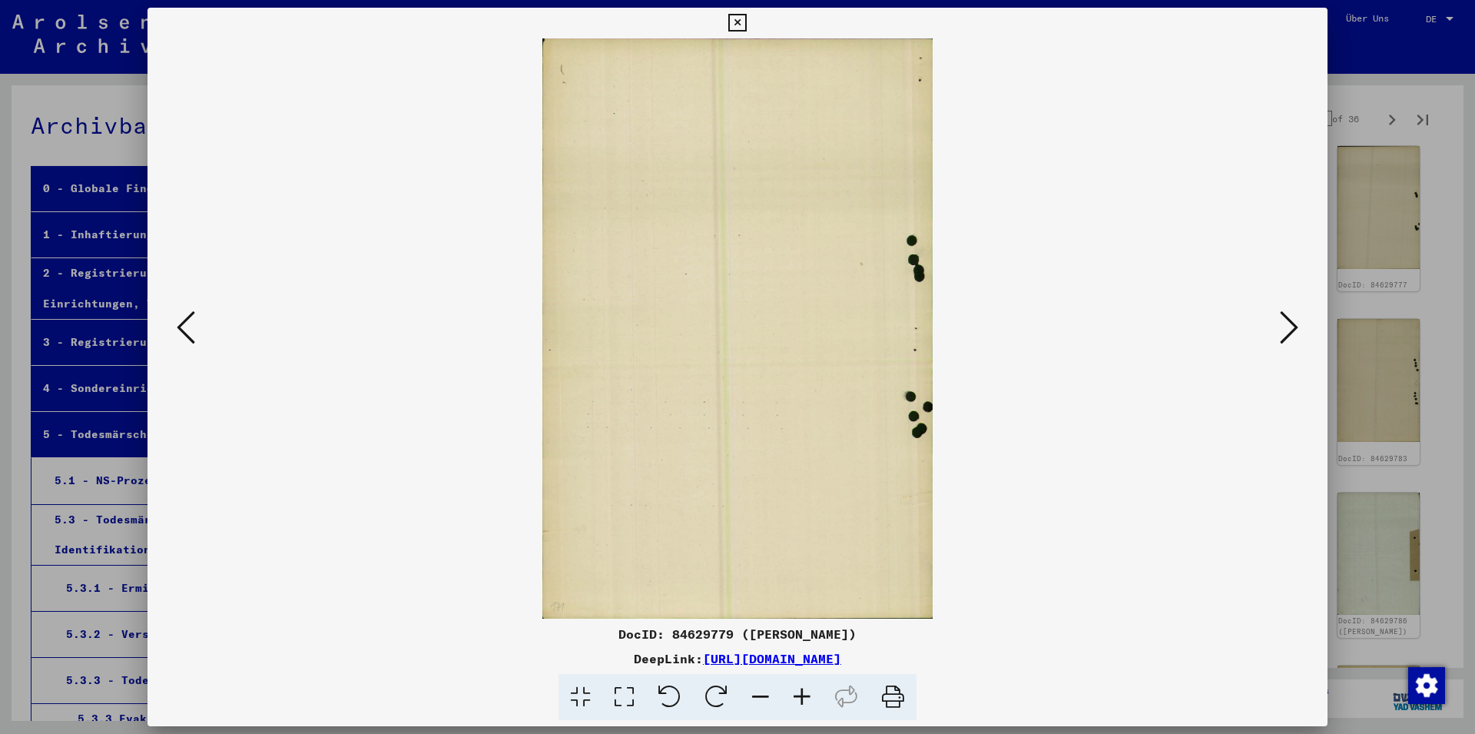
click at [1280, 327] on button at bounding box center [1289, 329] width 28 height 44
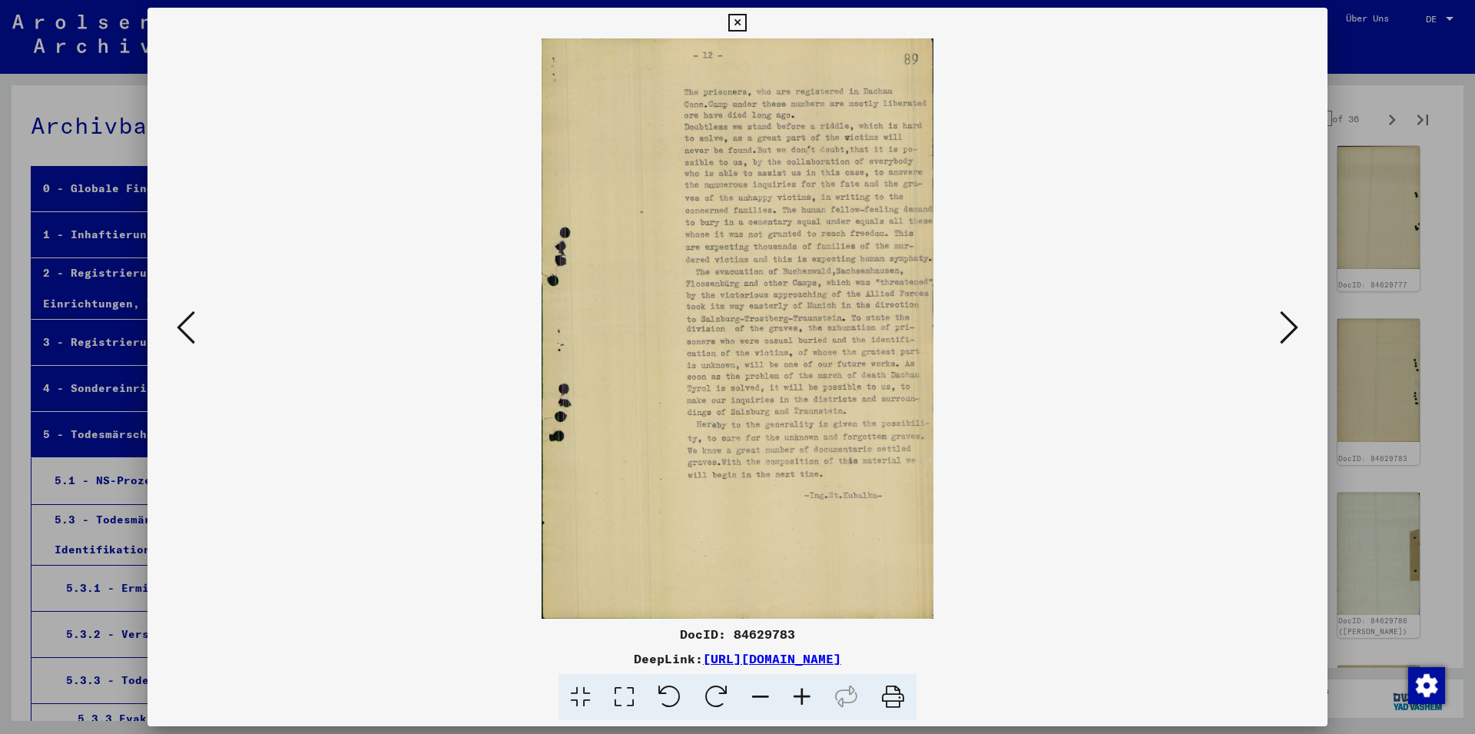
click at [1280, 327] on button at bounding box center [1289, 329] width 28 height 44
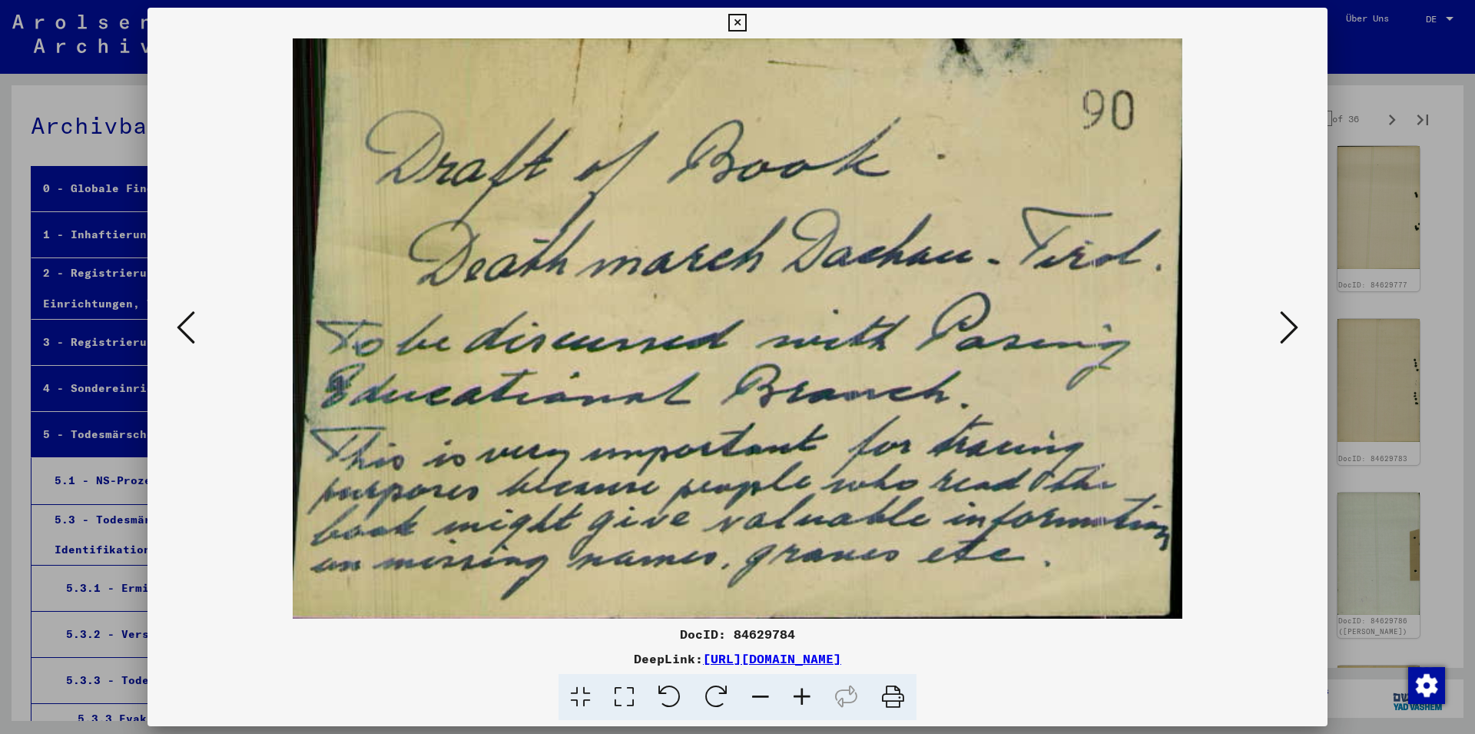
click at [1283, 324] on icon at bounding box center [1289, 327] width 18 height 37
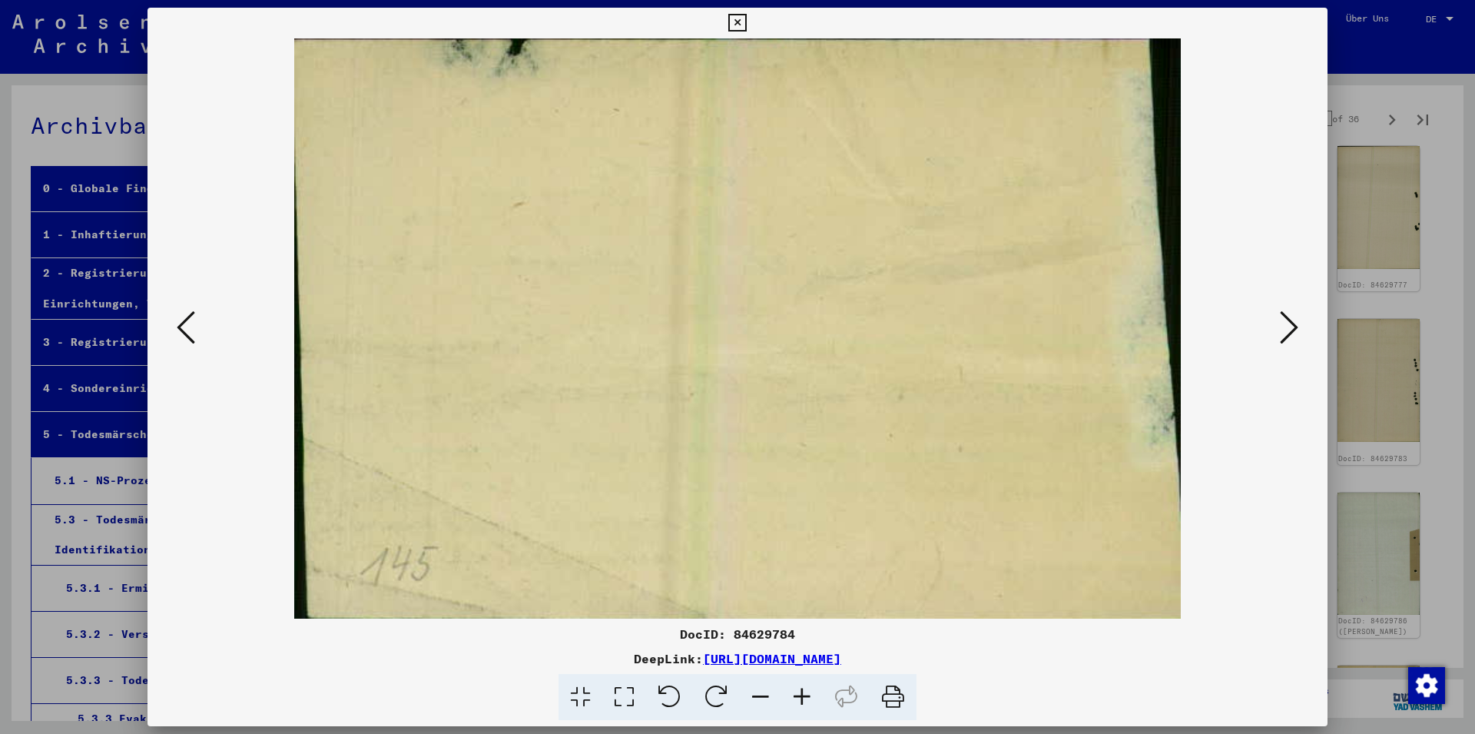
click at [1287, 324] on icon at bounding box center [1289, 327] width 18 height 37
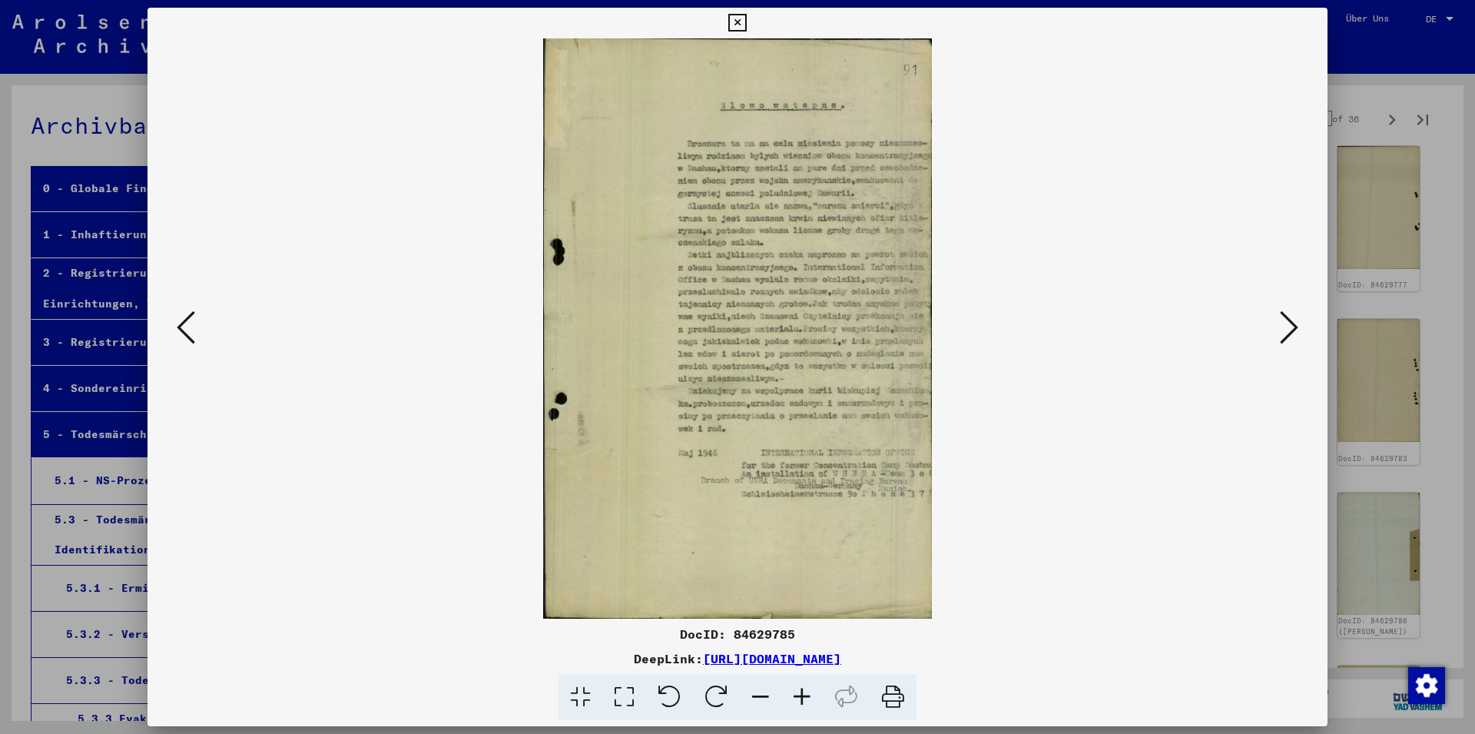
click at [1288, 324] on icon at bounding box center [1289, 327] width 18 height 37
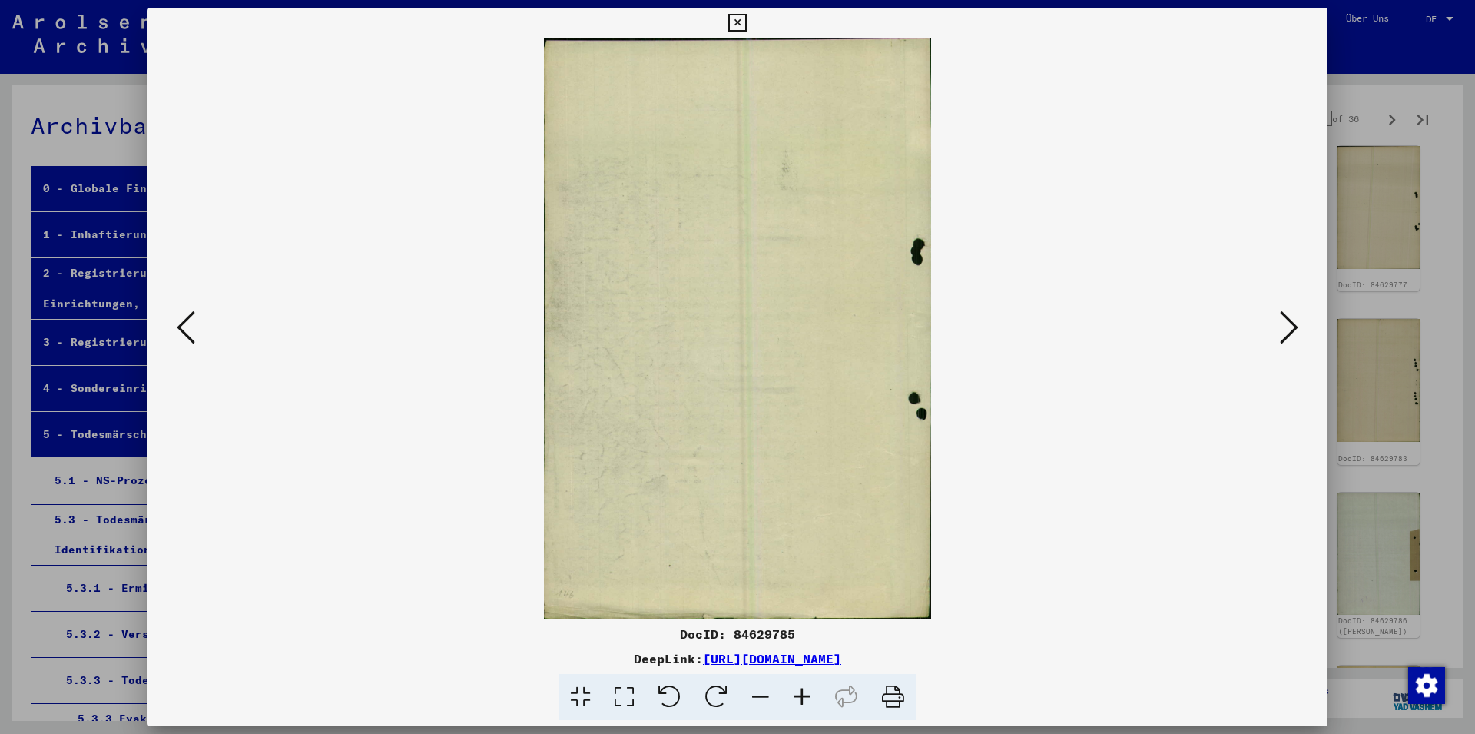
click at [1288, 324] on icon at bounding box center [1289, 327] width 18 height 37
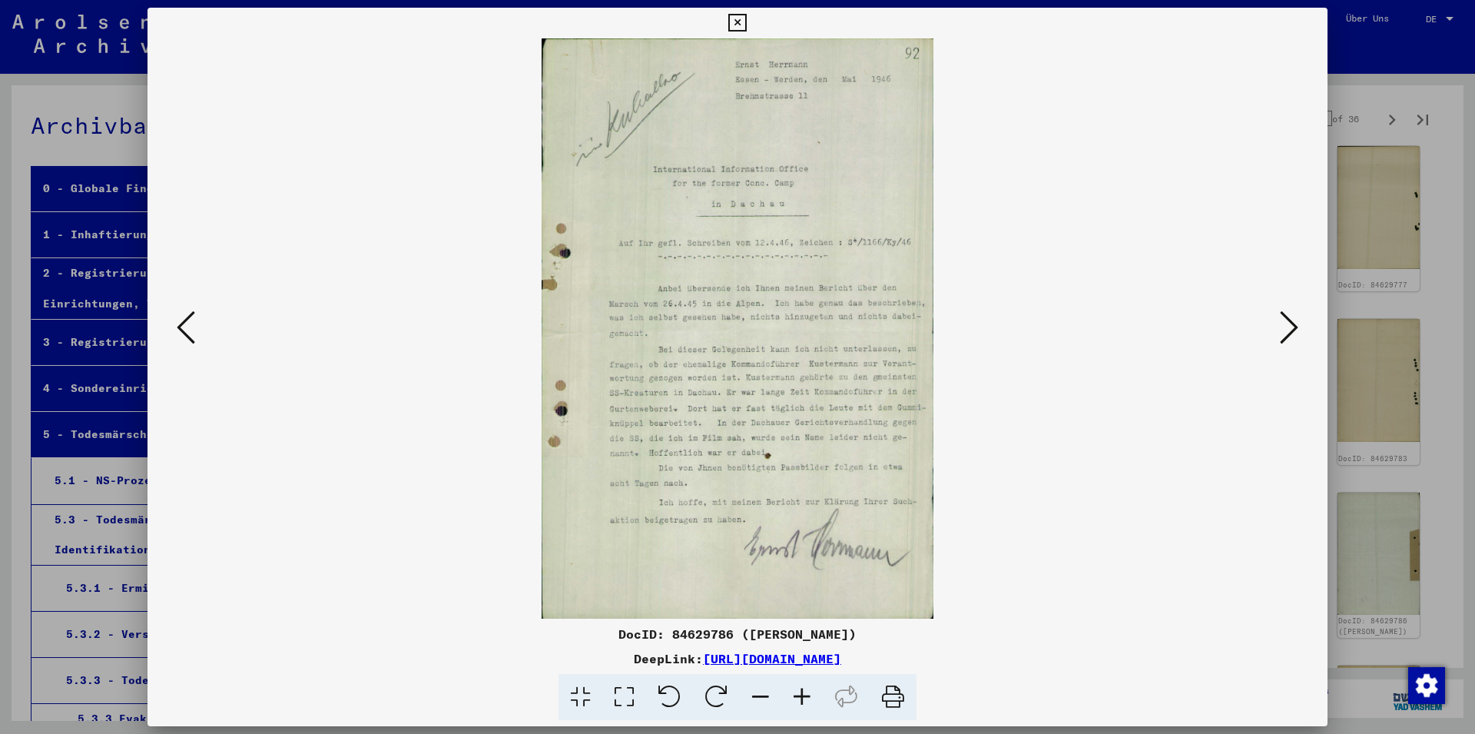
click at [1288, 324] on icon at bounding box center [1289, 327] width 18 height 37
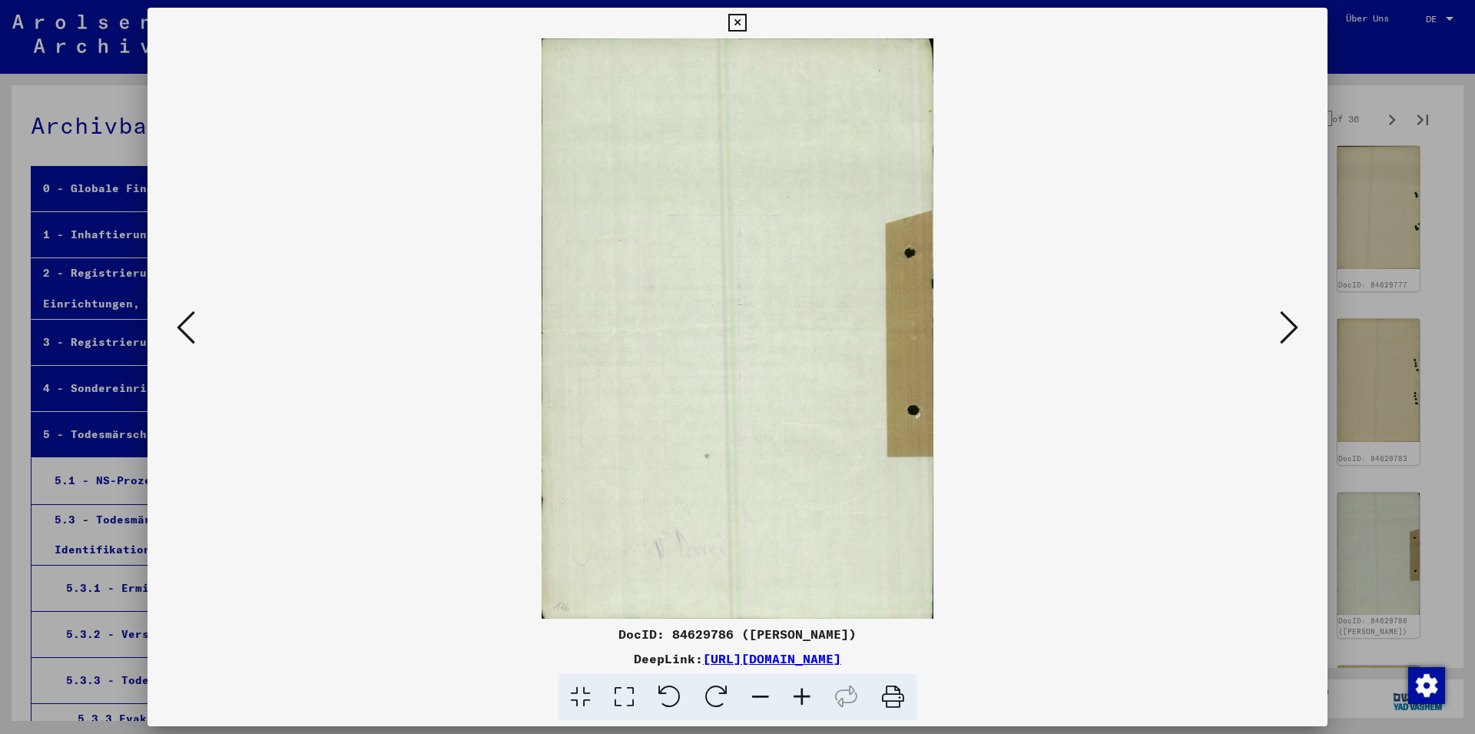
click at [1288, 324] on icon at bounding box center [1289, 327] width 18 height 37
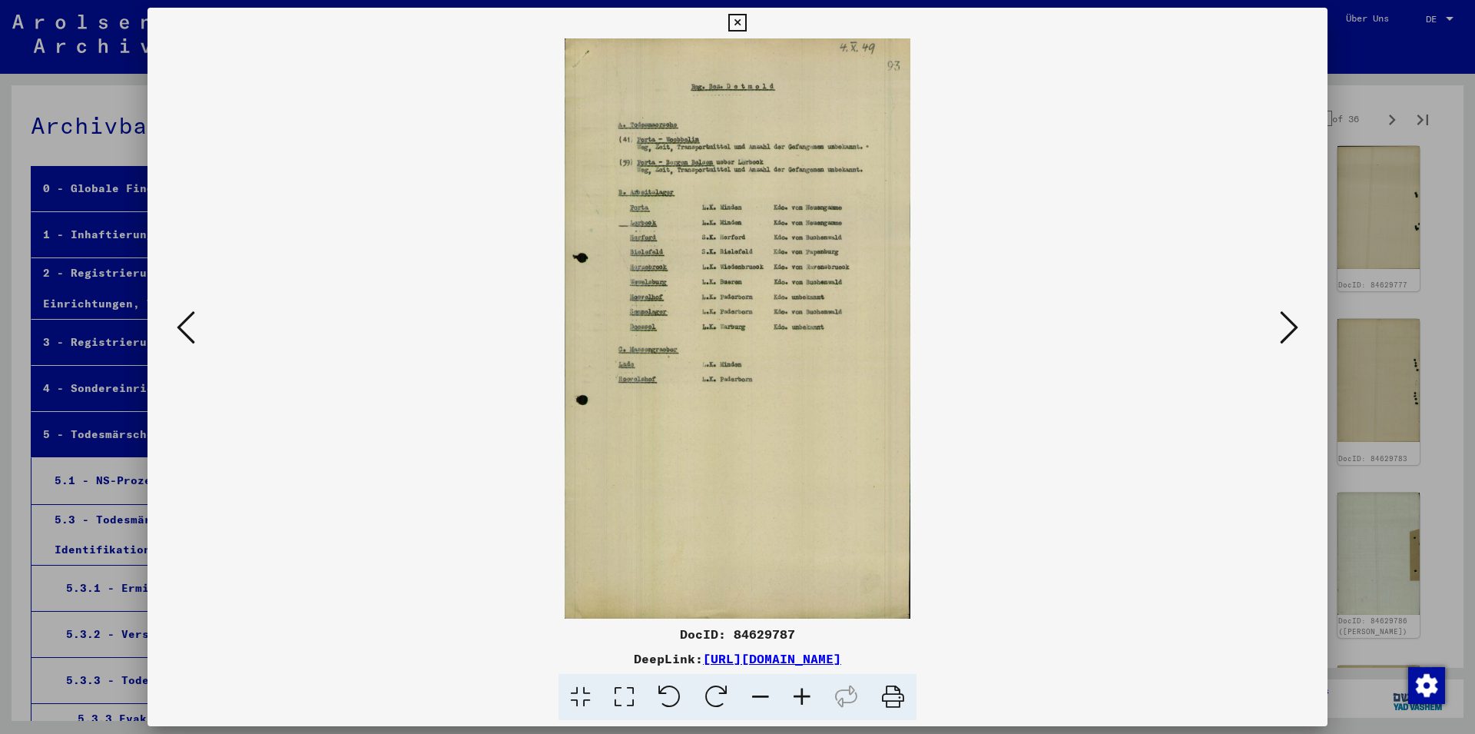
click at [1288, 324] on icon at bounding box center [1289, 327] width 18 height 37
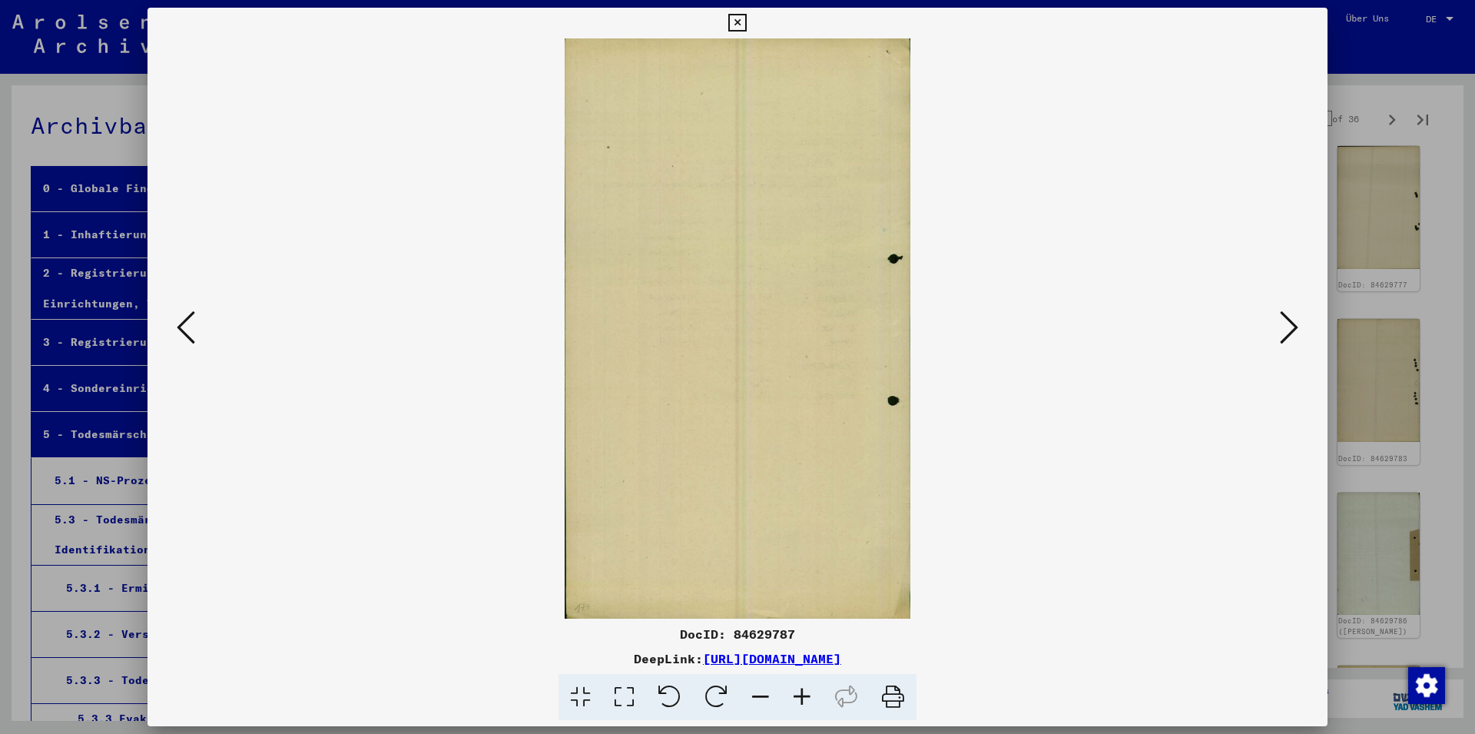
click at [1288, 324] on icon at bounding box center [1289, 327] width 18 height 37
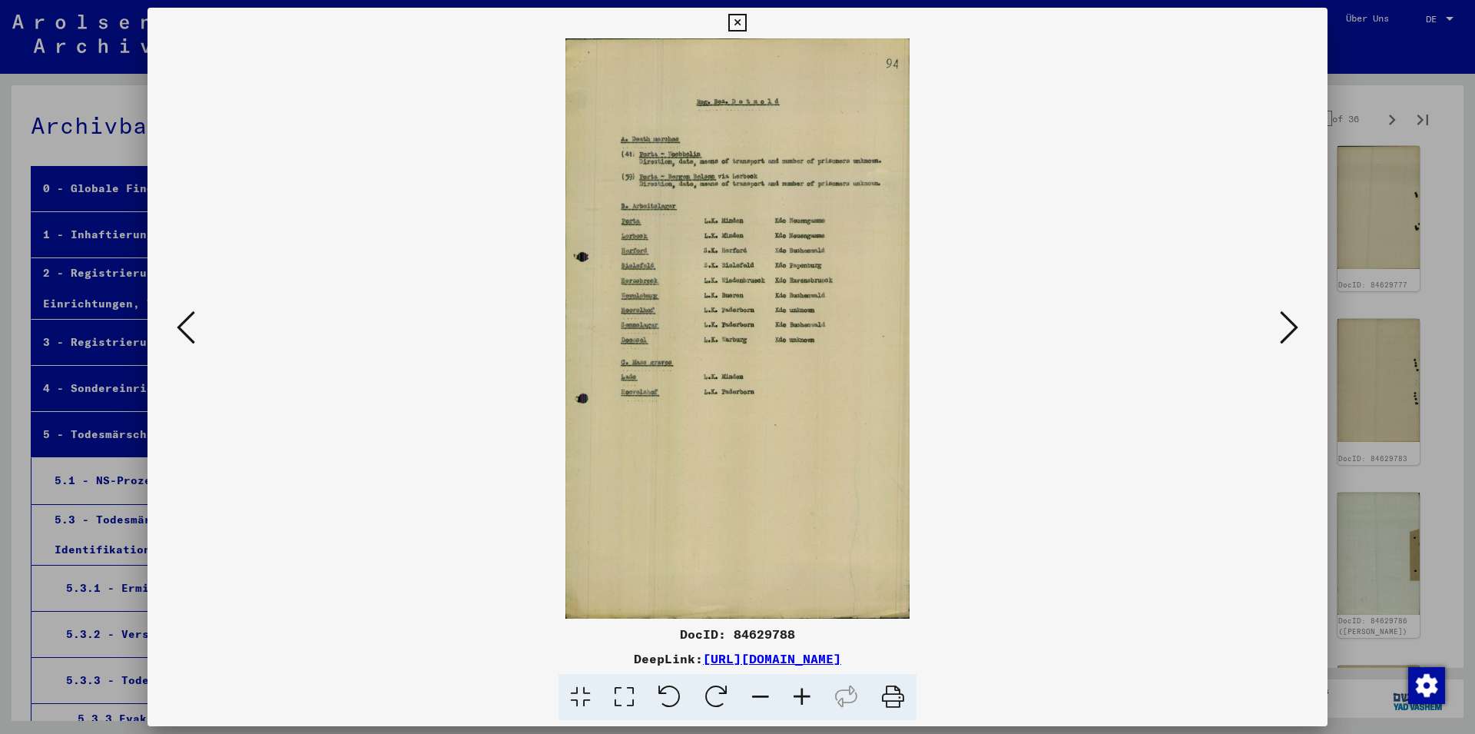
click at [1288, 324] on icon at bounding box center [1289, 327] width 18 height 37
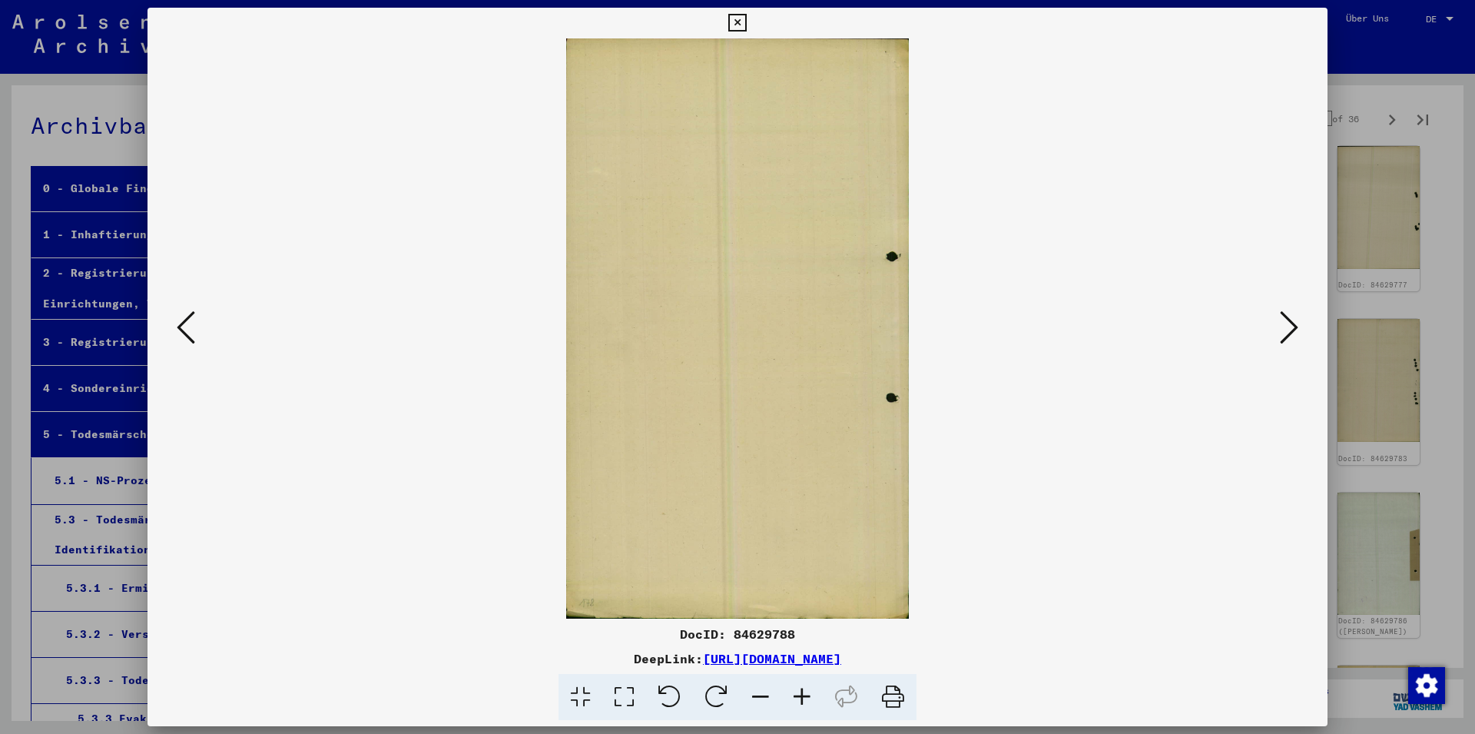
click at [1288, 324] on icon at bounding box center [1289, 327] width 18 height 37
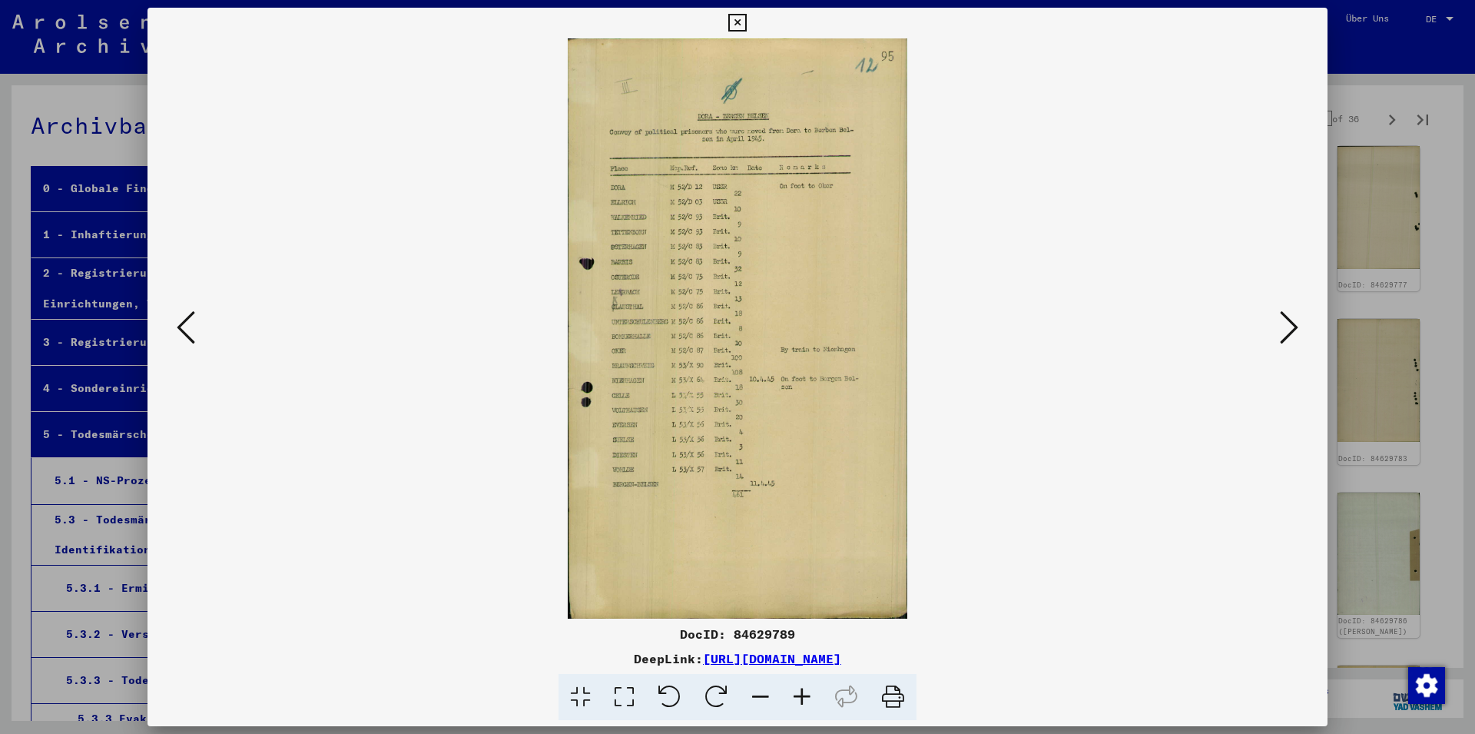
click at [1288, 324] on icon at bounding box center [1289, 327] width 18 height 37
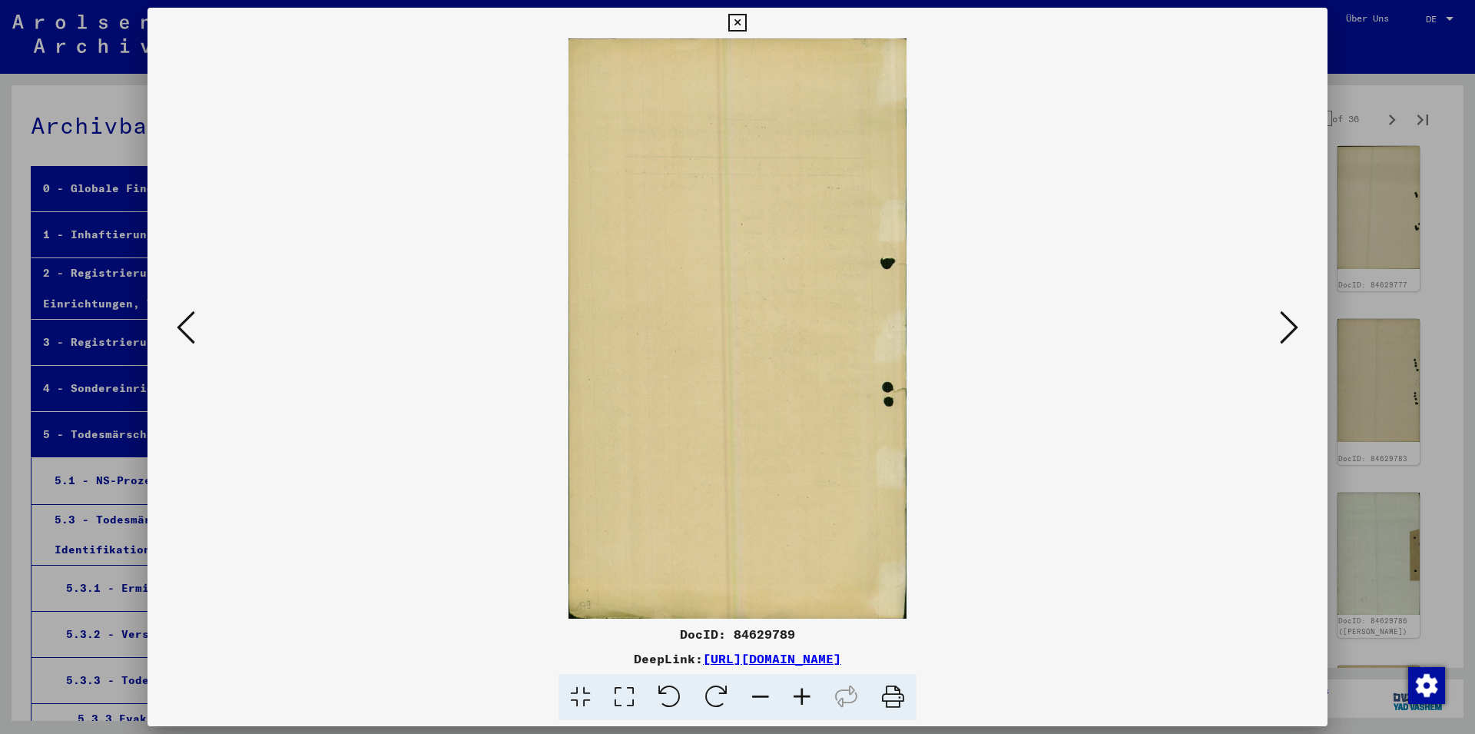
click at [1288, 324] on icon at bounding box center [1289, 327] width 18 height 37
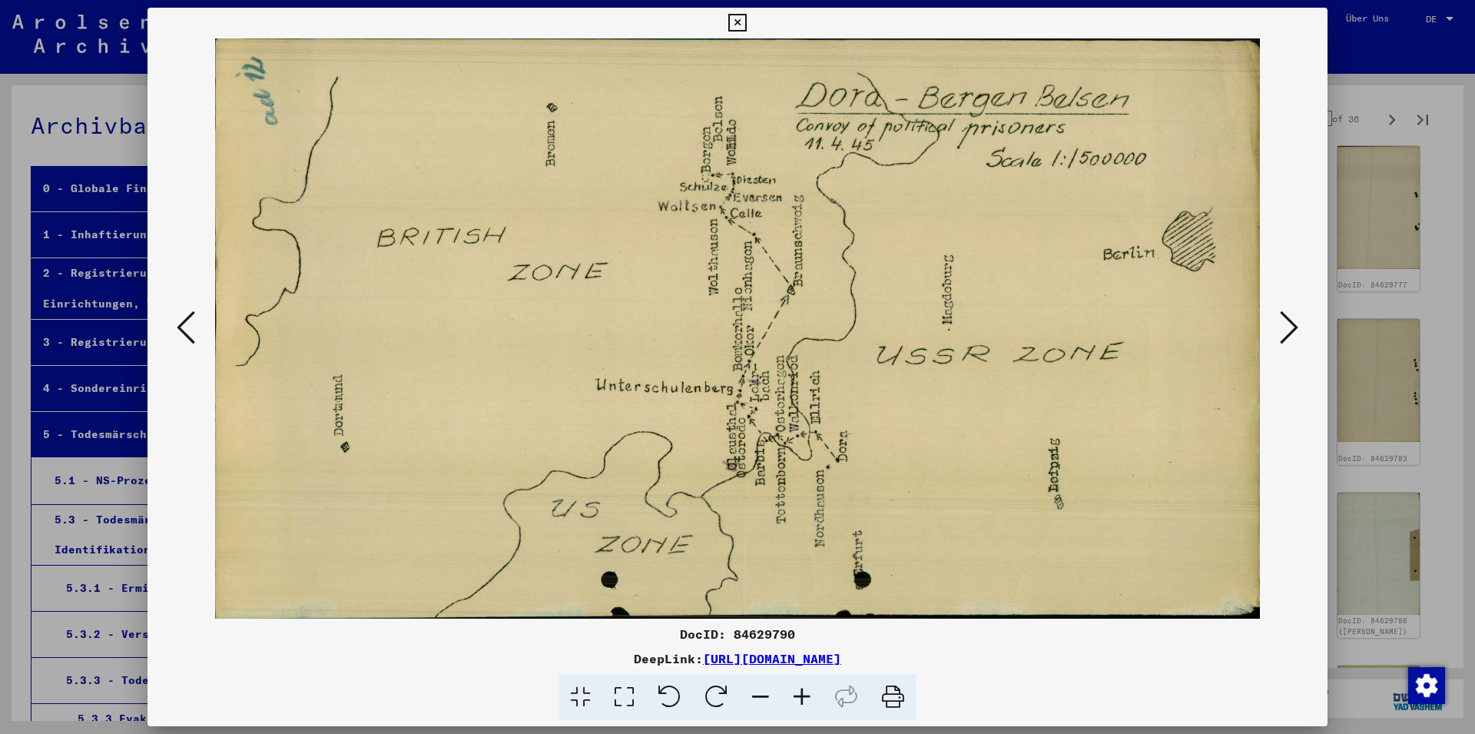
click at [1288, 324] on icon at bounding box center [1289, 327] width 18 height 37
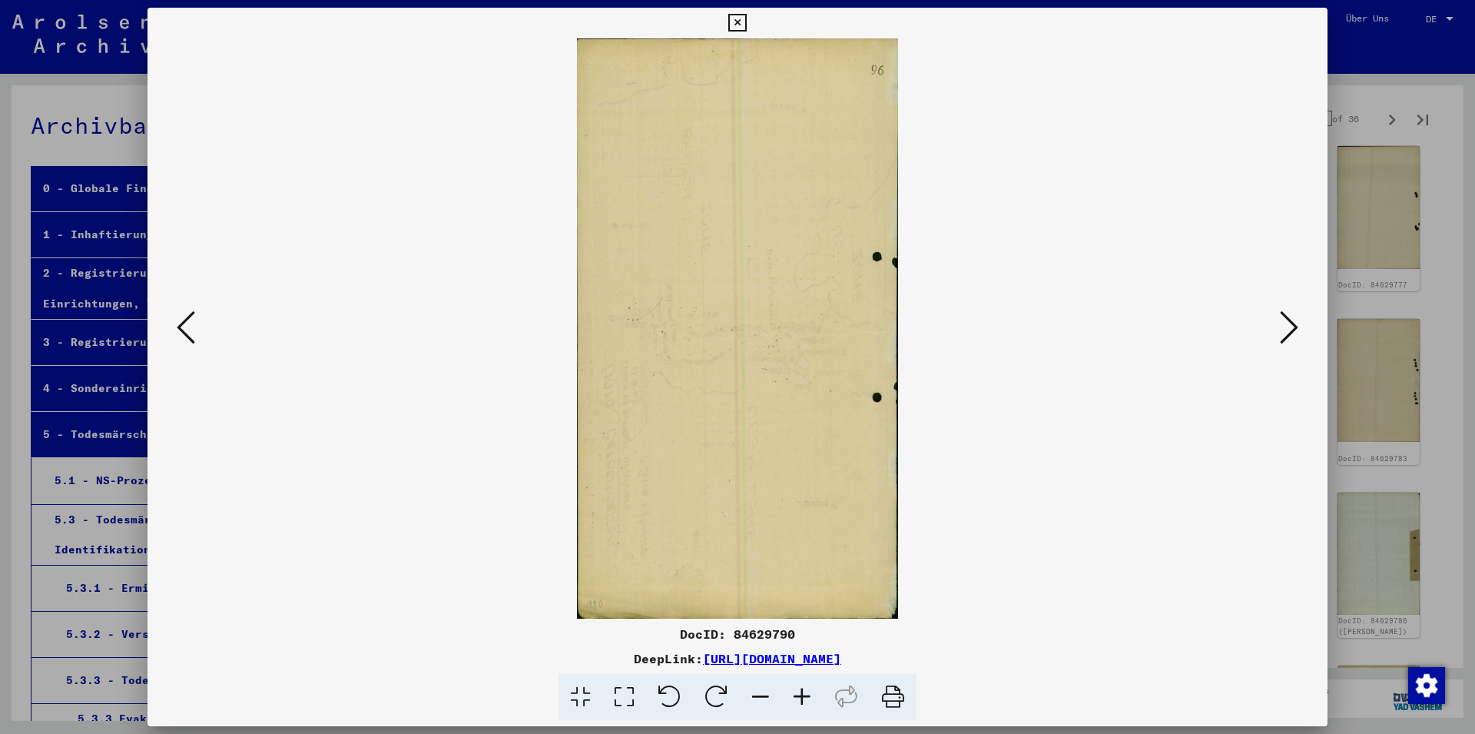
click at [1288, 324] on icon at bounding box center [1289, 327] width 18 height 37
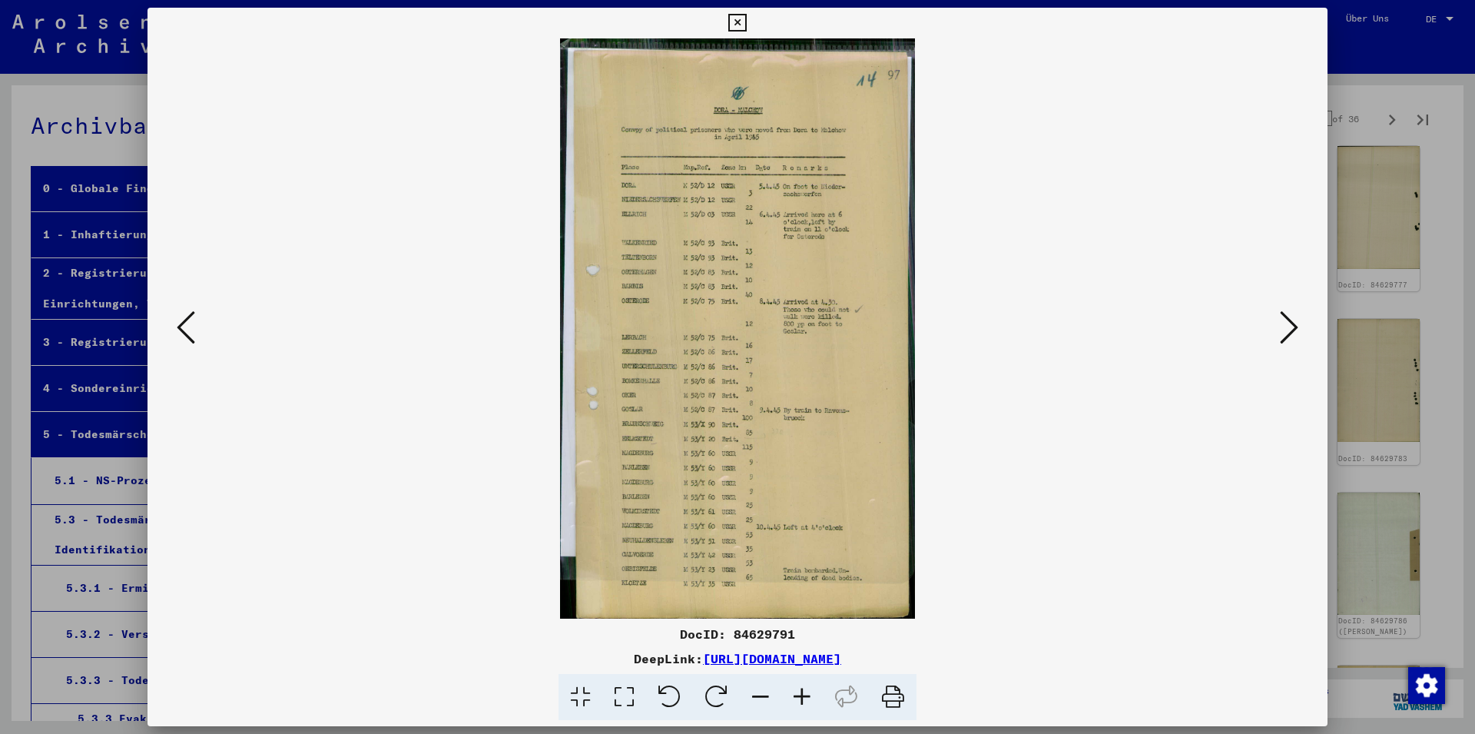
click at [1288, 324] on icon at bounding box center [1289, 327] width 18 height 37
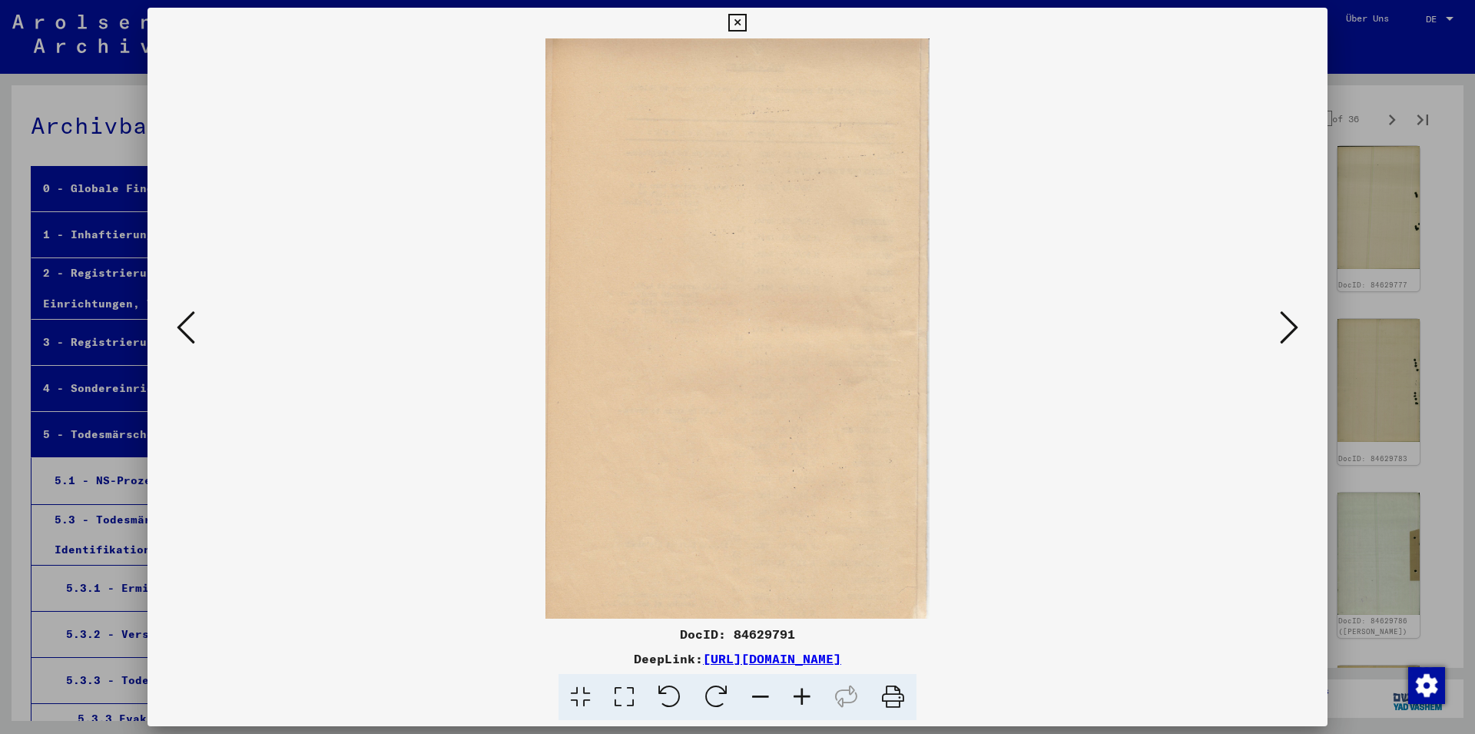
click at [1288, 324] on icon at bounding box center [1289, 327] width 18 height 37
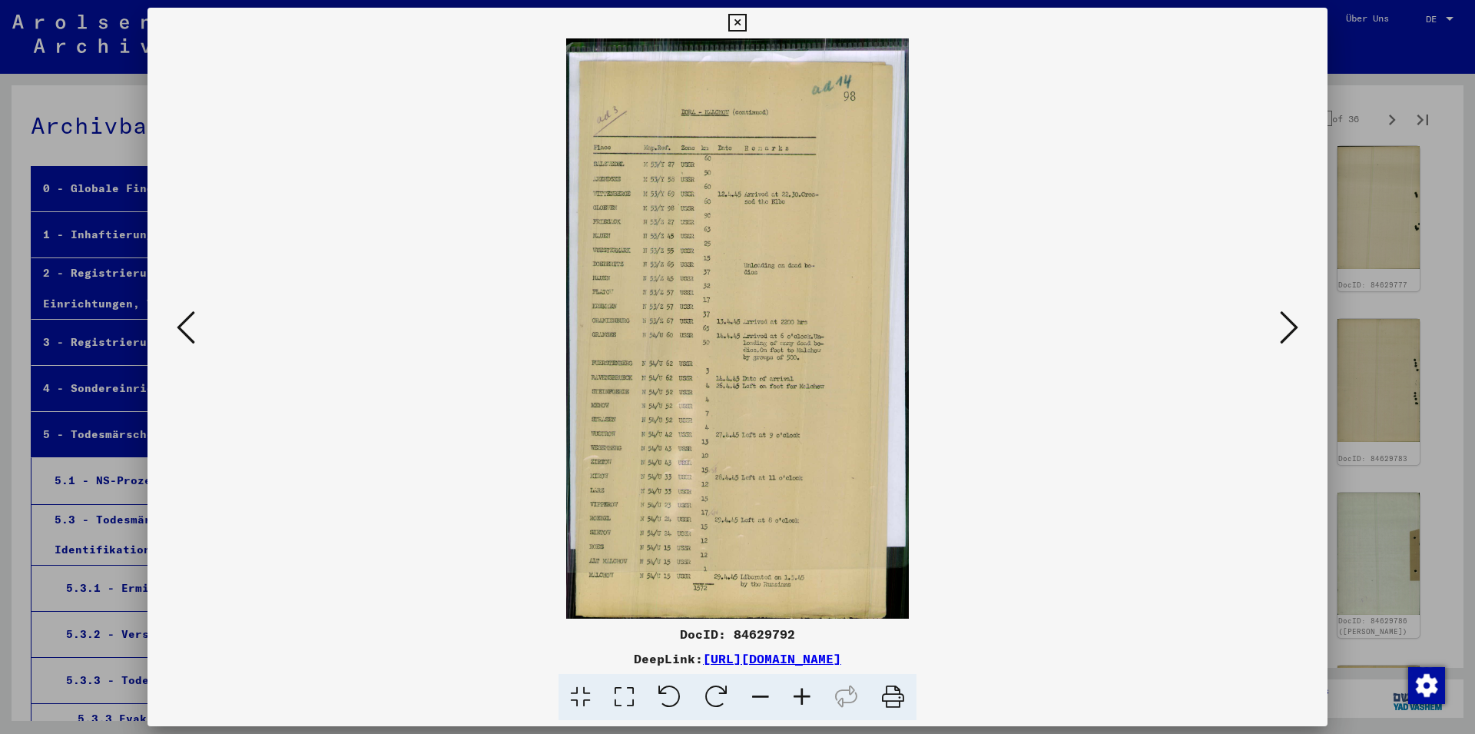
click at [1288, 324] on icon at bounding box center [1289, 327] width 18 height 37
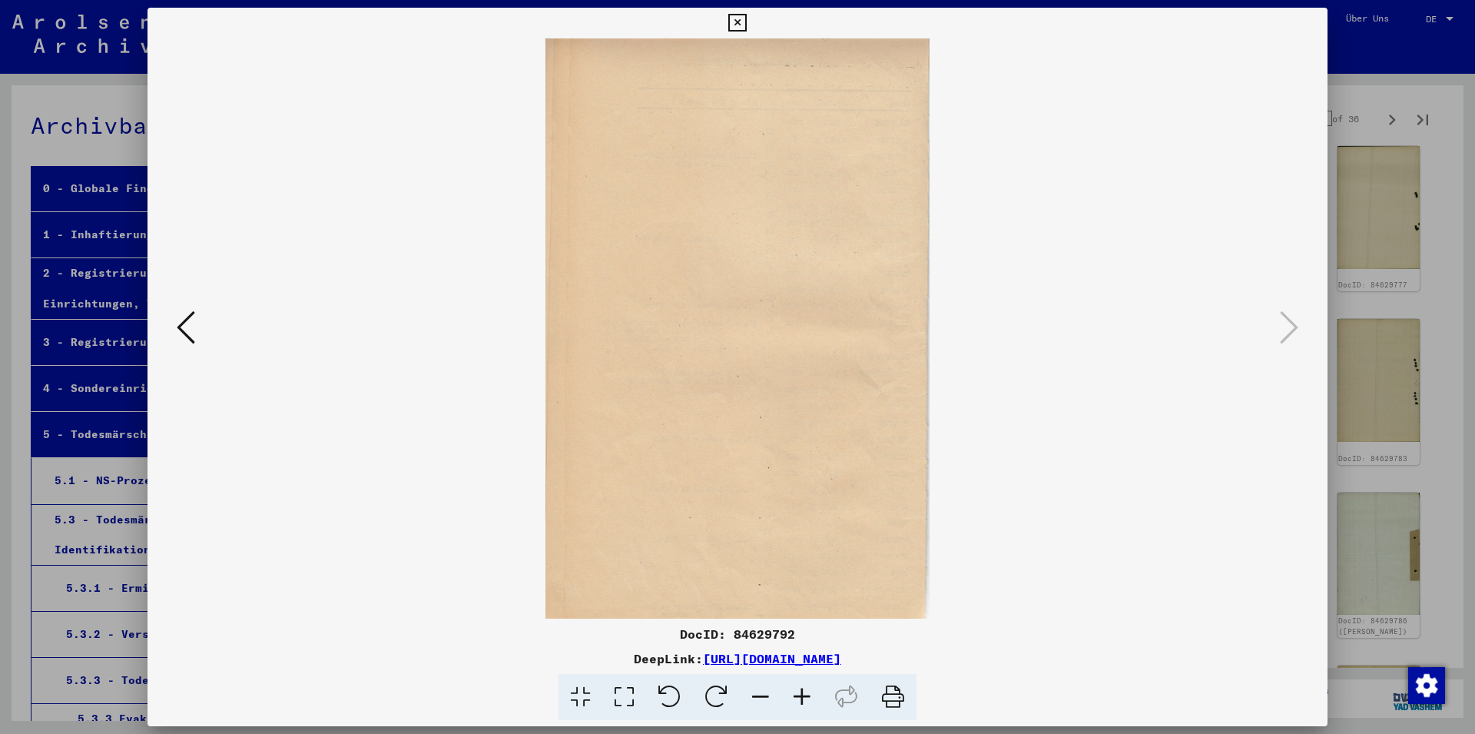
drag, startPoint x: 1312, startPoint y: 20, endPoint x: 1335, endPoint y: 78, distance: 61.8
click at [746, 22] on icon at bounding box center [737, 23] width 18 height 18
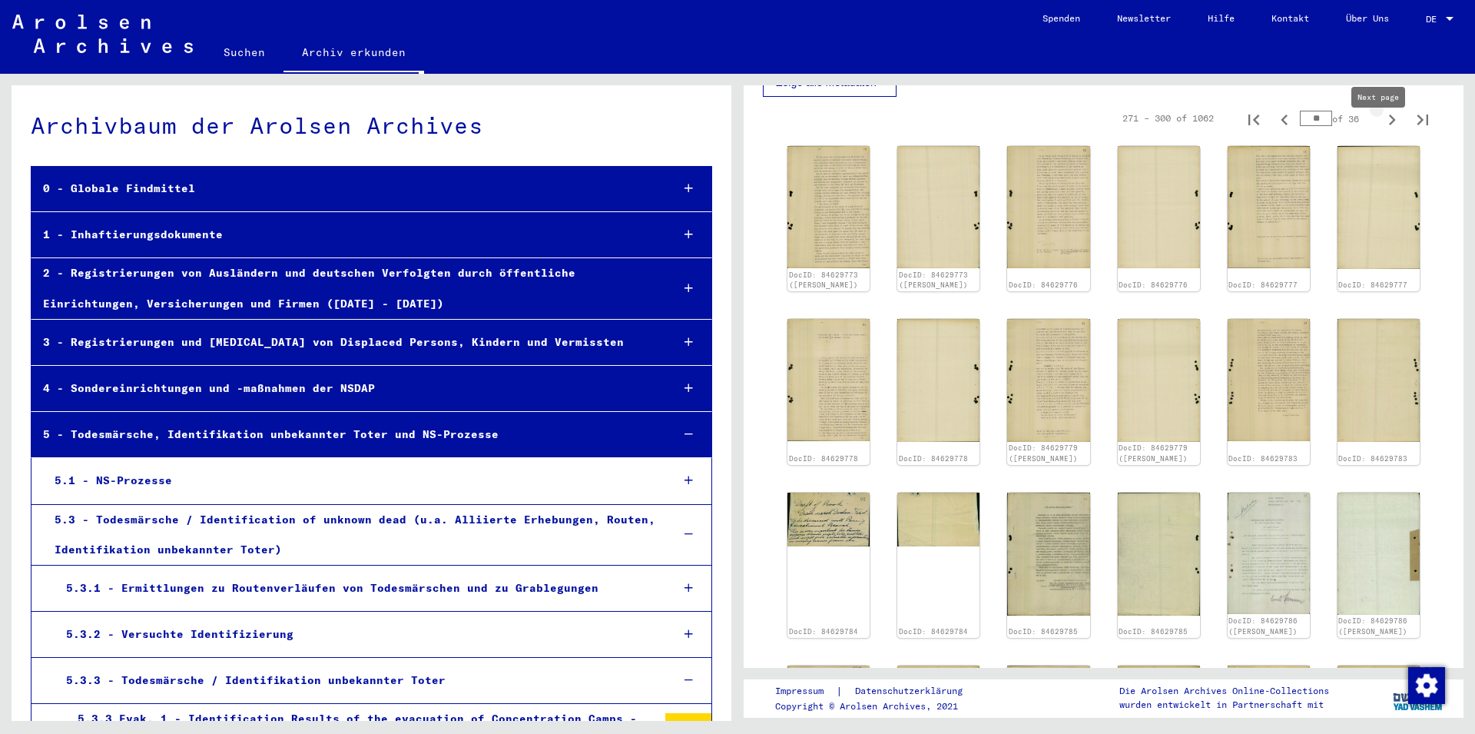
click at [1389, 125] on icon "Next page" at bounding box center [1392, 119] width 7 height 11
type input "**"
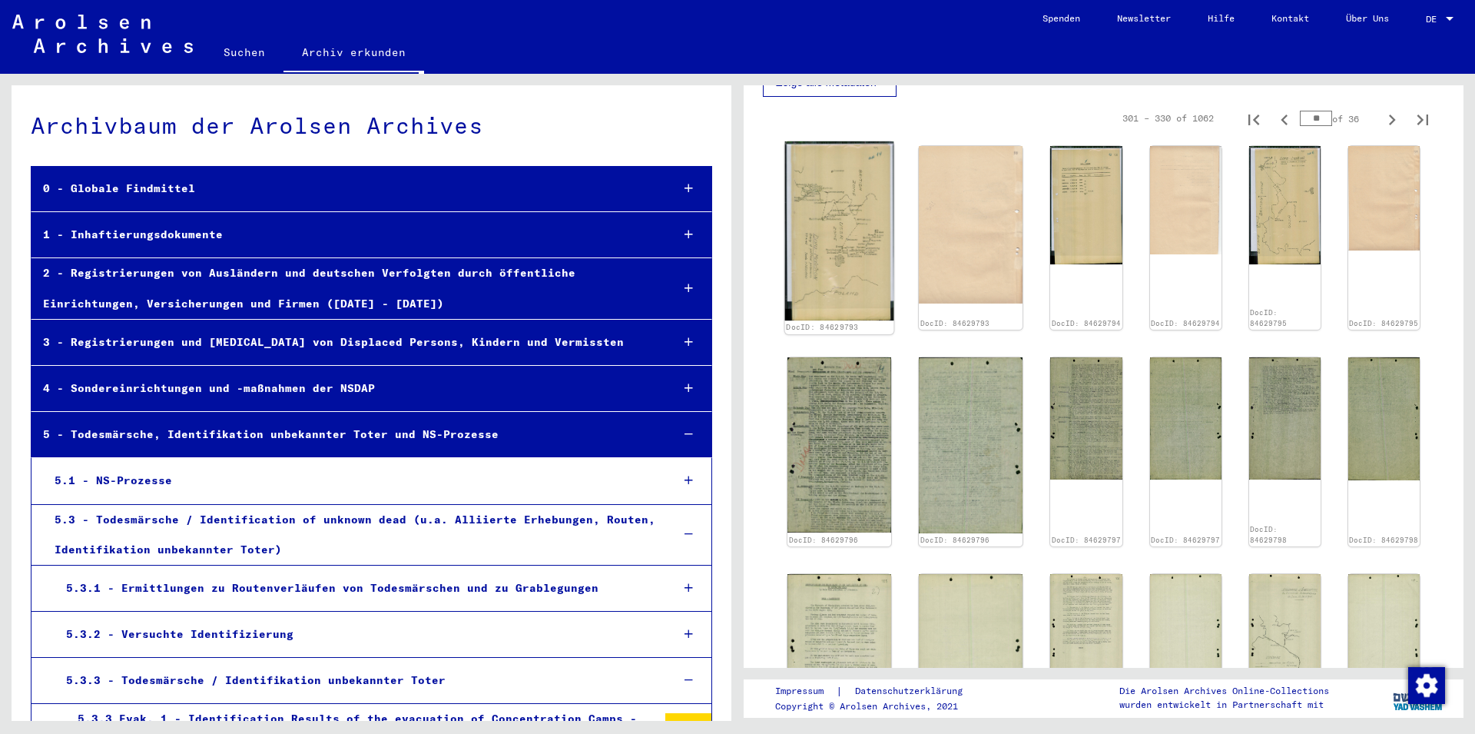
click at [847, 227] on img at bounding box center [839, 230] width 109 height 179
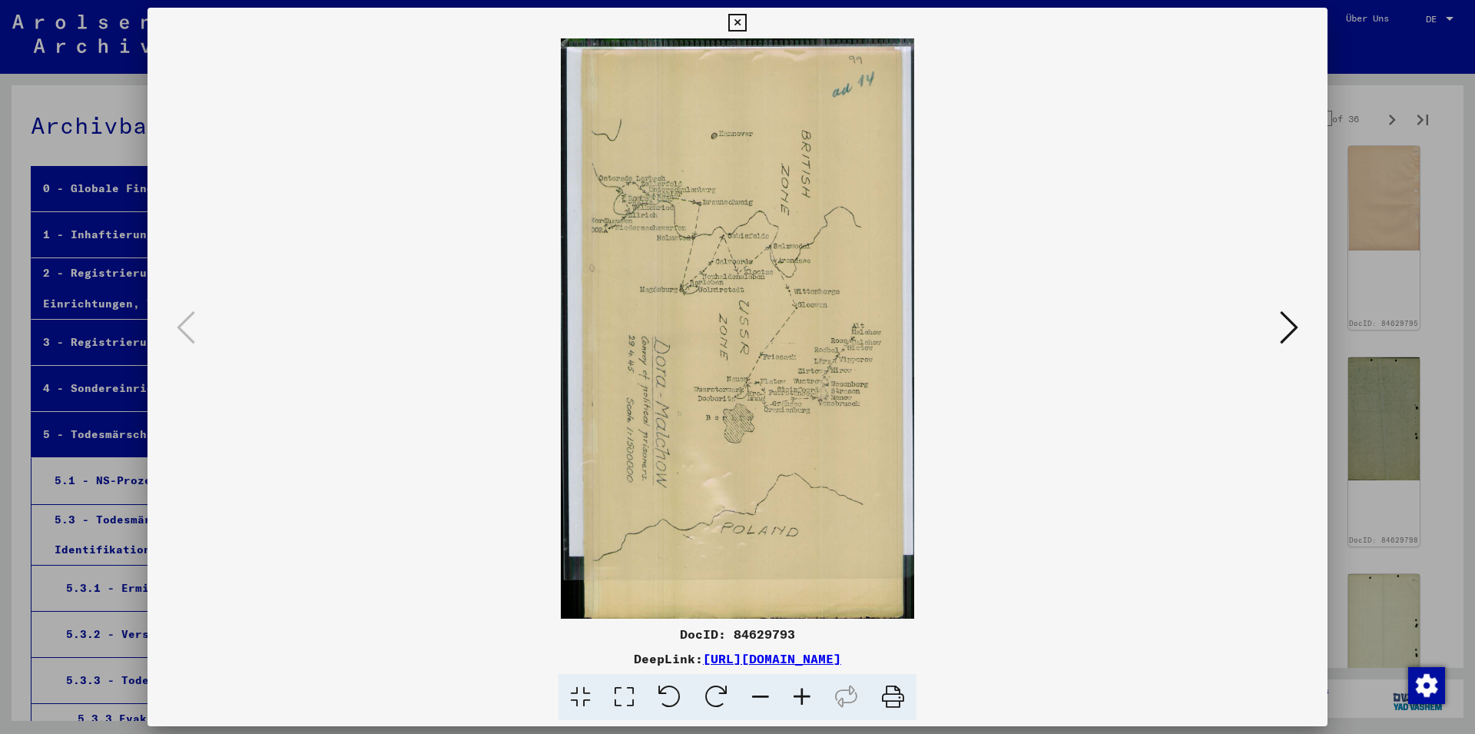
drag, startPoint x: 1309, startPoint y: 328, endPoint x: 1298, endPoint y: 330, distance: 11.0
click at [1307, 329] on div at bounding box center [738, 328] width 1180 height 580
click at [1298, 330] on icon at bounding box center [1289, 327] width 18 height 37
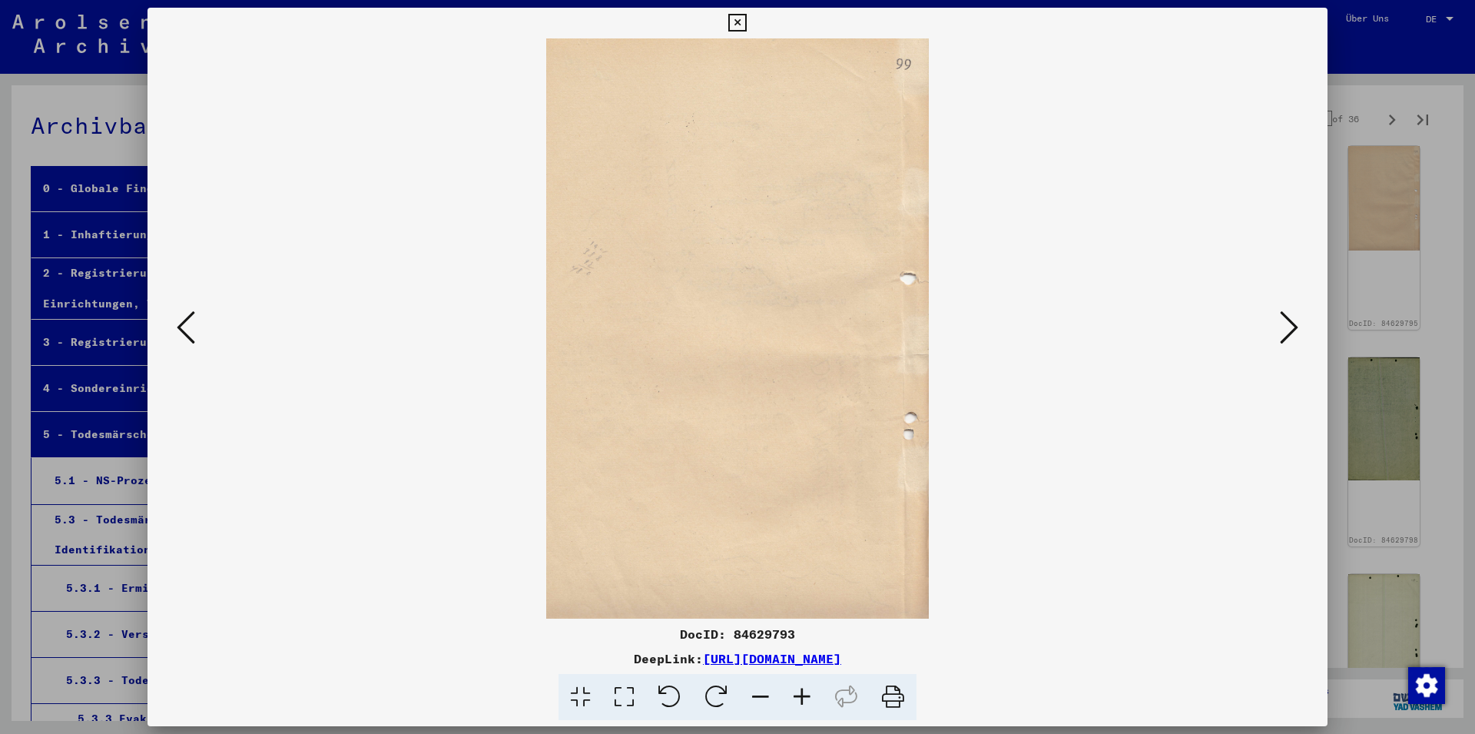
click at [1295, 332] on icon at bounding box center [1289, 327] width 18 height 37
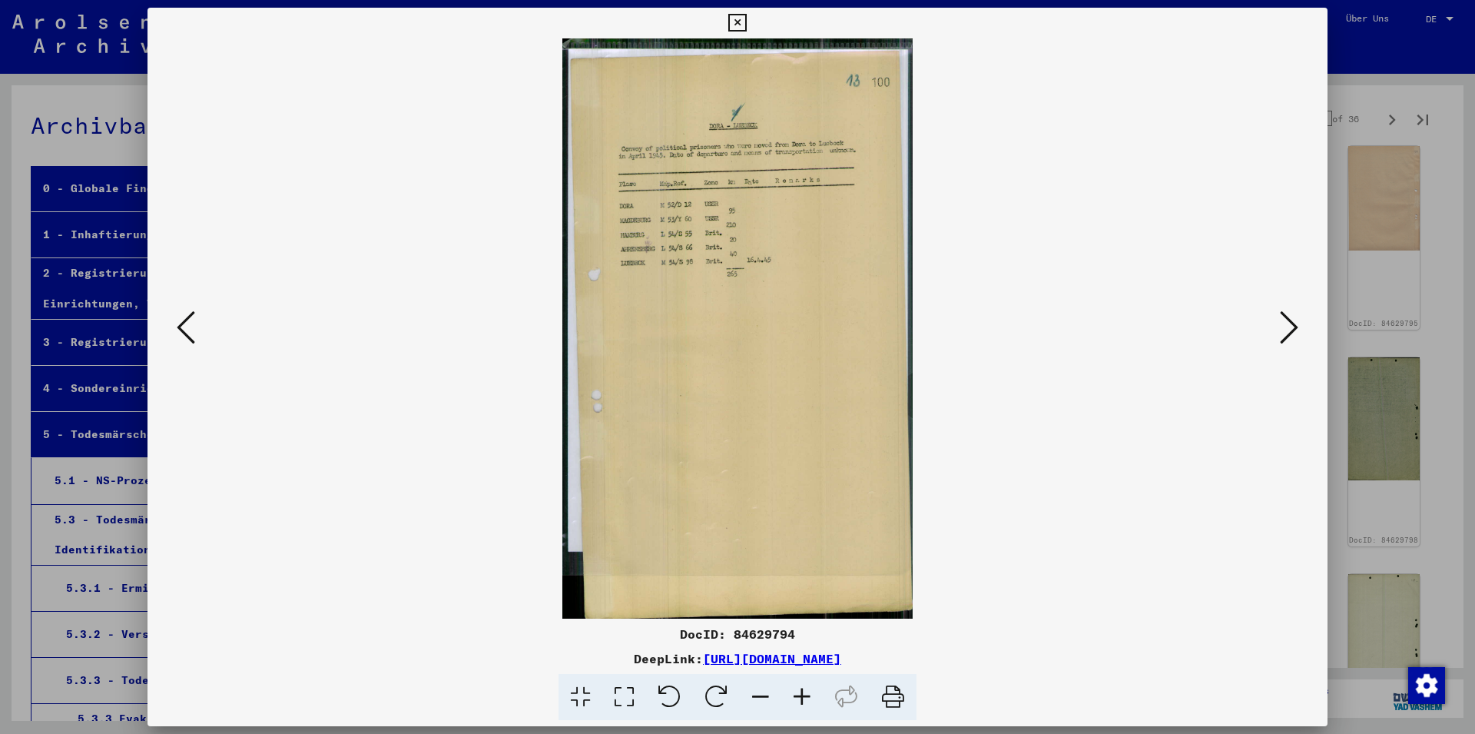
click at [1295, 332] on icon at bounding box center [1289, 327] width 18 height 37
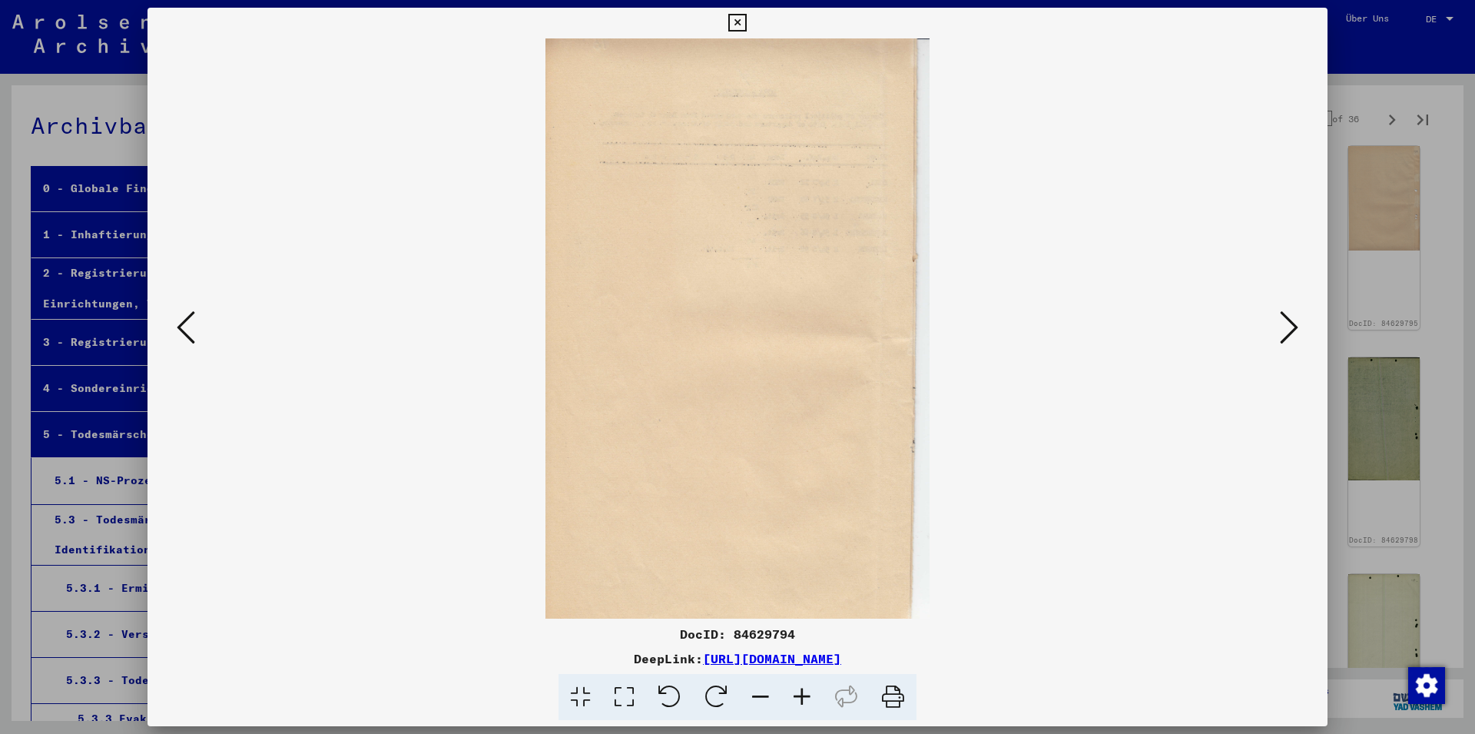
click at [1295, 332] on icon at bounding box center [1289, 327] width 18 height 37
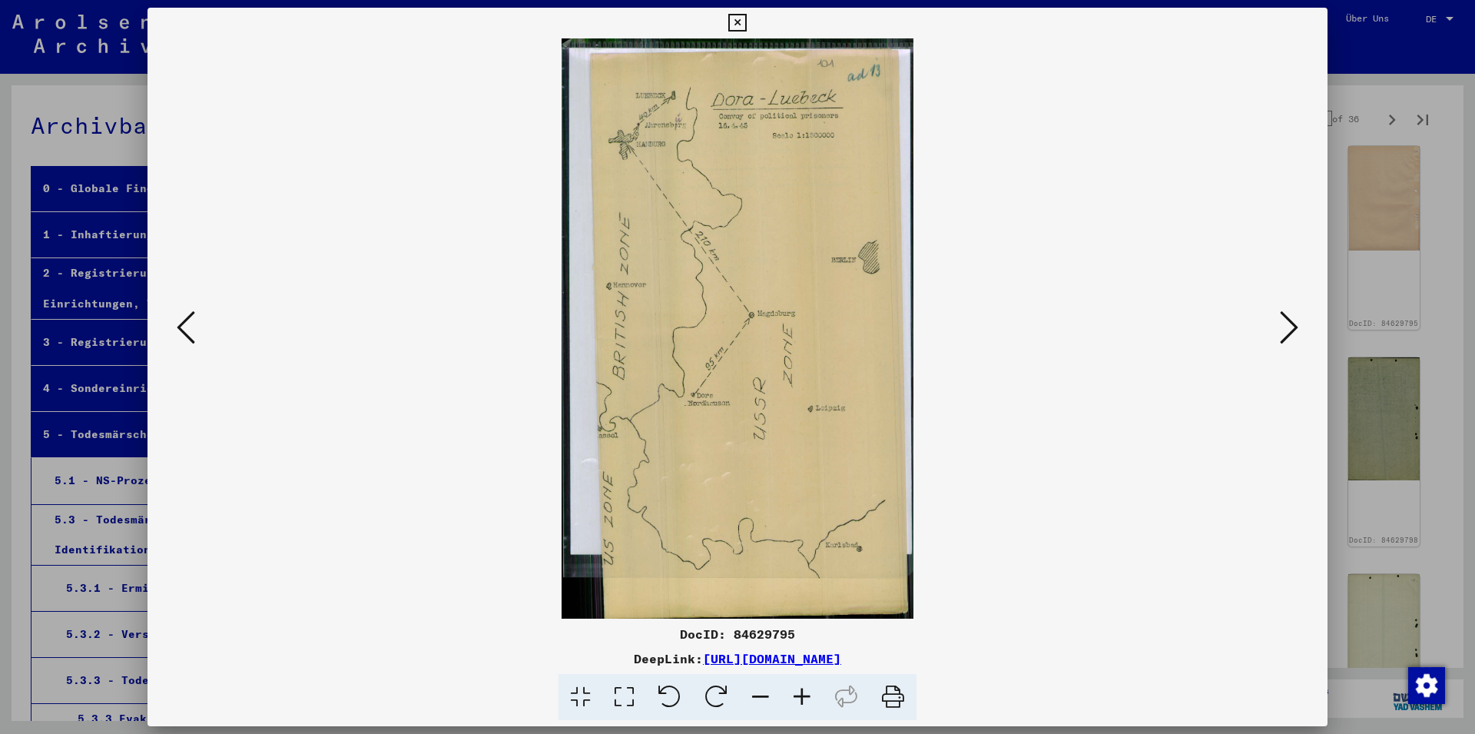
click at [1295, 332] on icon at bounding box center [1289, 327] width 18 height 37
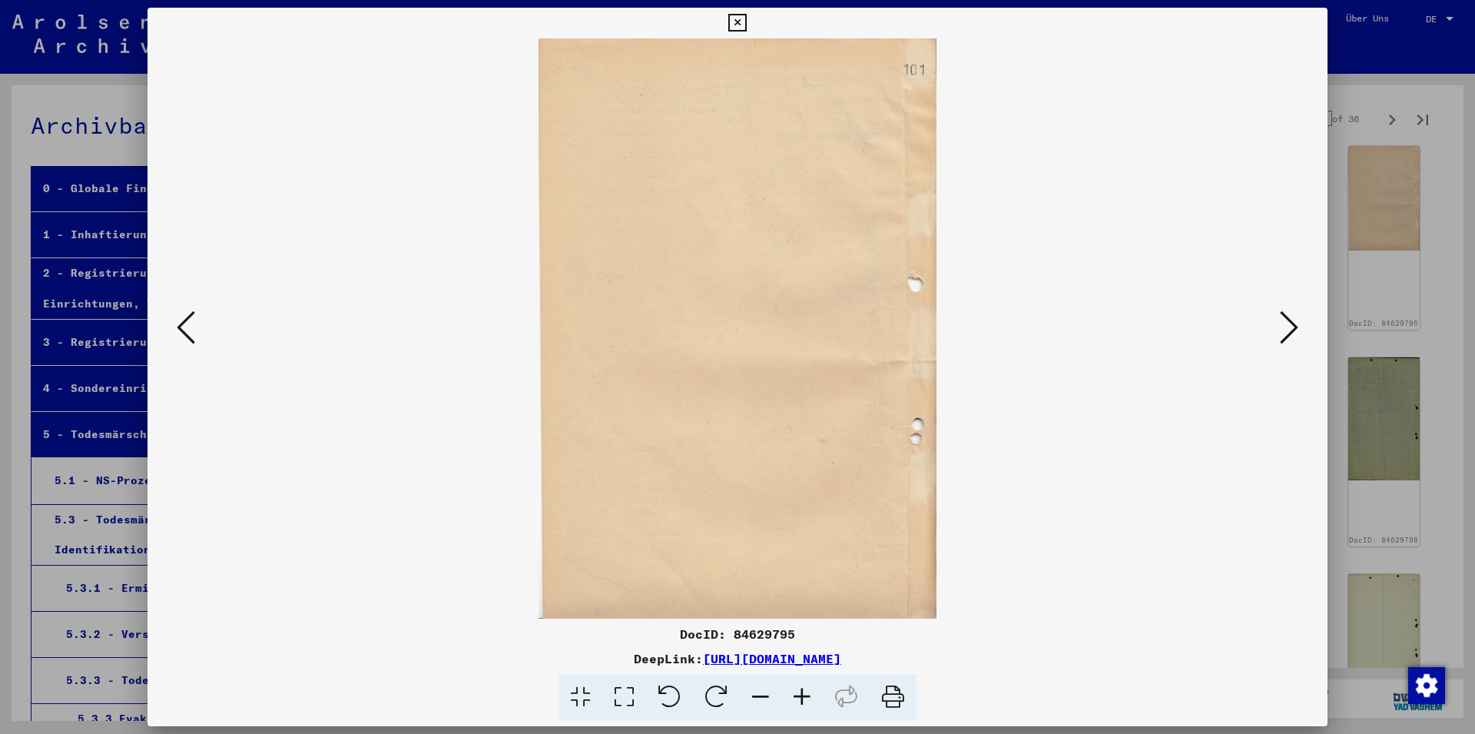
click at [1295, 332] on icon at bounding box center [1289, 327] width 18 height 37
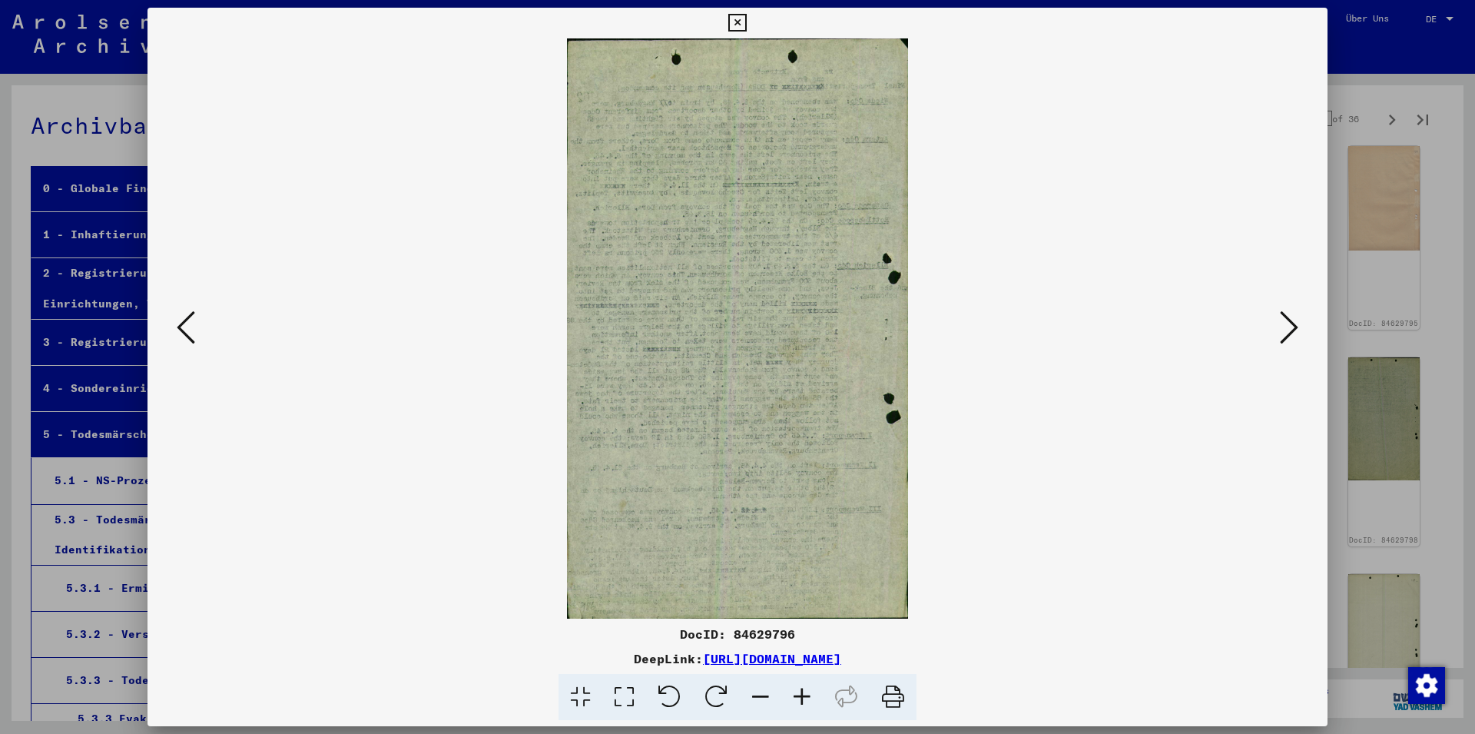
click at [188, 320] on icon at bounding box center [186, 327] width 18 height 37
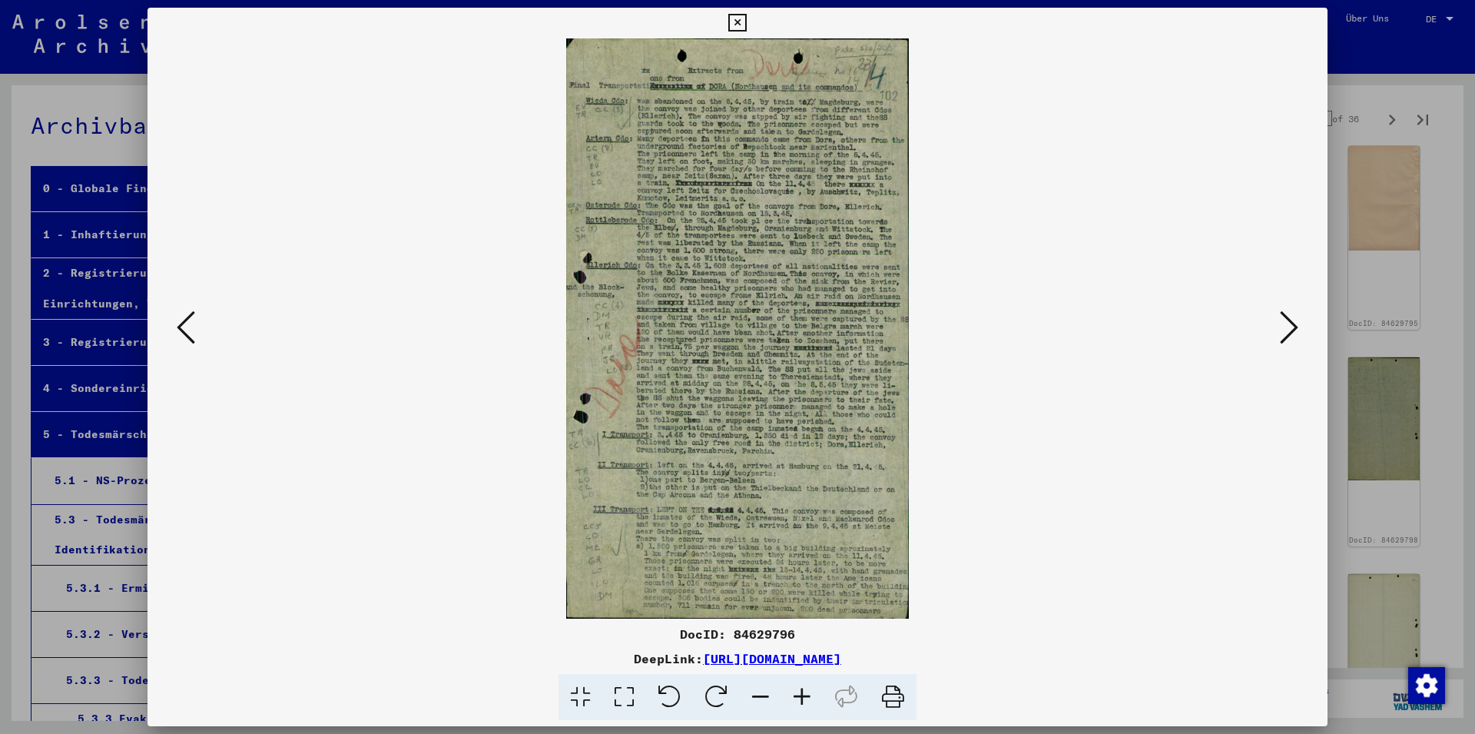
click at [1293, 336] on icon at bounding box center [1289, 327] width 18 height 37
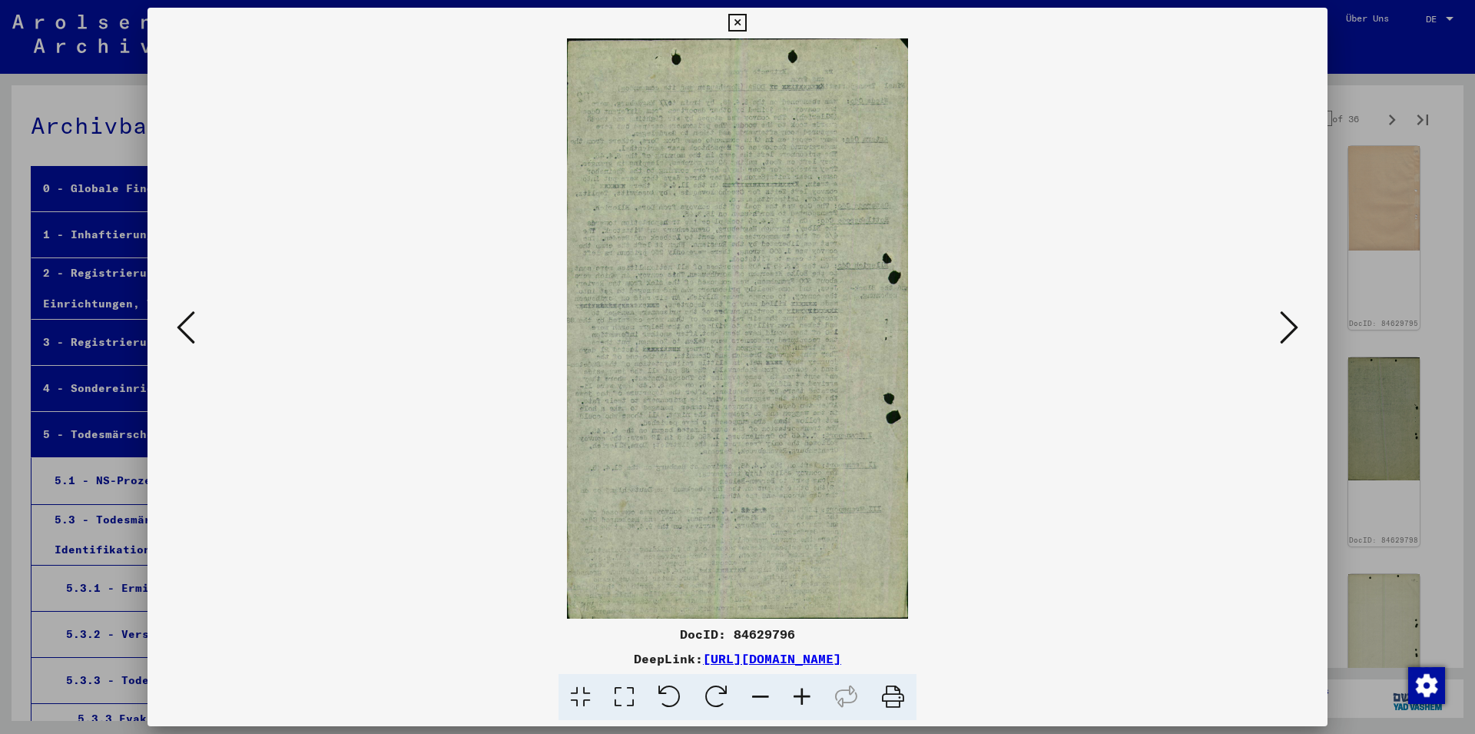
click at [1293, 336] on icon at bounding box center [1289, 327] width 18 height 37
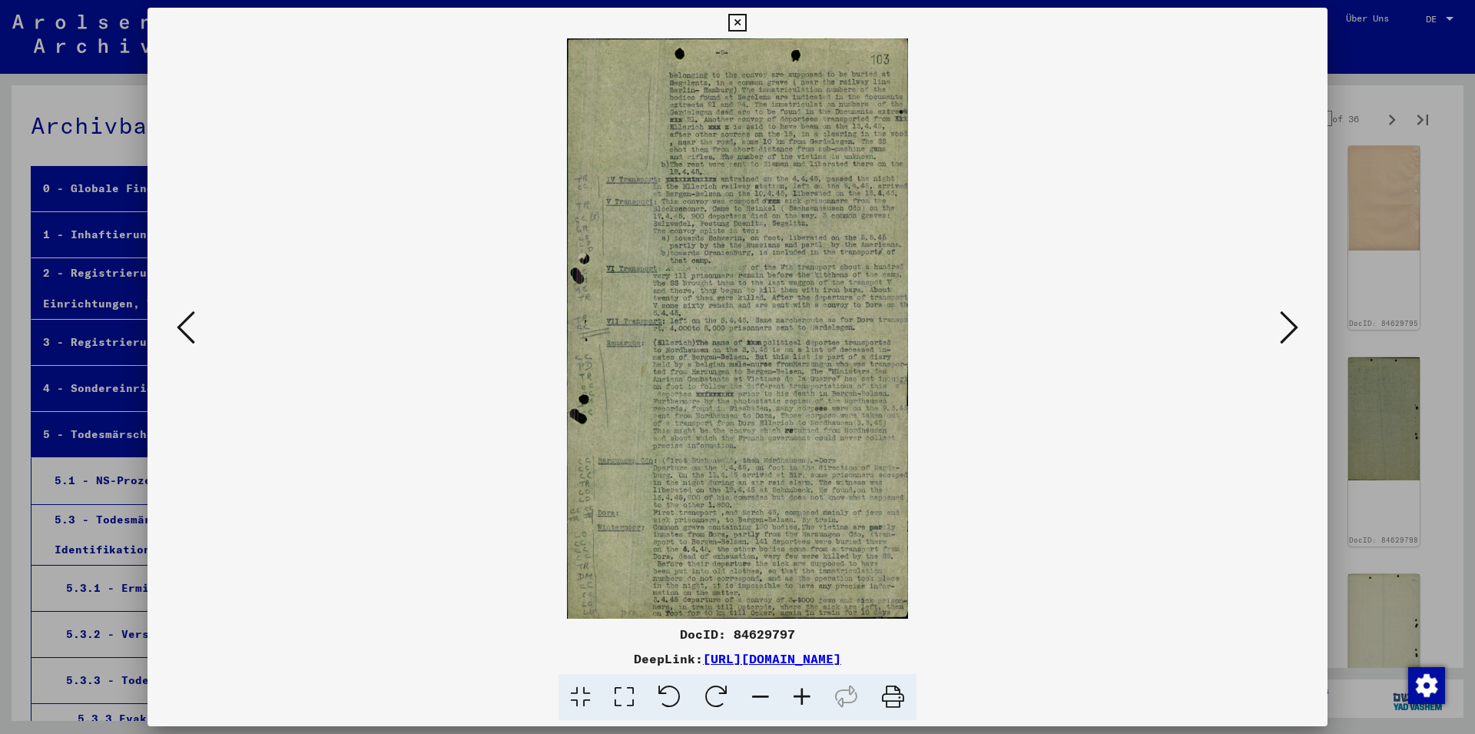
click at [1293, 336] on icon at bounding box center [1289, 327] width 18 height 37
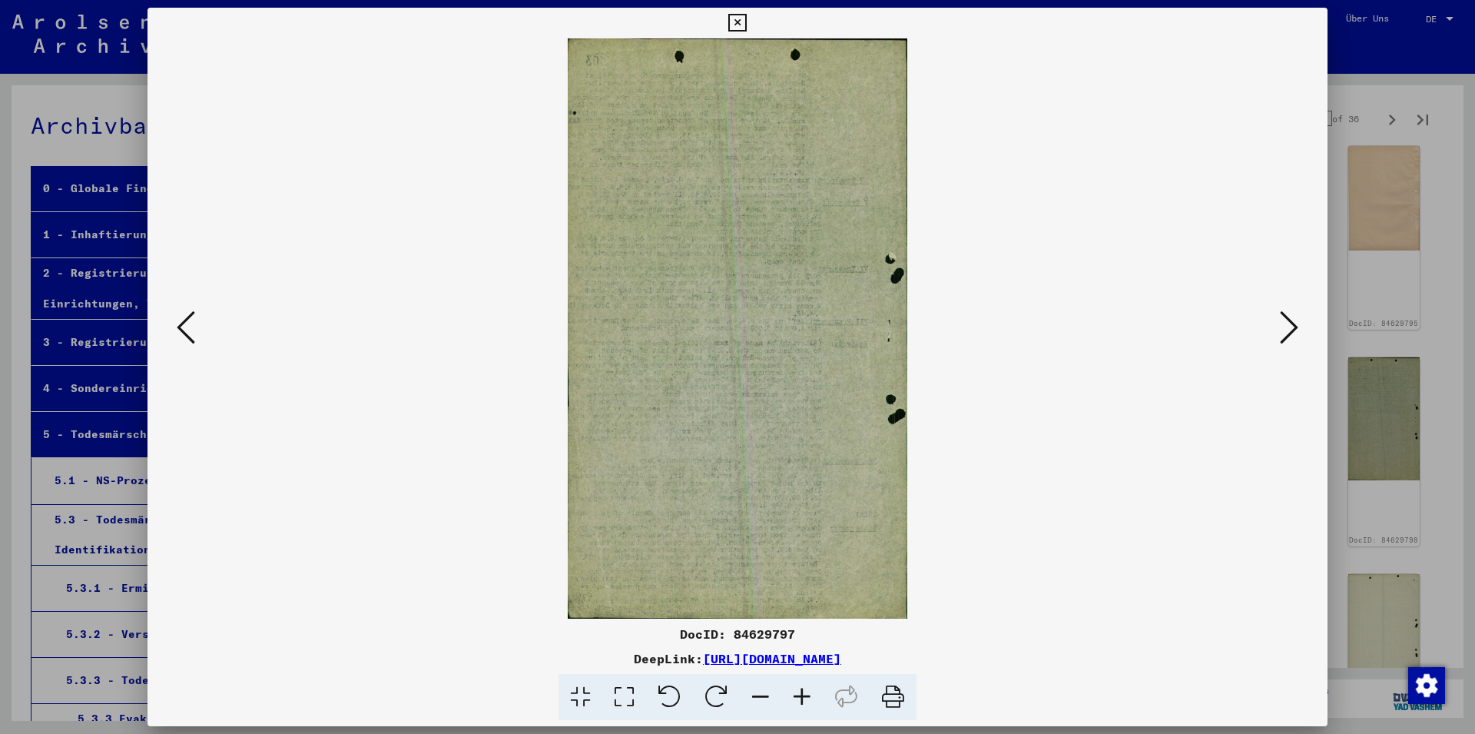
click at [1293, 336] on icon at bounding box center [1289, 327] width 18 height 37
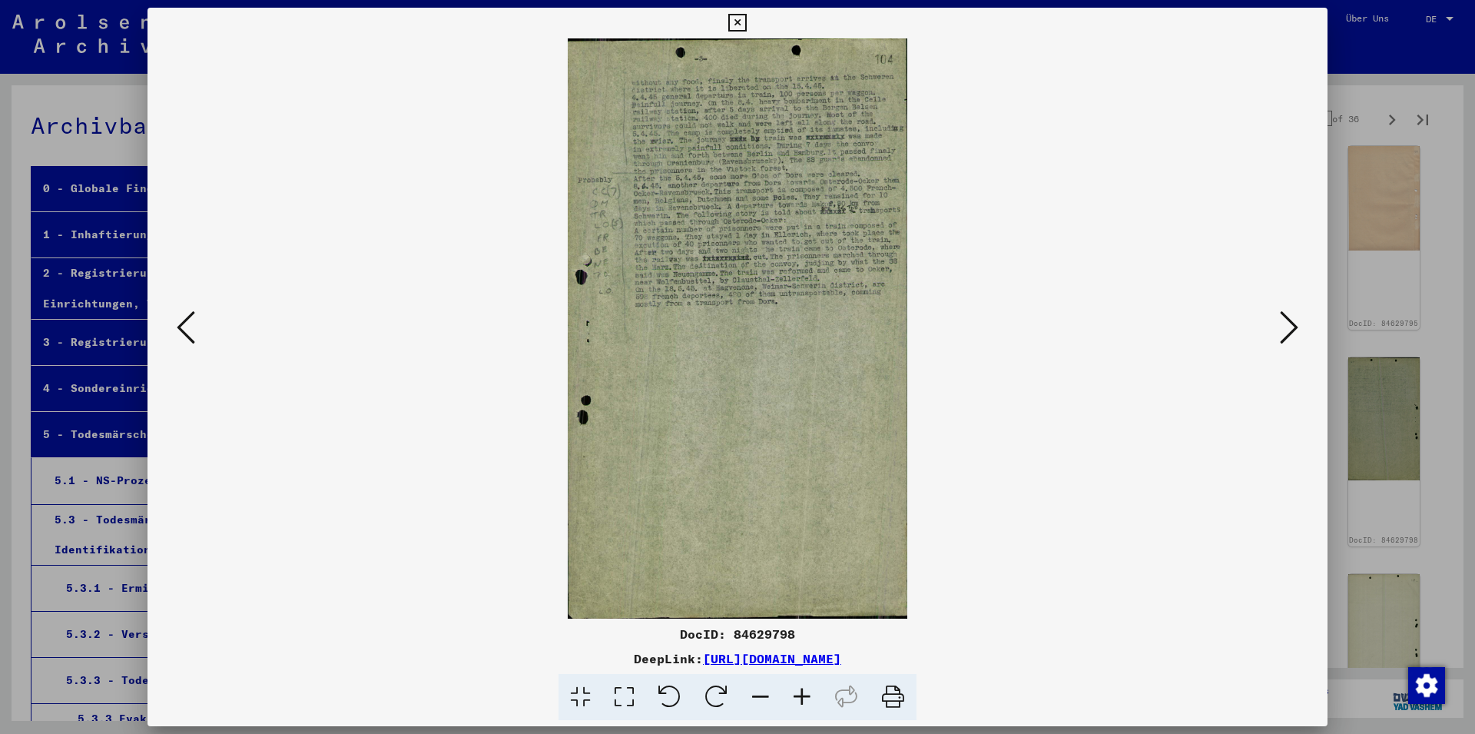
click at [1293, 336] on icon at bounding box center [1289, 327] width 18 height 37
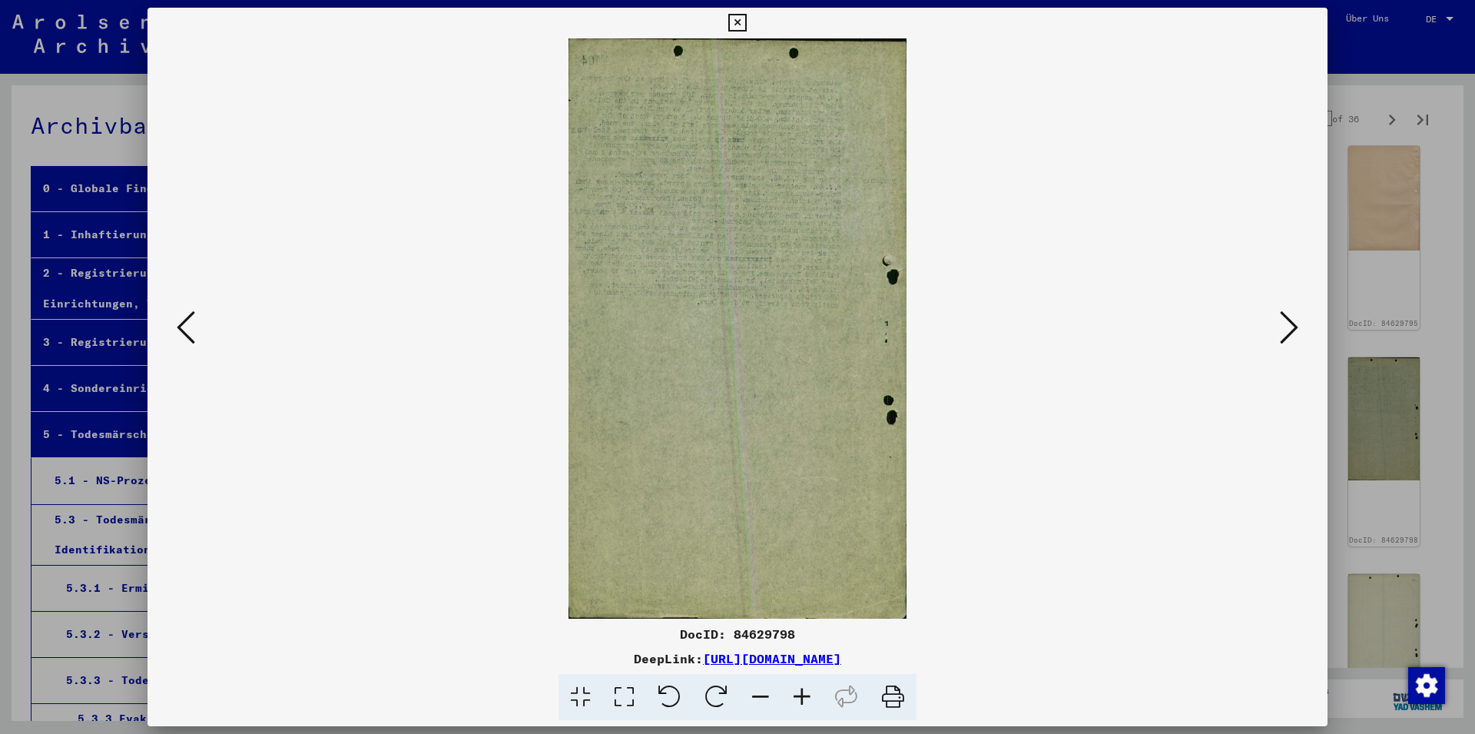
click at [1293, 336] on icon at bounding box center [1289, 327] width 18 height 37
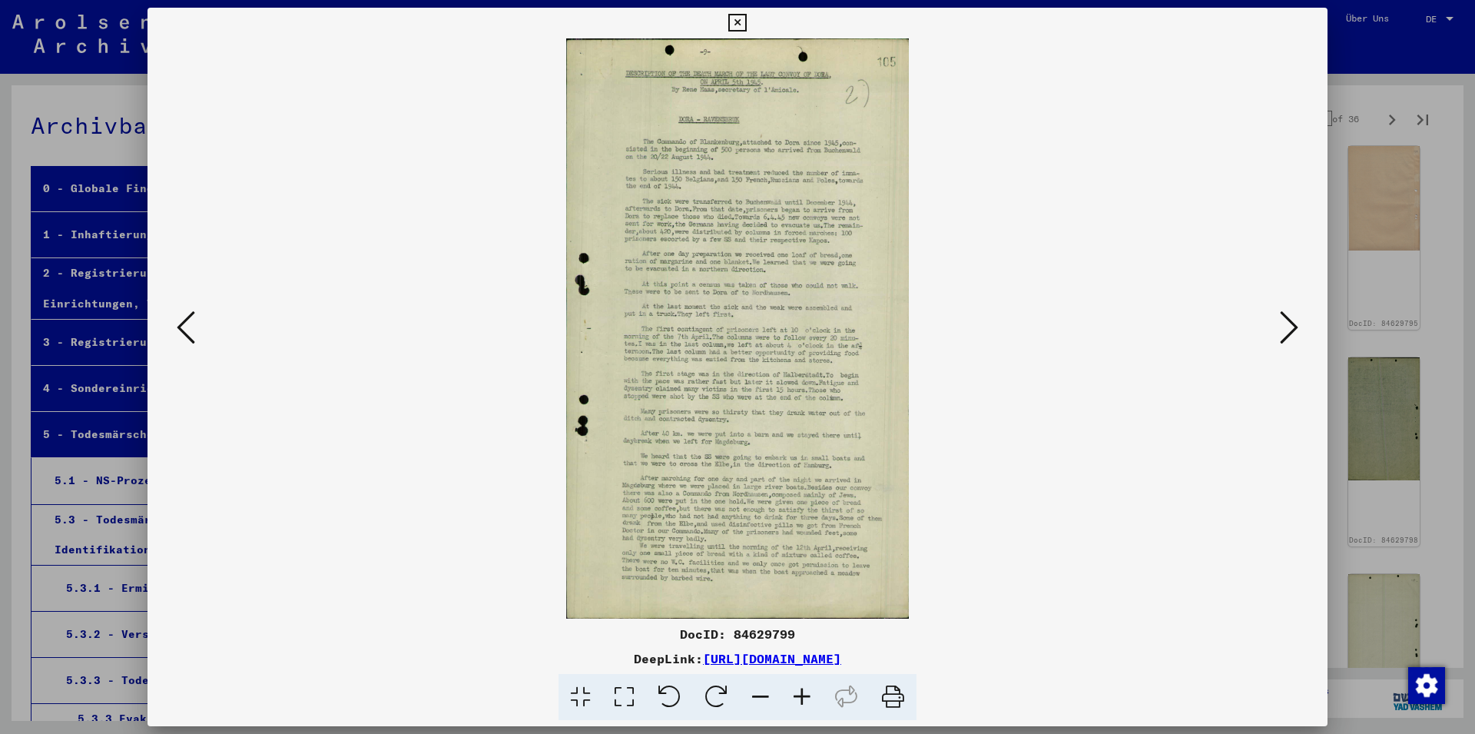
click at [1293, 336] on icon at bounding box center [1289, 327] width 18 height 37
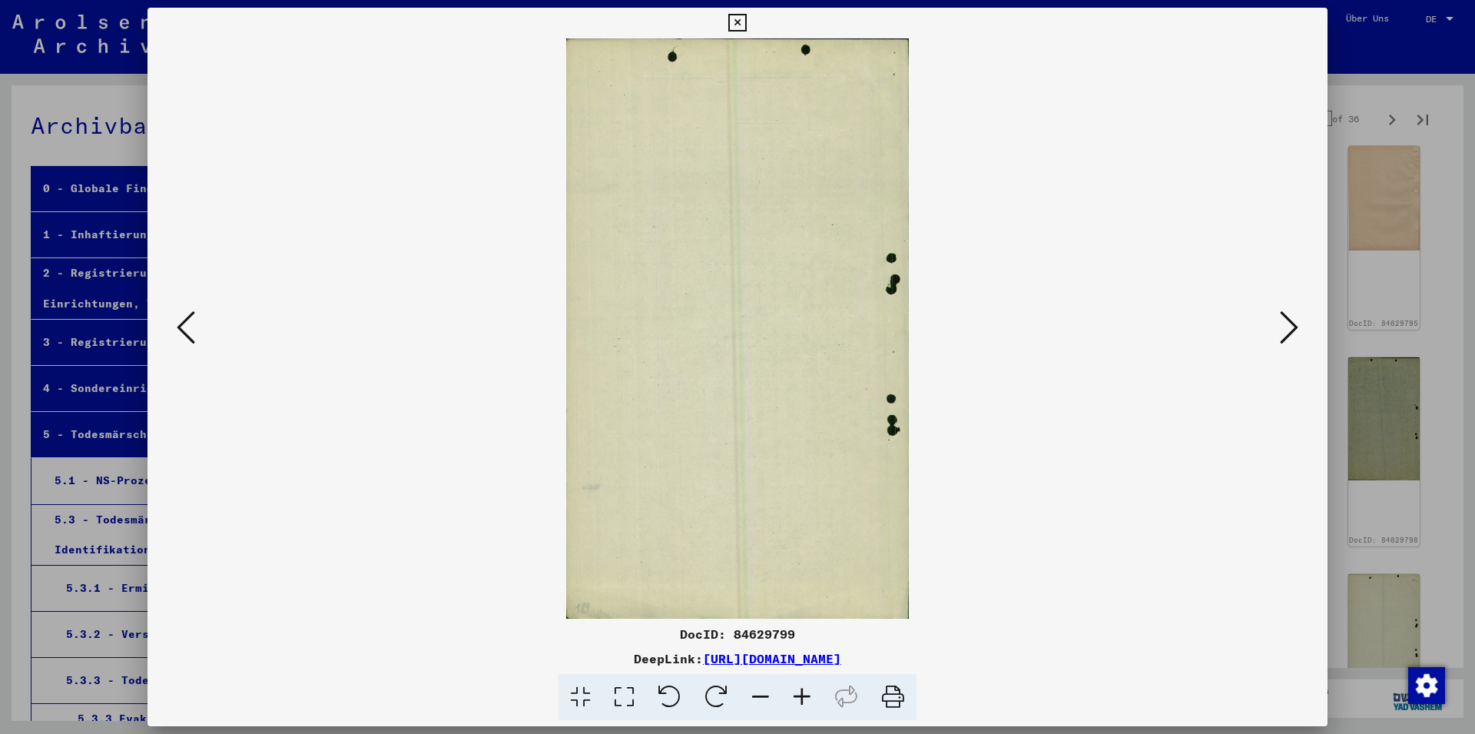
click at [1293, 336] on icon at bounding box center [1289, 327] width 18 height 37
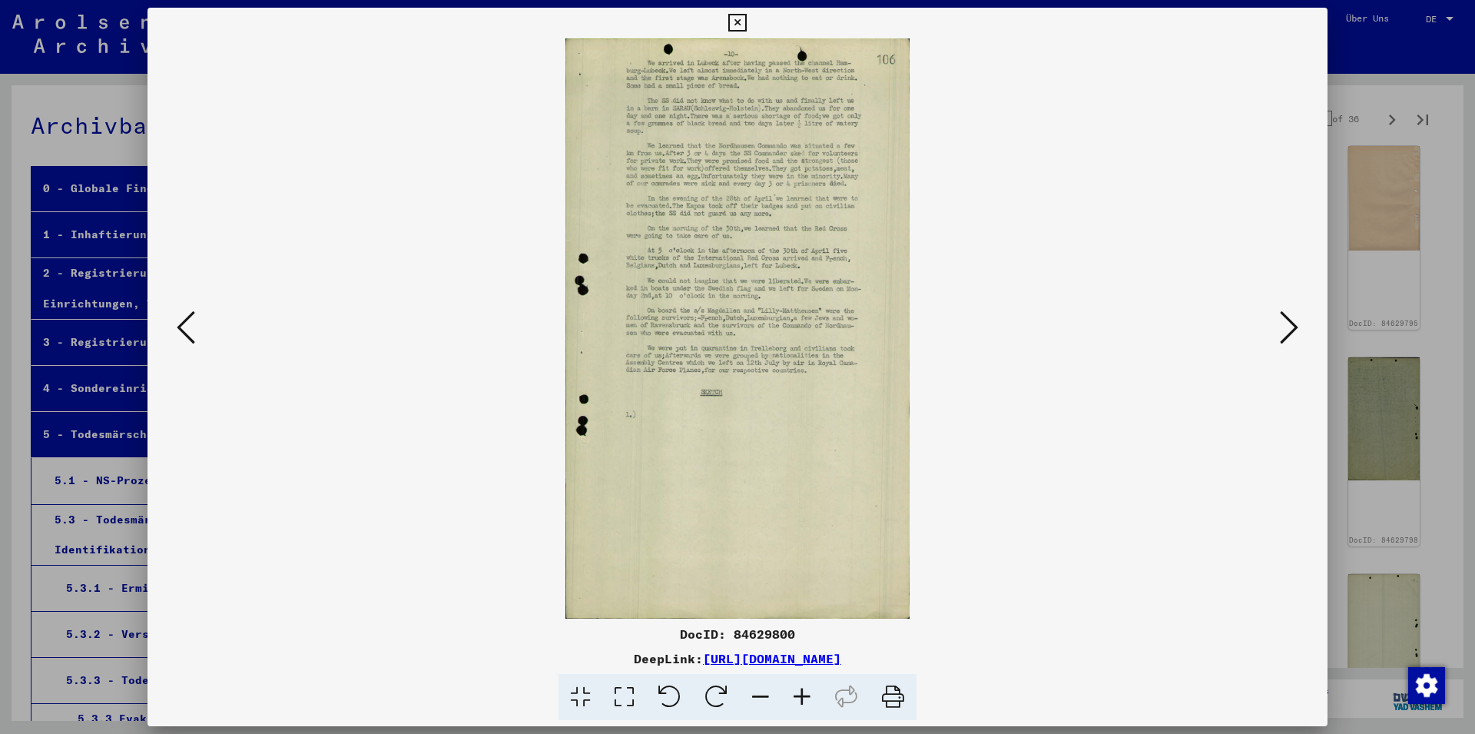
click at [1293, 336] on icon at bounding box center [1289, 327] width 18 height 37
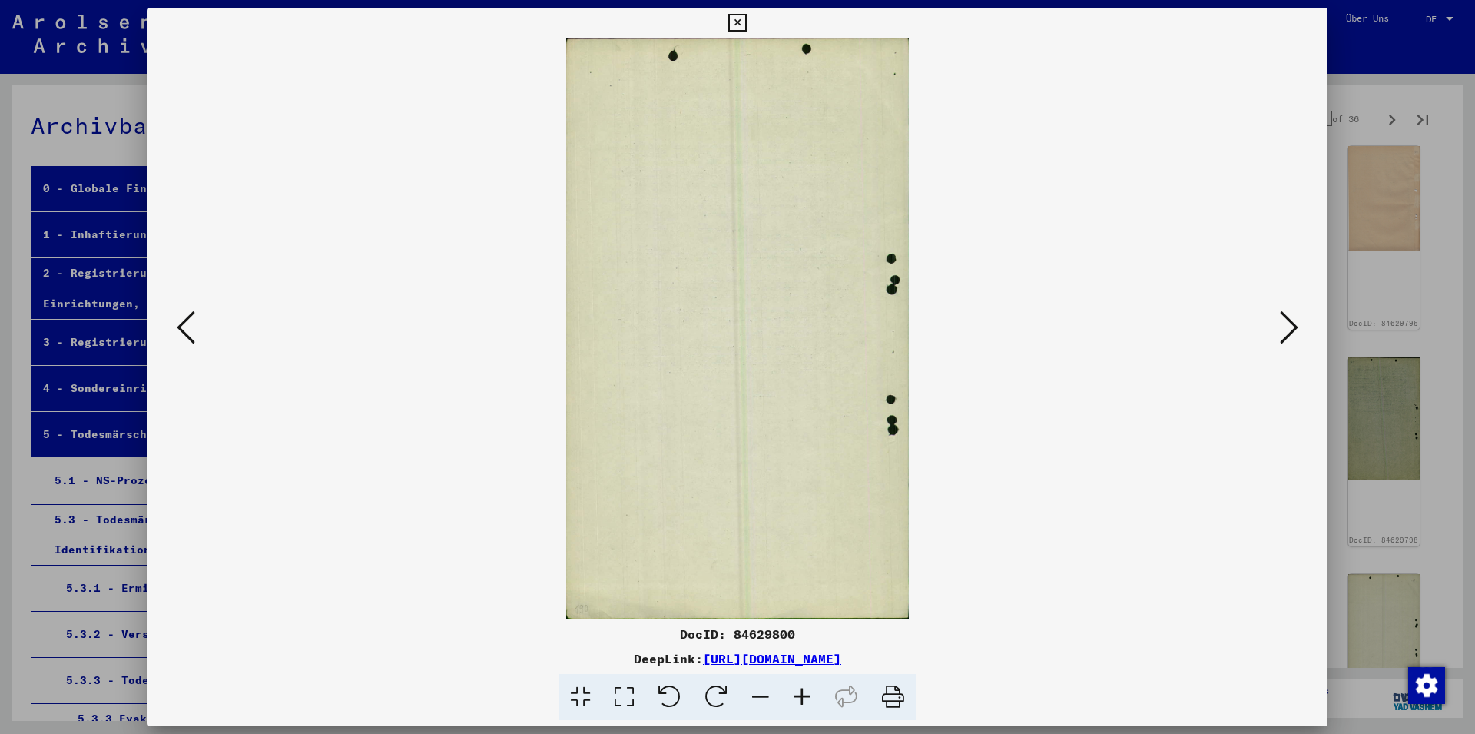
click at [1293, 336] on icon at bounding box center [1289, 327] width 18 height 37
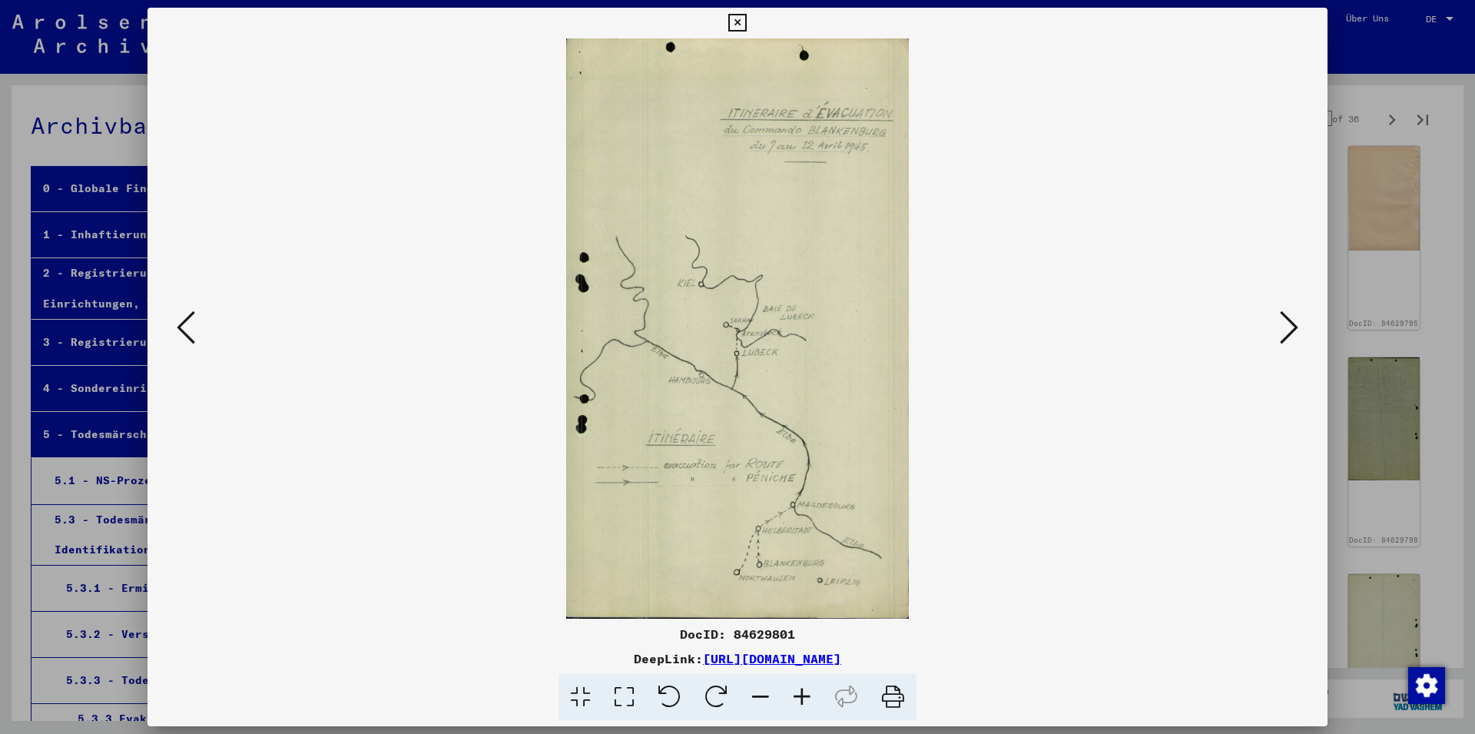
click at [1293, 335] on icon at bounding box center [1289, 327] width 18 height 37
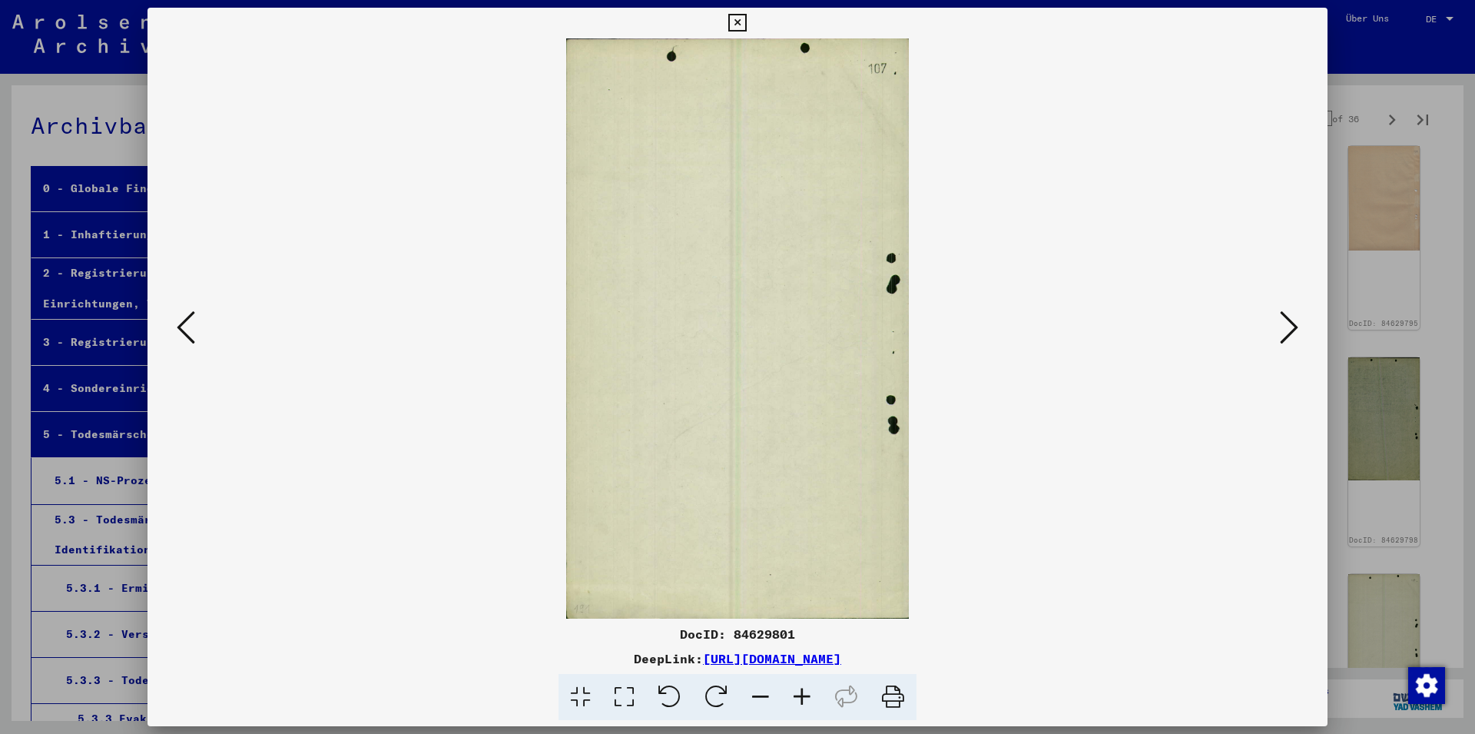
click at [1293, 335] on icon at bounding box center [1289, 327] width 18 height 37
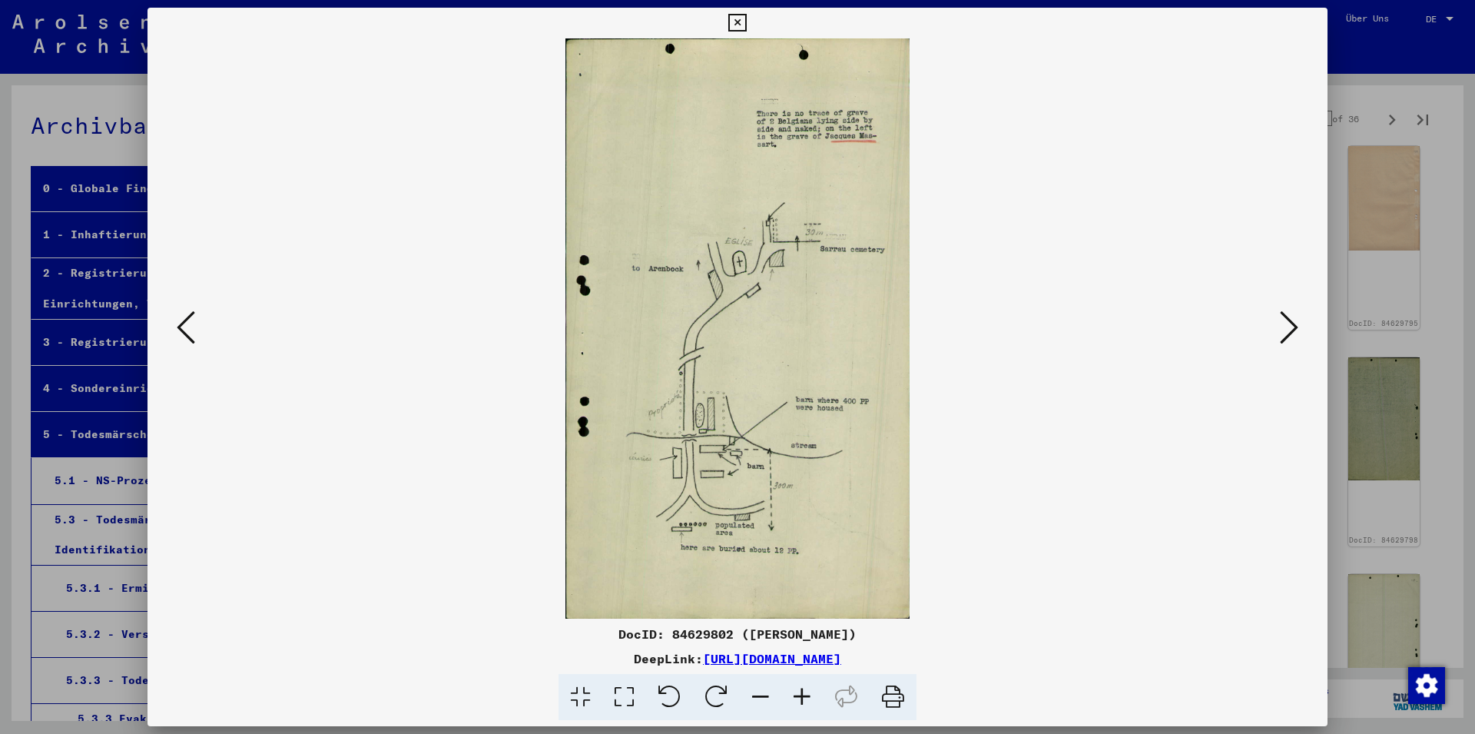
click at [1293, 335] on icon at bounding box center [1289, 327] width 18 height 37
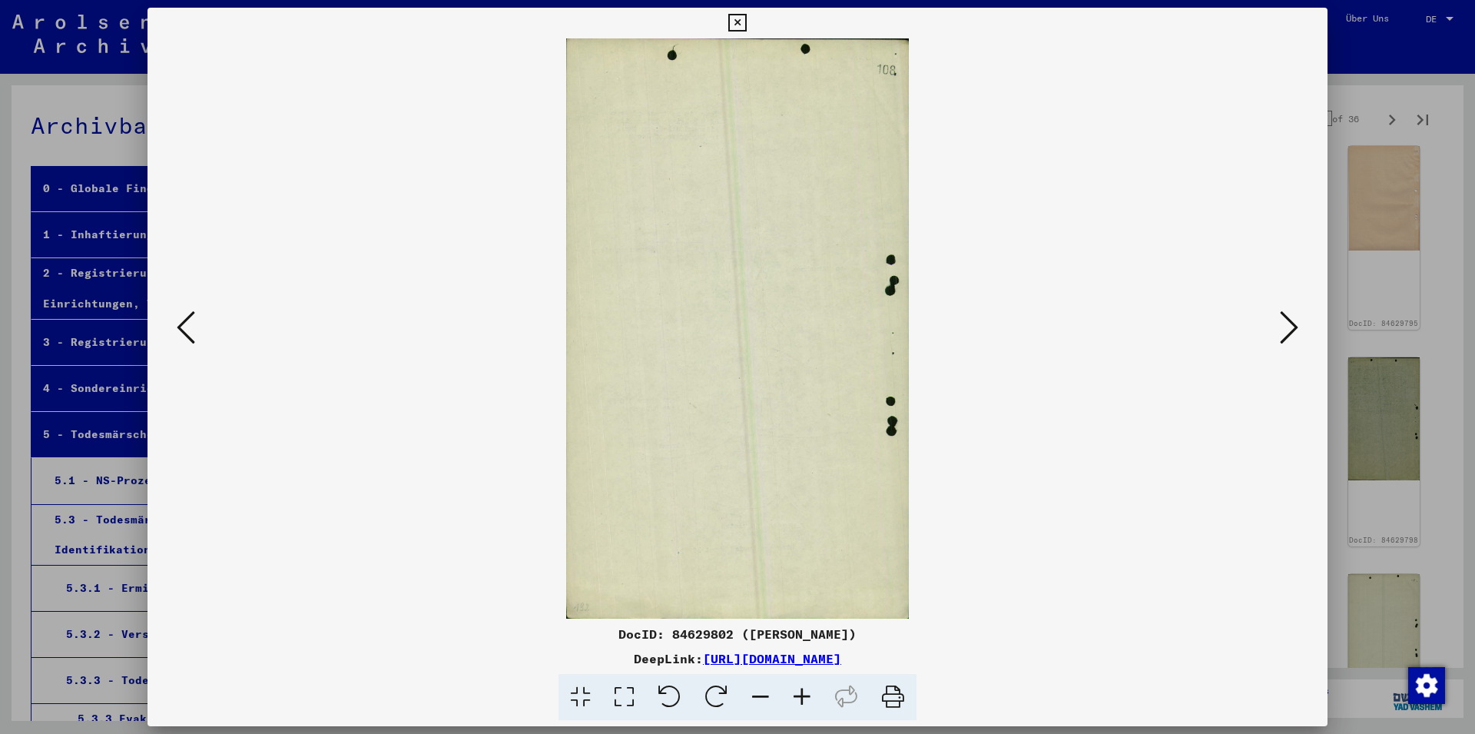
click at [1293, 335] on icon at bounding box center [1289, 327] width 18 height 37
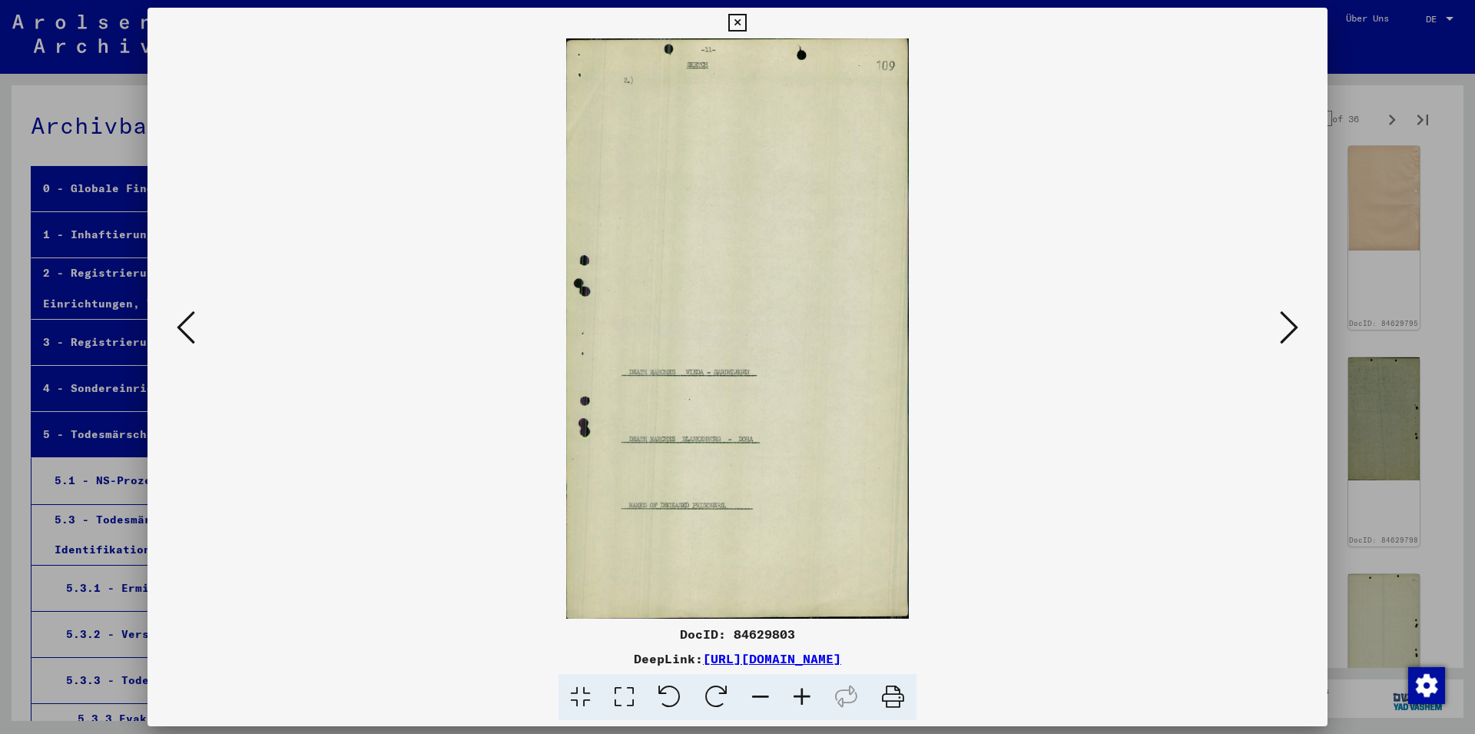
click at [1293, 335] on icon at bounding box center [1289, 327] width 18 height 37
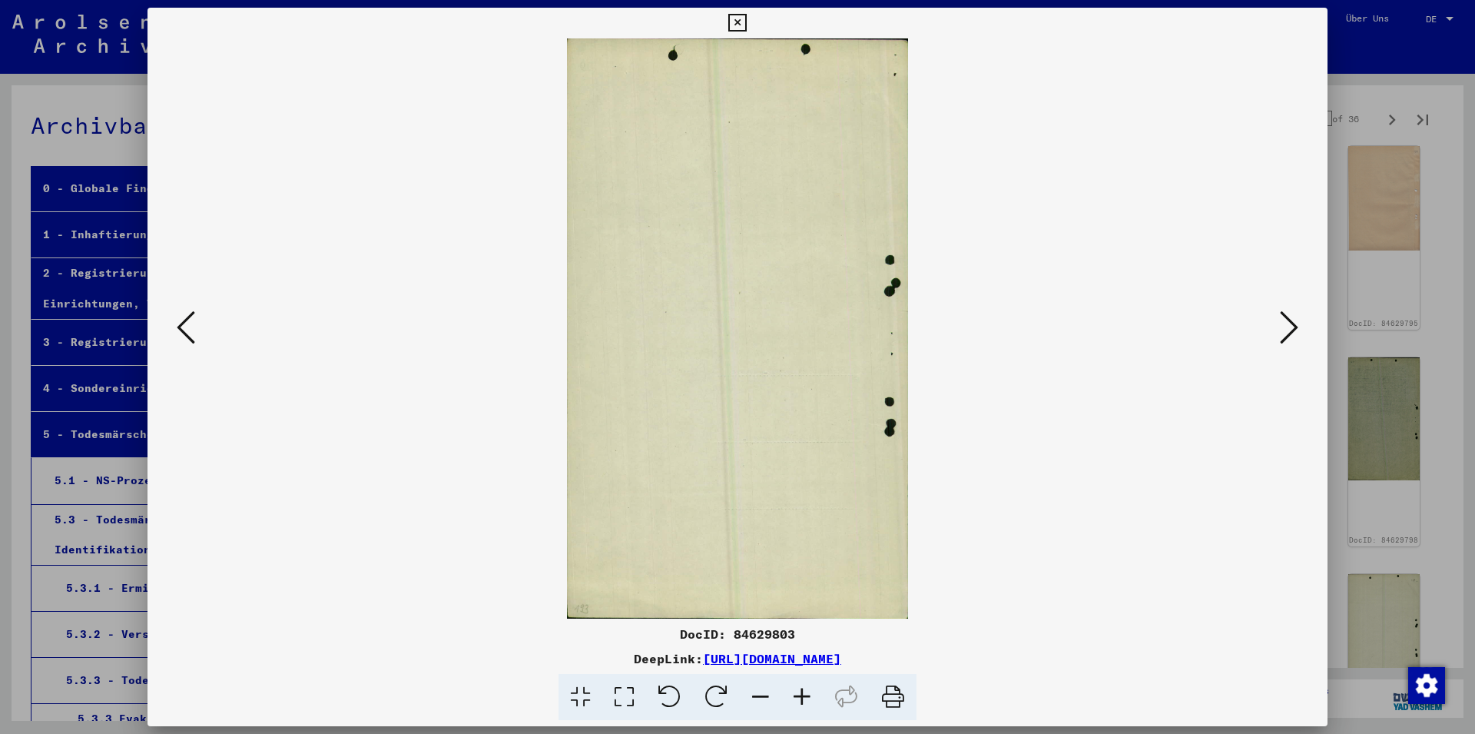
click at [1293, 335] on icon at bounding box center [1289, 327] width 18 height 37
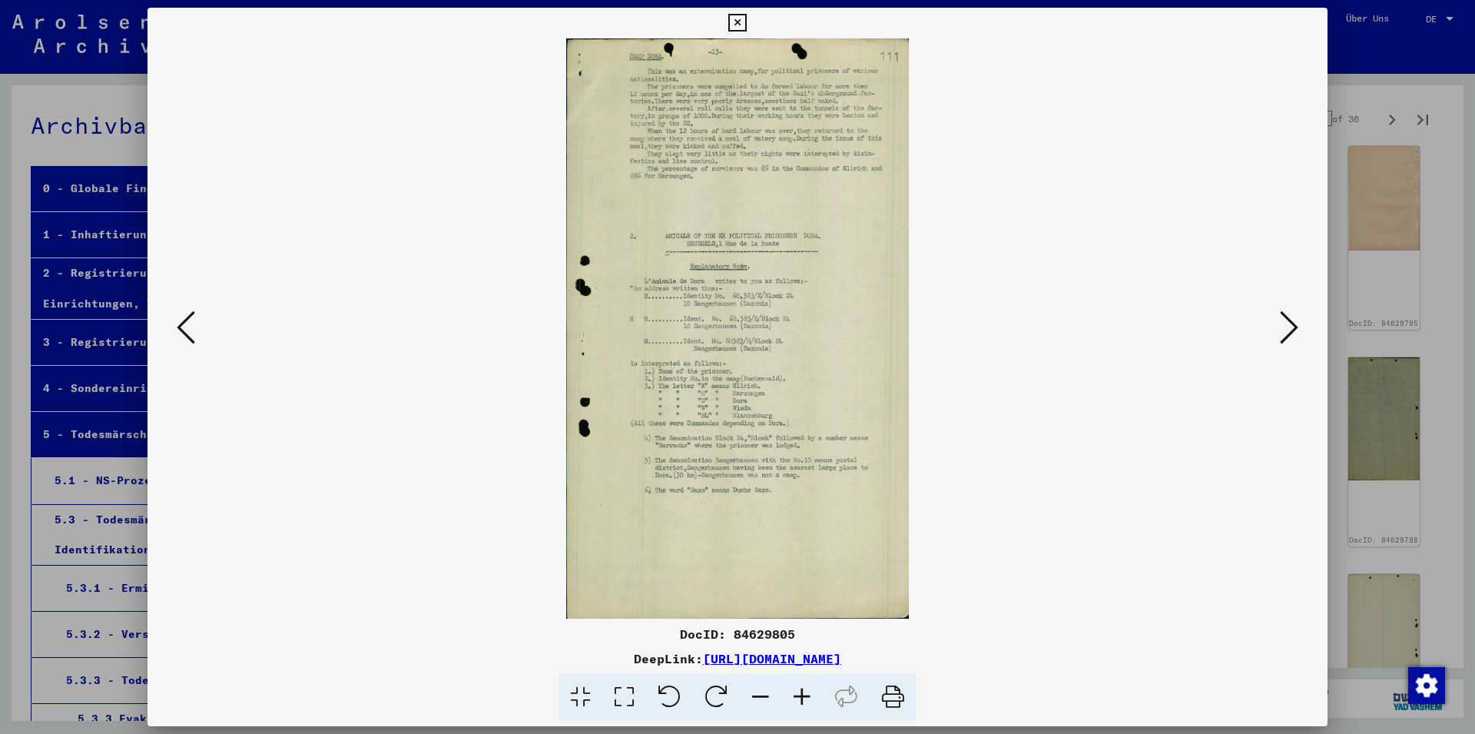
click at [1293, 335] on icon at bounding box center [1289, 327] width 18 height 37
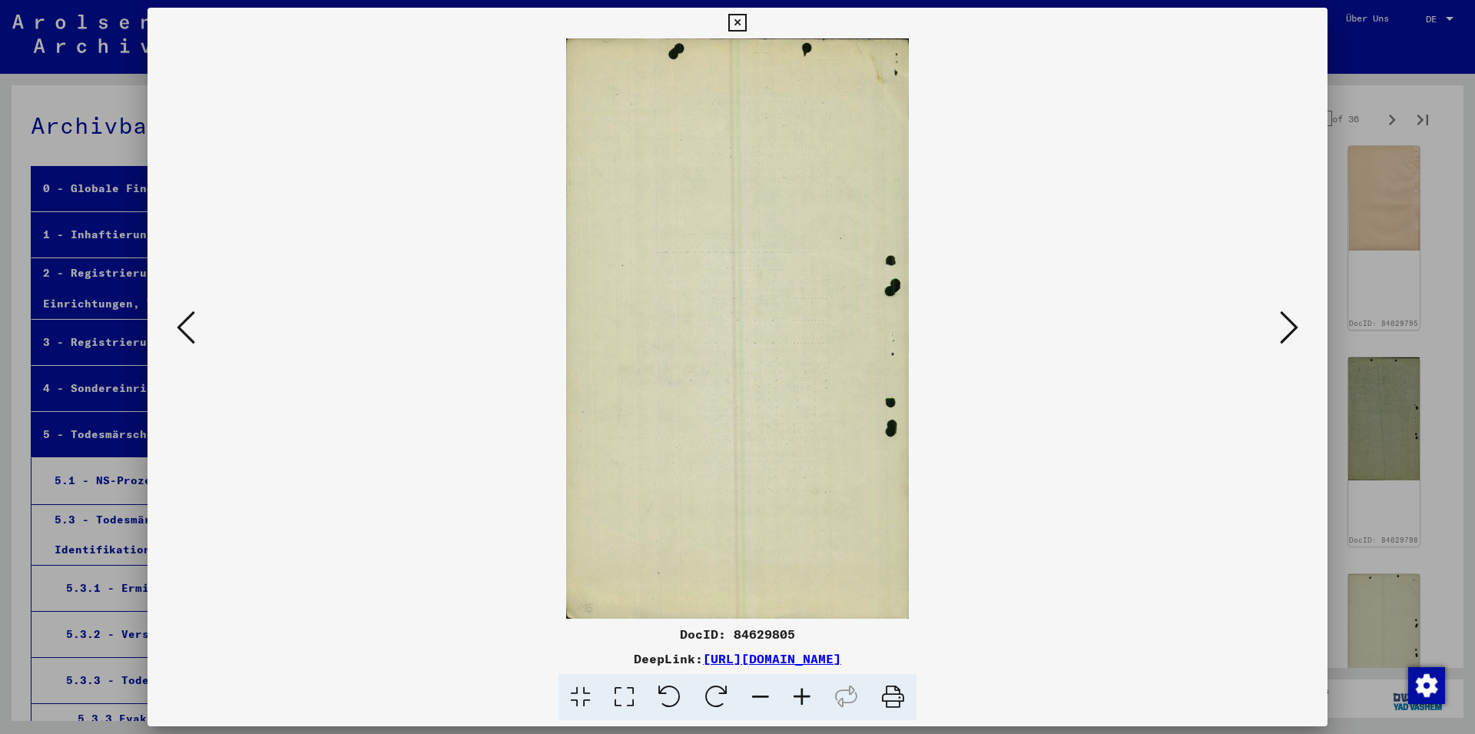
click at [1293, 335] on icon at bounding box center [1289, 327] width 18 height 37
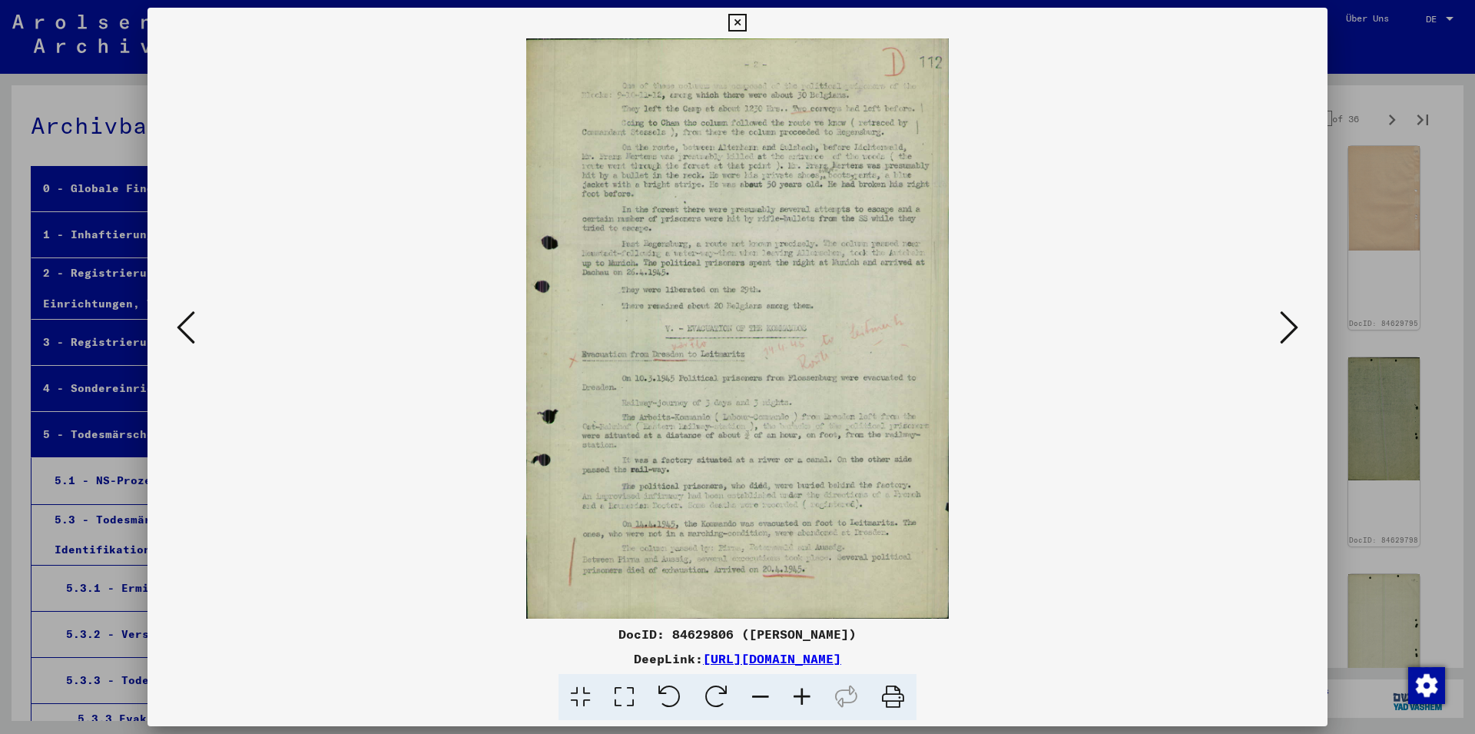
click at [1293, 335] on icon at bounding box center [1289, 327] width 18 height 37
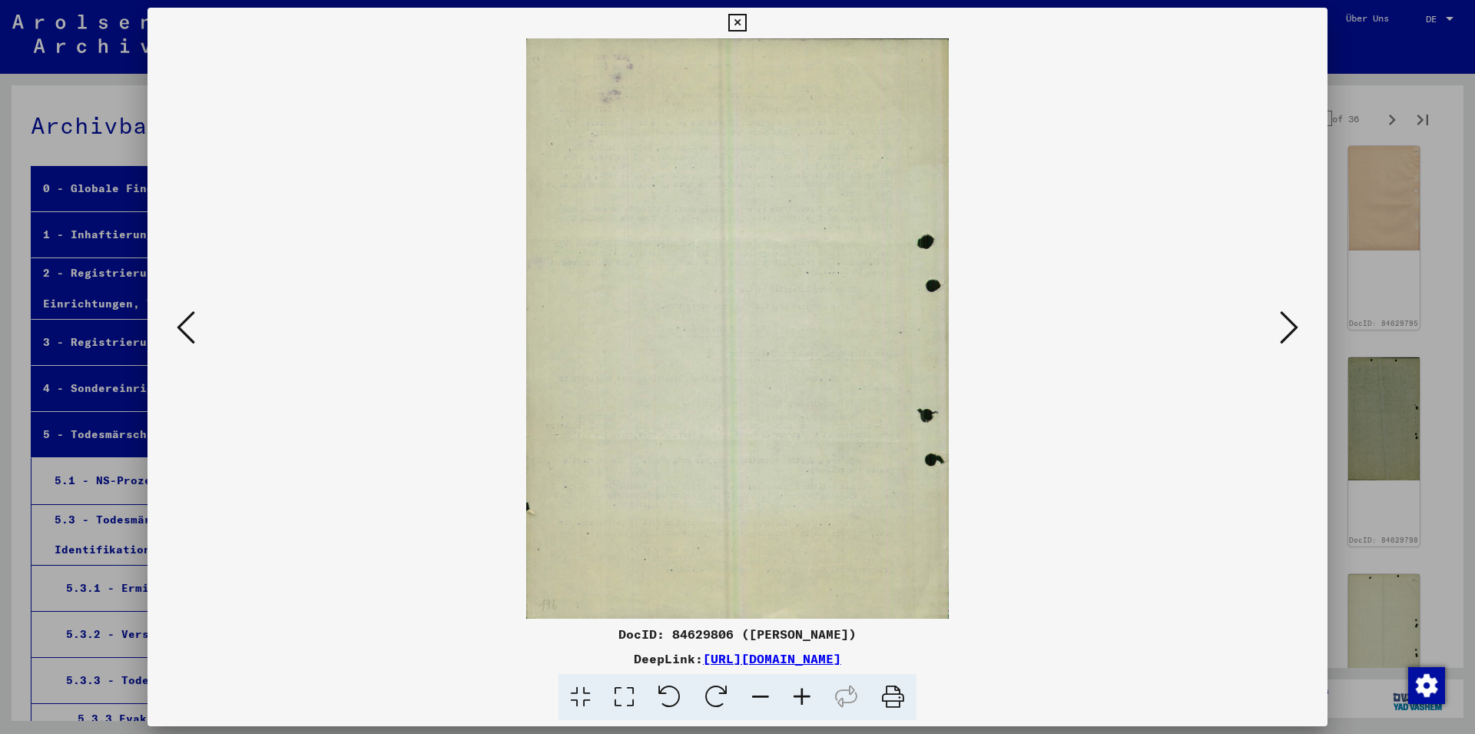
click at [1293, 335] on icon at bounding box center [1289, 327] width 18 height 37
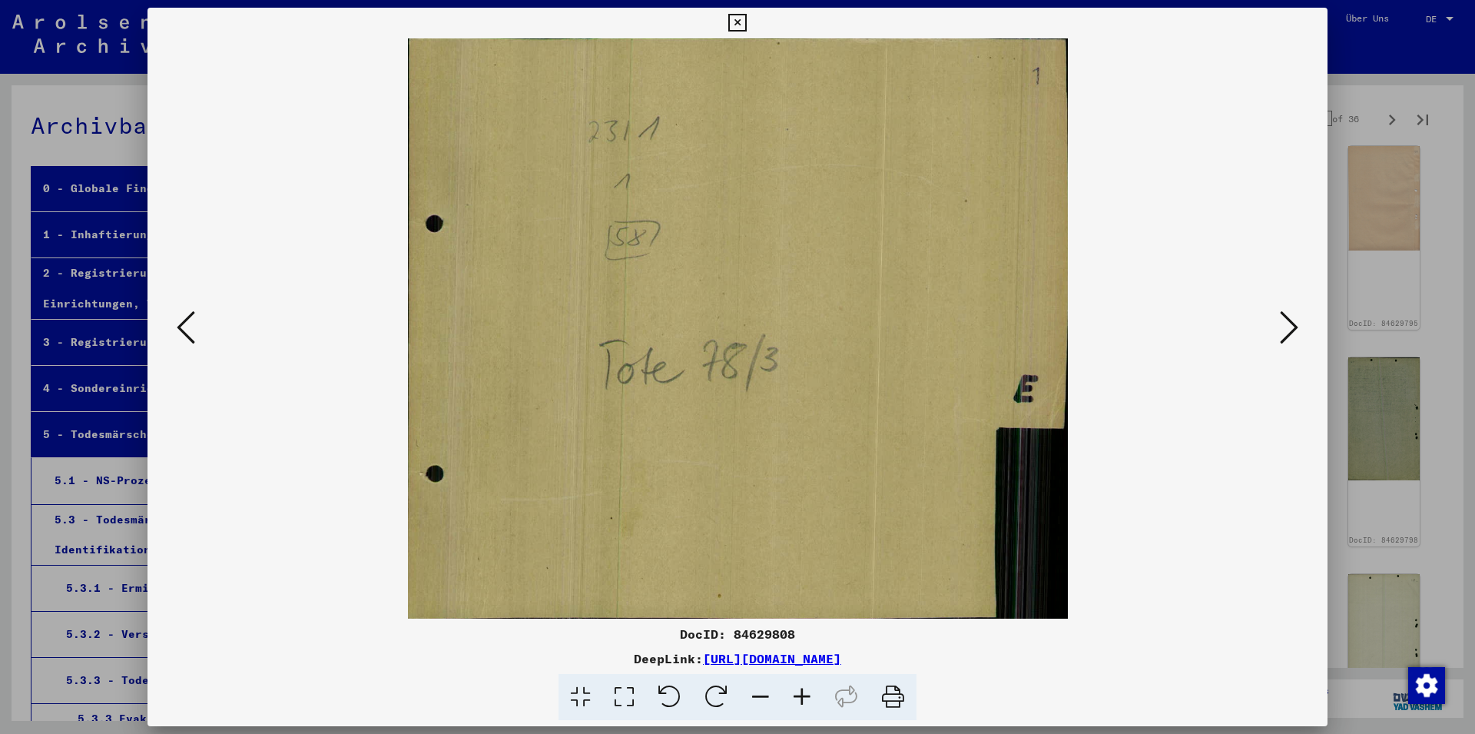
click at [1293, 335] on icon at bounding box center [1289, 327] width 18 height 37
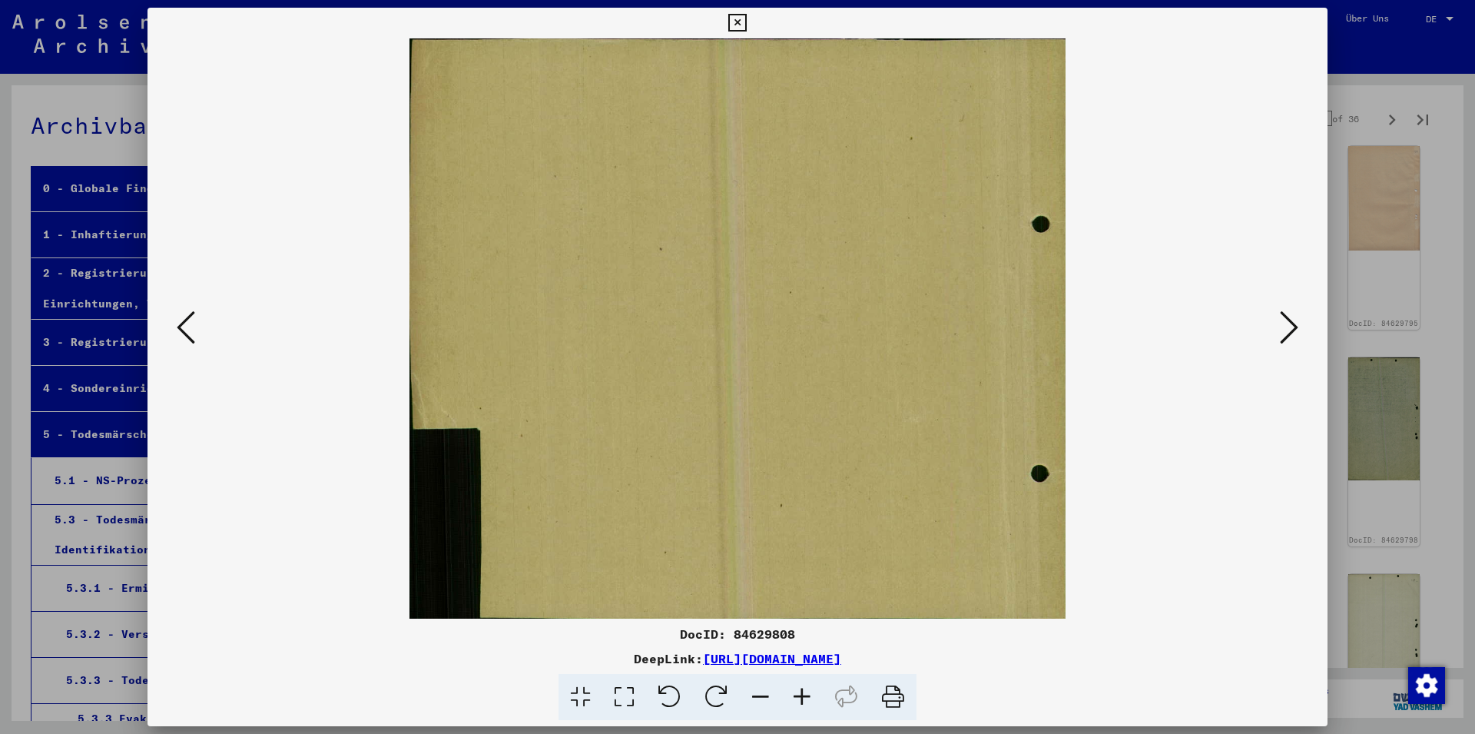
click at [1293, 335] on icon at bounding box center [1289, 327] width 18 height 37
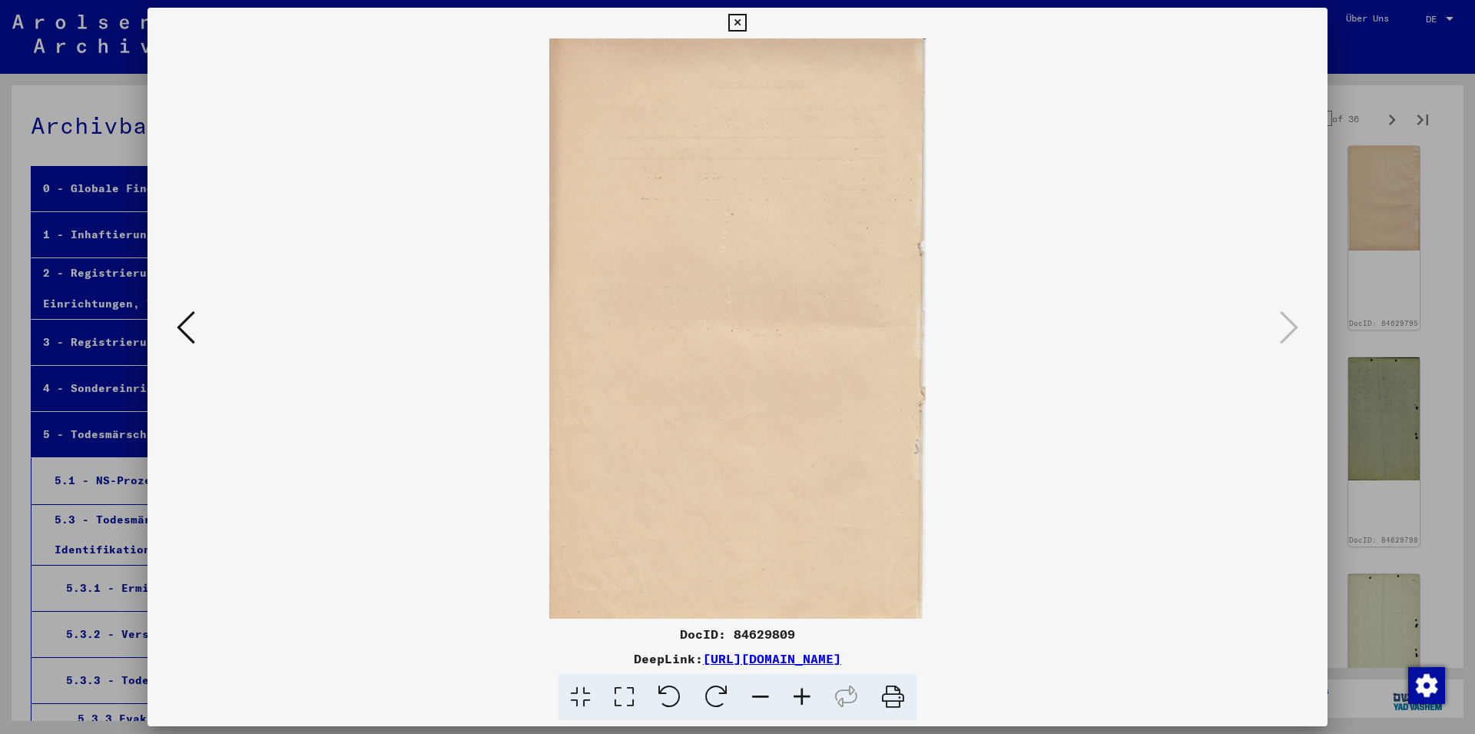
click at [746, 26] on icon at bounding box center [737, 23] width 18 height 18
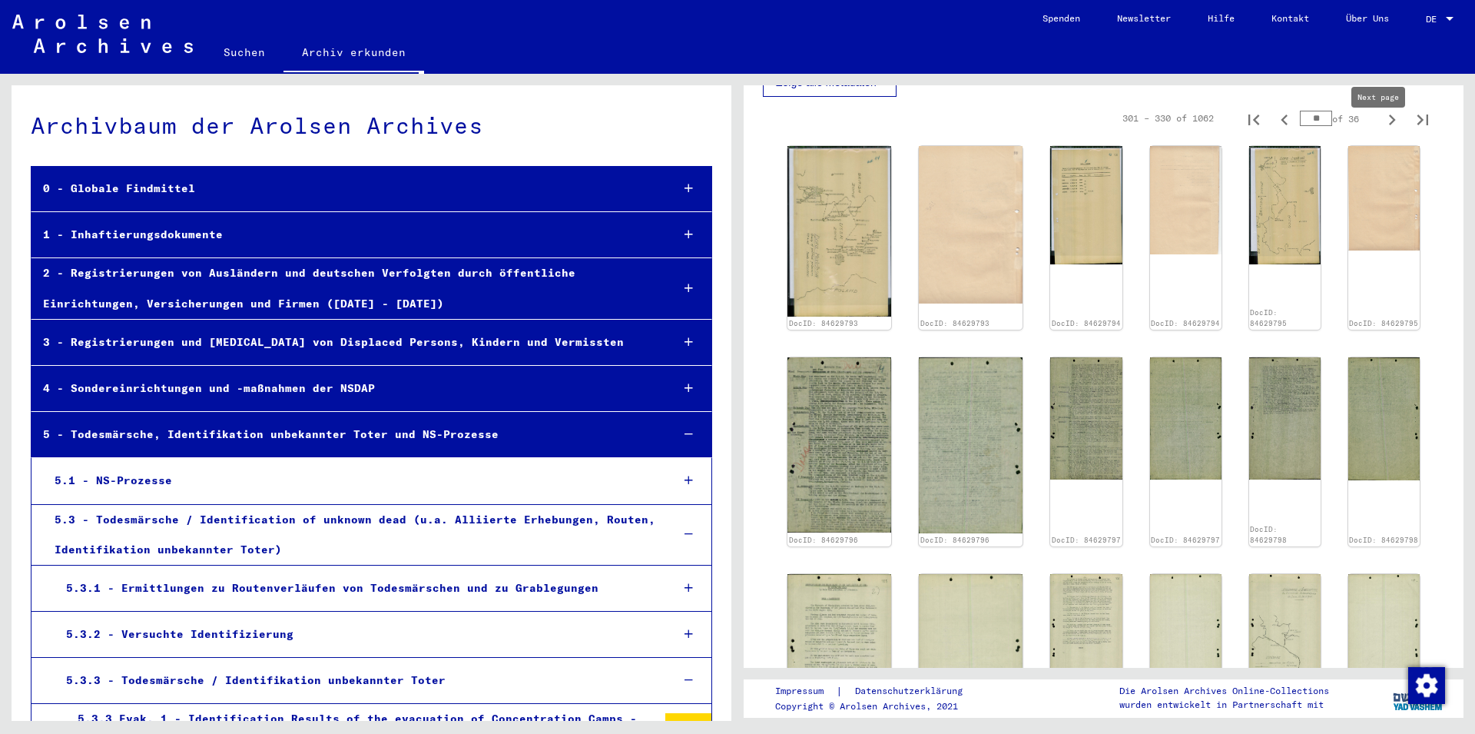
click at [1384, 131] on icon "Next page" at bounding box center [1392, 120] width 22 height 22
type input "**"
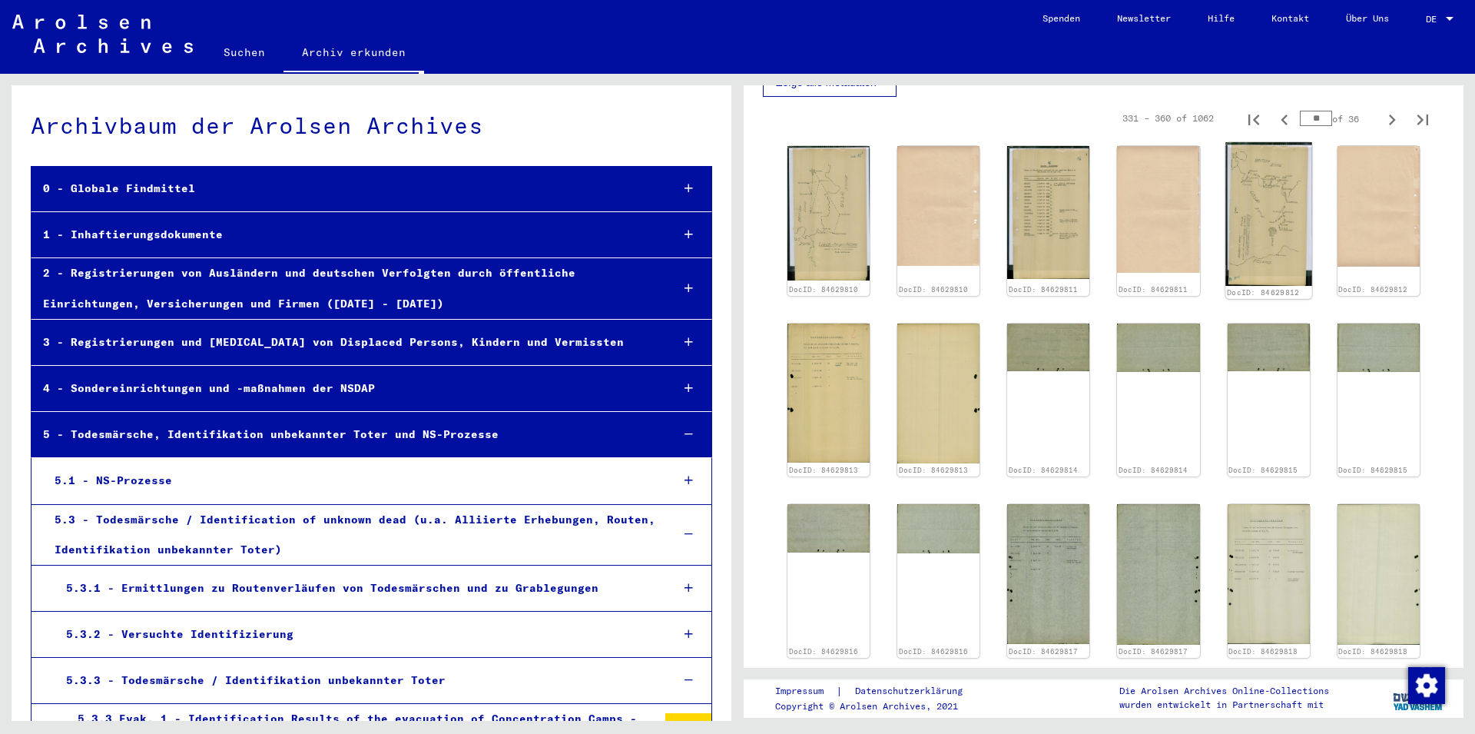
click at [1263, 201] on img at bounding box center [1268, 214] width 87 height 144
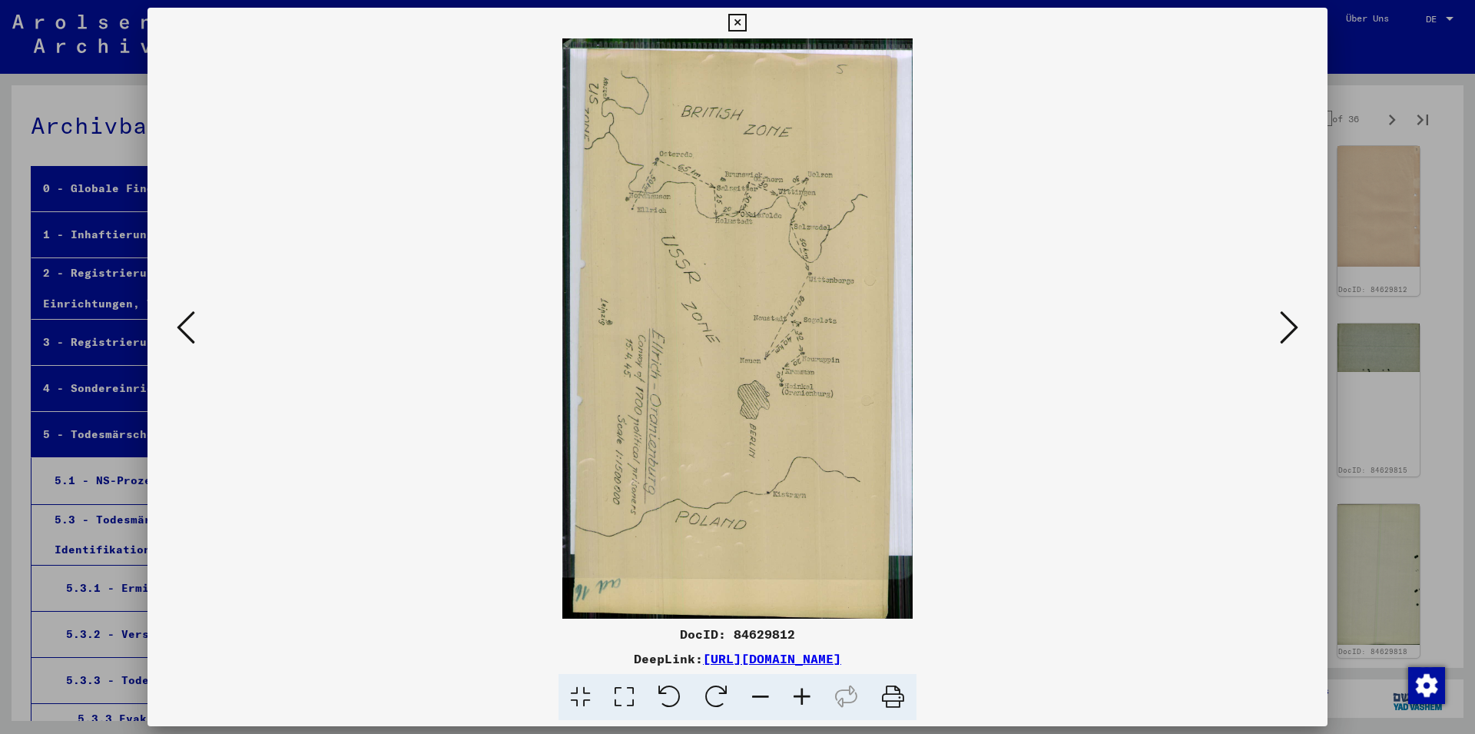
click at [746, 27] on icon at bounding box center [737, 23] width 18 height 18
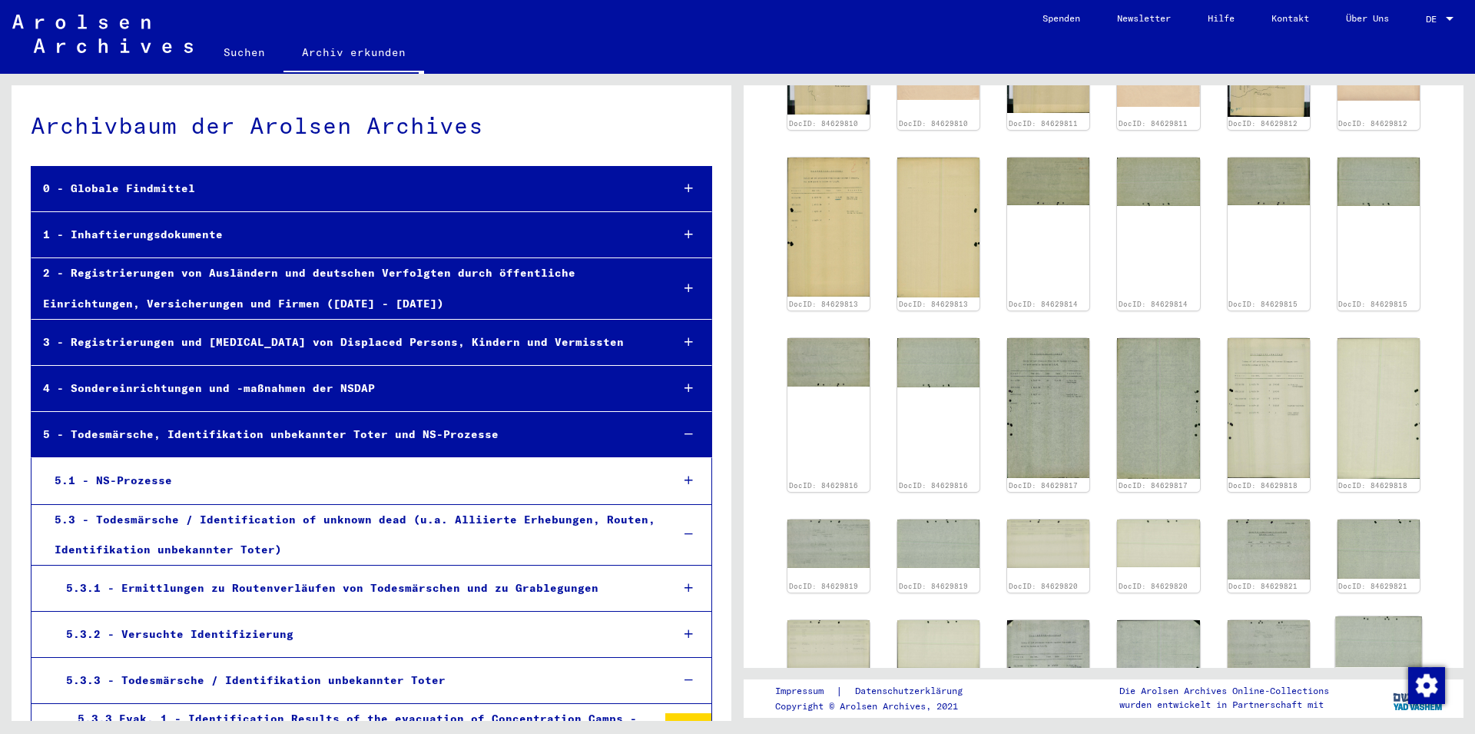
scroll to position [940, 0]
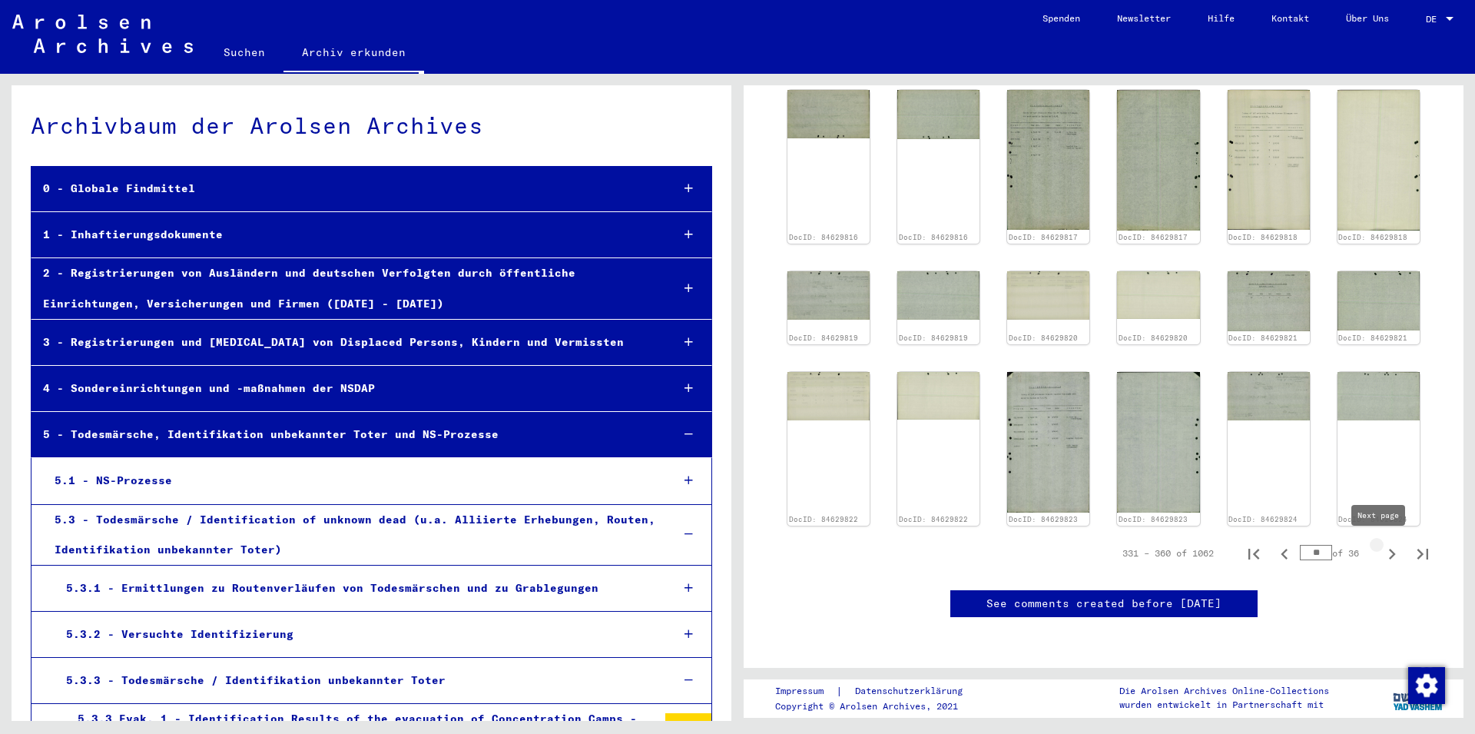
click at [1389, 549] on icon "Next page" at bounding box center [1392, 554] width 7 height 11
type input "**"
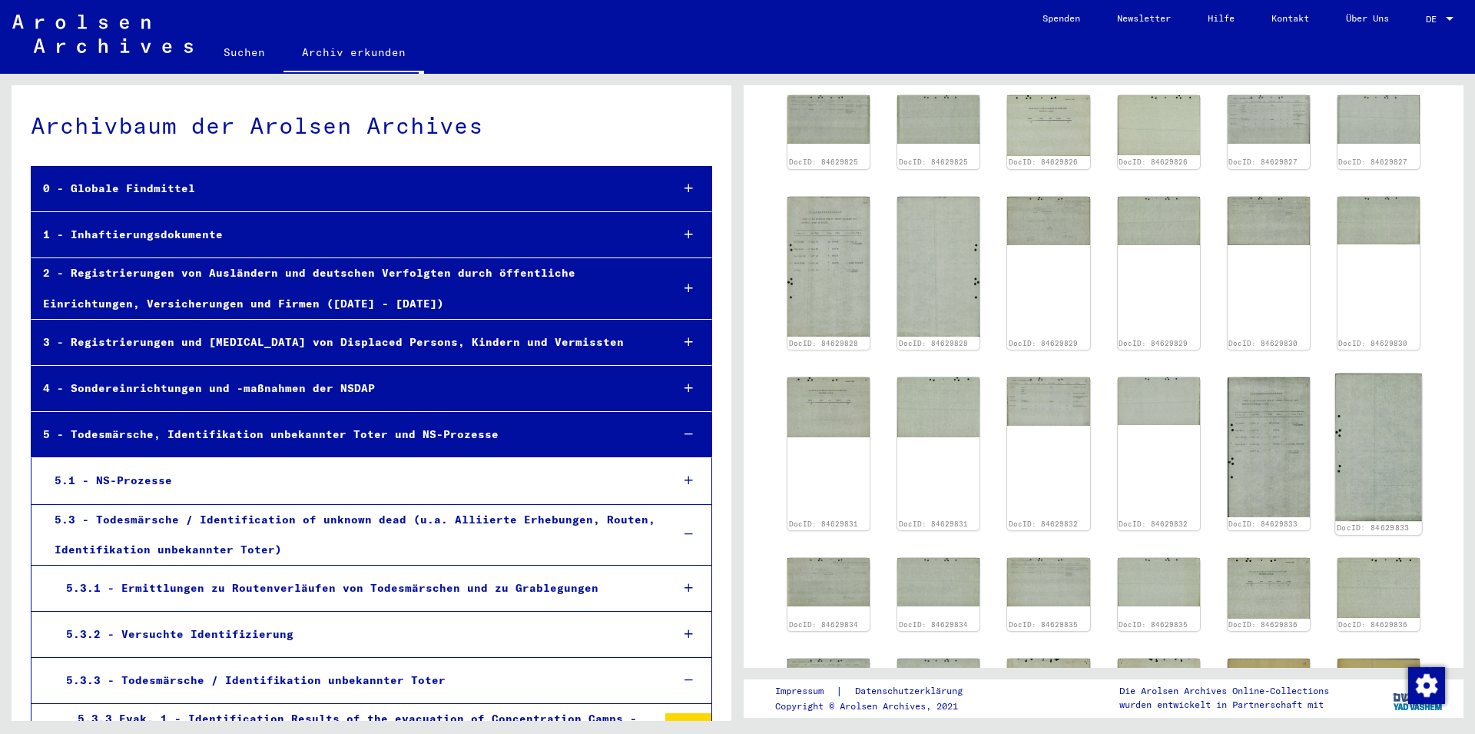
scroll to position [990, 0]
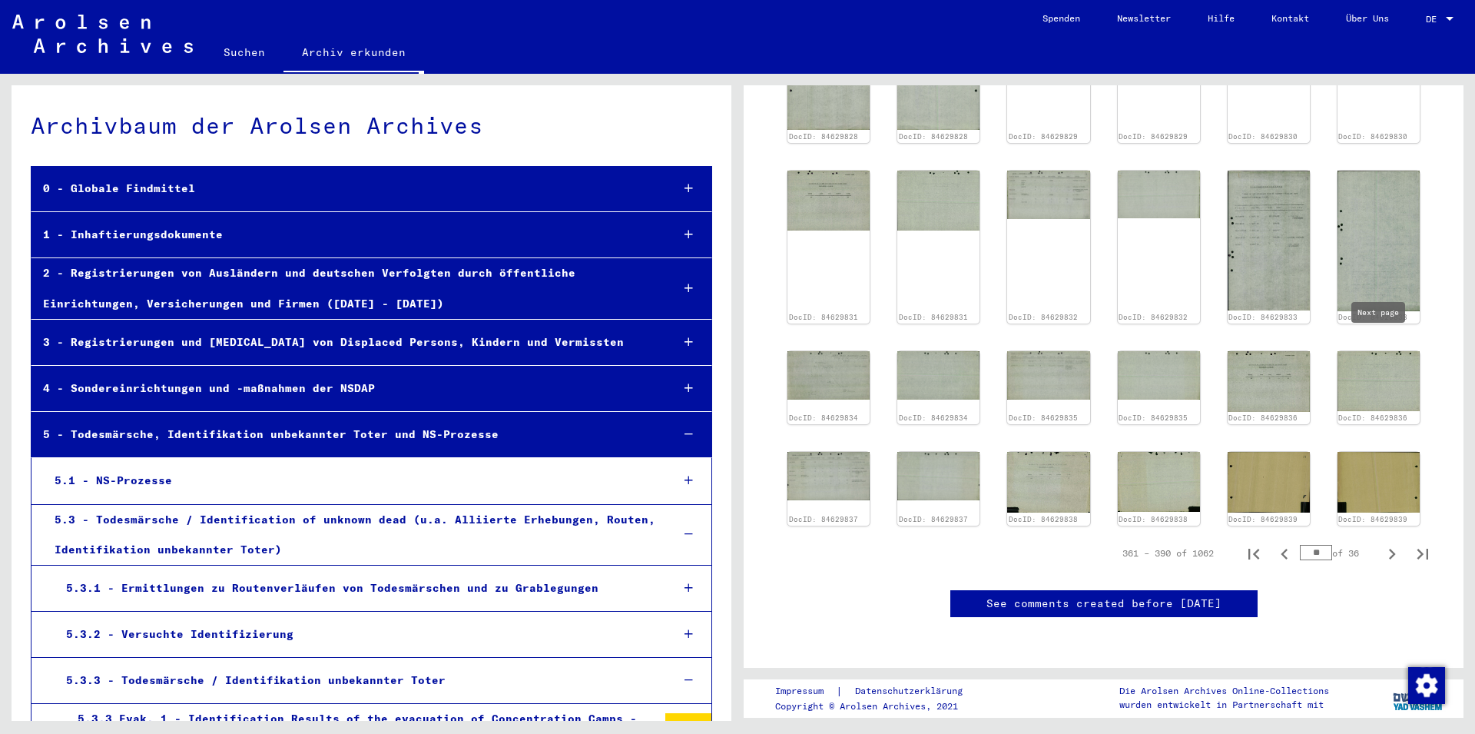
click at [1385, 543] on icon "Next page" at bounding box center [1392, 554] width 22 height 22
type input "**"
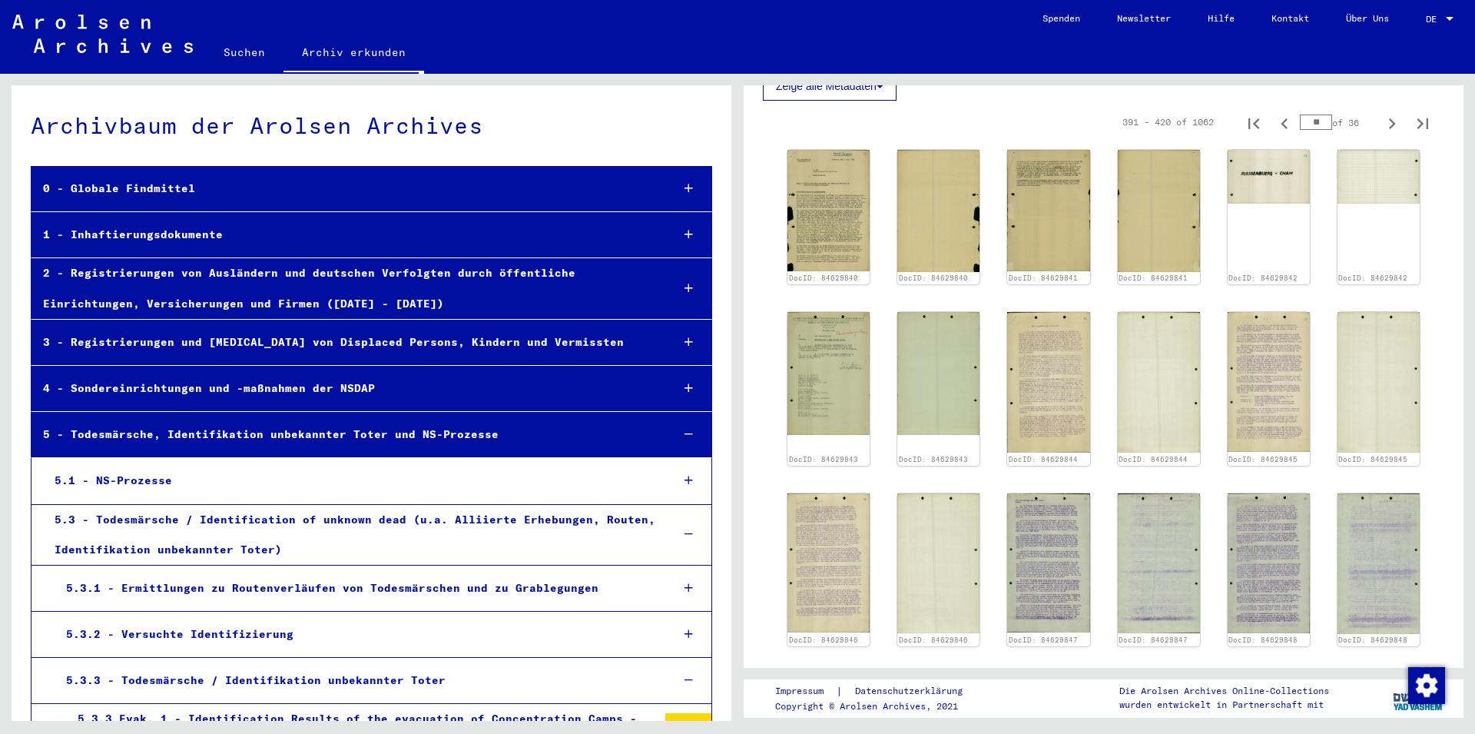
scroll to position [439, 0]
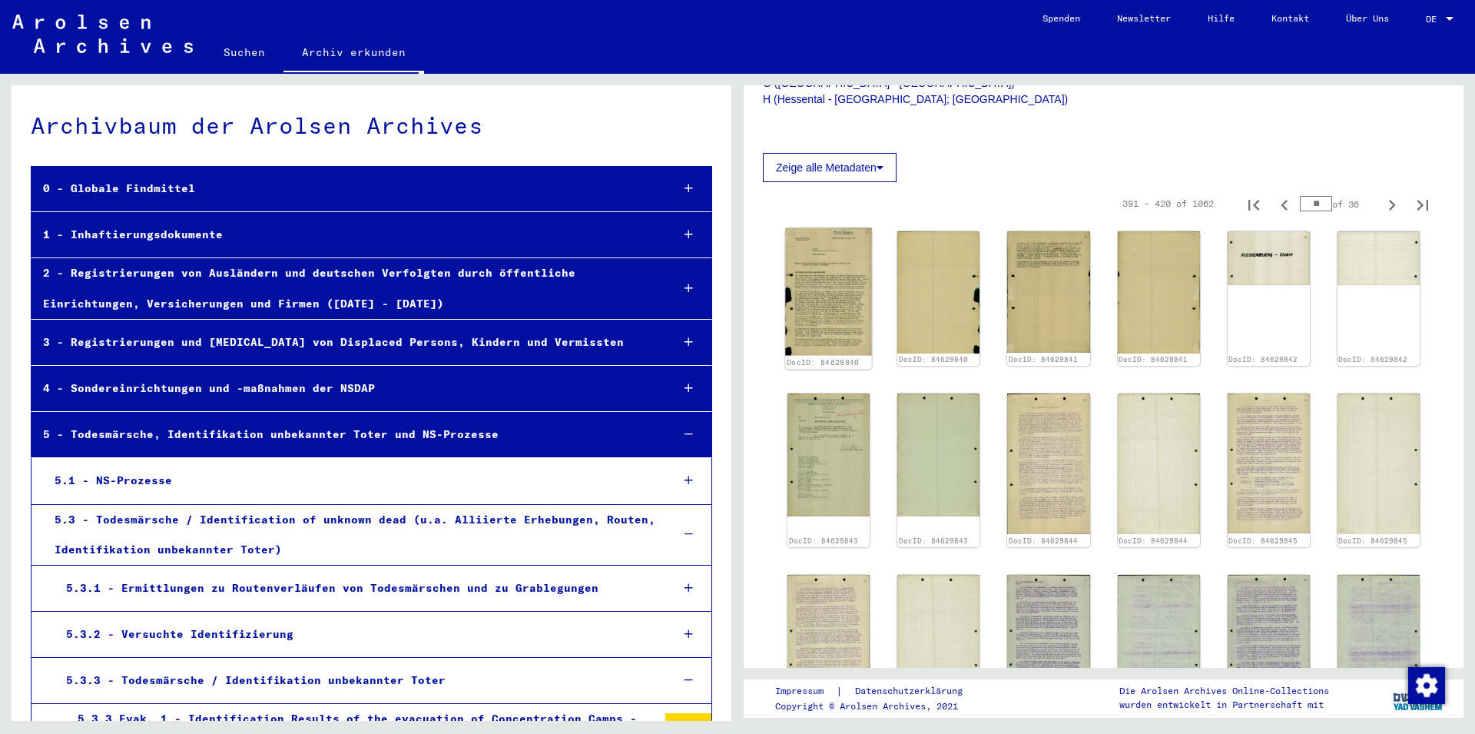
click at [852, 289] on img at bounding box center [828, 292] width 87 height 128
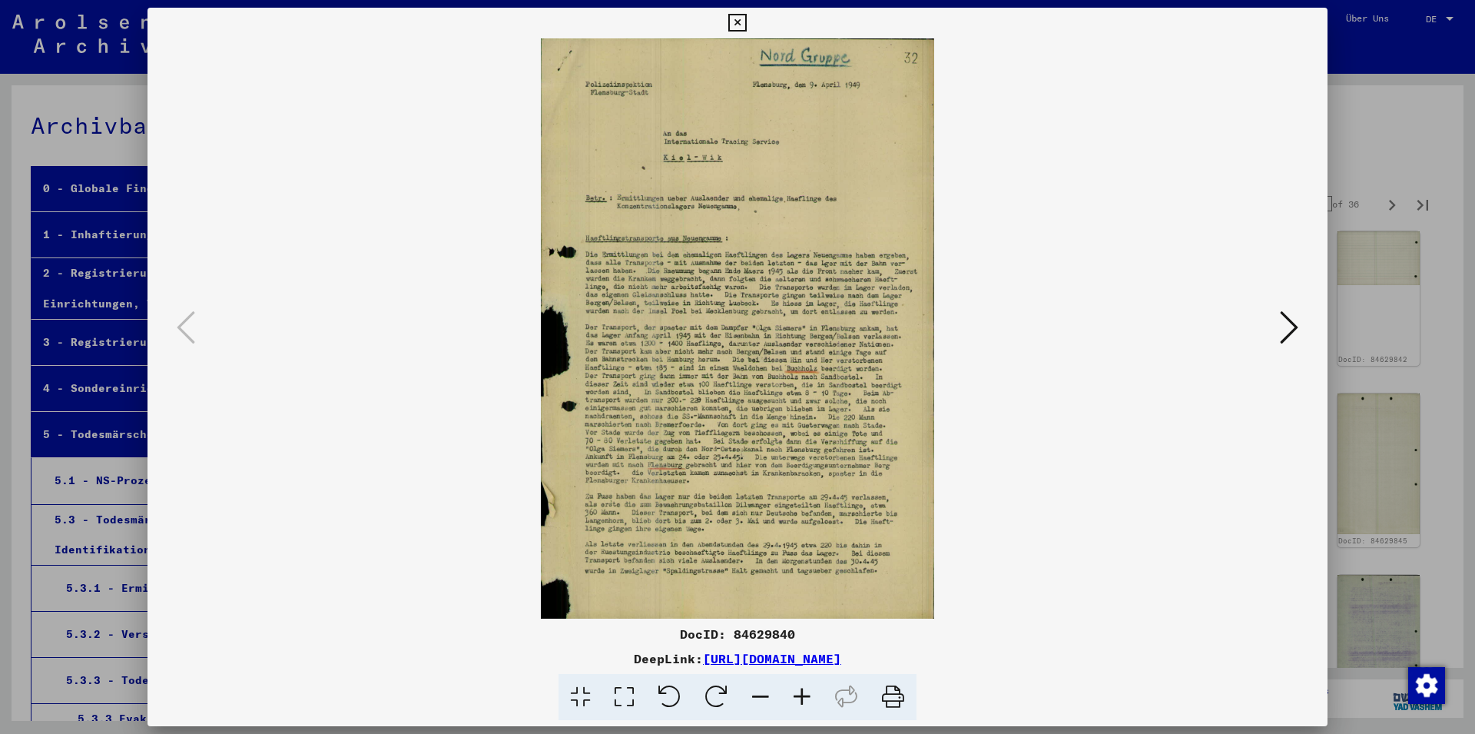
click at [751, 24] on button at bounding box center [737, 23] width 27 height 31
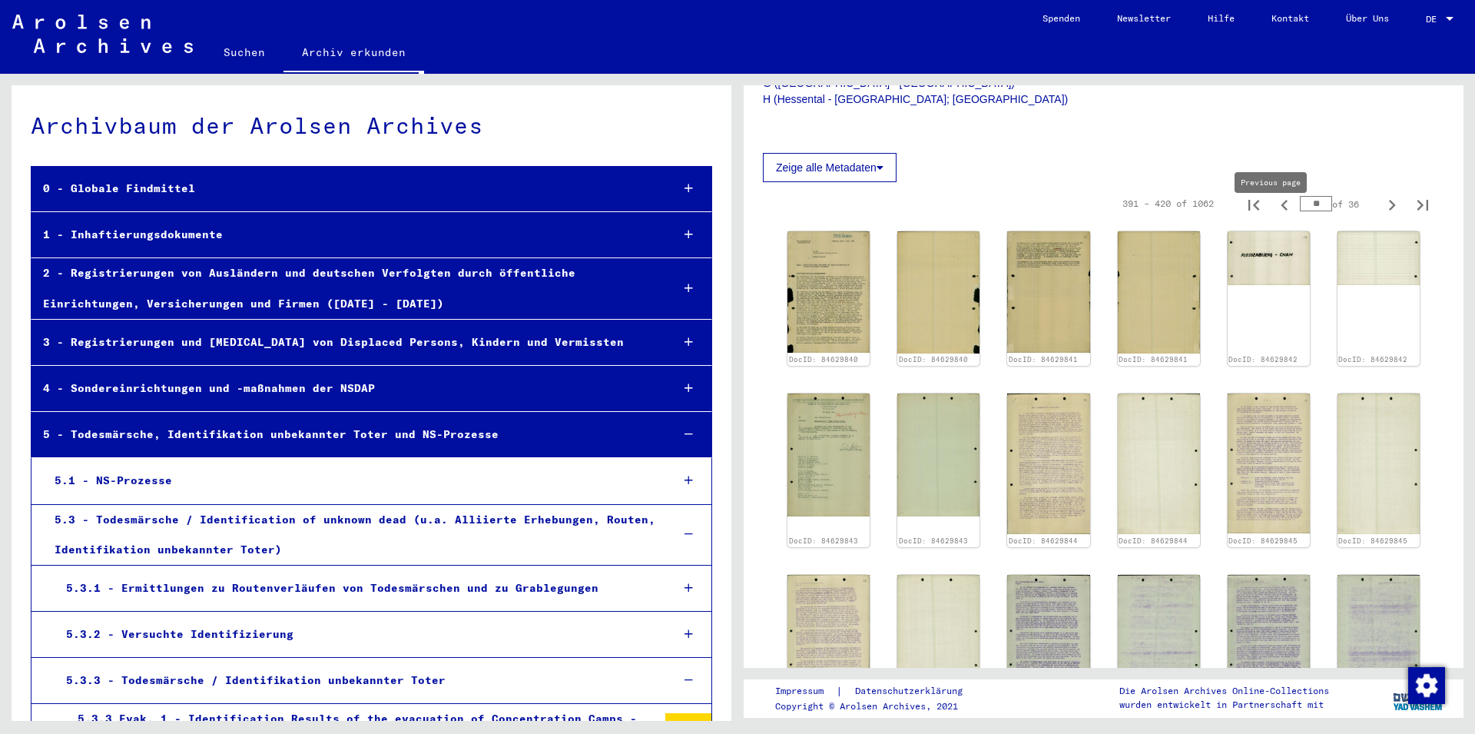
click at [1281, 216] on icon "Previous page" at bounding box center [1285, 205] width 22 height 22
type input "**"
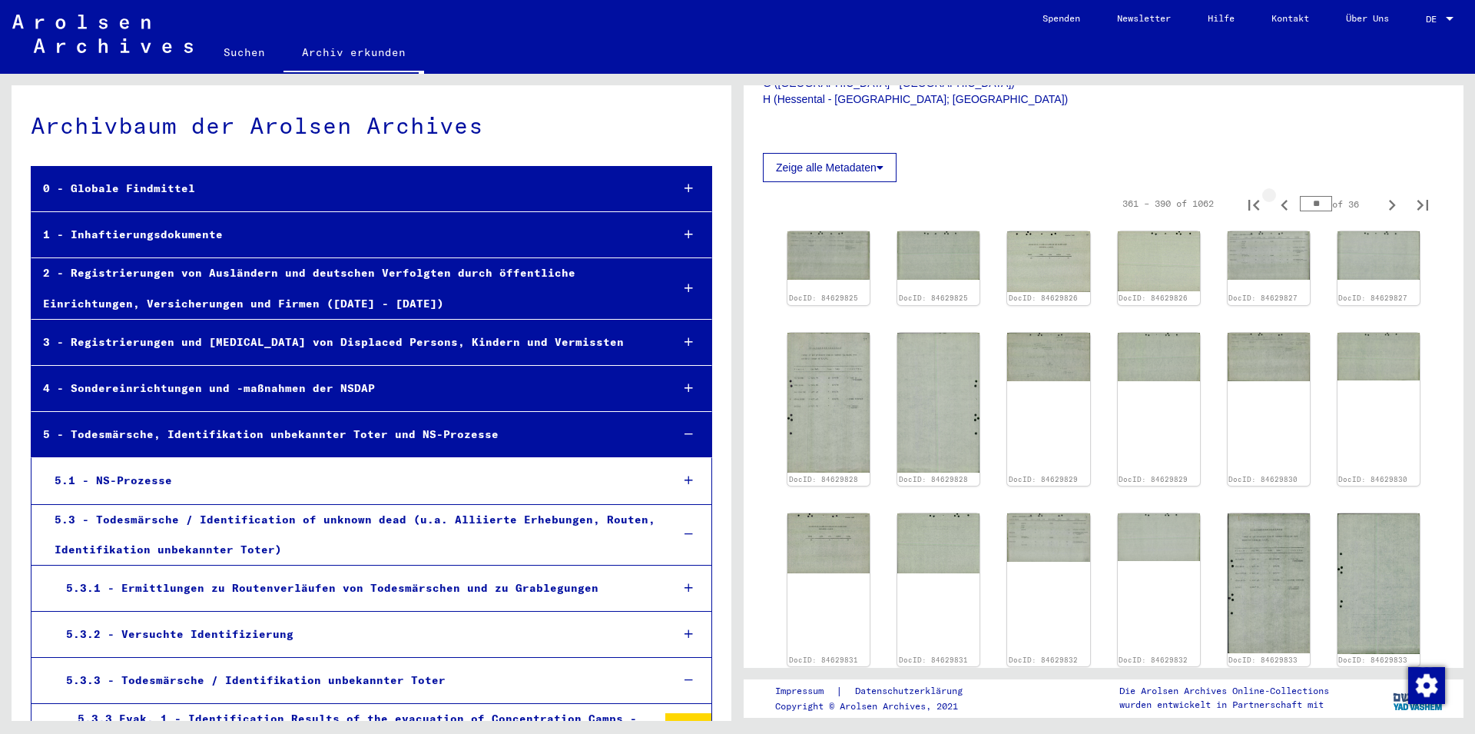
click at [1274, 216] on icon "Previous page" at bounding box center [1285, 205] width 22 height 22
type input "**"
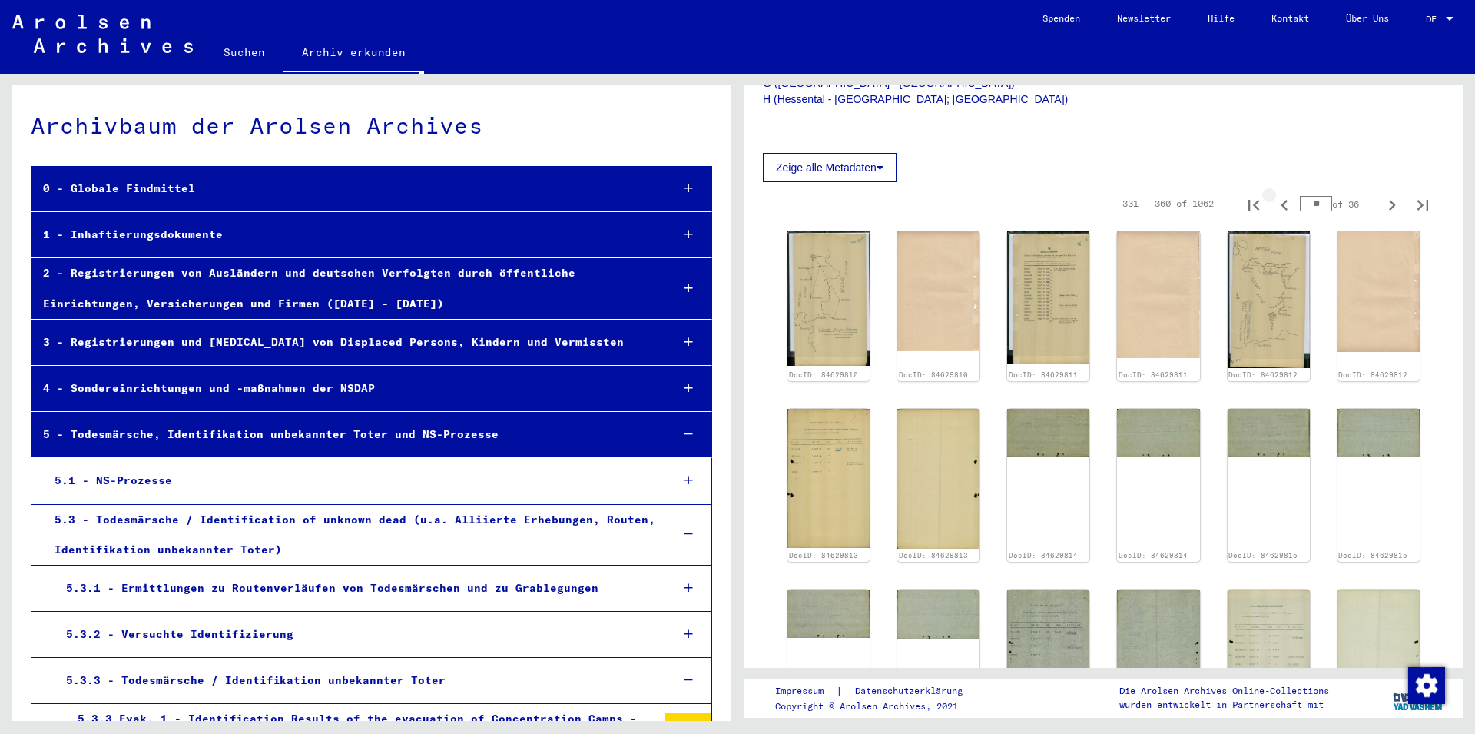
click at [1278, 216] on icon "Previous page" at bounding box center [1285, 205] width 22 height 22
type input "**"
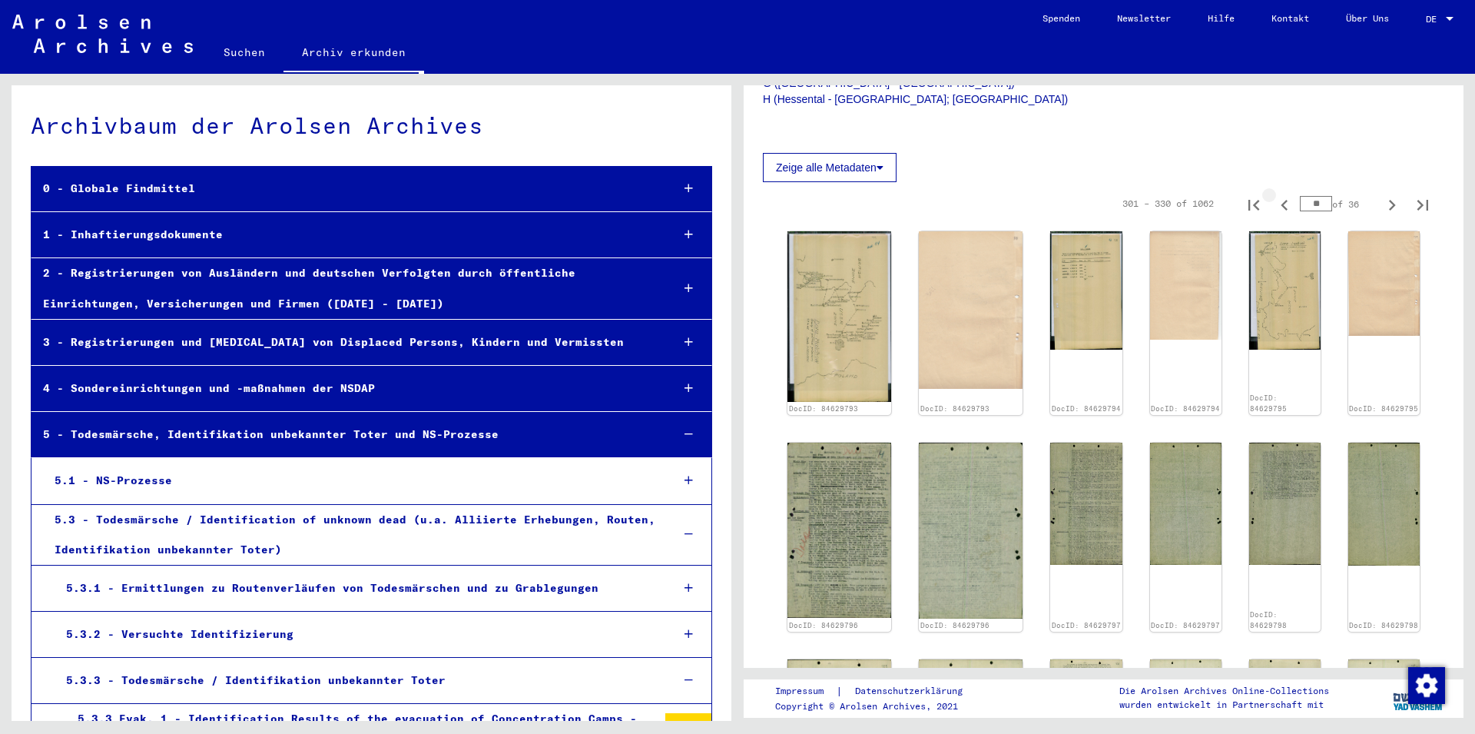
click at [1281, 211] on icon "Previous page" at bounding box center [1284, 205] width 7 height 11
type input "**"
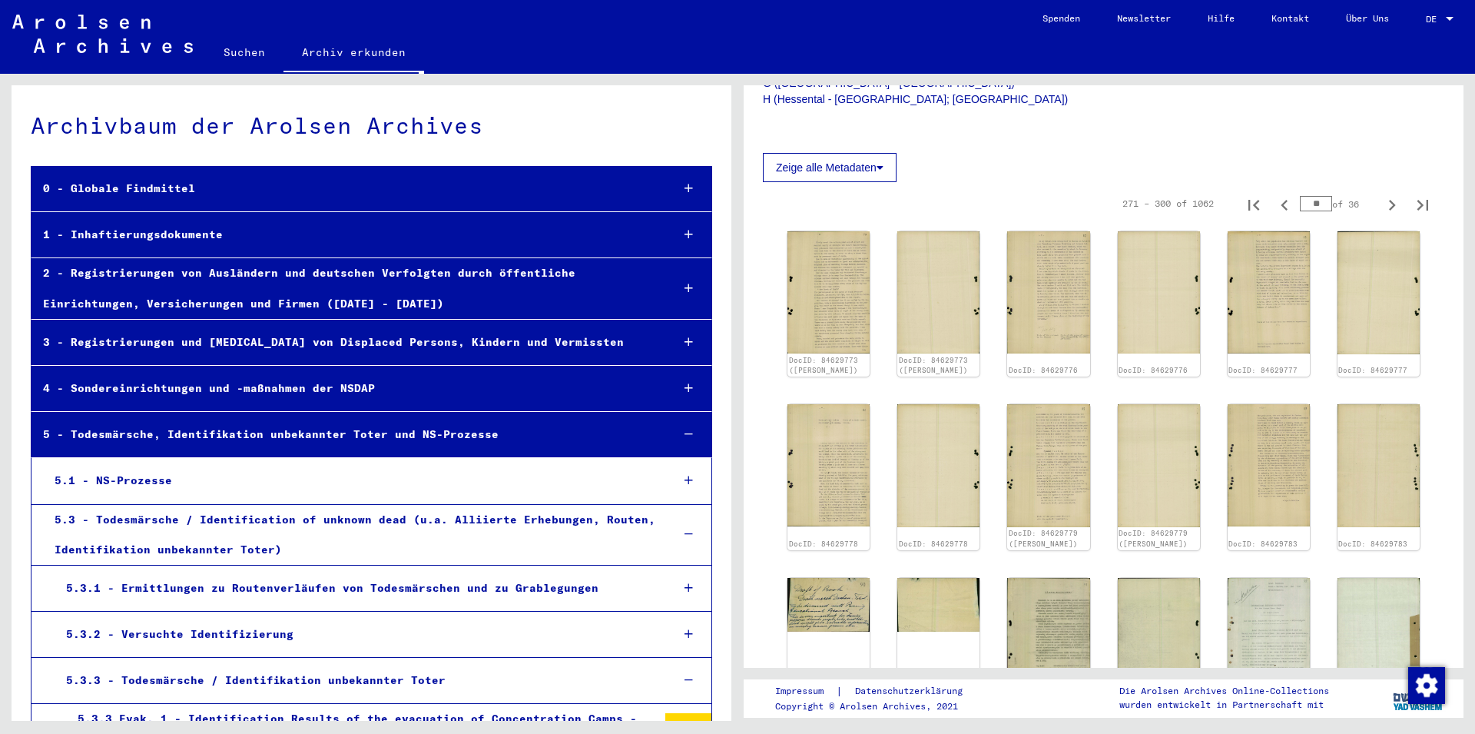
click at [1281, 211] on icon "Previous page" at bounding box center [1284, 205] width 7 height 11
type input "*"
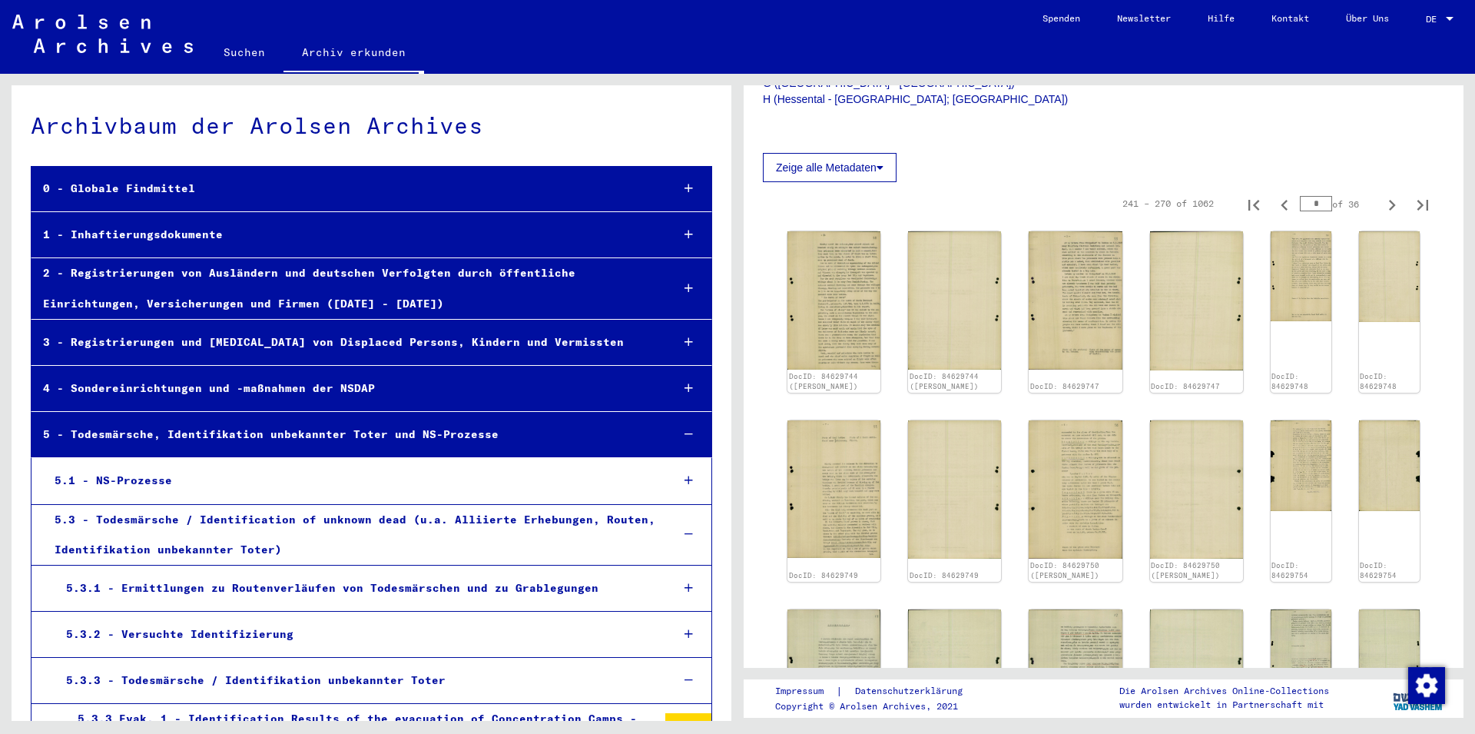
click at [1281, 211] on icon "Previous page" at bounding box center [1284, 205] width 7 height 11
type input "*"
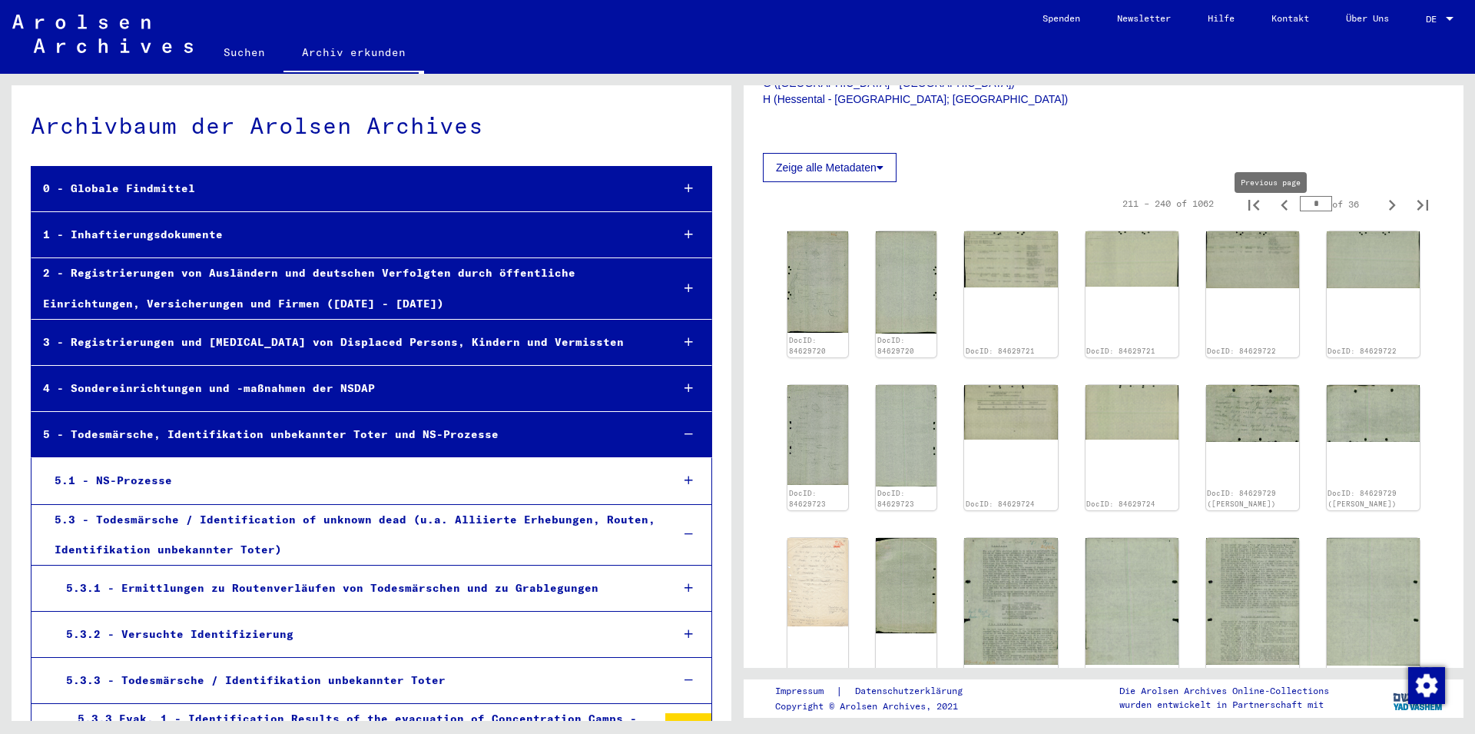
click at [1274, 216] on icon "Previous page" at bounding box center [1285, 205] width 22 height 22
type input "*"
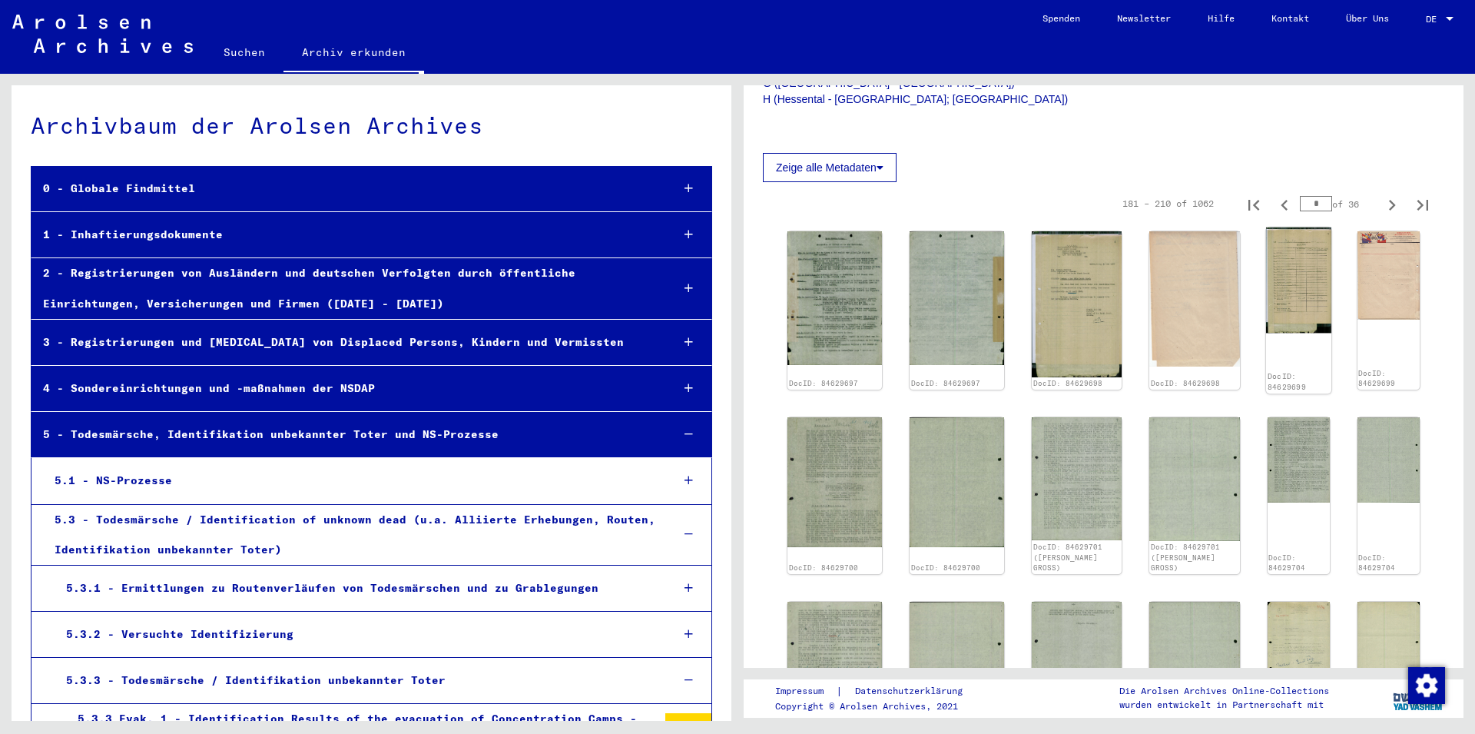
click at [1266, 312] on img at bounding box center [1298, 280] width 65 height 106
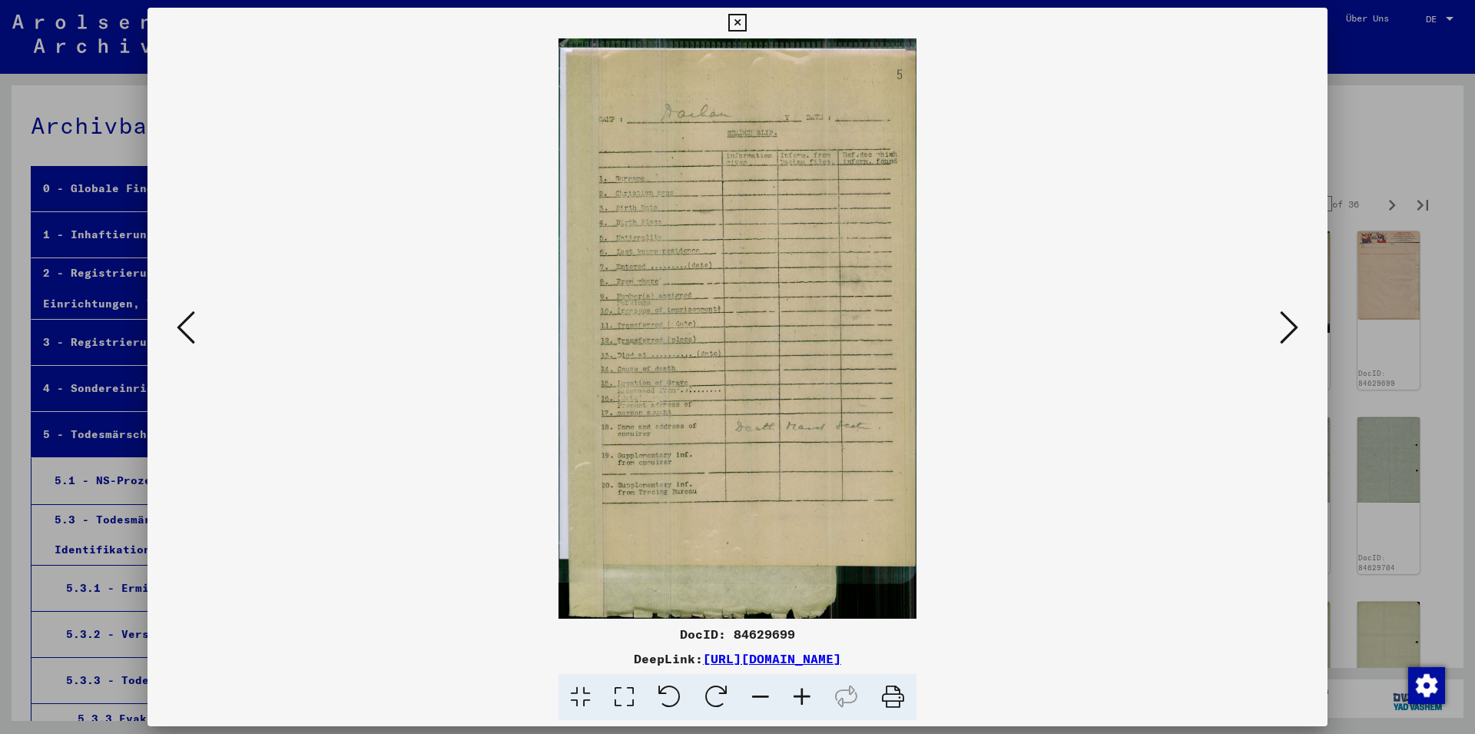
click at [187, 335] on icon at bounding box center [186, 327] width 18 height 37
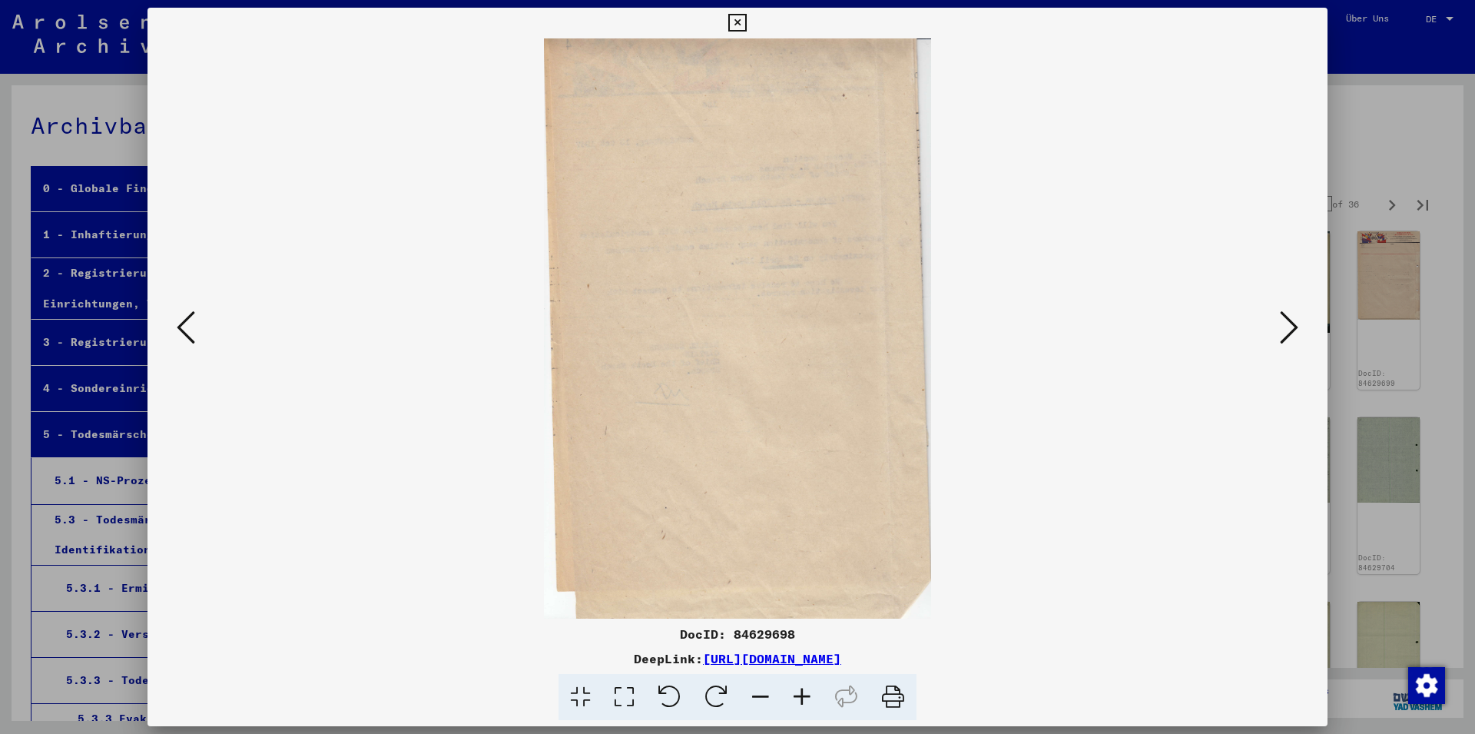
click at [187, 335] on icon at bounding box center [186, 327] width 18 height 37
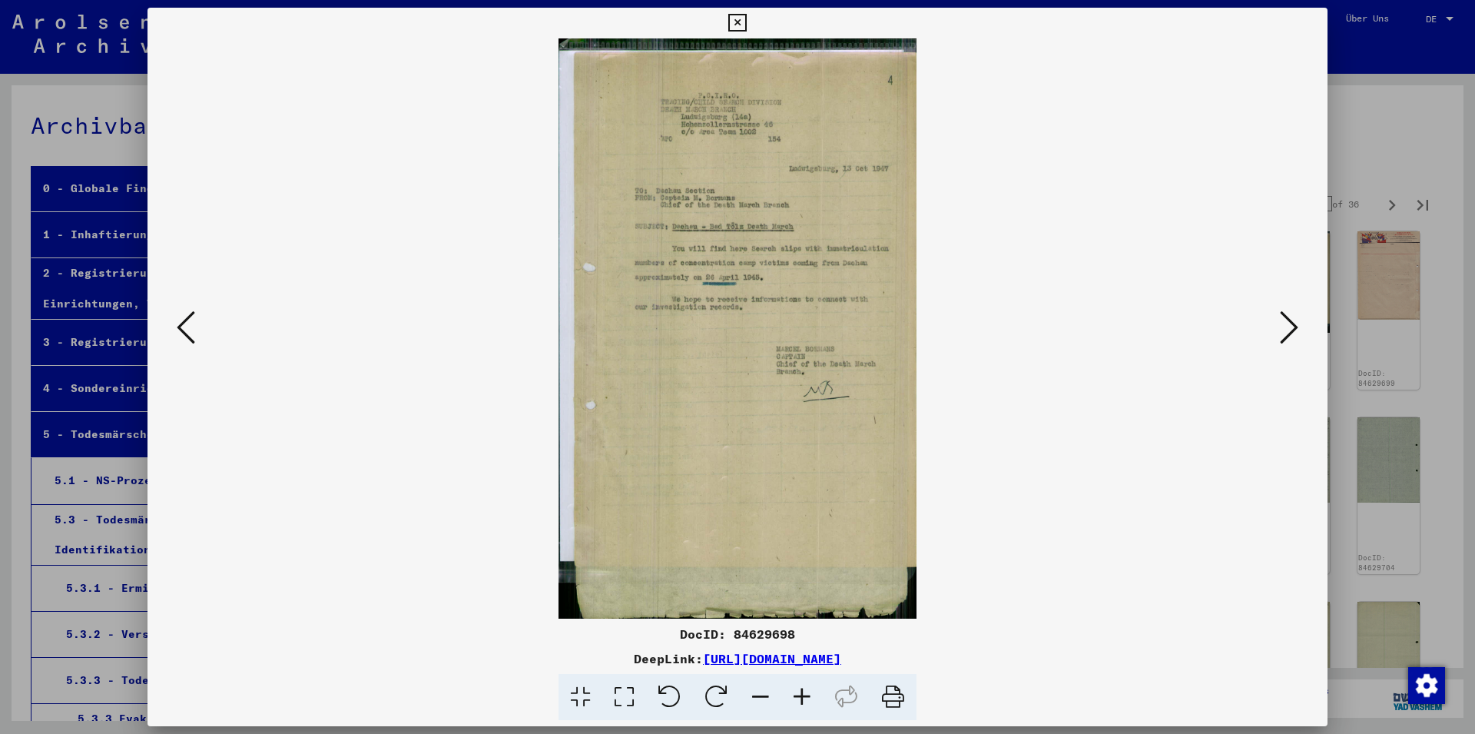
click at [186, 335] on icon at bounding box center [186, 327] width 18 height 37
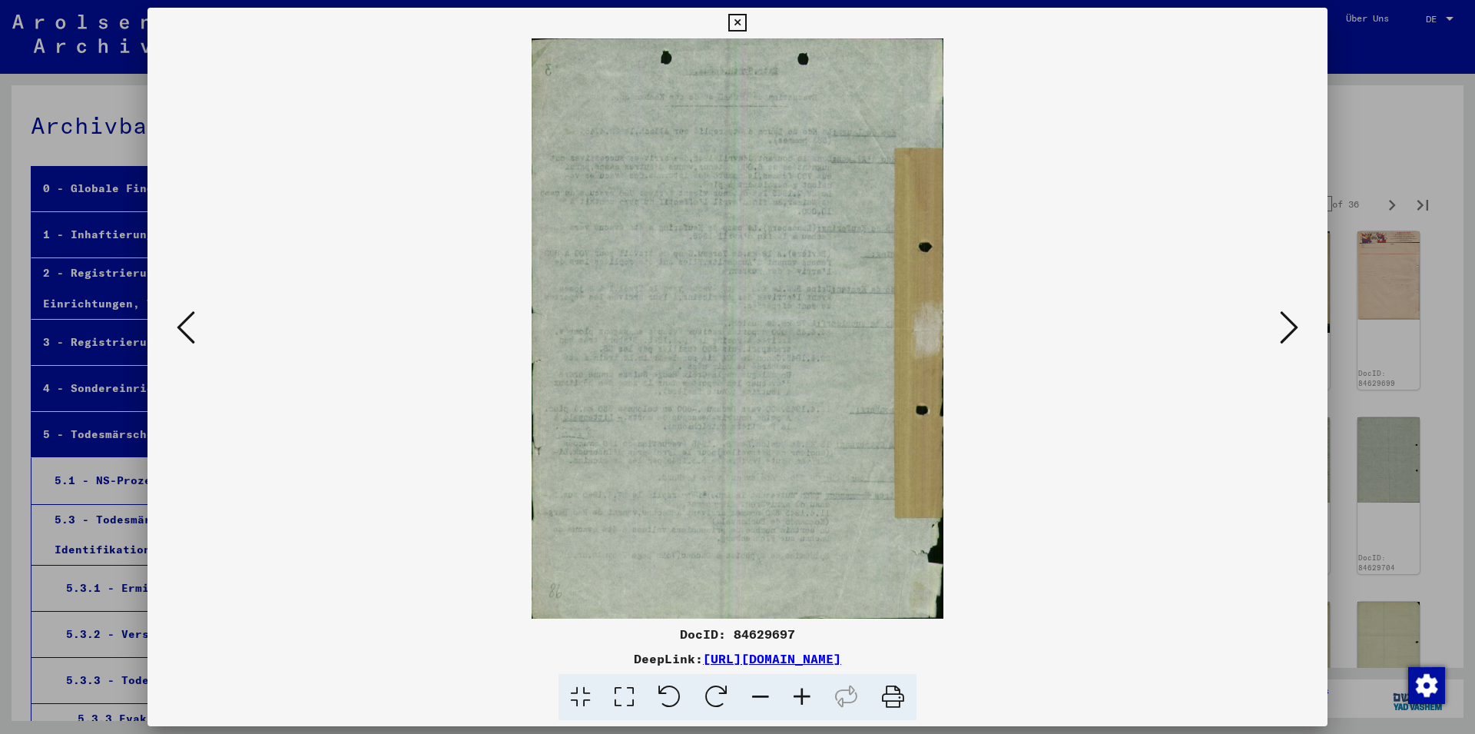
click at [186, 335] on icon at bounding box center [186, 327] width 18 height 37
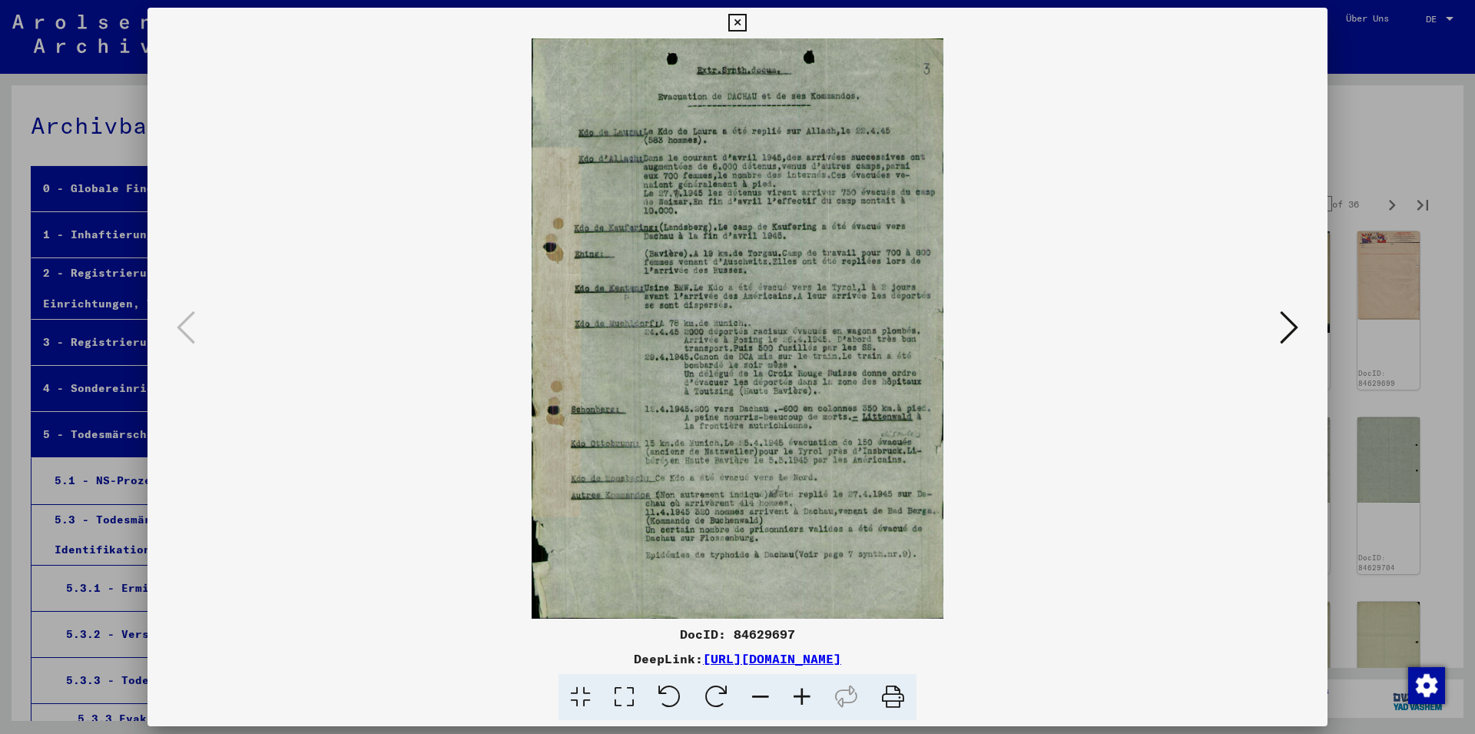
drag, startPoint x: 1300, startPoint y: 18, endPoint x: 1315, endPoint y: 22, distance: 15.1
click at [751, 18] on div at bounding box center [737, 23] width 27 height 31
drag, startPoint x: 1315, startPoint y: 22, endPoint x: 1298, endPoint y: 117, distance: 96.0
click at [746, 25] on icon at bounding box center [737, 23] width 18 height 18
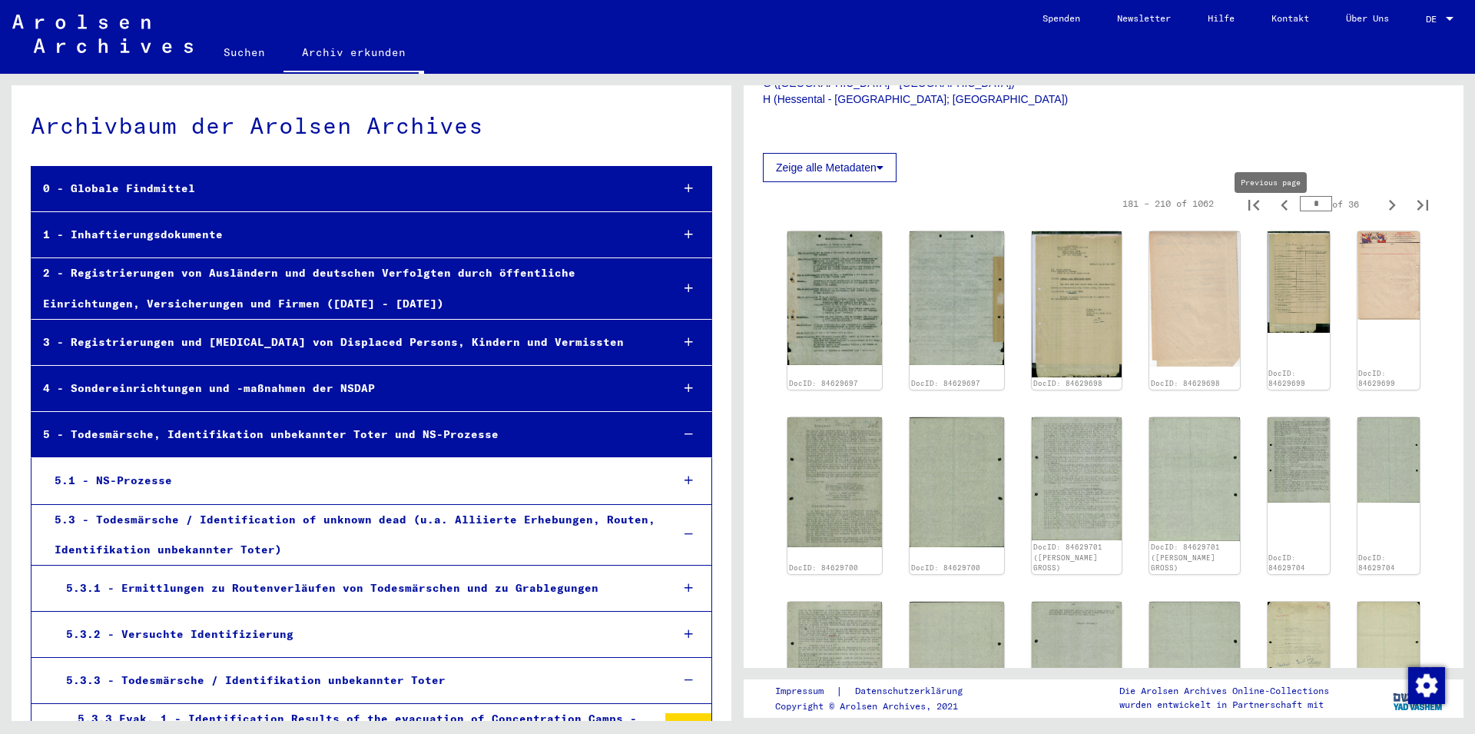
click at [1278, 214] on icon "Previous page" at bounding box center [1285, 205] width 22 height 22
type input "*"
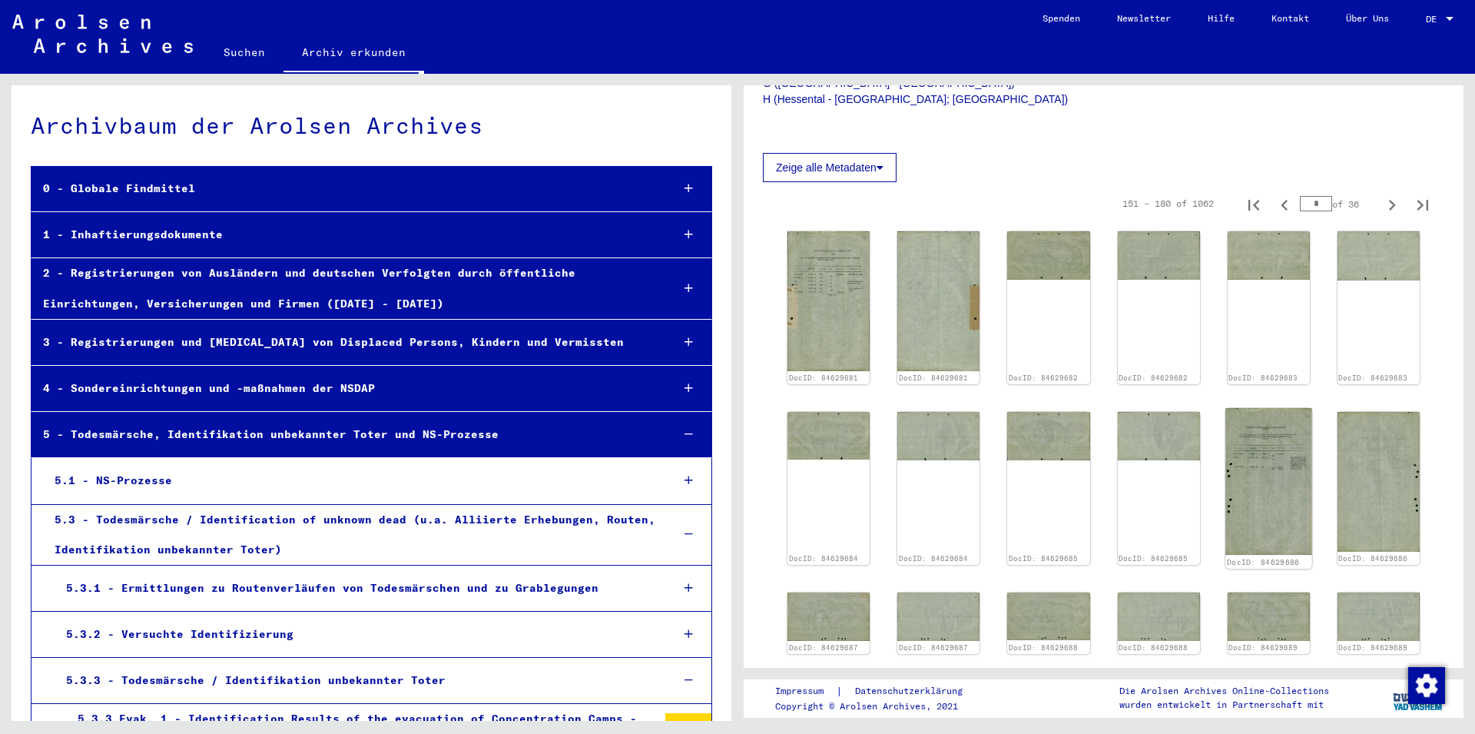
click at [1250, 489] on img at bounding box center [1268, 481] width 87 height 147
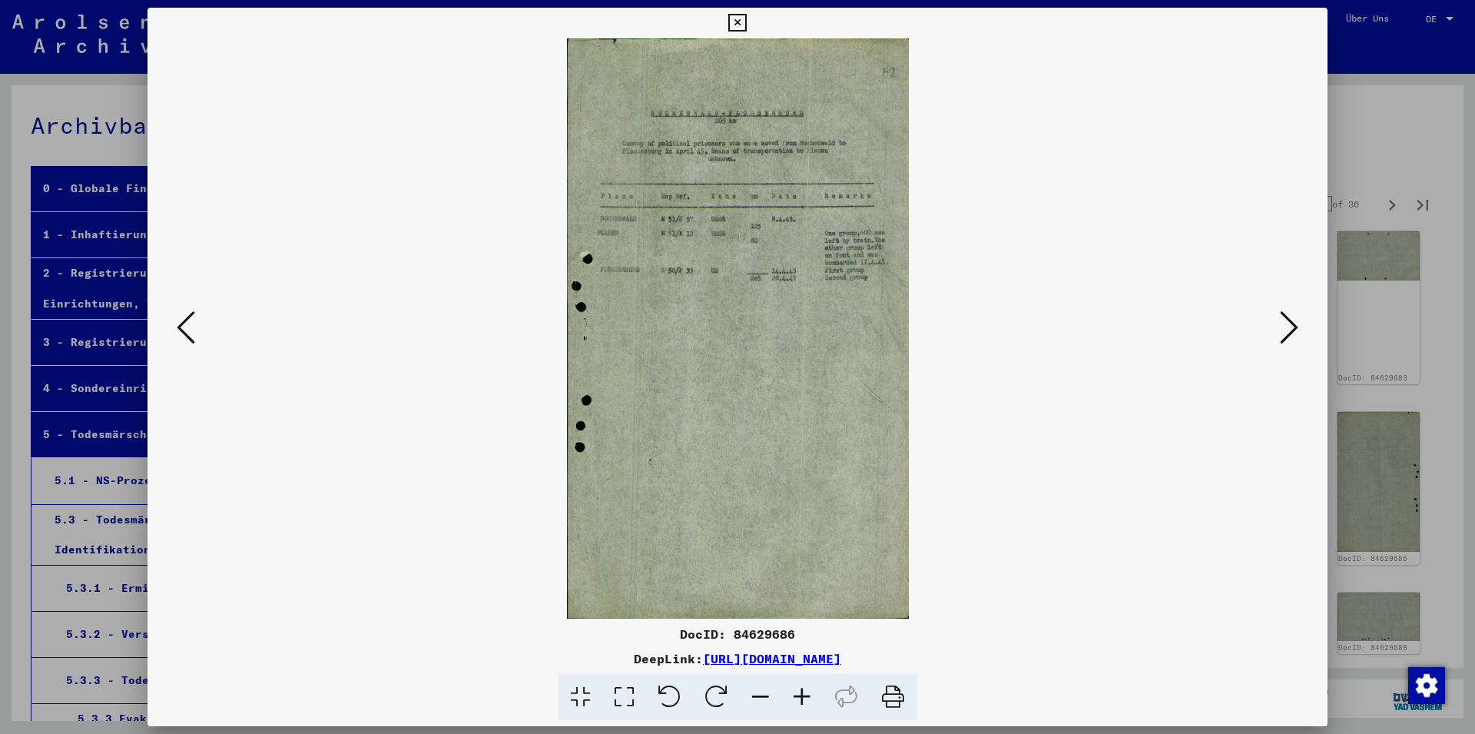
click at [1291, 322] on icon at bounding box center [1289, 327] width 18 height 37
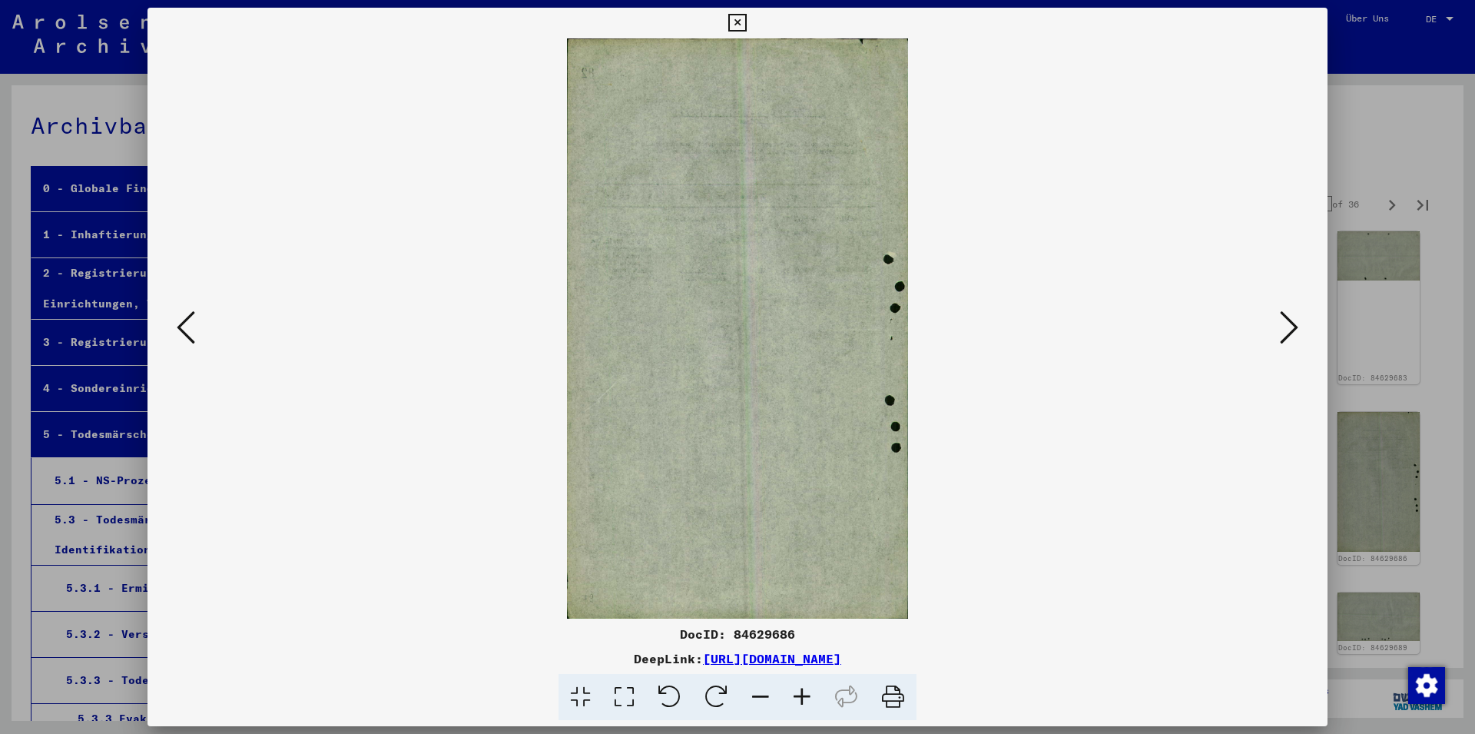
click at [1291, 322] on icon at bounding box center [1289, 327] width 18 height 37
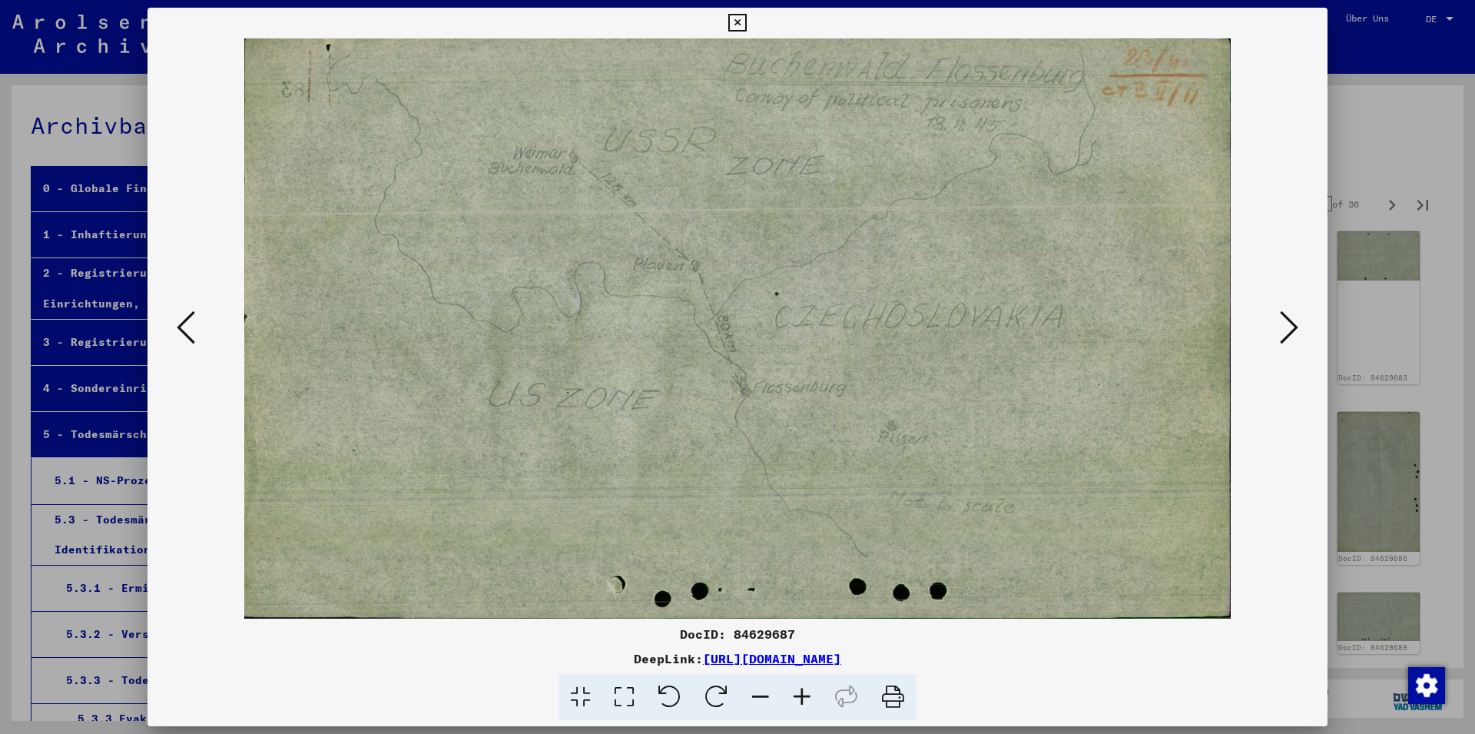
click at [1291, 322] on icon at bounding box center [1289, 327] width 18 height 37
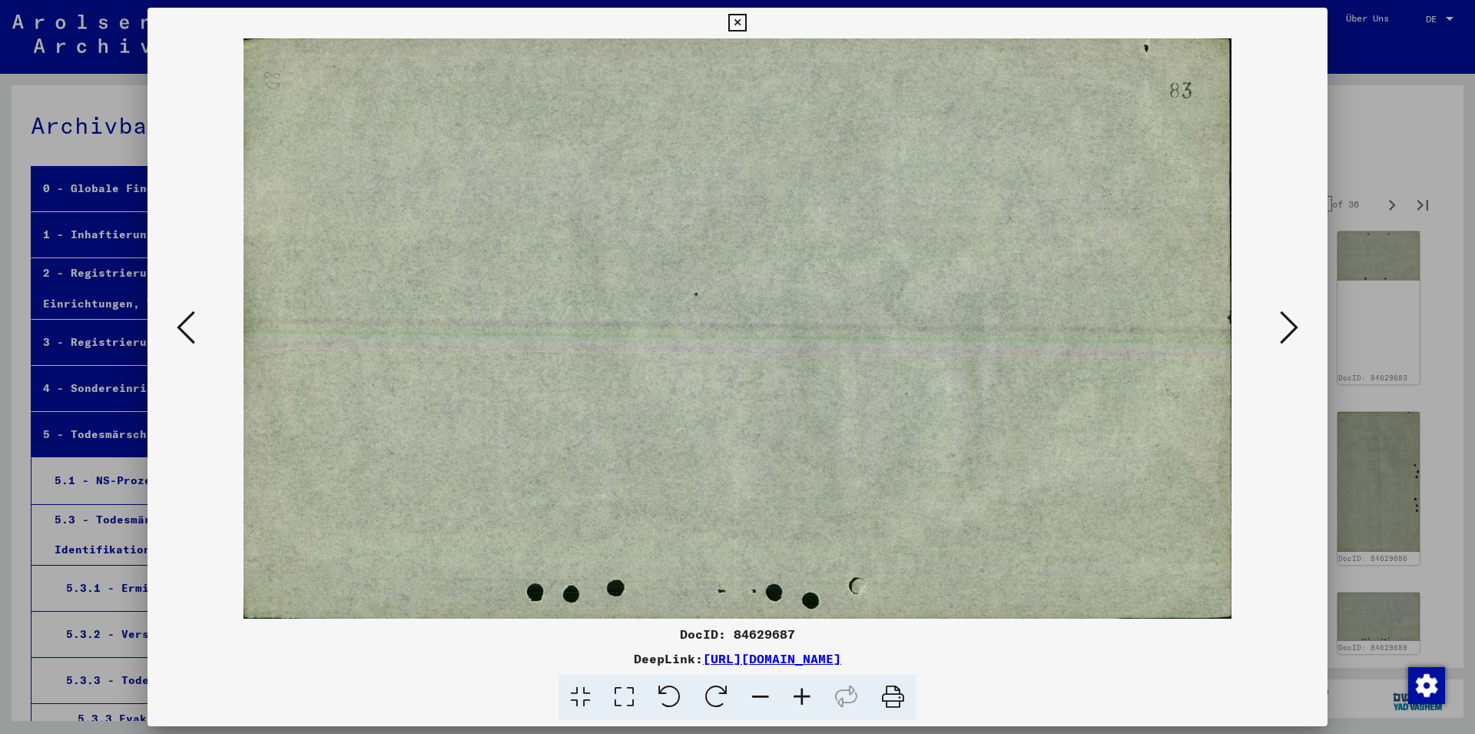
click at [183, 343] on icon at bounding box center [186, 327] width 18 height 37
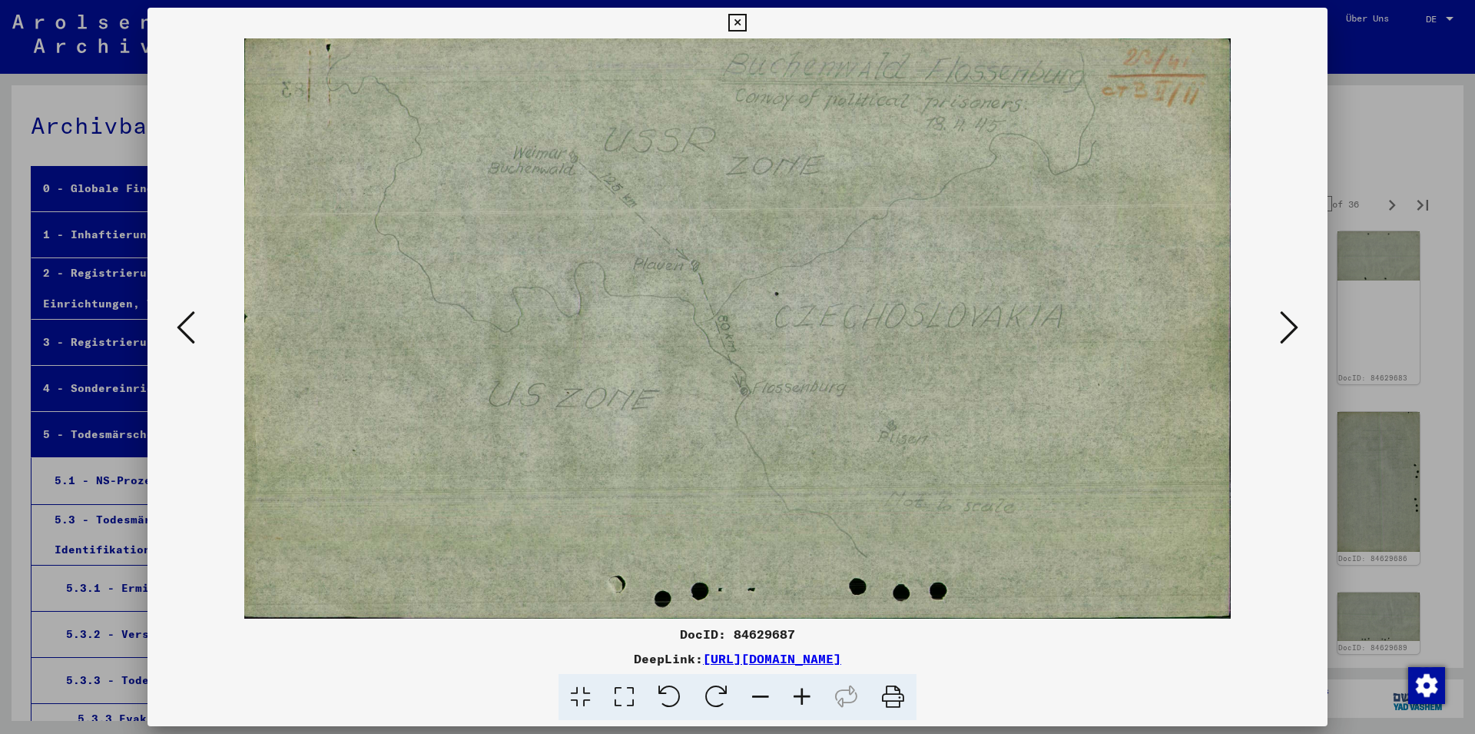
click at [1279, 330] on button at bounding box center [1289, 329] width 28 height 44
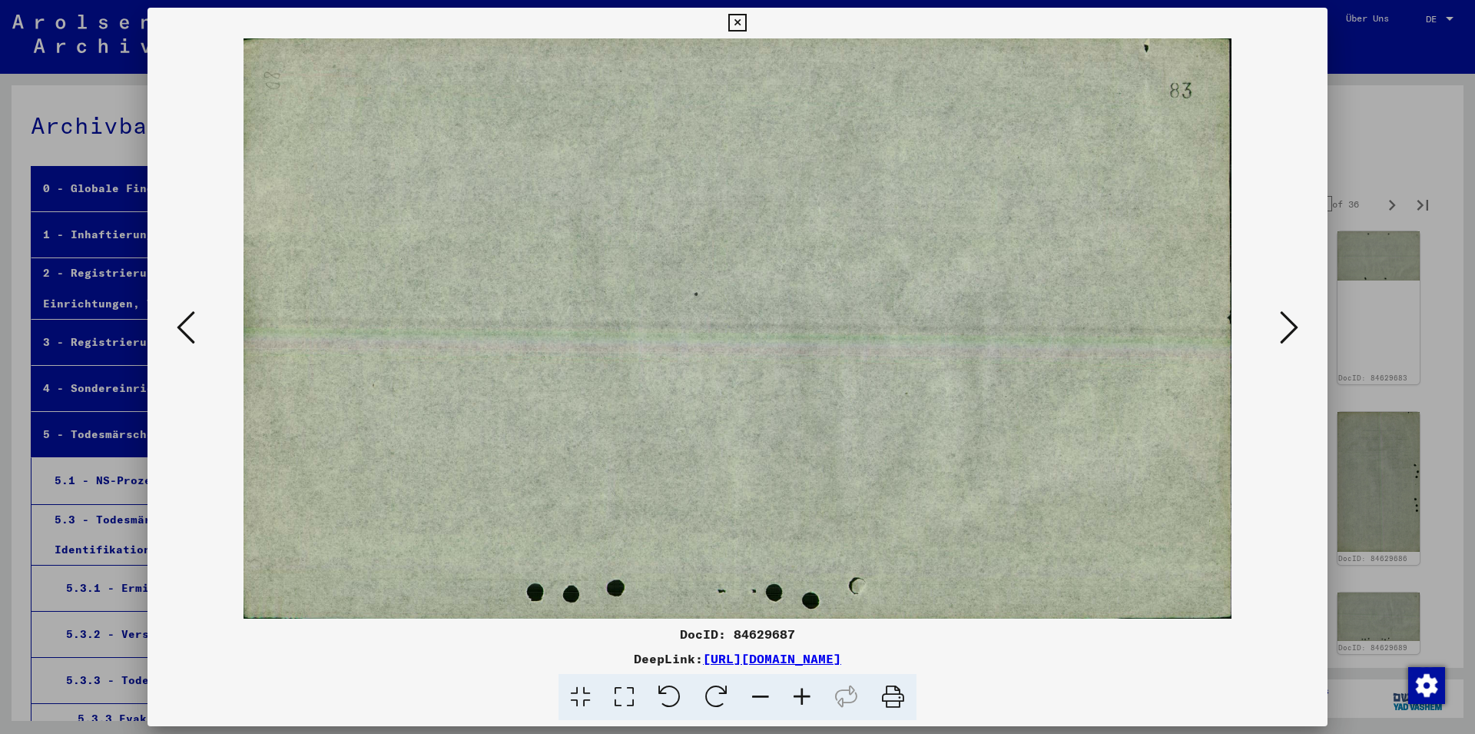
click at [1279, 330] on button at bounding box center [1289, 329] width 28 height 44
click at [1280, 327] on button at bounding box center [1289, 329] width 28 height 44
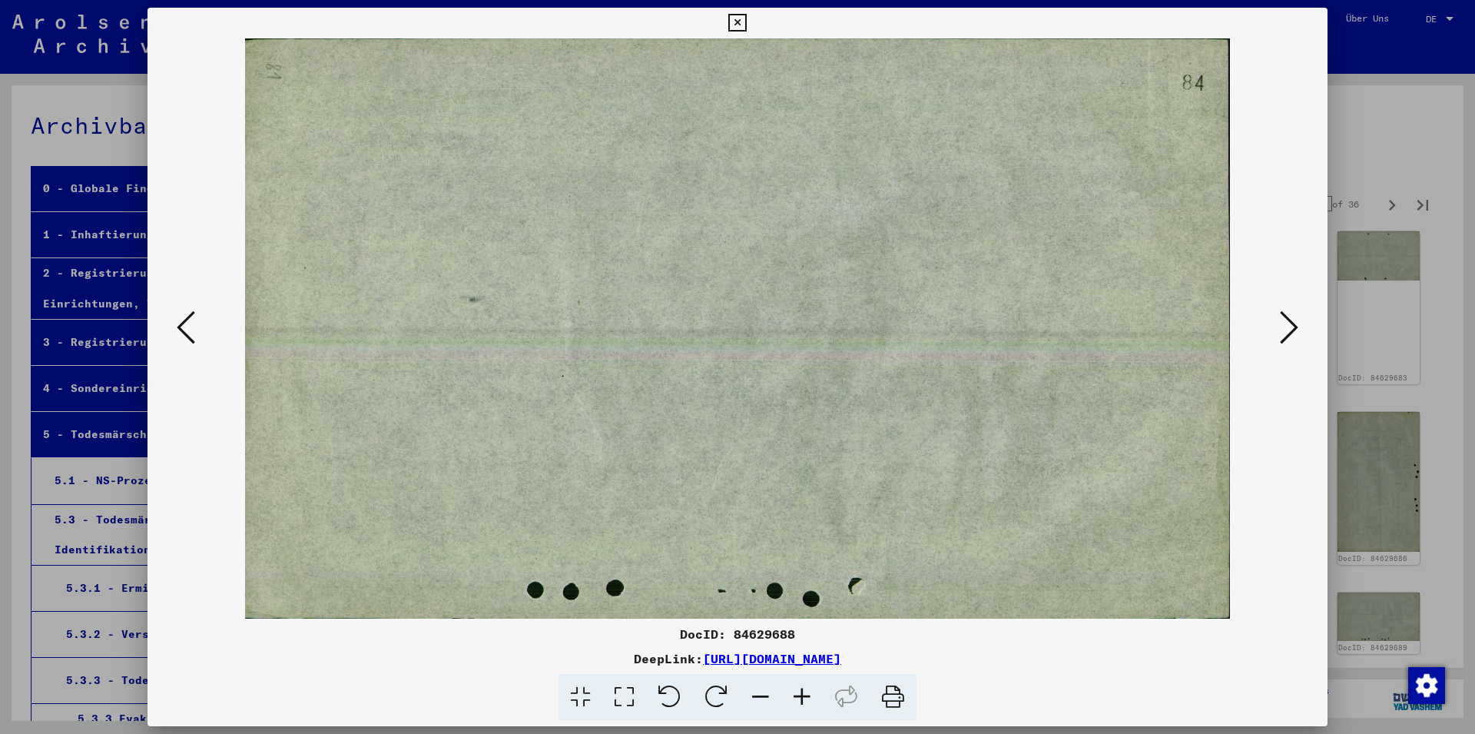
click at [1280, 327] on button at bounding box center [1289, 329] width 28 height 44
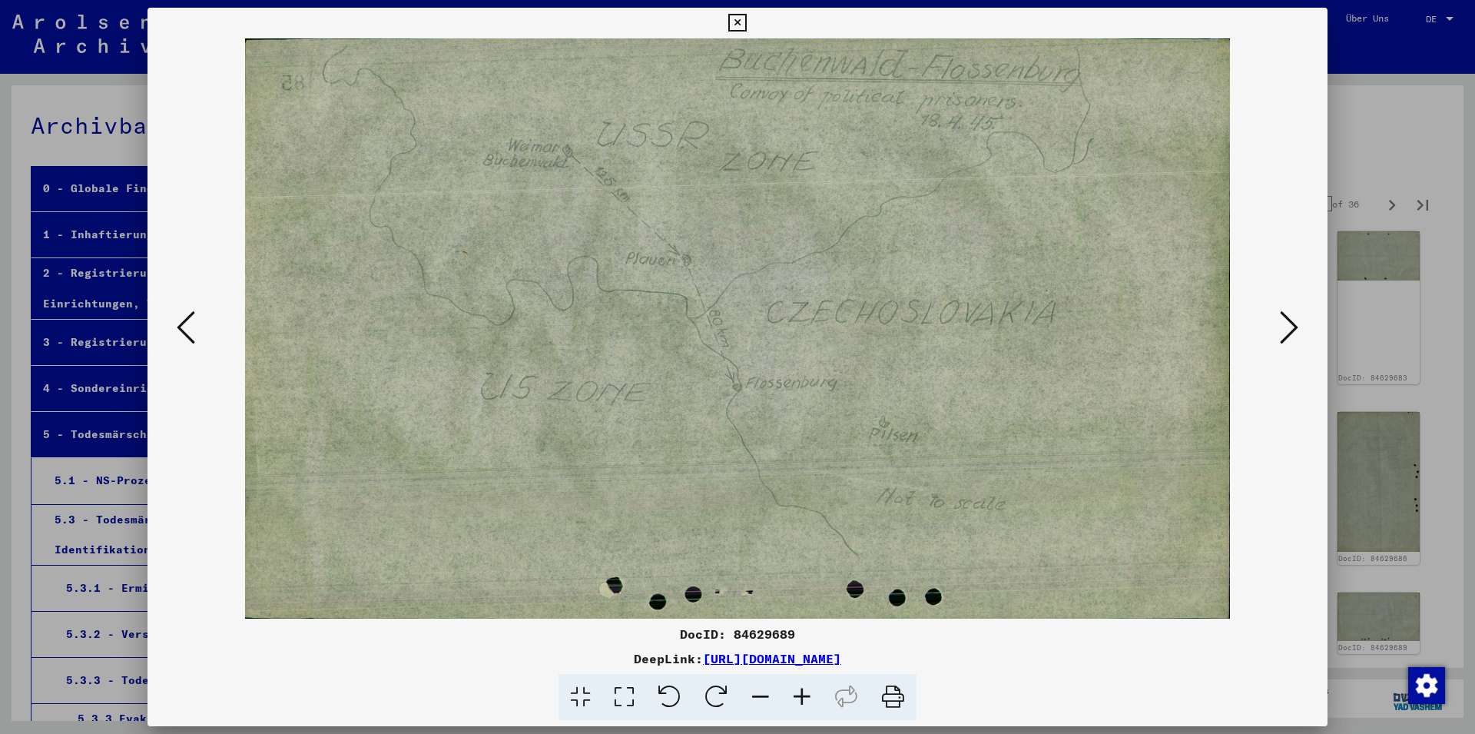
click at [1280, 327] on button at bounding box center [1289, 329] width 28 height 44
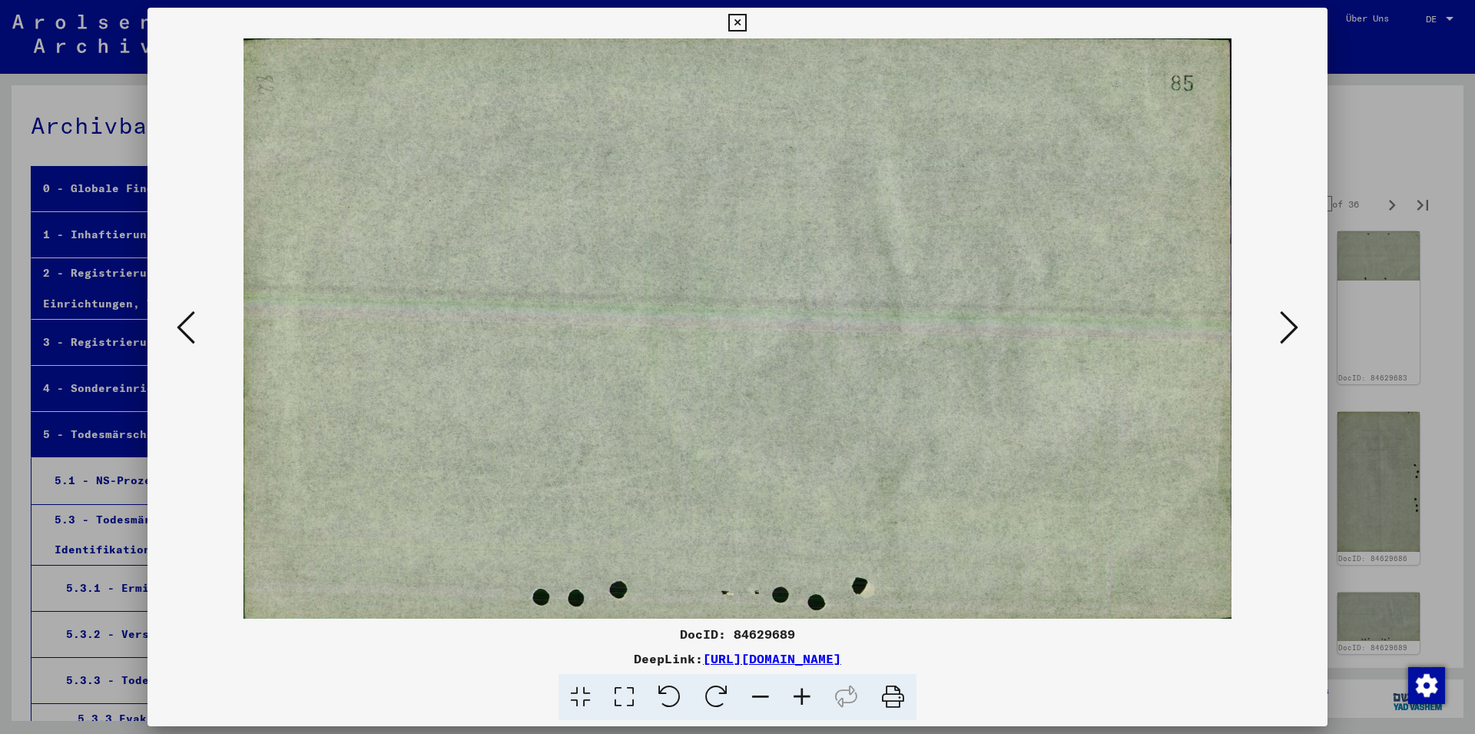
click at [1280, 327] on button at bounding box center [1289, 329] width 28 height 44
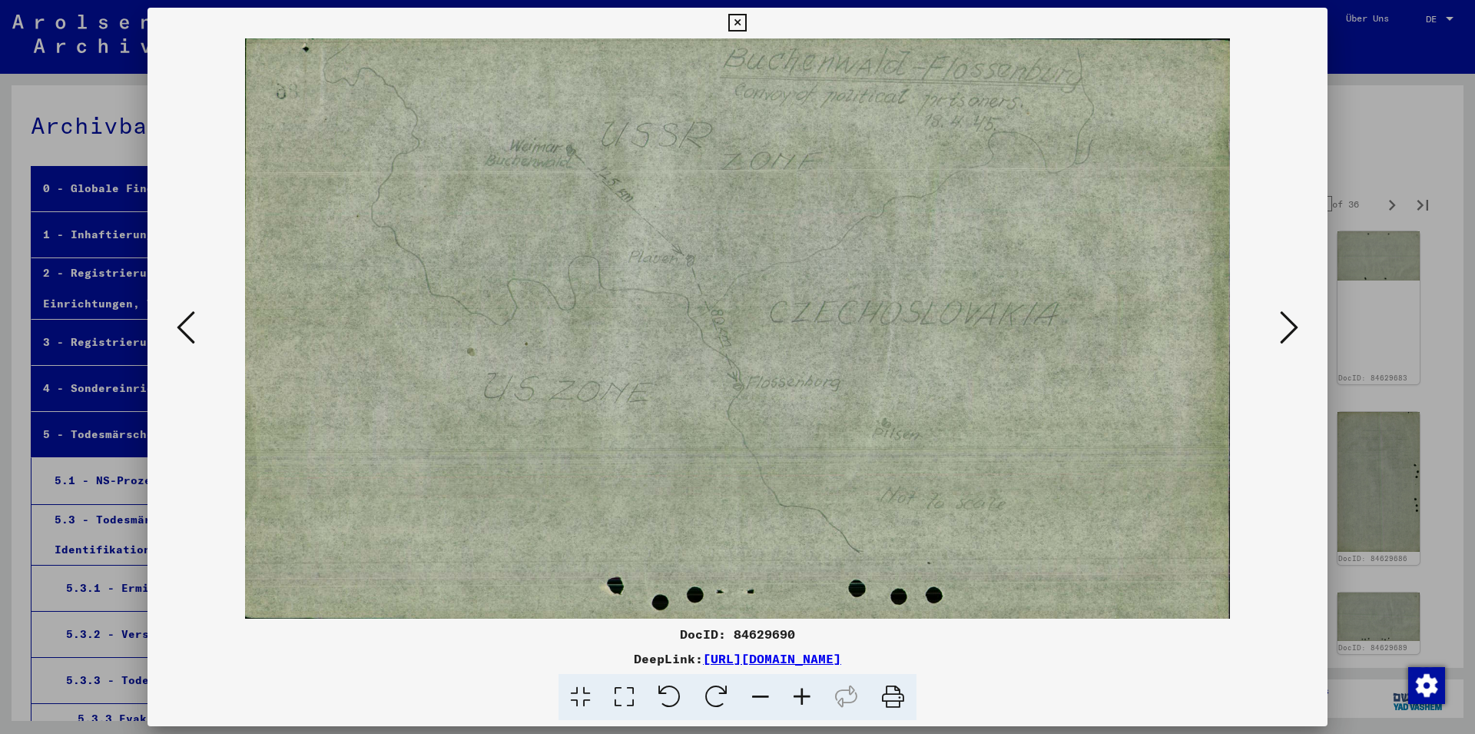
click at [1280, 327] on button at bounding box center [1289, 329] width 28 height 44
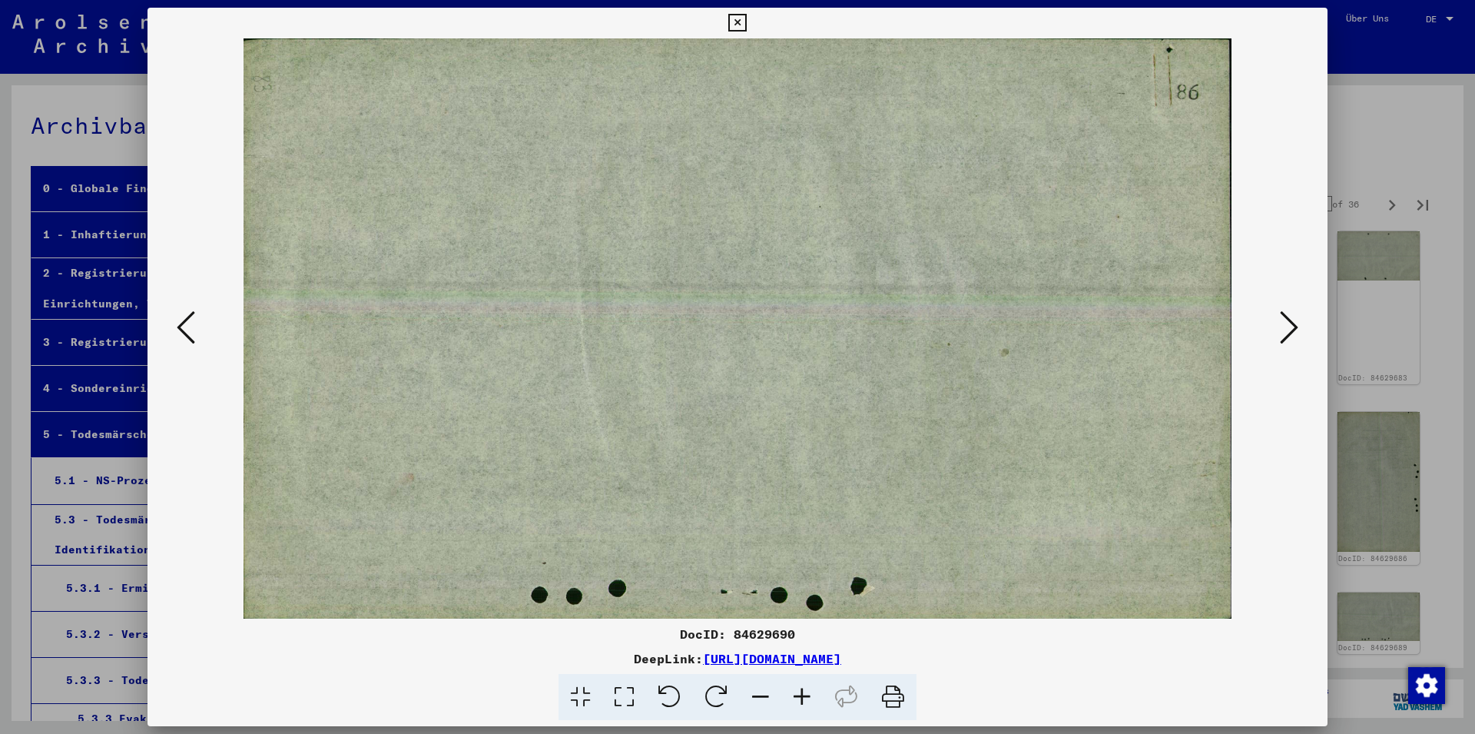
click at [1280, 327] on button at bounding box center [1289, 329] width 28 height 44
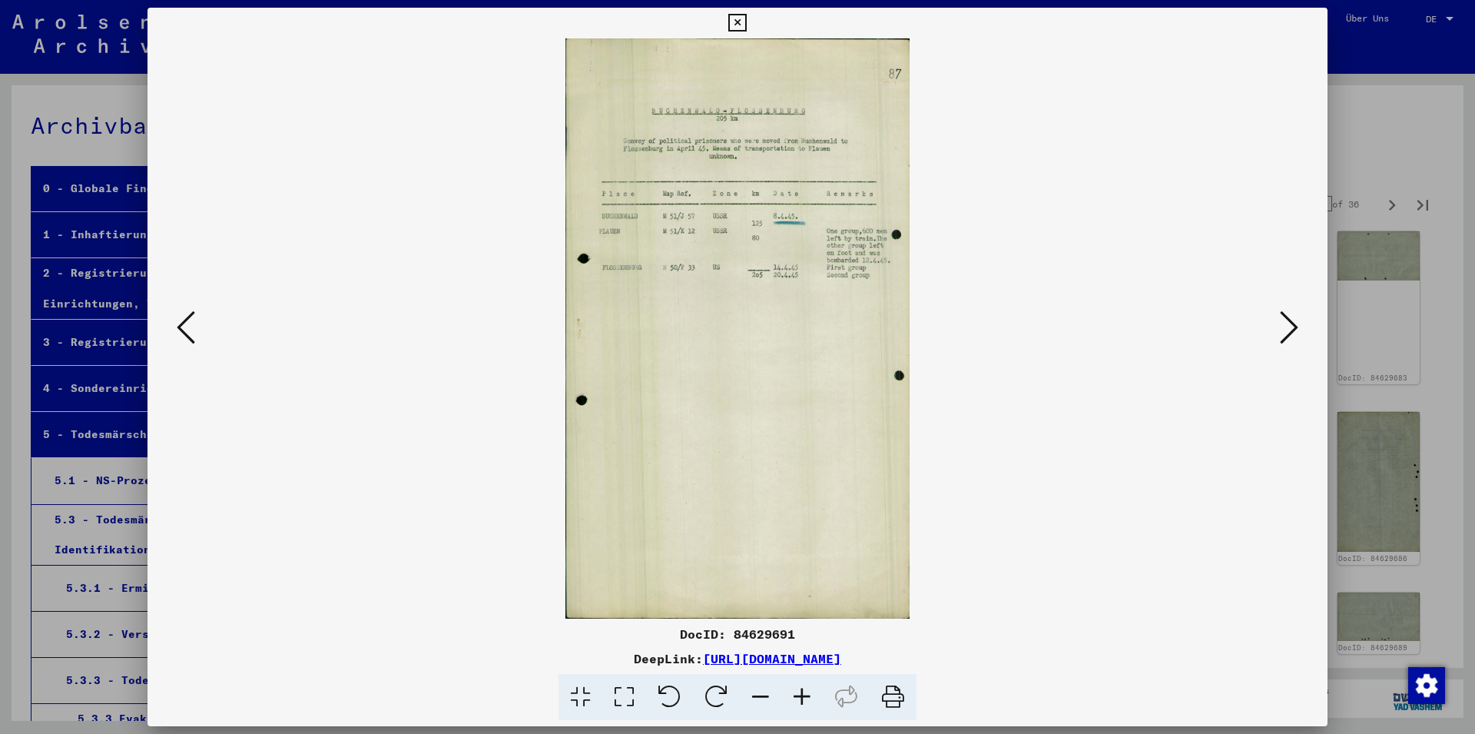
click at [1280, 327] on button at bounding box center [1289, 329] width 28 height 44
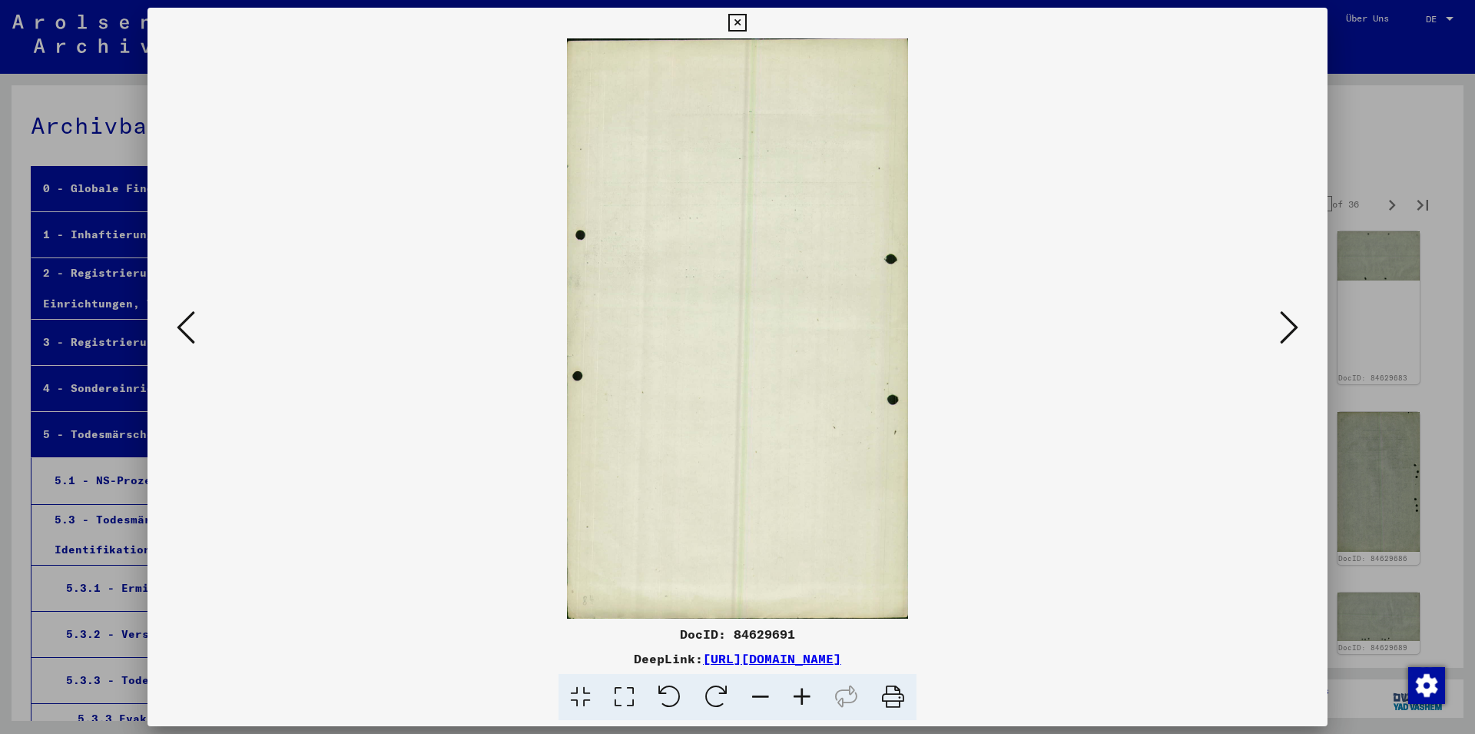
drag, startPoint x: 1312, startPoint y: 28, endPoint x: 1340, endPoint y: 160, distance: 135.0
click at [746, 28] on icon at bounding box center [737, 23] width 18 height 18
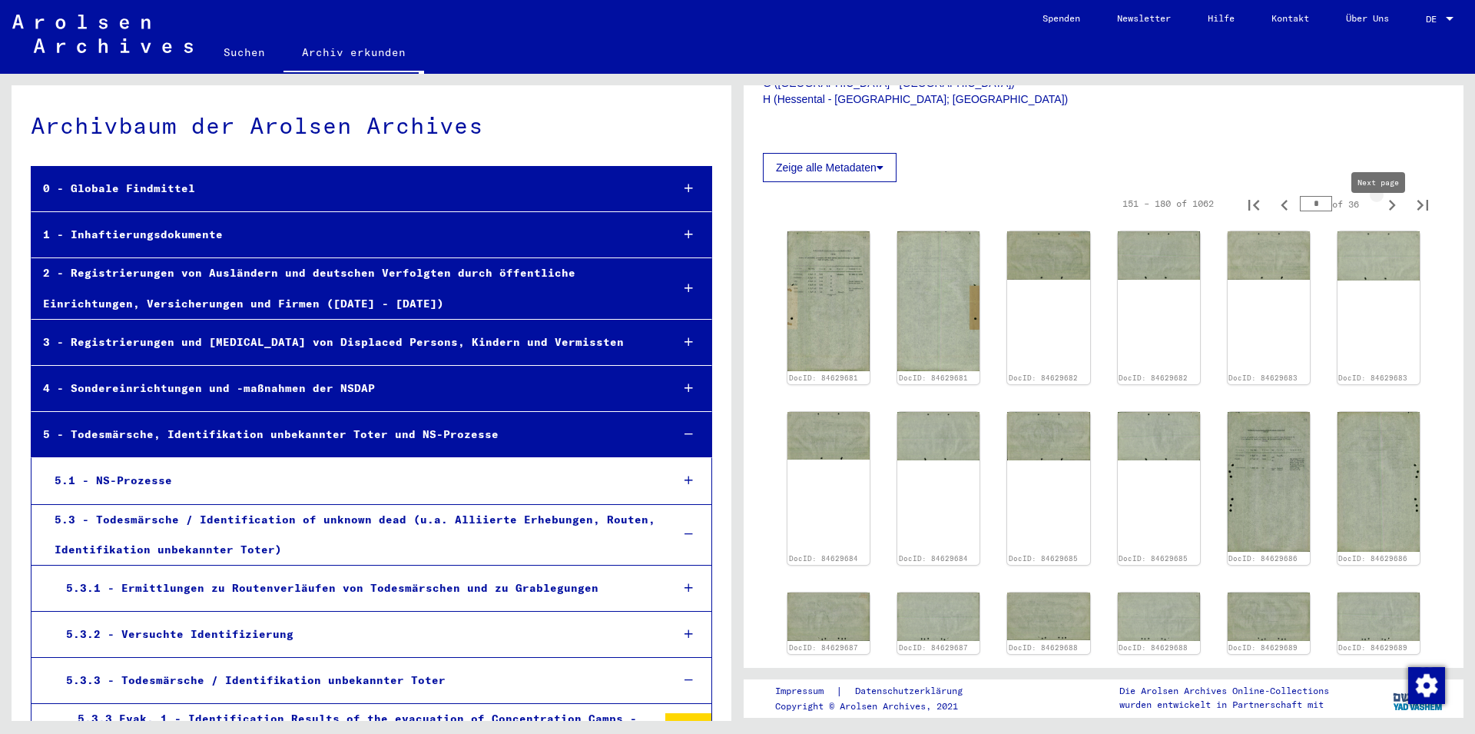
click at [1383, 216] on icon "Next page" at bounding box center [1392, 205] width 22 height 22
type input "*"
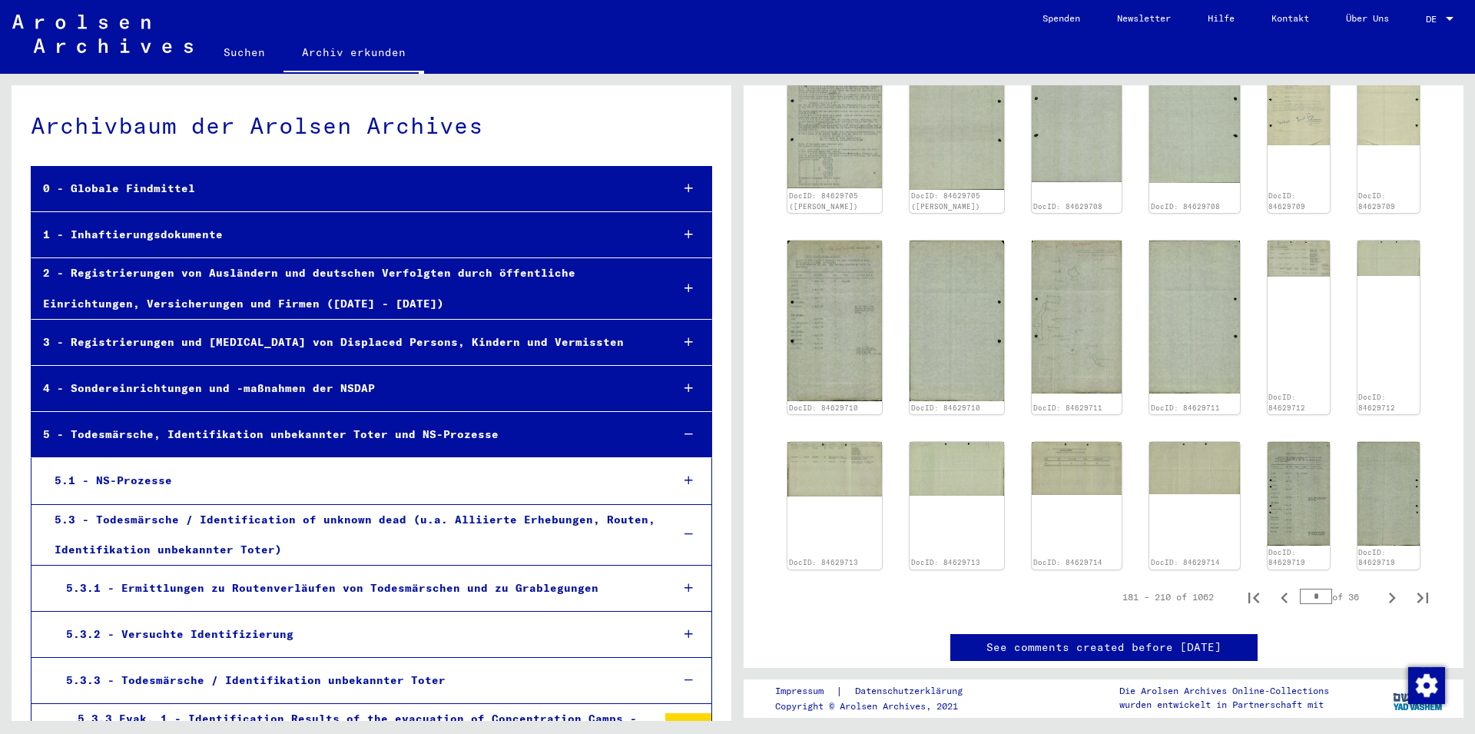
scroll to position [1103, 0]
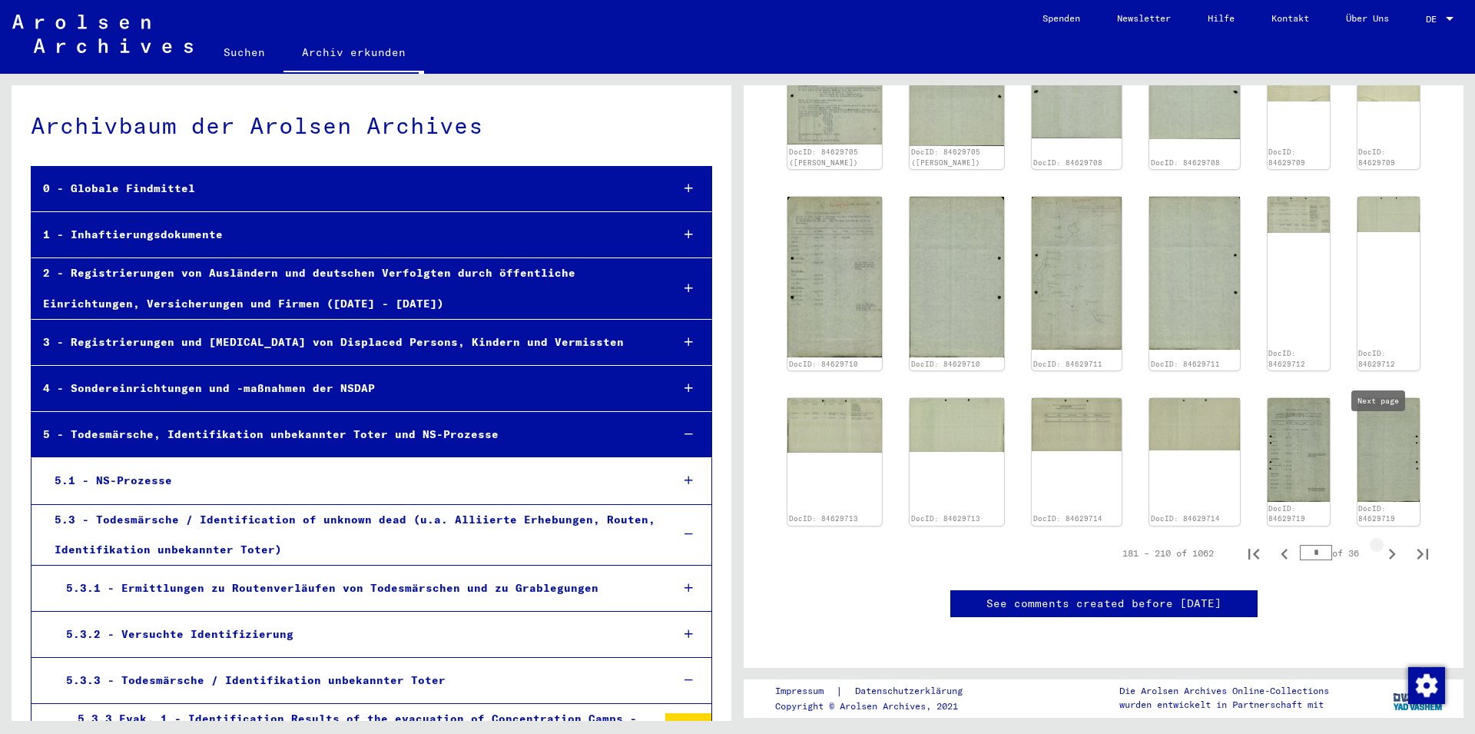
click at [1381, 543] on icon "Next page" at bounding box center [1392, 554] width 22 height 22
type input "*"
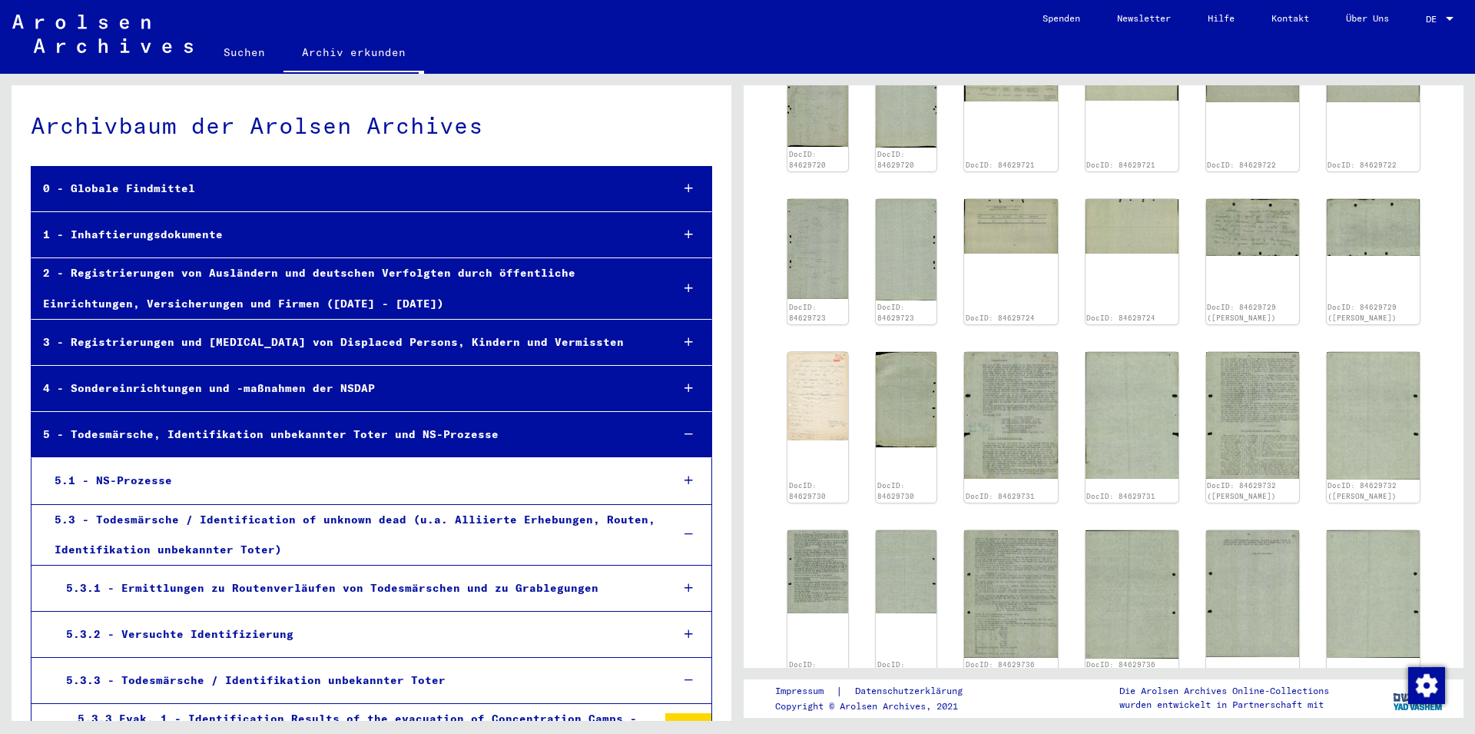
scroll to position [542, 0]
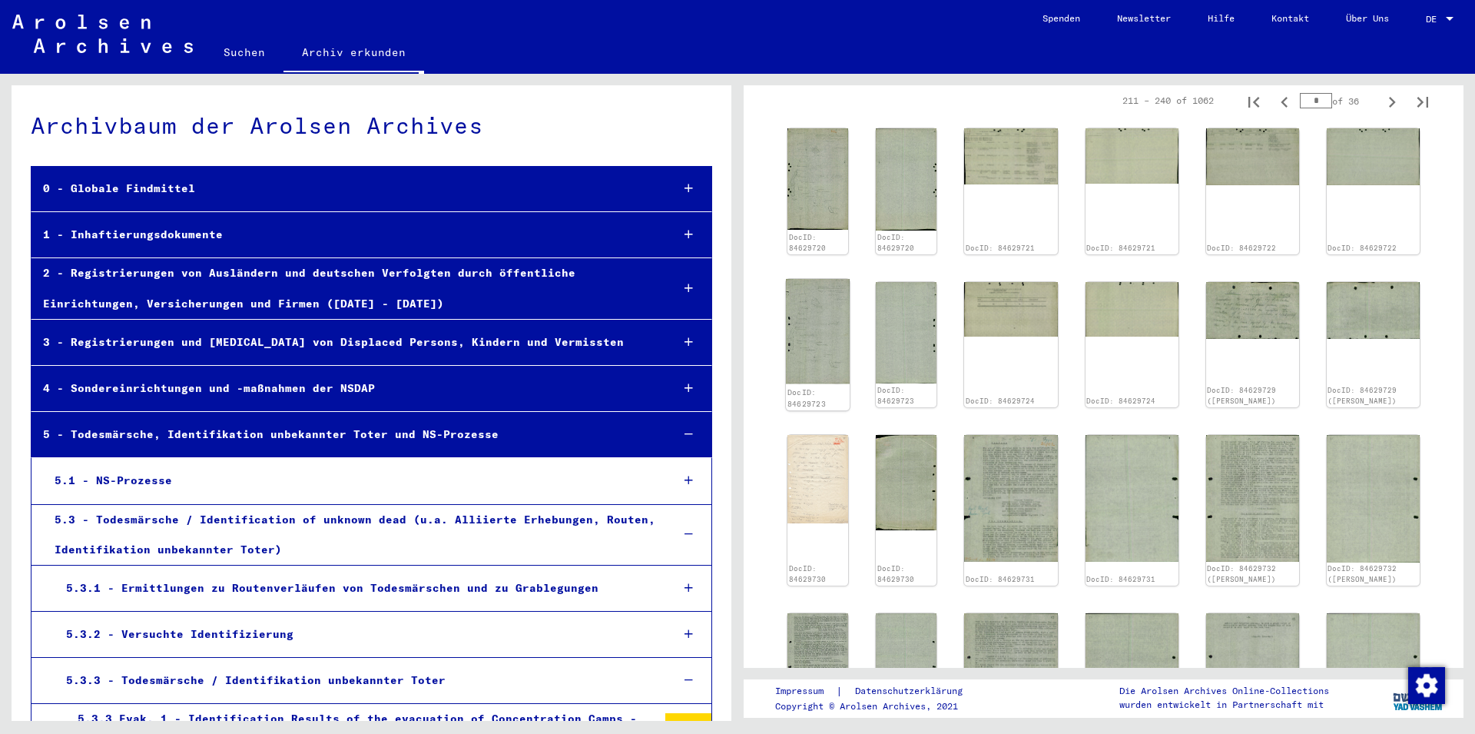
click at [840, 347] on img at bounding box center [818, 331] width 64 height 105
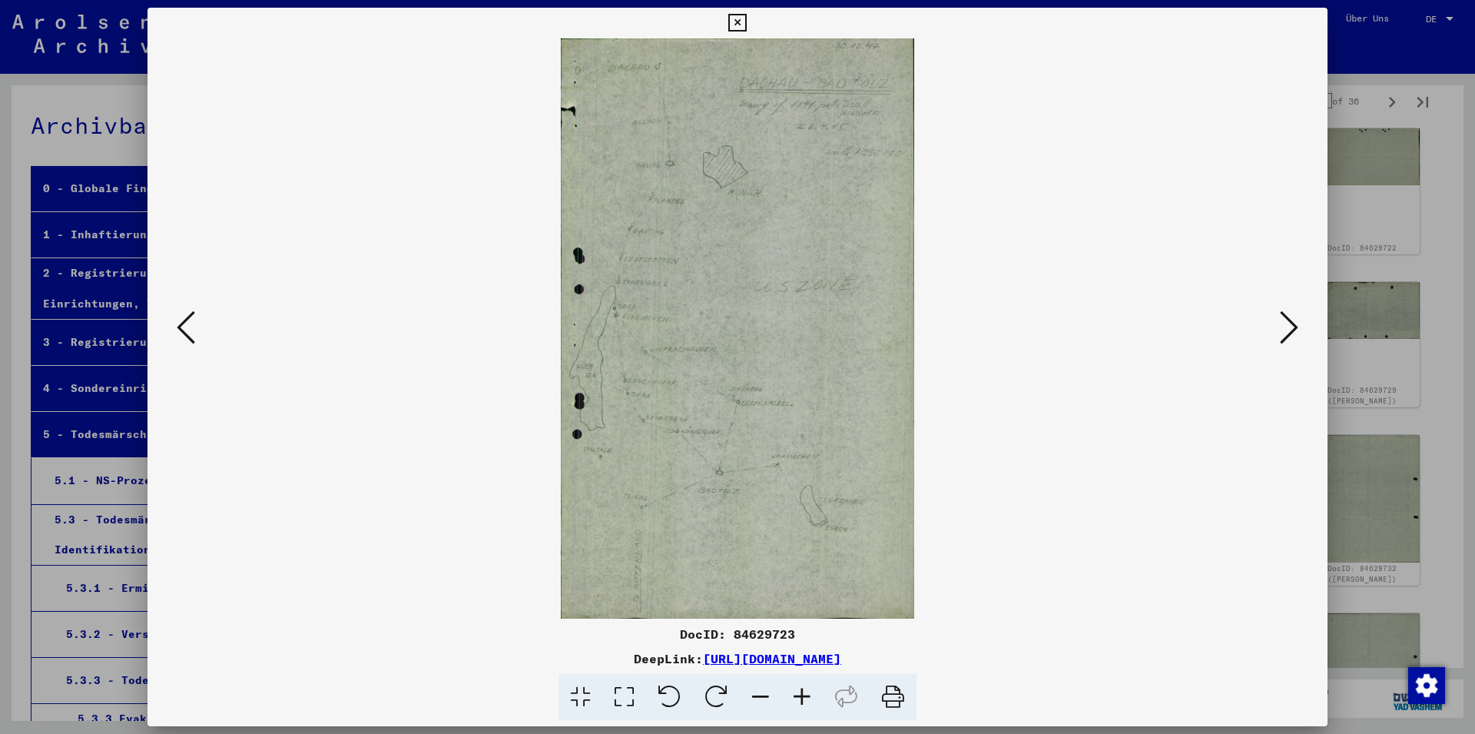
click at [188, 337] on icon at bounding box center [186, 327] width 18 height 37
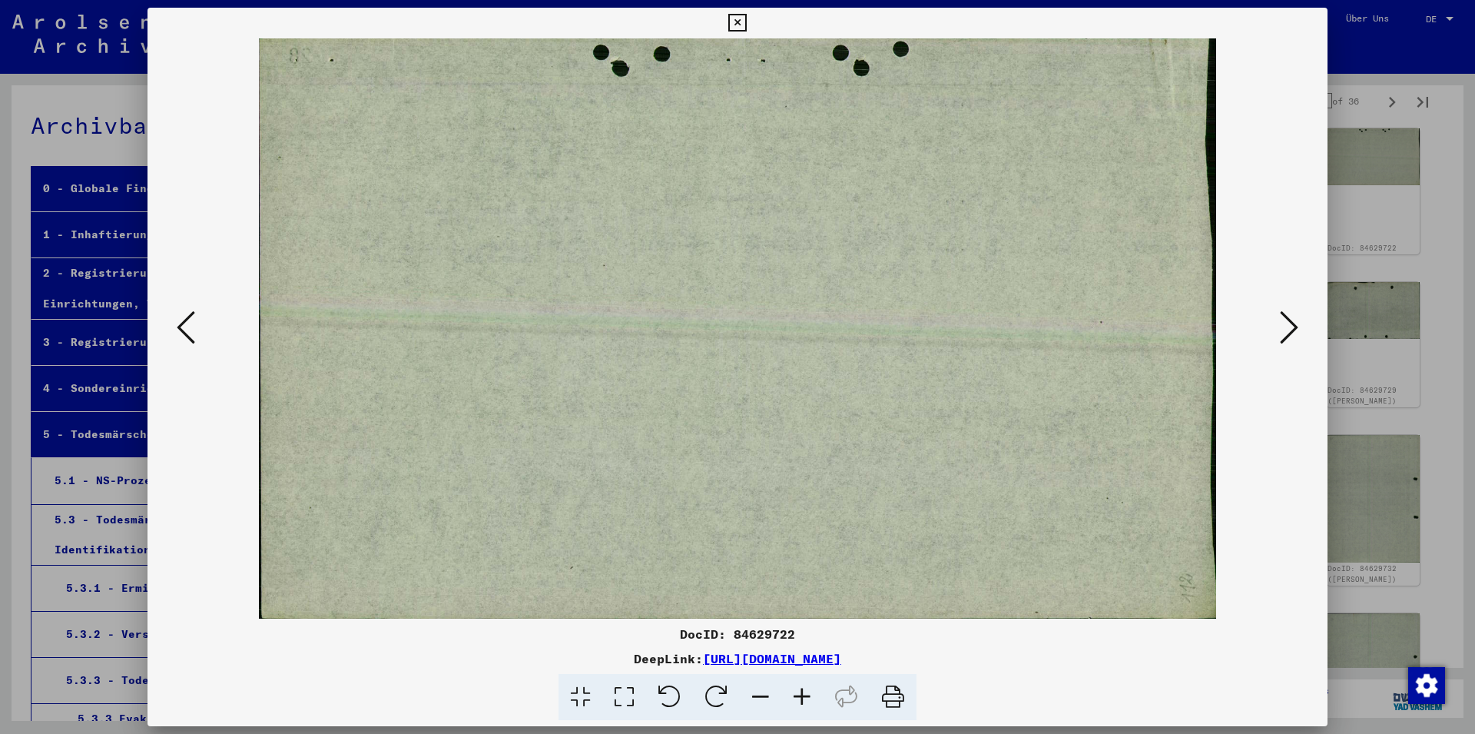
click at [188, 337] on icon at bounding box center [186, 327] width 18 height 37
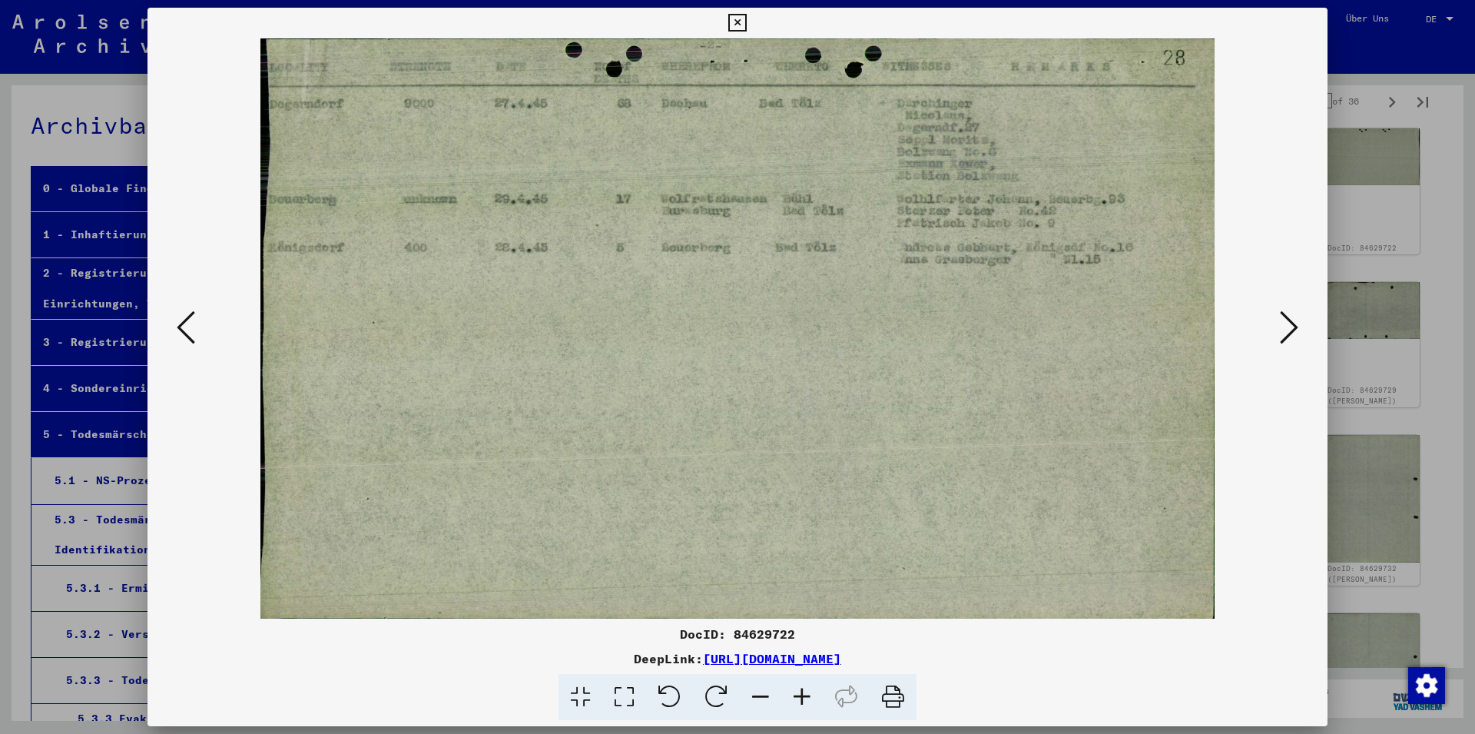
click at [188, 337] on icon at bounding box center [186, 327] width 18 height 37
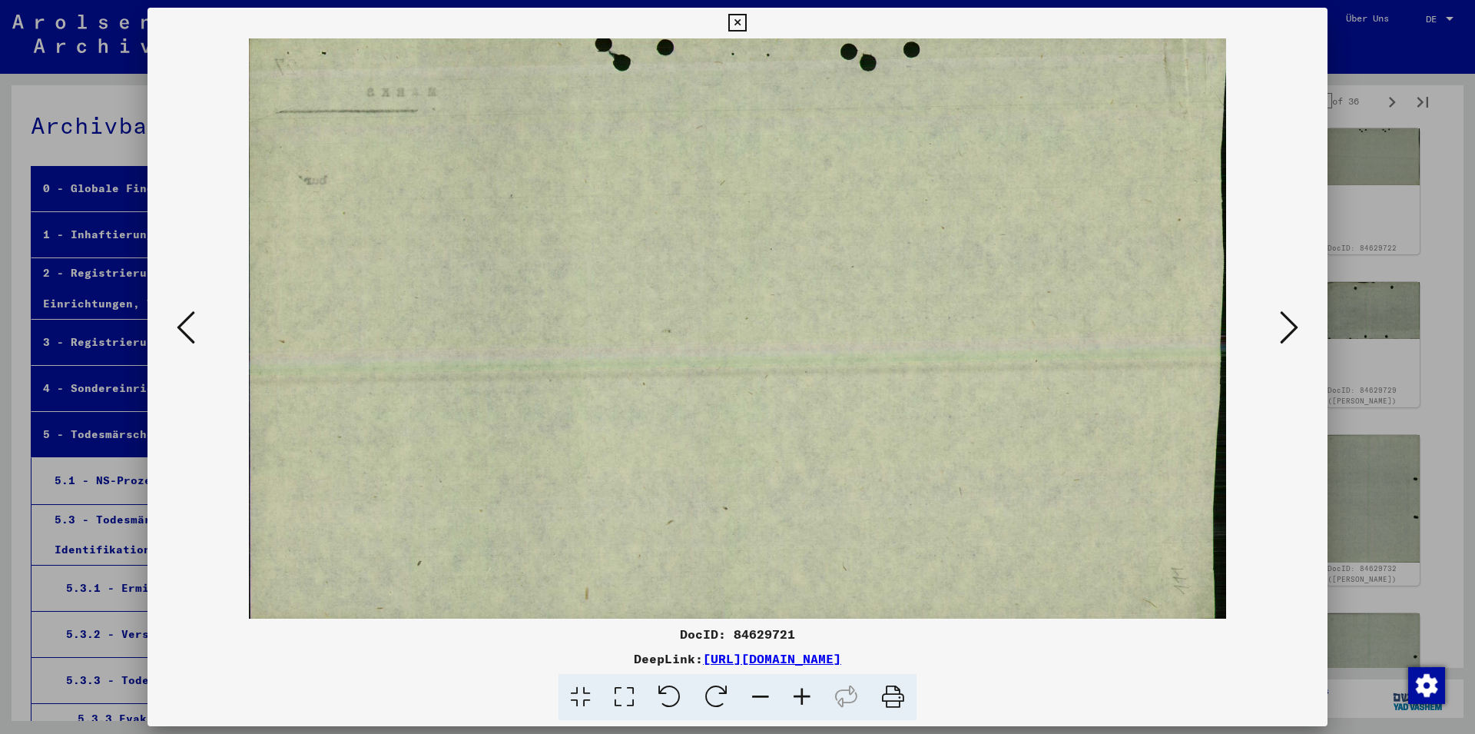
click at [188, 337] on icon at bounding box center [186, 327] width 18 height 37
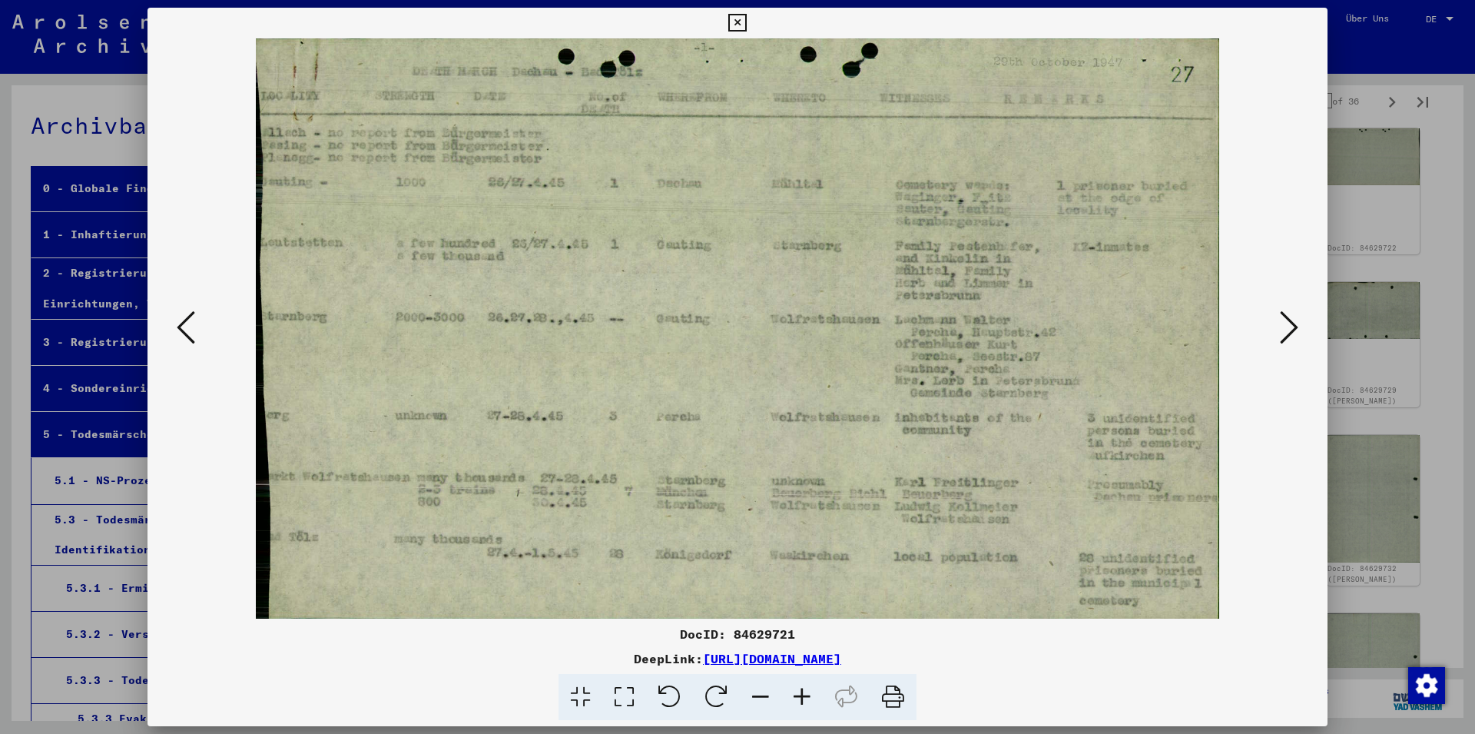
click at [188, 337] on icon at bounding box center [186, 327] width 18 height 37
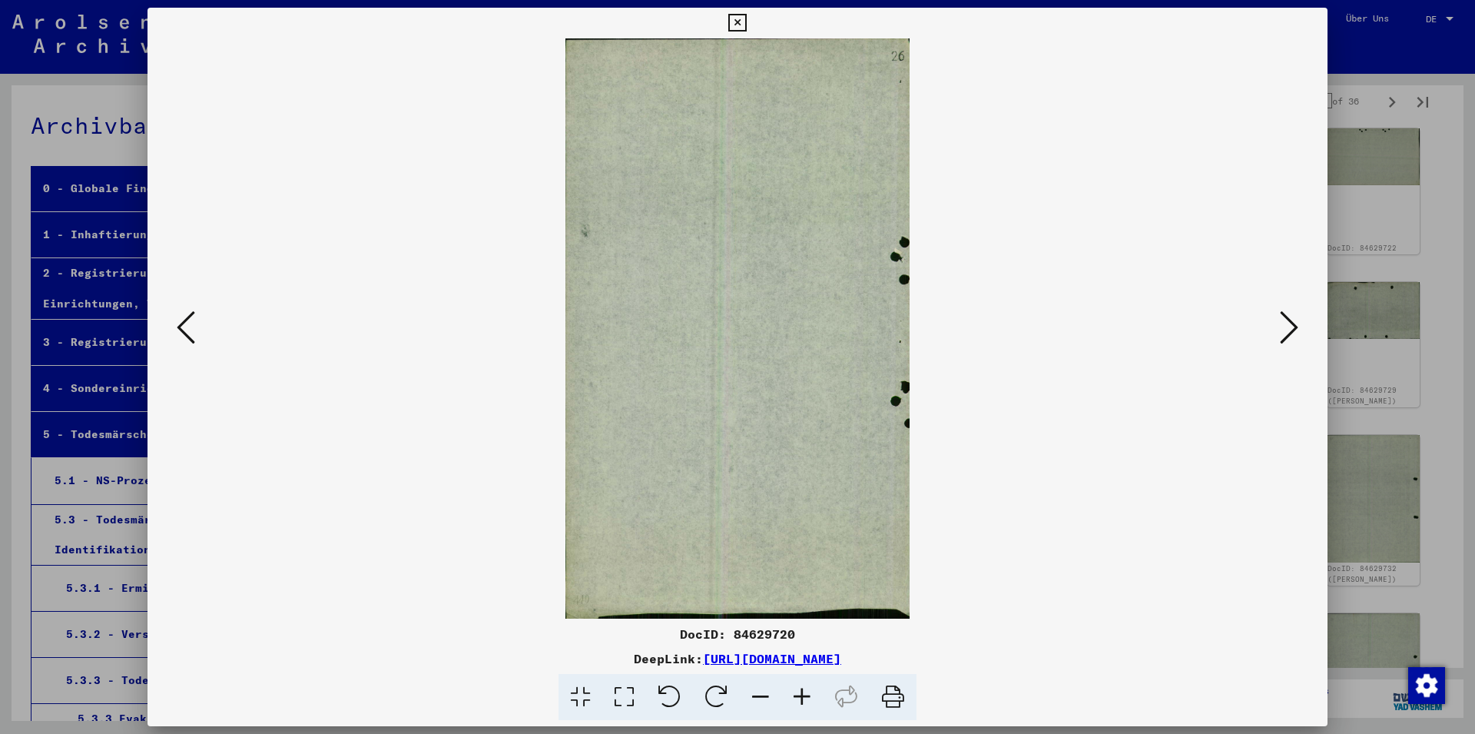
click at [188, 337] on icon at bounding box center [186, 327] width 18 height 37
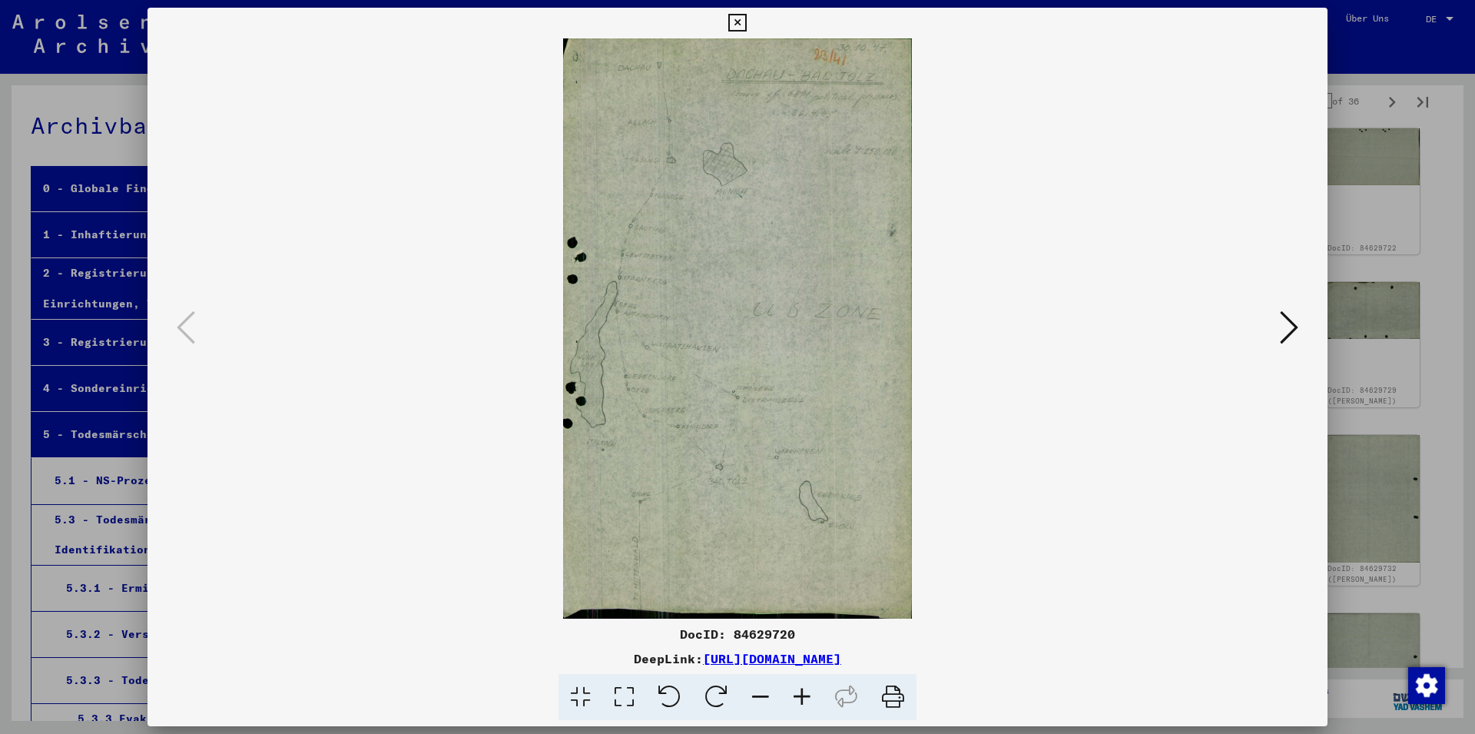
click at [1296, 339] on icon at bounding box center [1289, 327] width 18 height 37
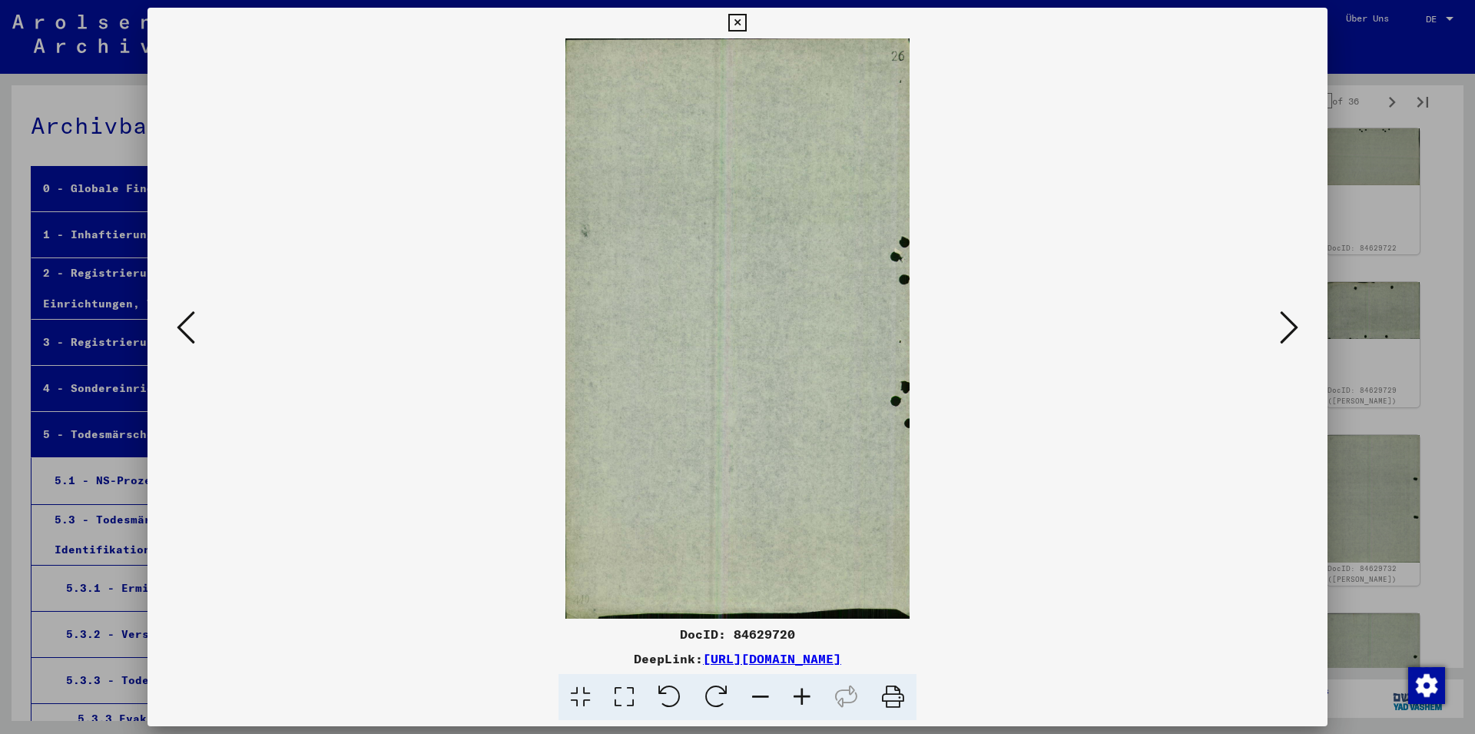
click at [1296, 339] on icon at bounding box center [1289, 327] width 18 height 37
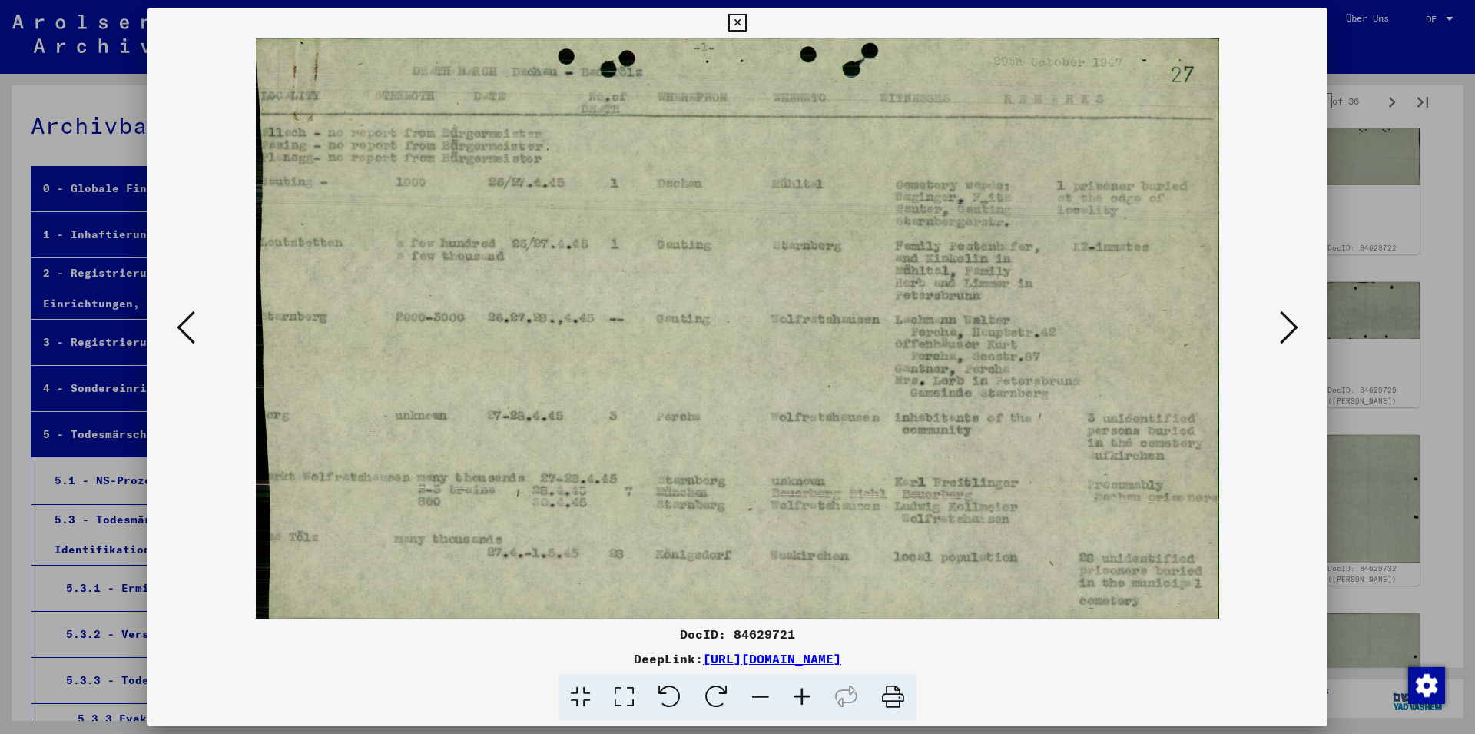
click at [1296, 339] on icon at bounding box center [1289, 327] width 18 height 37
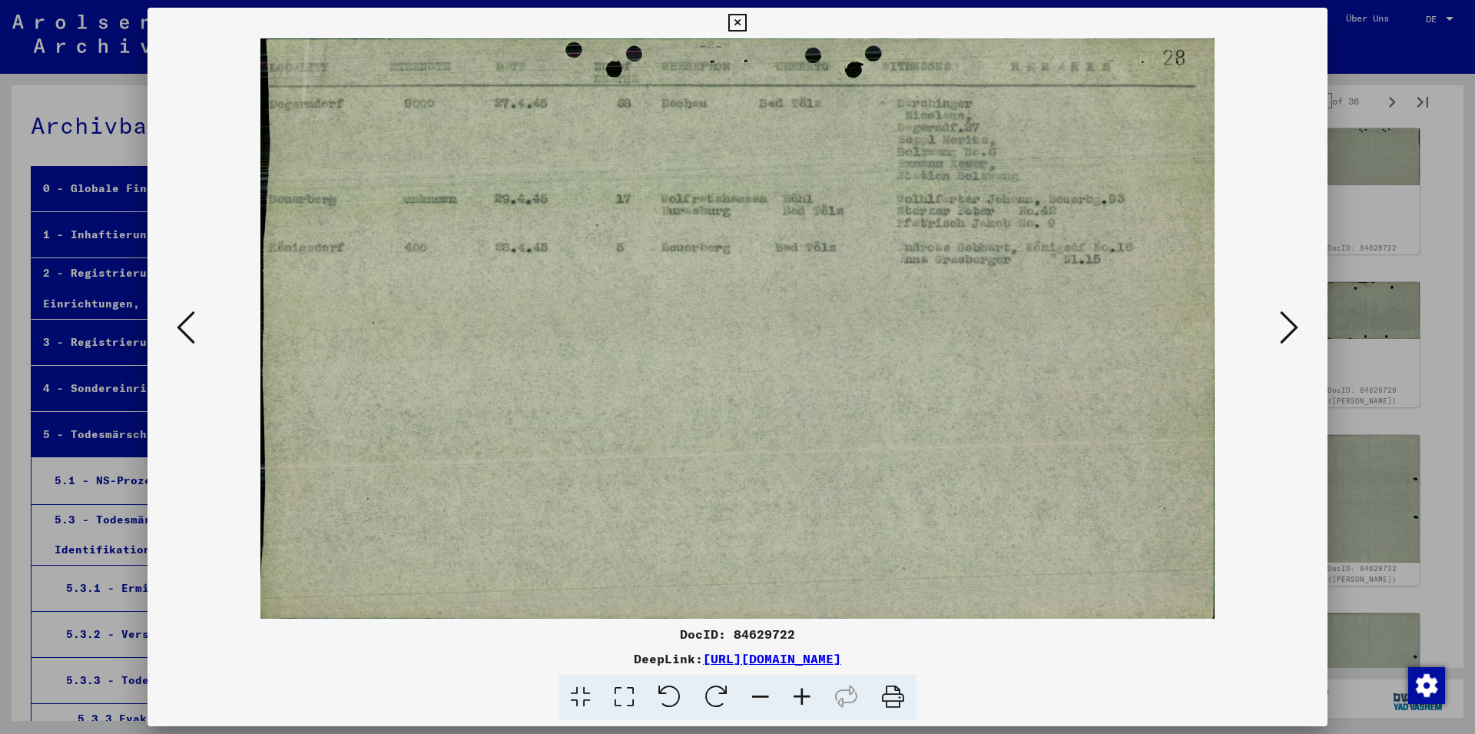
click at [1296, 339] on icon at bounding box center [1289, 327] width 18 height 37
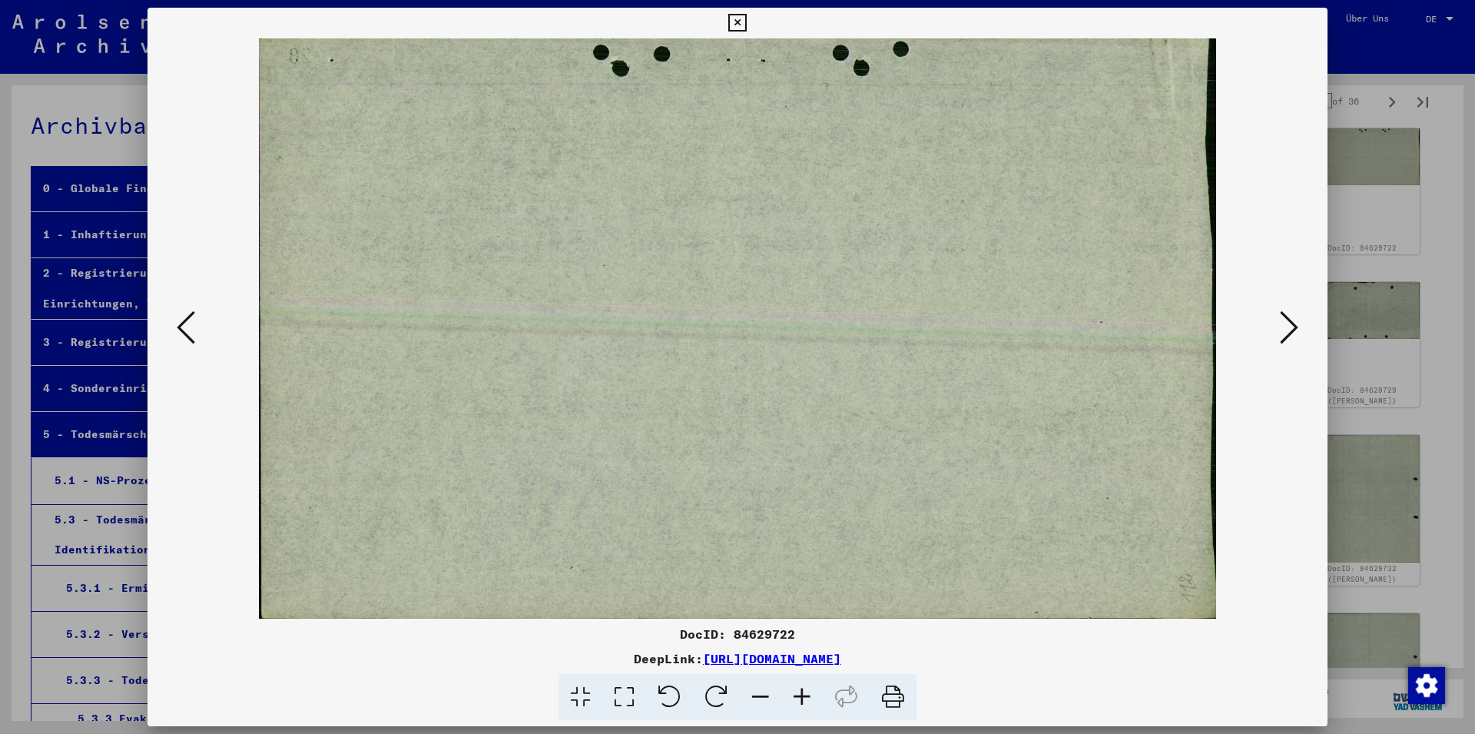
click at [1296, 339] on icon at bounding box center [1289, 327] width 18 height 37
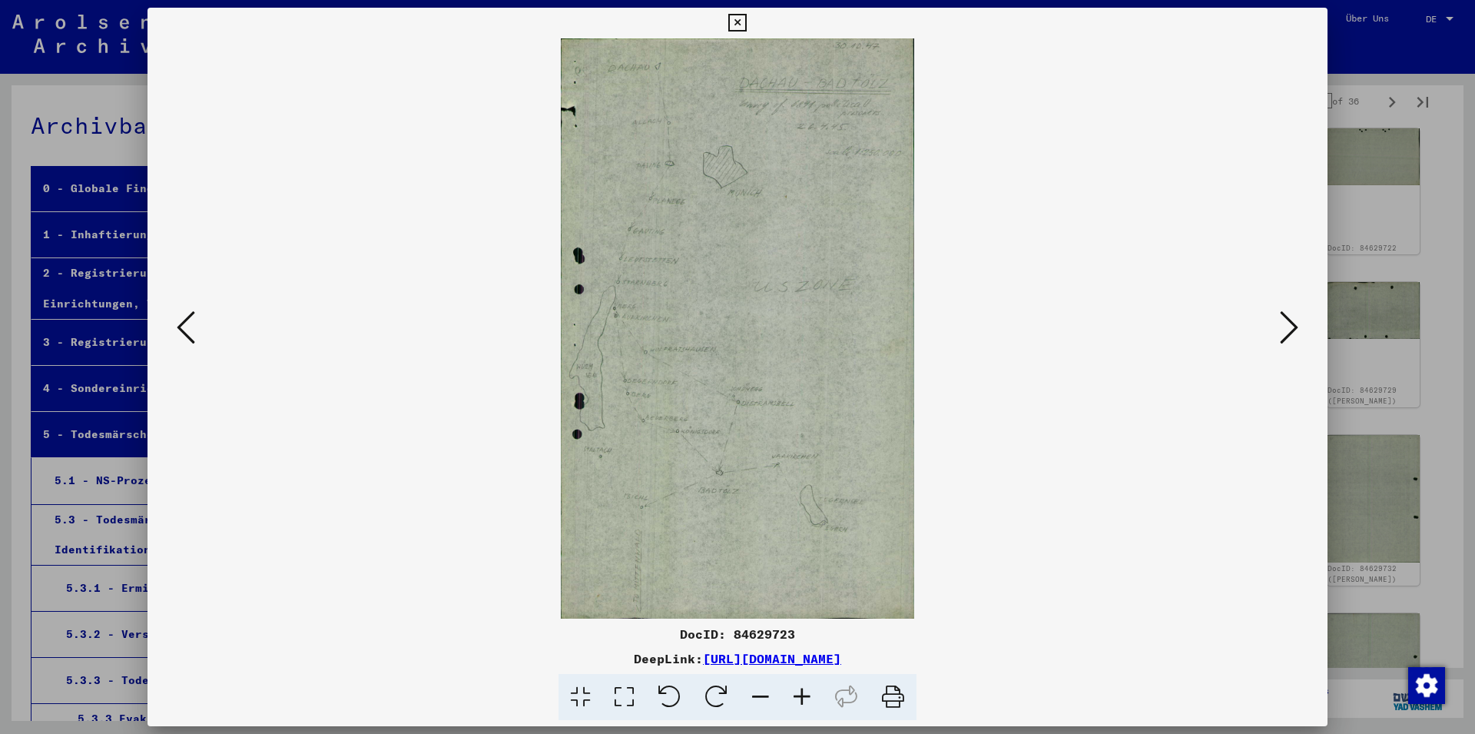
click at [1295, 339] on icon at bounding box center [1289, 327] width 18 height 37
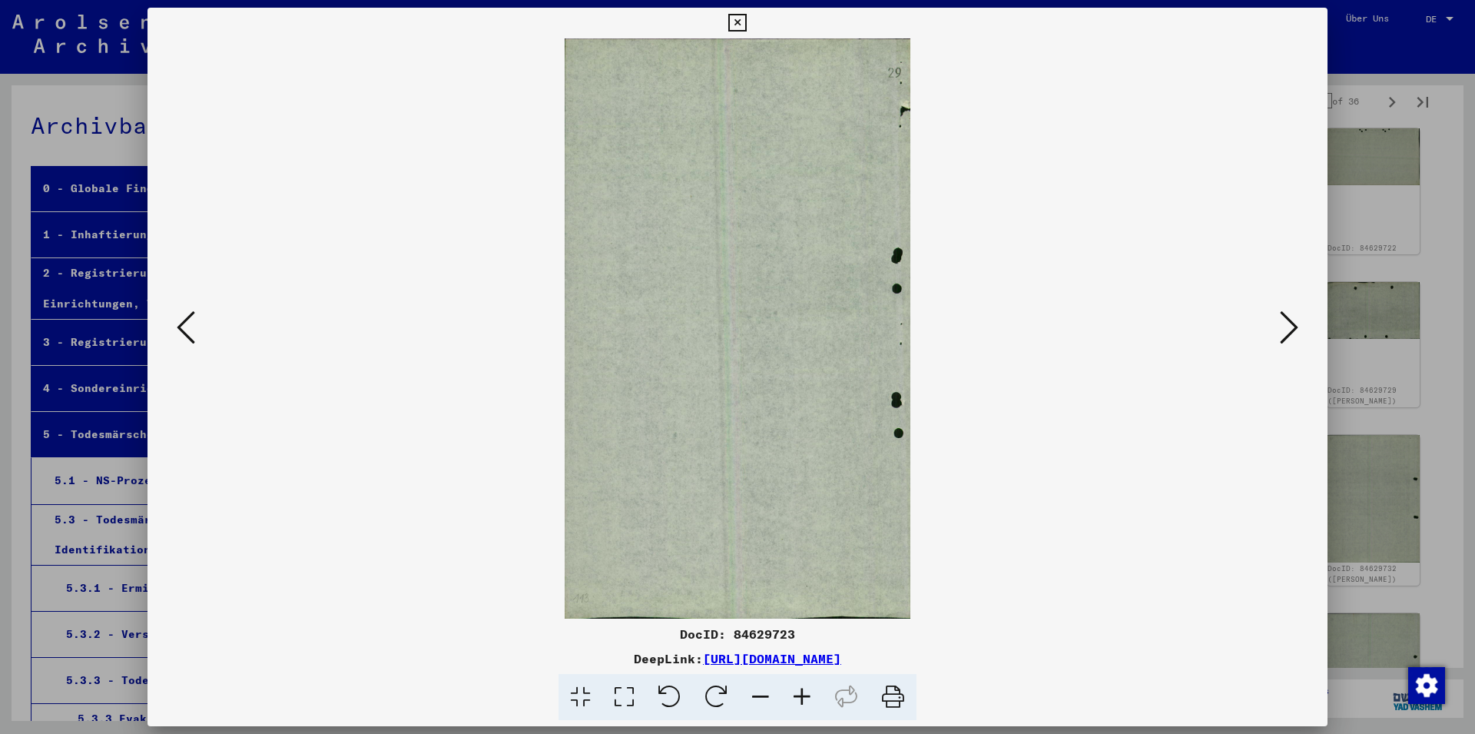
click at [203, 333] on img at bounding box center [738, 328] width 1076 height 580
click at [189, 333] on icon at bounding box center [186, 327] width 18 height 37
